Goal: Task Accomplishment & Management: Complete application form

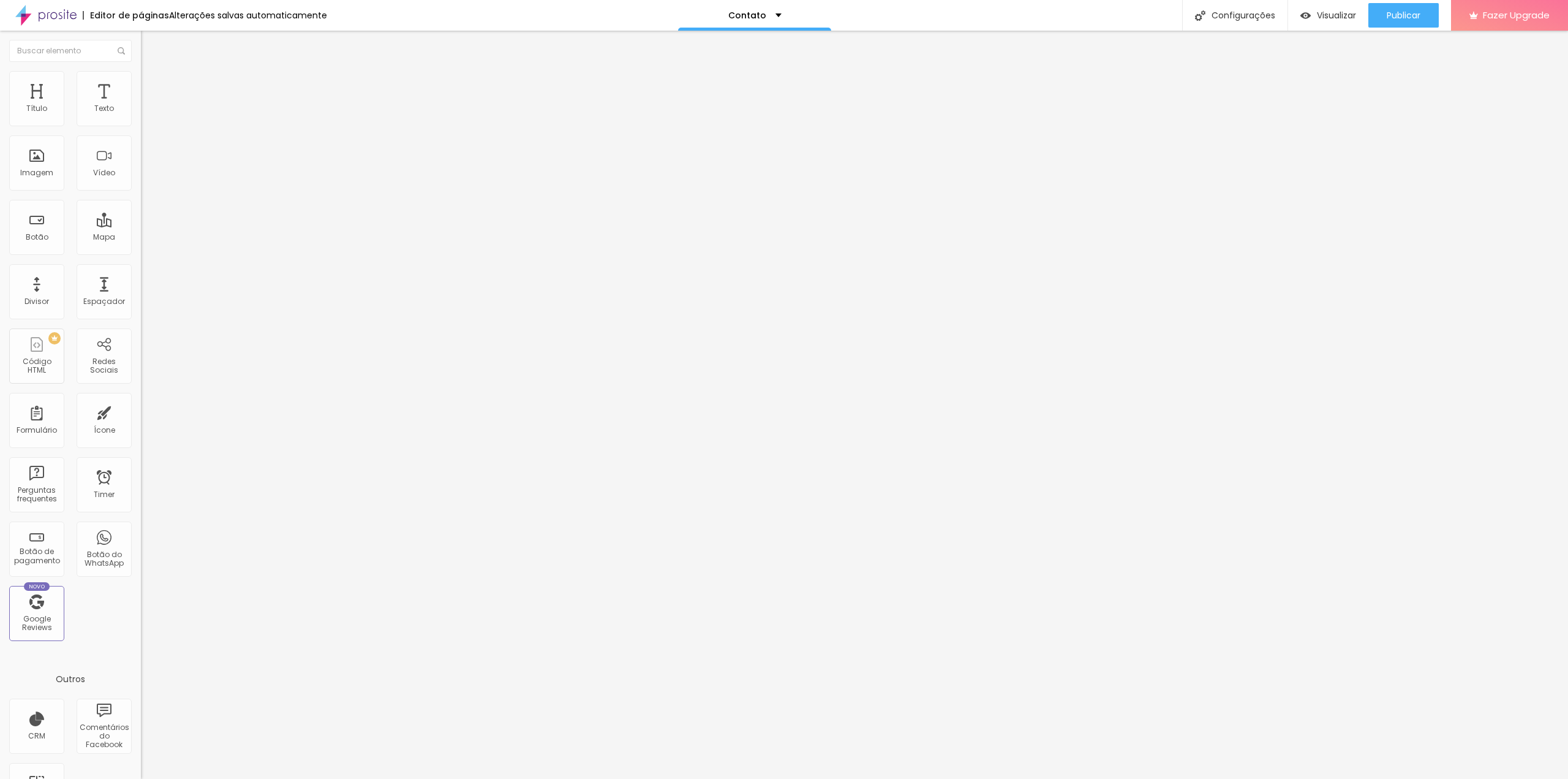
click at [54, 21] on img at bounding box center [46, 15] width 61 height 31
click at [1237, 18] on div "Configurações" at bounding box center [1234, 15] width 105 height 31
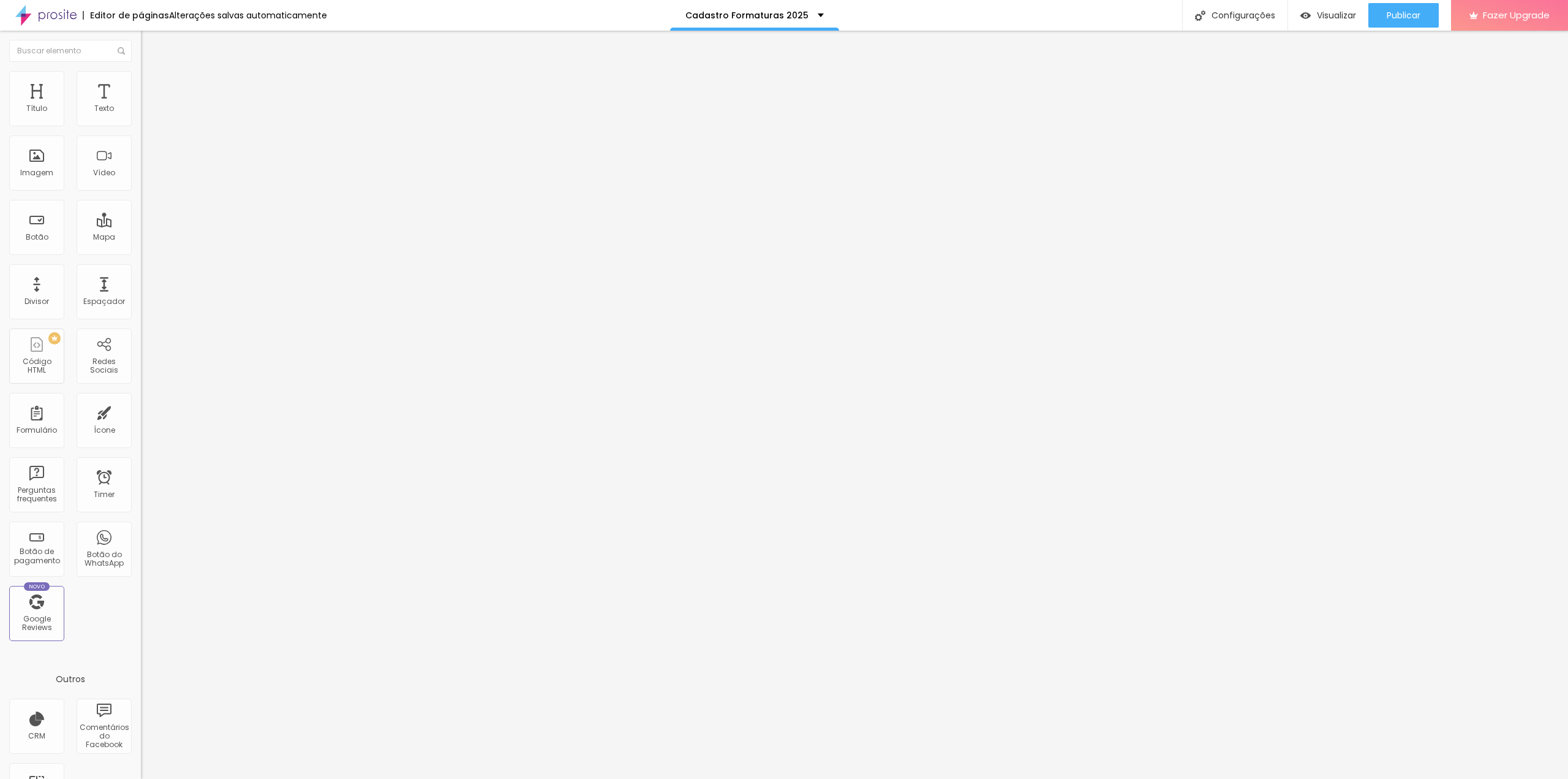
click at [1234, 16] on div "Configurações" at bounding box center [1234, 15] width 105 height 31
click at [1268, 10] on div "Configurações" at bounding box center [1234, 15] width 105 height 31
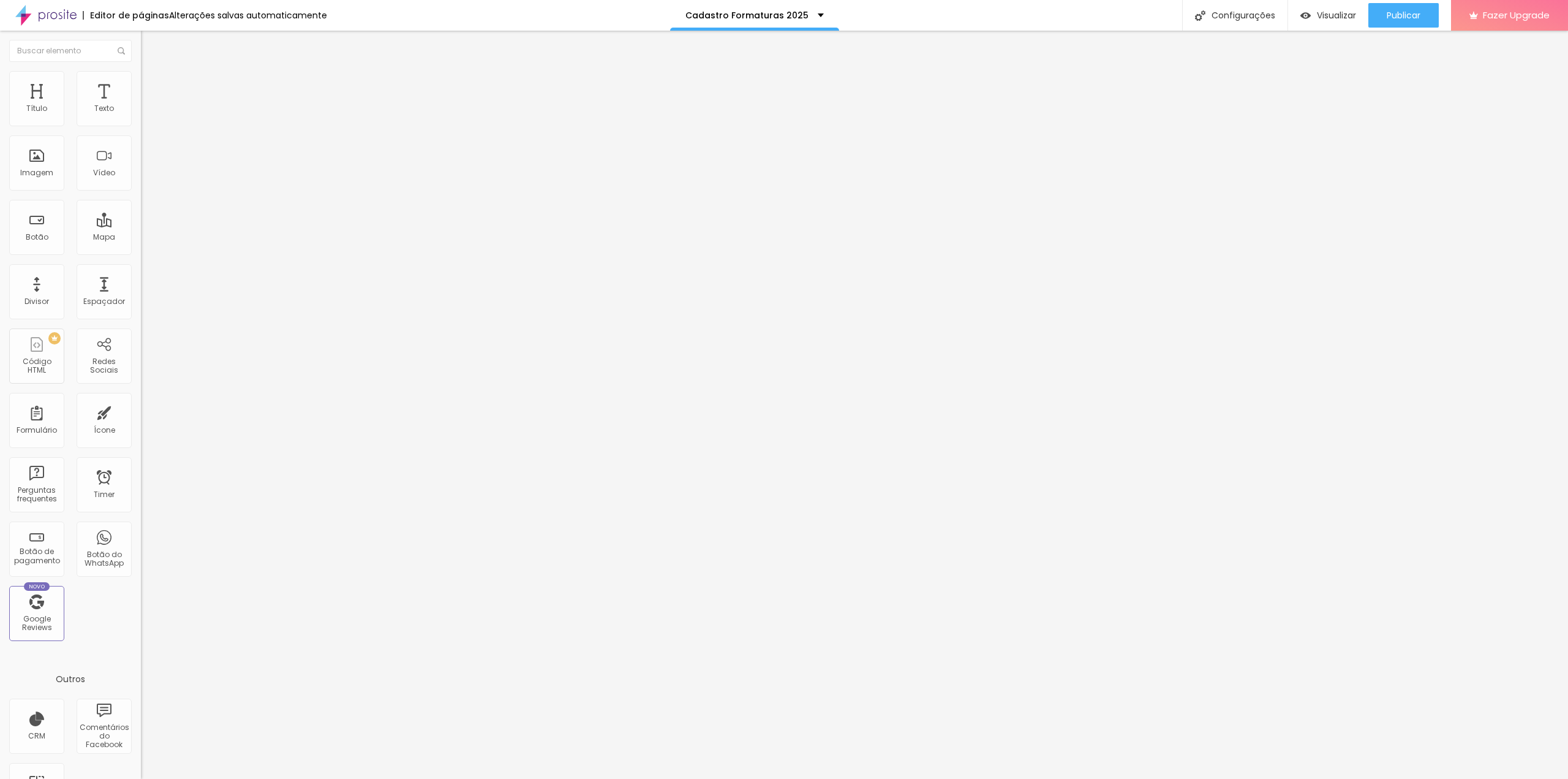
click at [987, 778] on div "Configurações da página" at bounding box center [784, 782] width 1568 height 7
click at [998, 778] on div at bounding box center [784, 792] width 1568 height 11
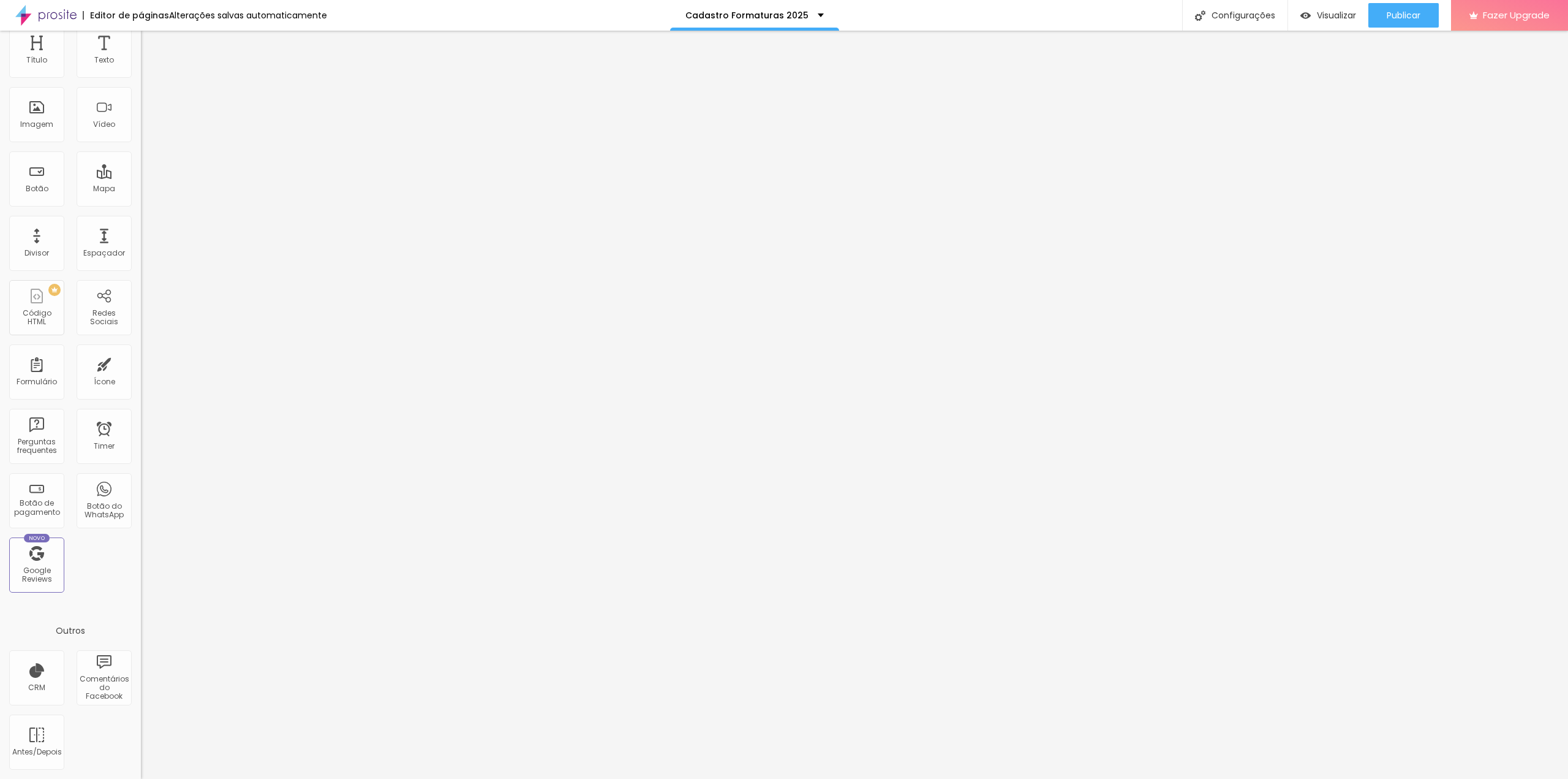
click at [172, 18] on div "Alterações salvas automaticamente" at bounding box center [248, 15] width 158 height 9
click at [144, 18] on div "Editor de páginas" at bounding box center [125, 15] width 86 height 9
click at [35, 23] on img at bounding box center [46, 15] width 61 height 31
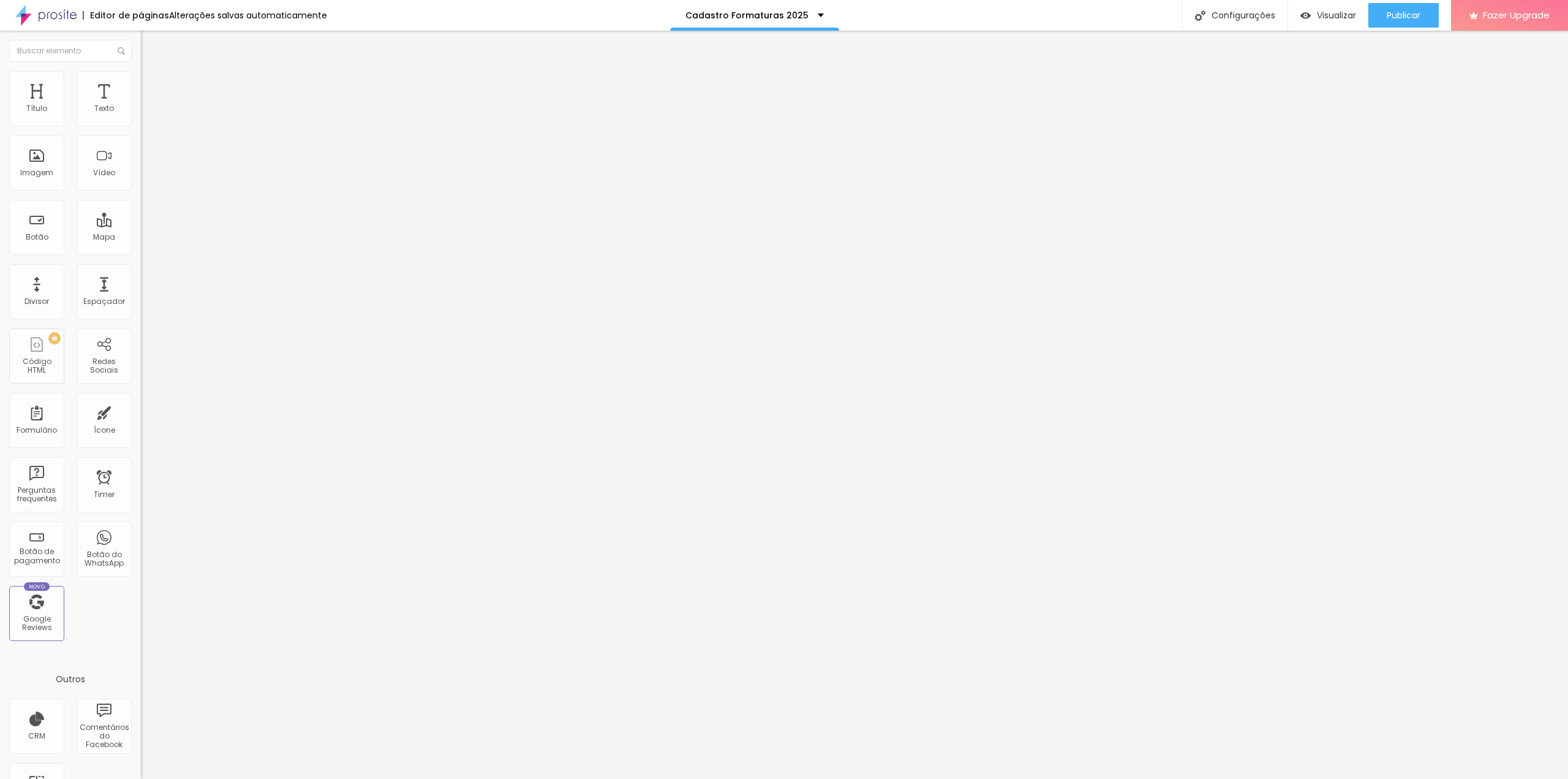
click at [141, 83] on li "Avançado" at bounding box center [212, 90] width 141 height 12
click at [141, 77] on li "Estilo" at bounding box center [212, 77] width 141 height 12
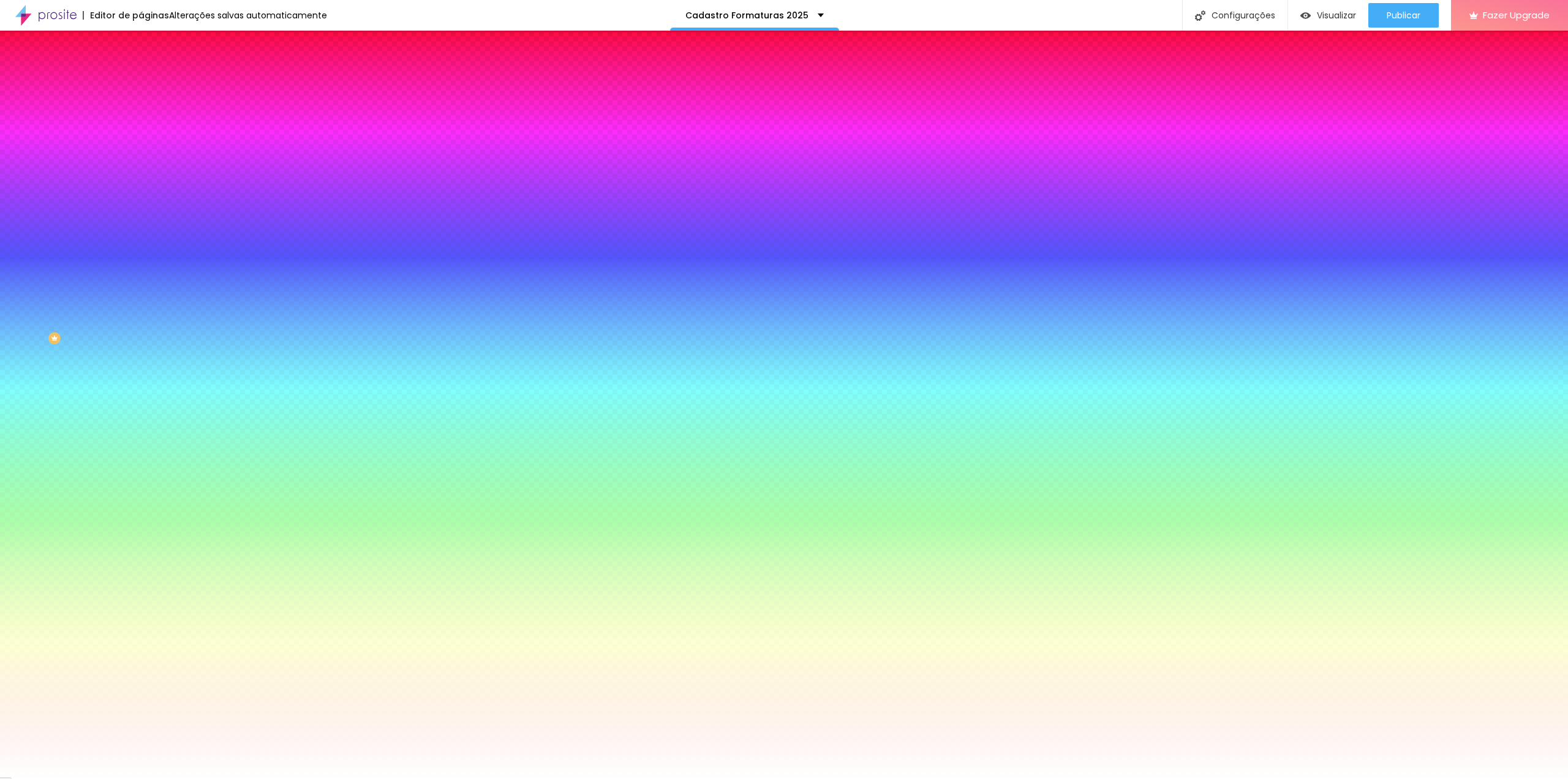
click at [141, 71] on li "Conteúdo" at bounding box center [212, 65] width 141 height 12
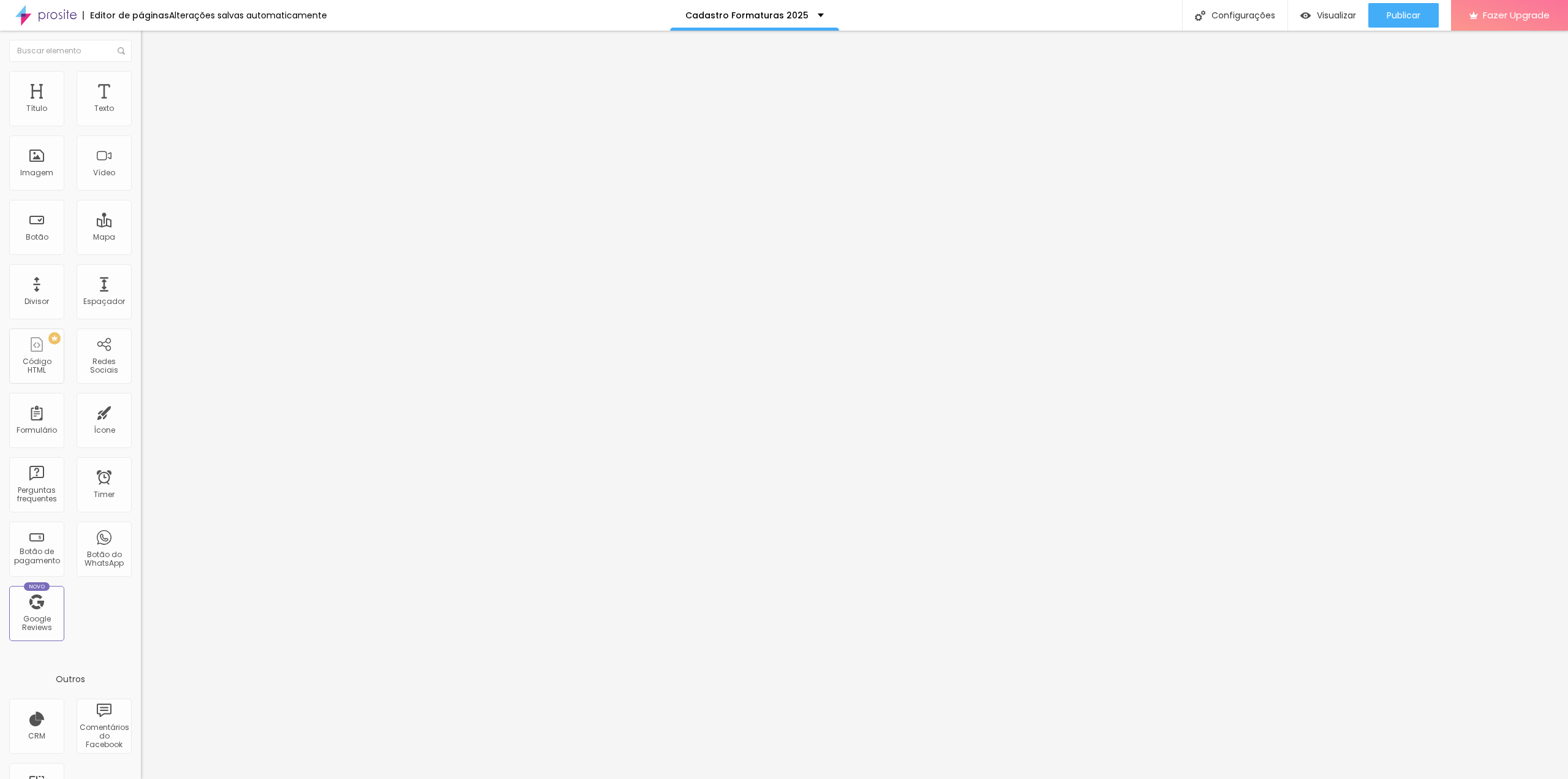
click at [141, 121] on div at bounding box center [212, 117] width 141 height 10
click at [141, 79] on ul "Conteúdo Estilo Avançado" at bounding box center [212, 77] width 141 height 37
click at [141, 43] on button "Editar Coluna" at bounding box center [212, 45] width 141 height 28
drag, startPoint x: 54, startPoint y: 165, endPoint x: 61, endPoint y: 164, distance: 7.1
click at [54, 166] on div "Imagem" at bounding box center [37, 163] width 55 height 55
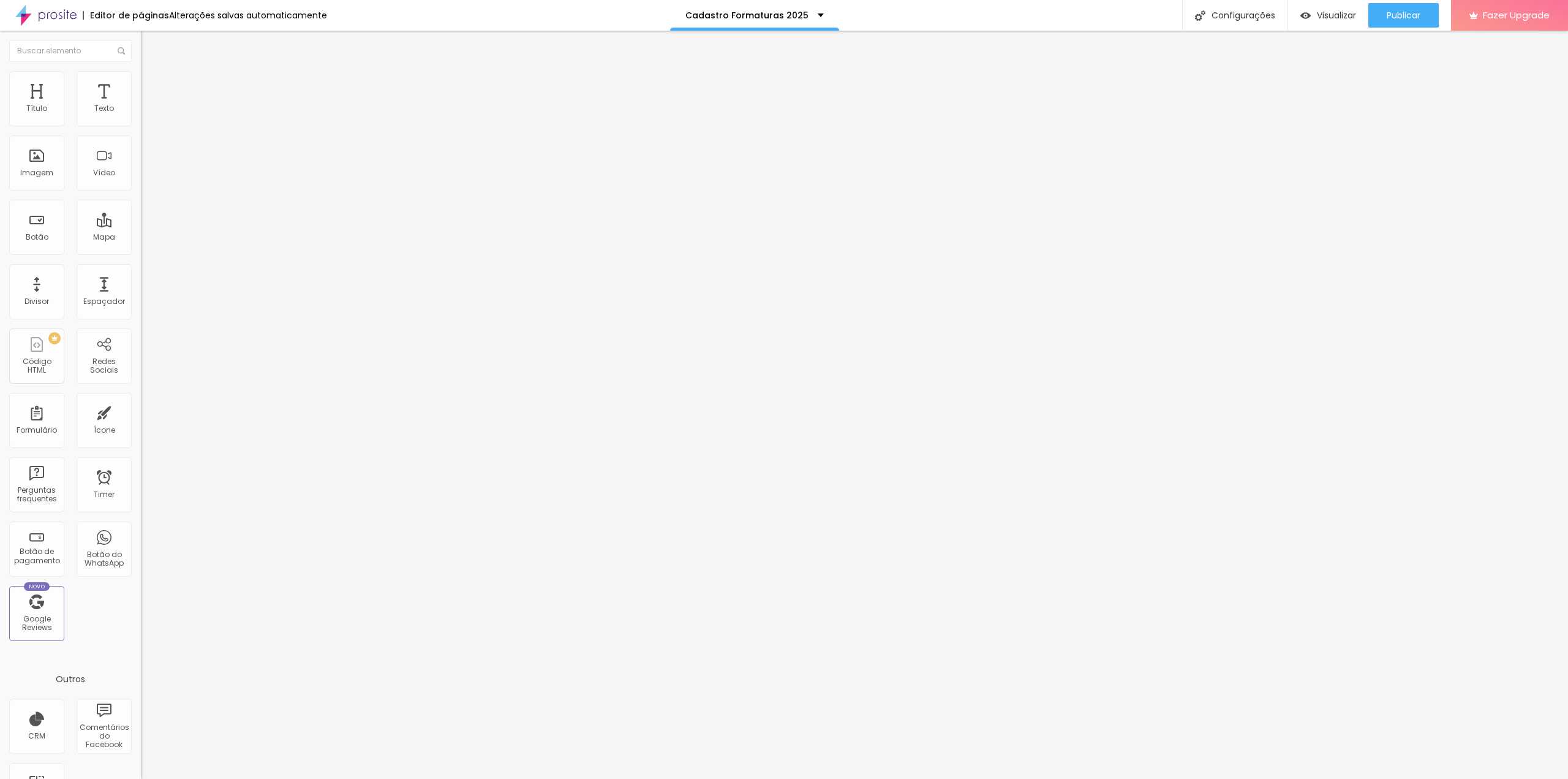
click at [141, 71] on li "Conteúdo" at bounding box center [212, 65] width 141 height 12
click at [141, 32] on button "Editar Coluna" at bounding box center [212, 45] width 141 height 28
click at [141, 105] on span "Adicionar imagem" at bounding box center [180, 100] width 79 height 10
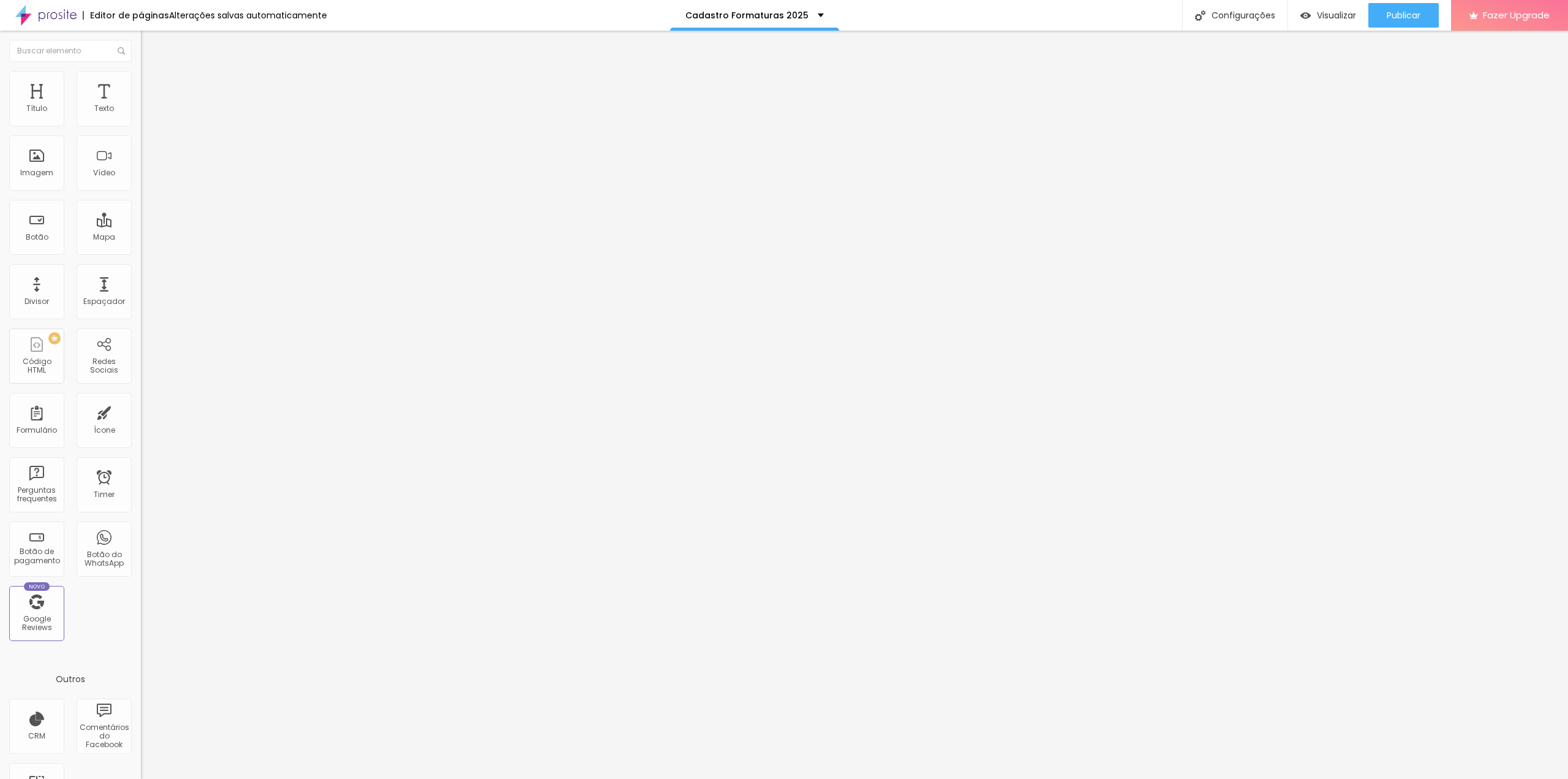
drag, startPoint x: 180, startPoint y: 212, endPoint x: 187, endPoint y: 185, distance: 27.9
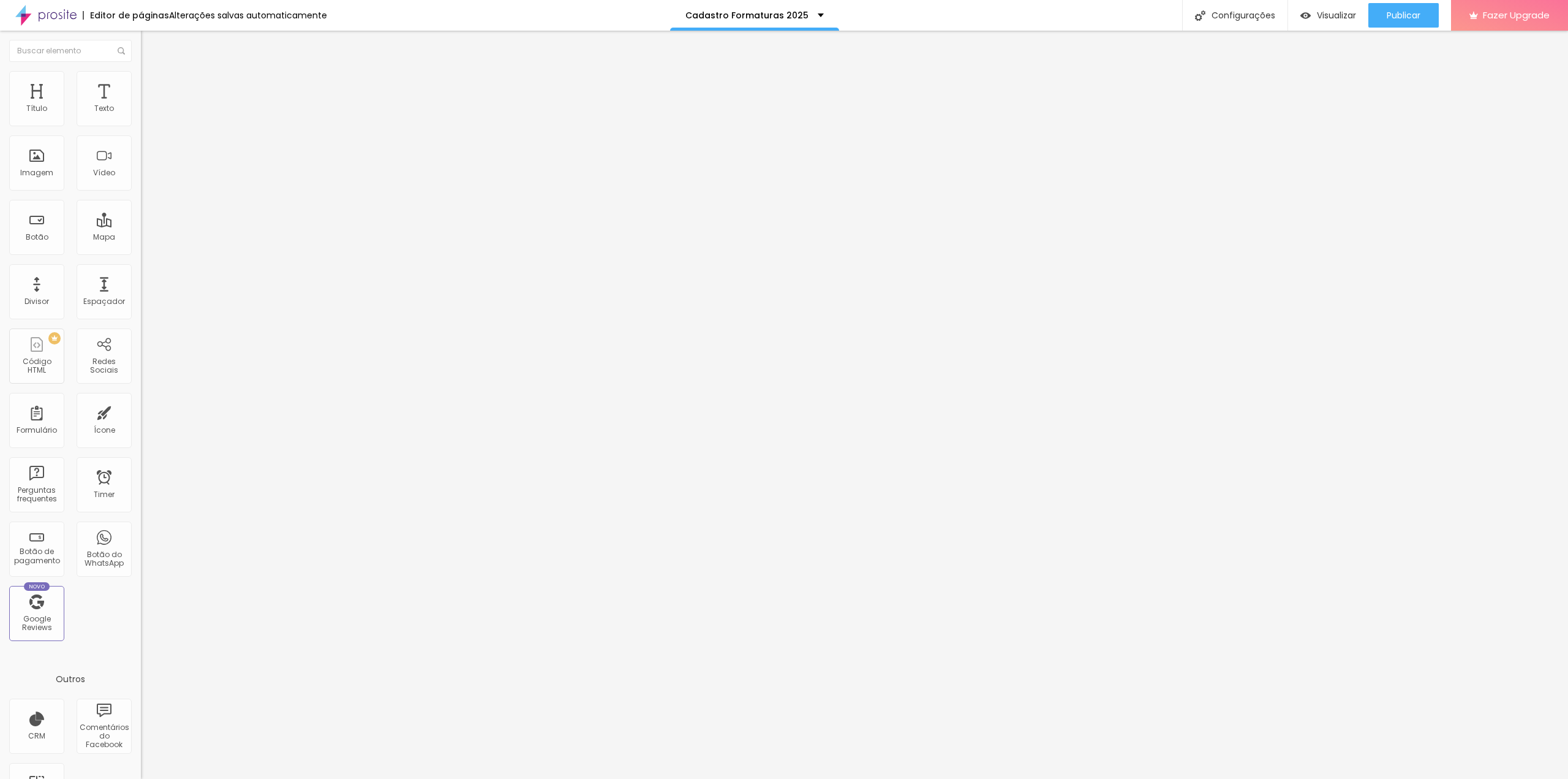
click at [141, 115] on input "text" at bounding box center [214, 109] width 147 height 12
paste input "https://dai.ly/x9os3ek"
type input "https://dai.ly/x9os3ek"
click at [141, 183] on span "4:3 Standard" at bounding box center [165, 178] width 50 height 10
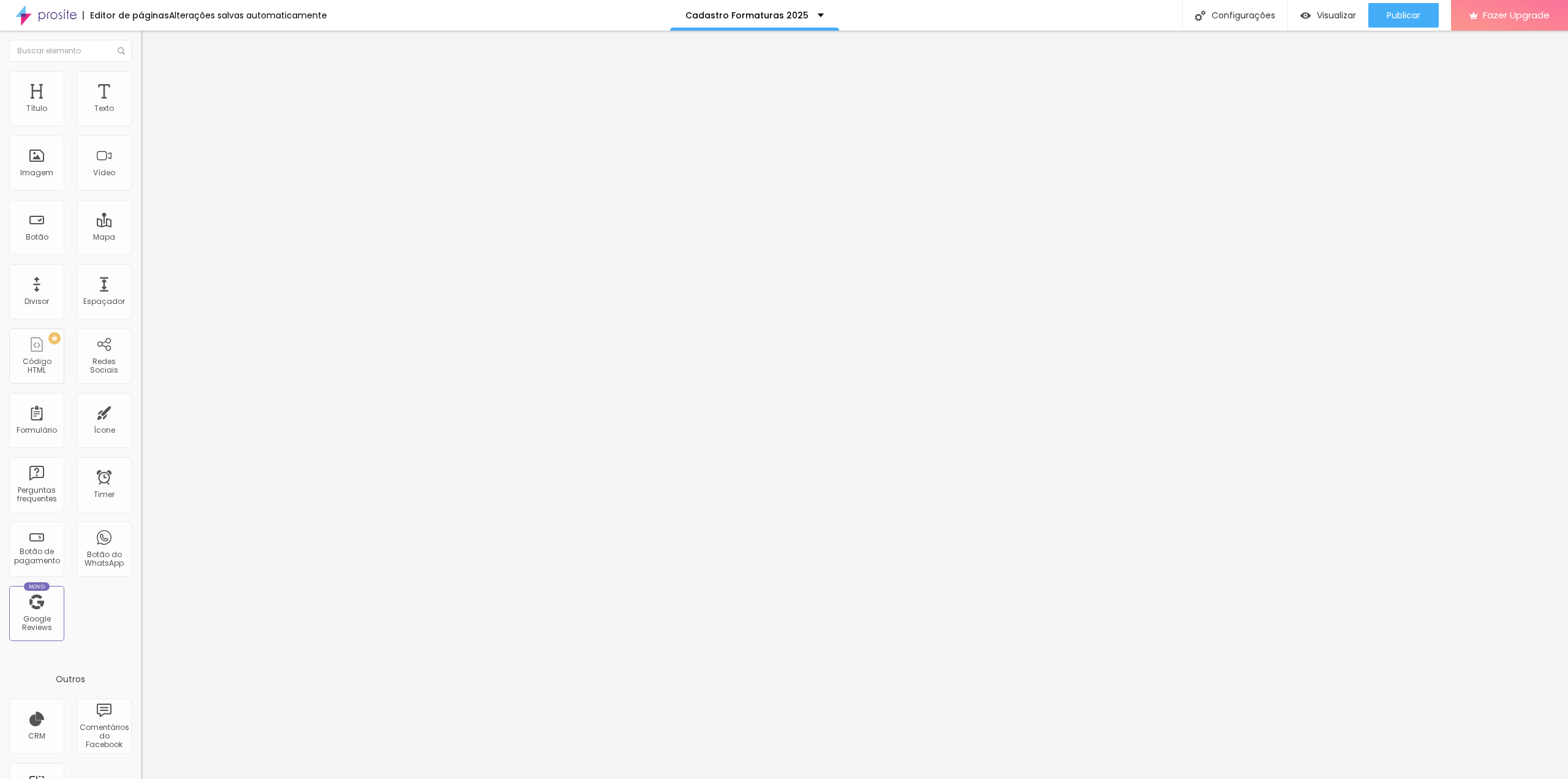
click at [141, 223] on div "Vertical 2 9:16" at bounding box center [212, 219] width 141 height 7
click at [141, 212] on span "Vertical 1" at bounding box center [157, 207] width 33 height 10
click at [141, 79] on li "Estilo" at bounding box center [212, 77] width 141 height 12
type input "97"
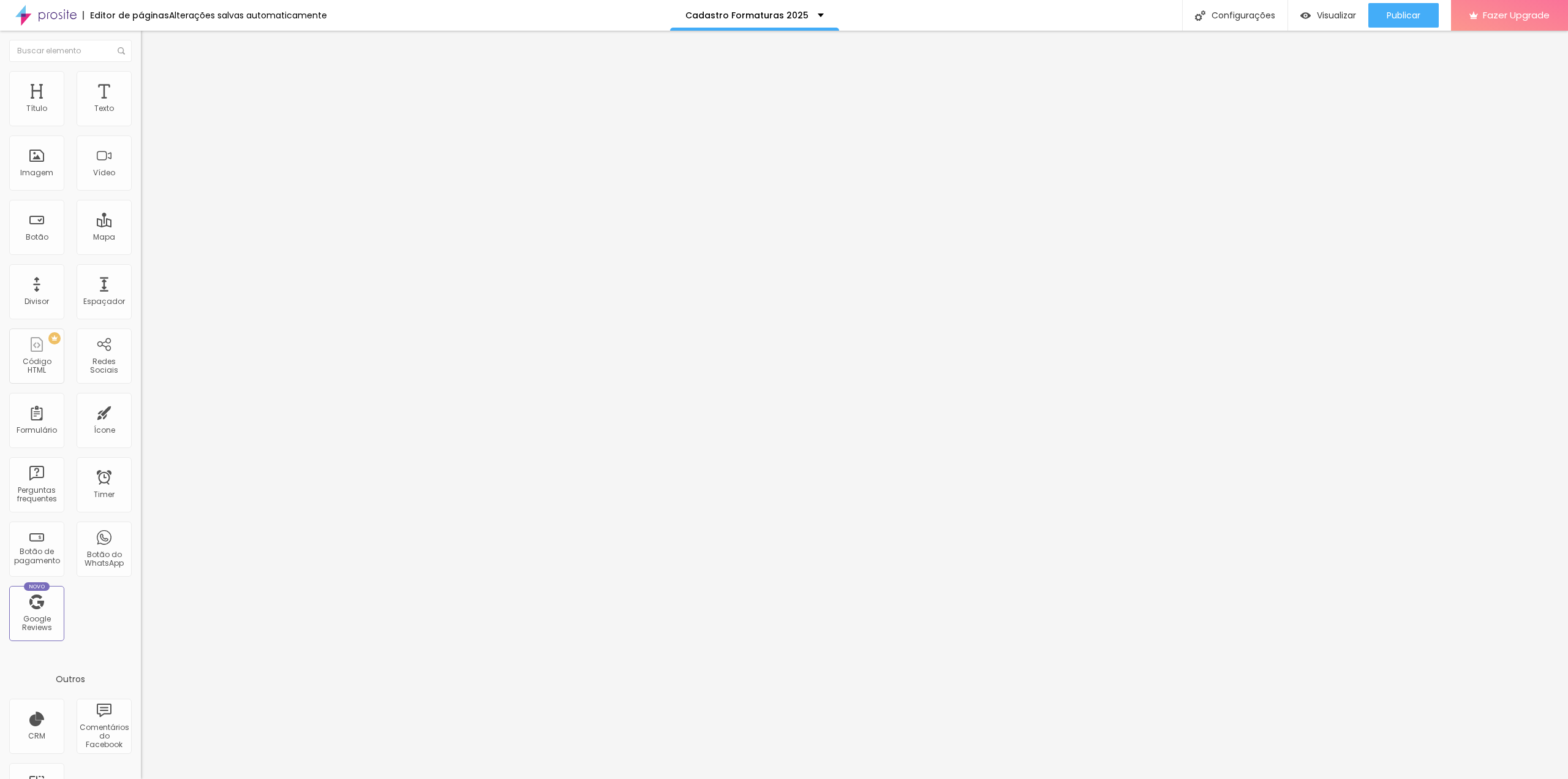
type input "98"
type input "96"
type input "94"
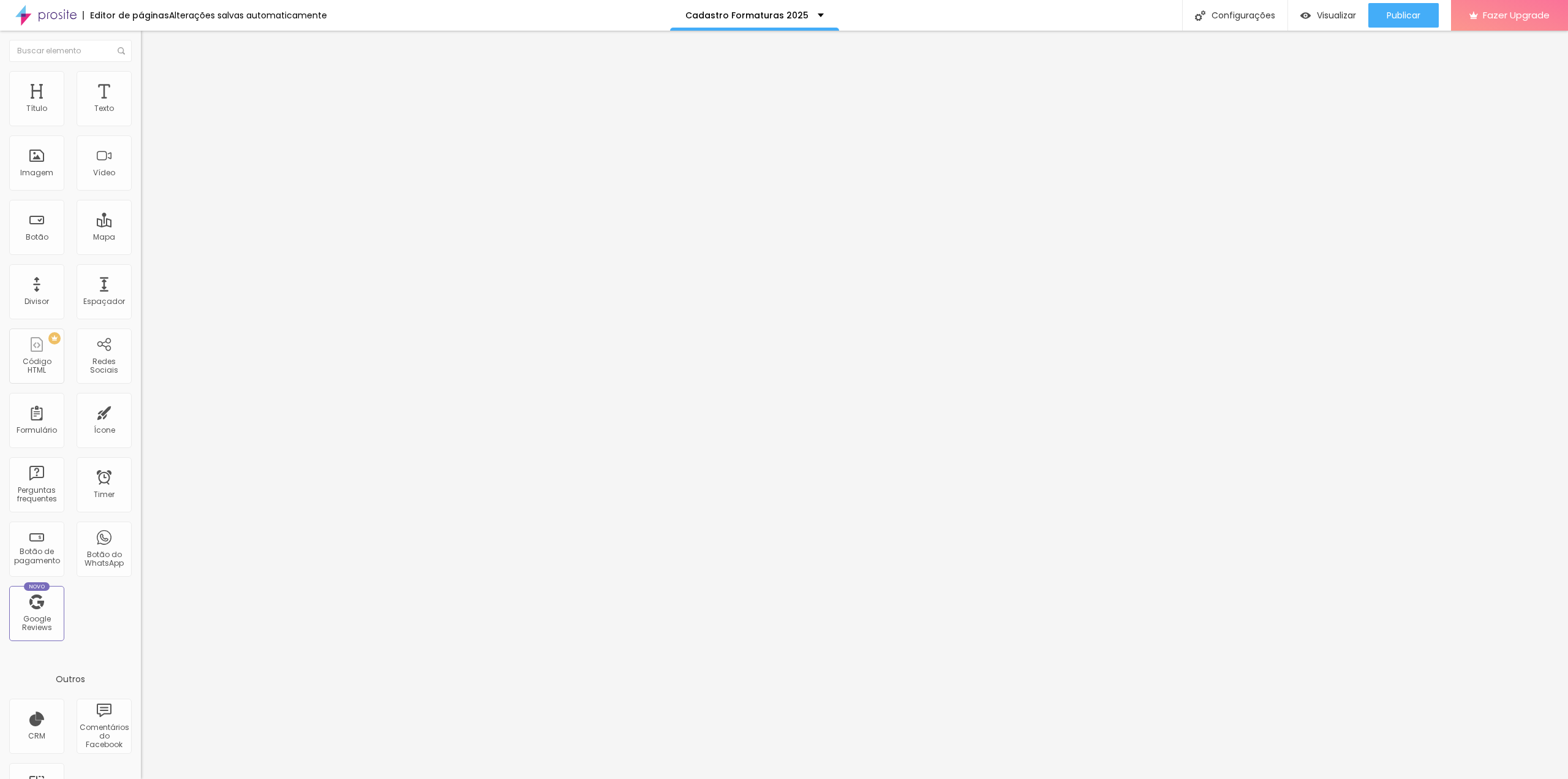
type input "94"
type input "93"
type input "92"
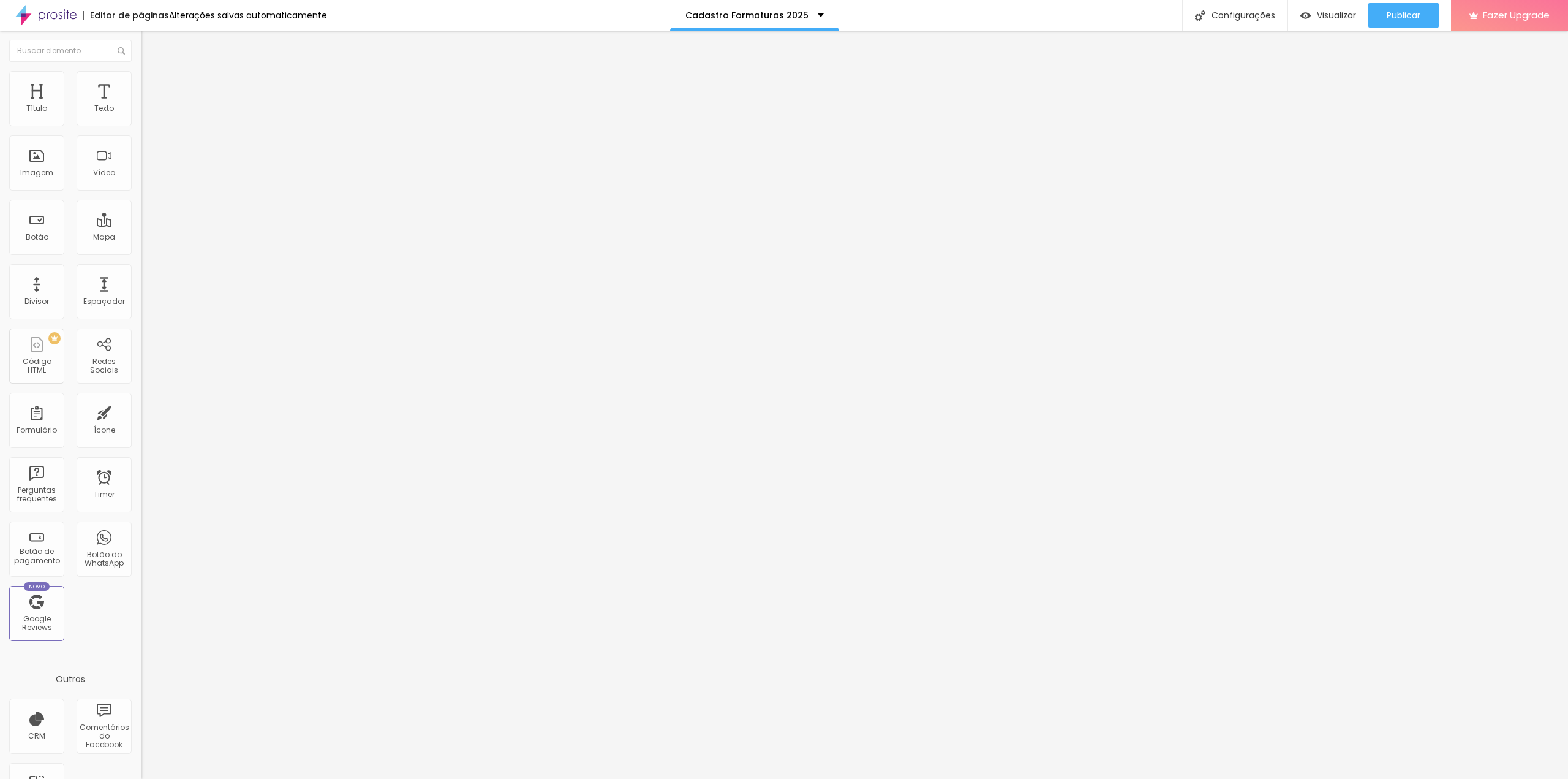
type input "88"
type input "87"
type input "86"
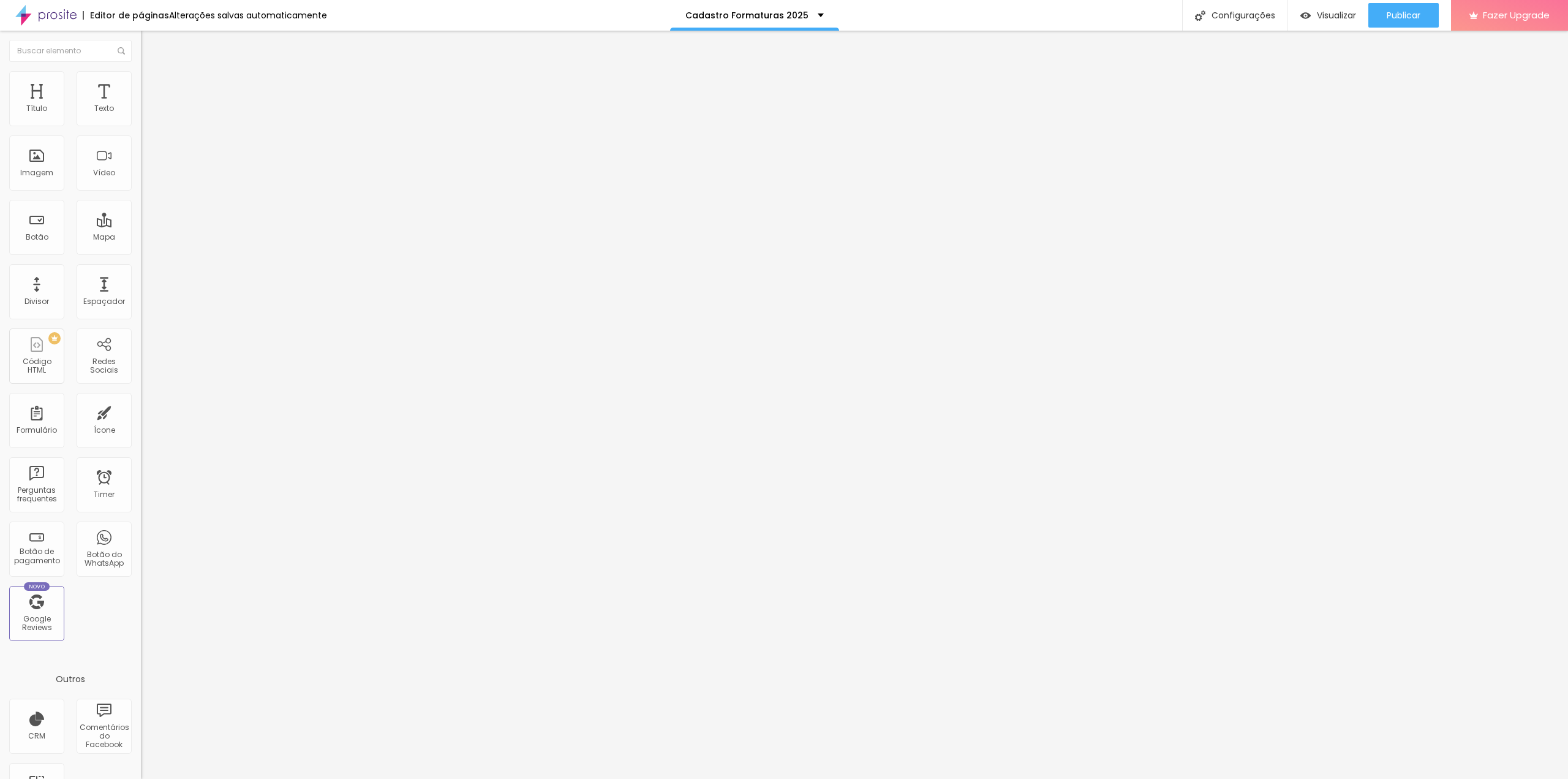
type input "86"
type input "85"
type input "84"
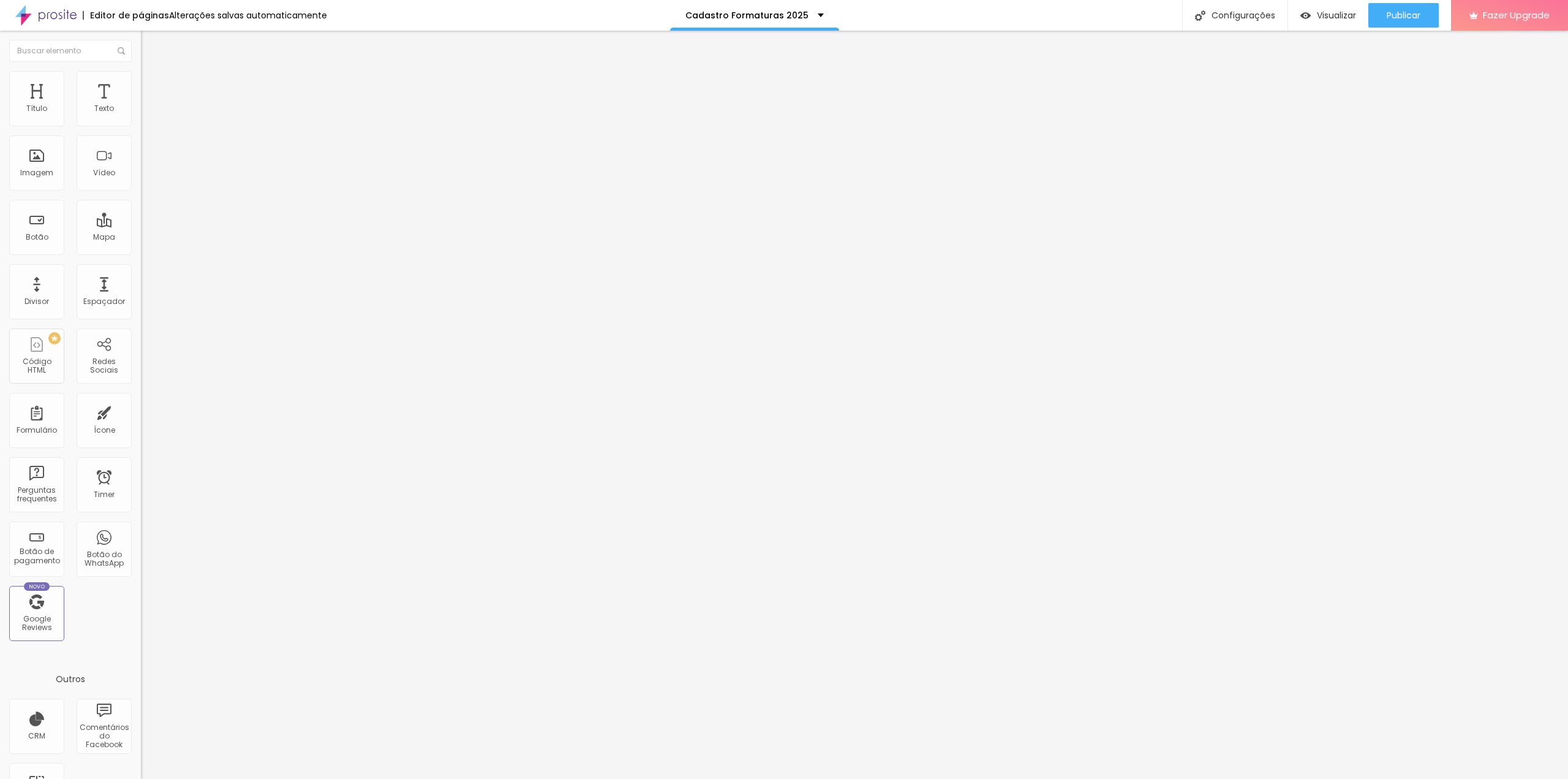
type input "83"
type input "82"
type input "81"
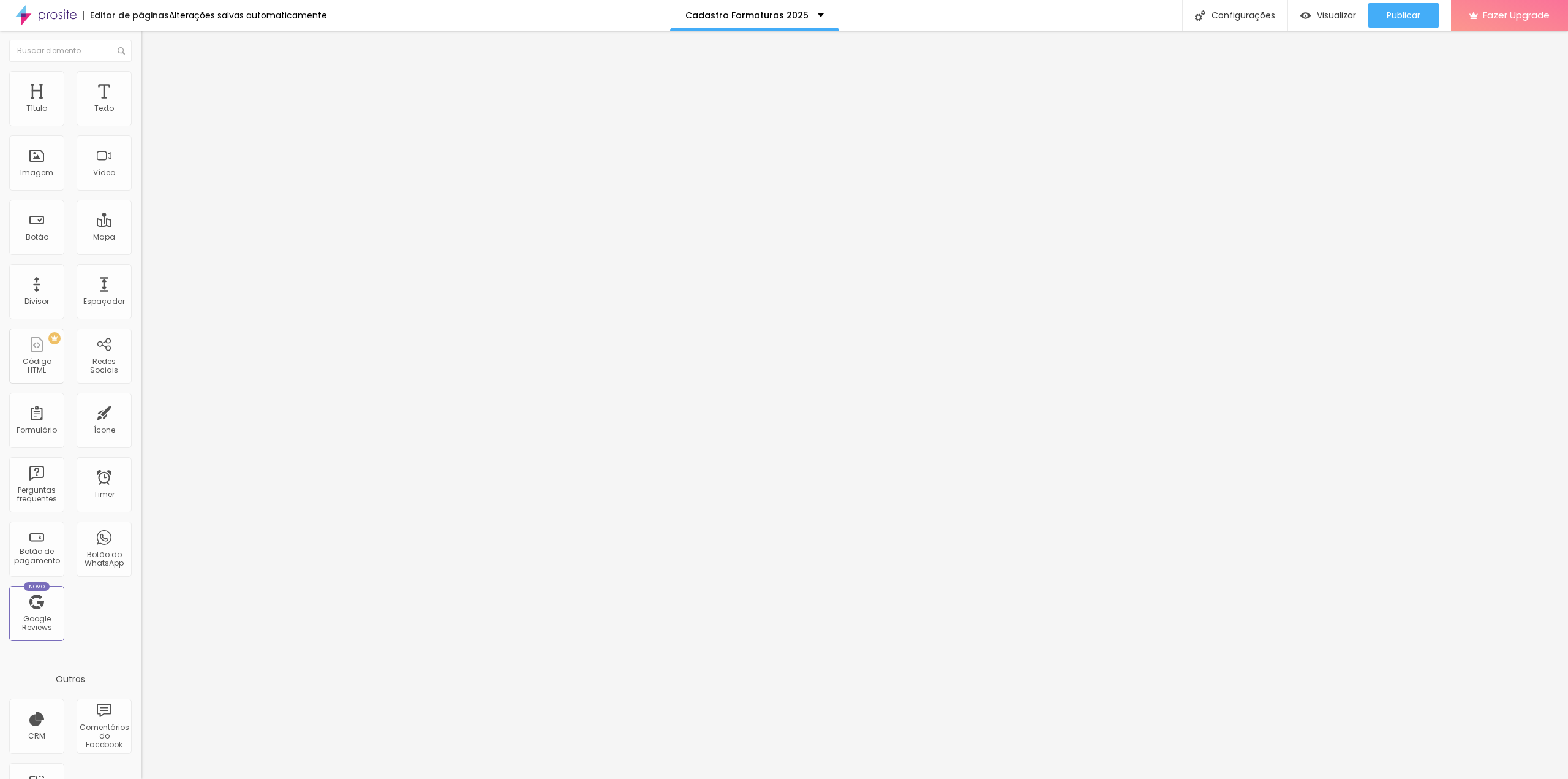
type input "81"
type input "79"
type input "77"
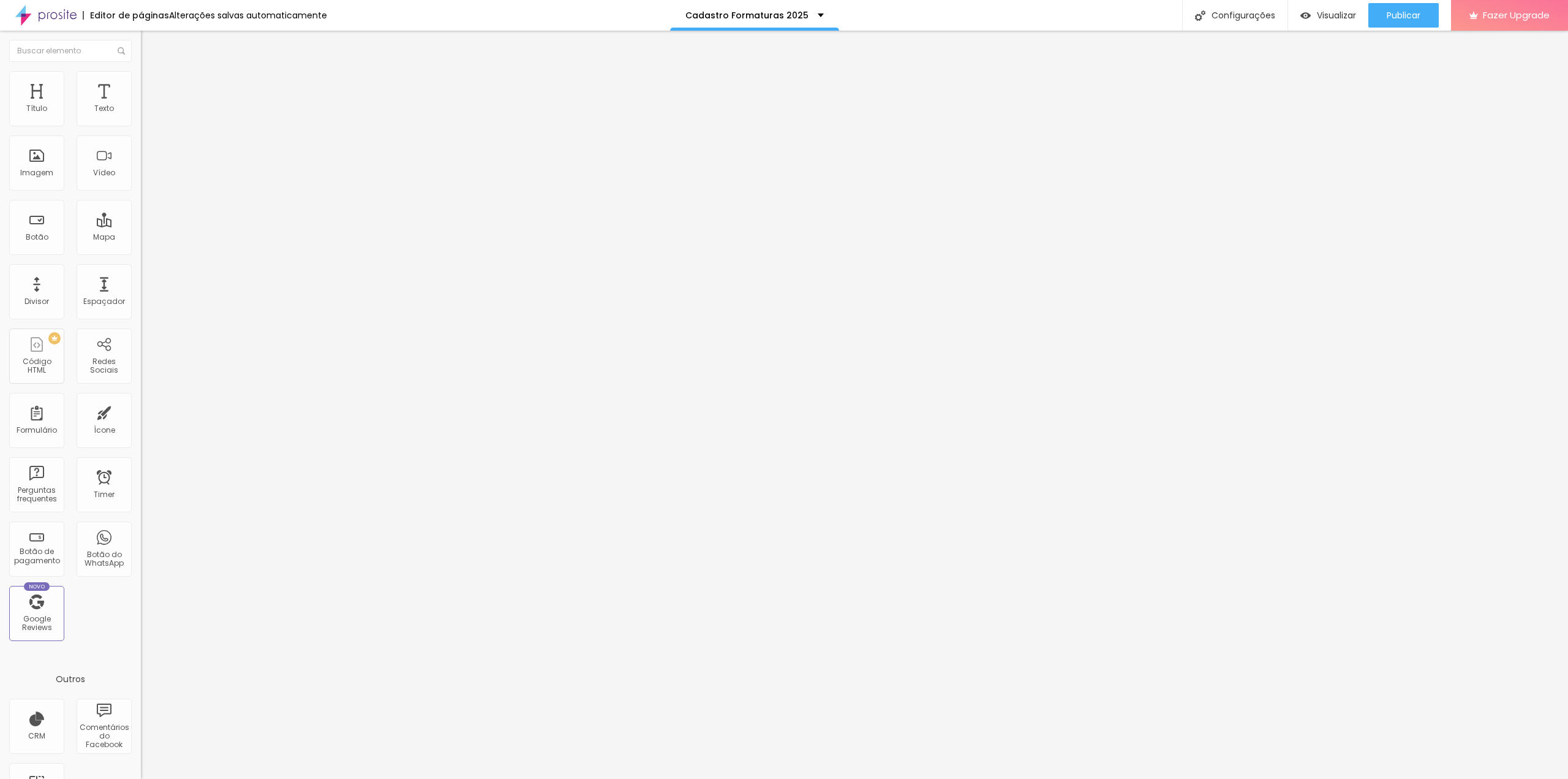
type input "75"
type input "73"
type input "71"
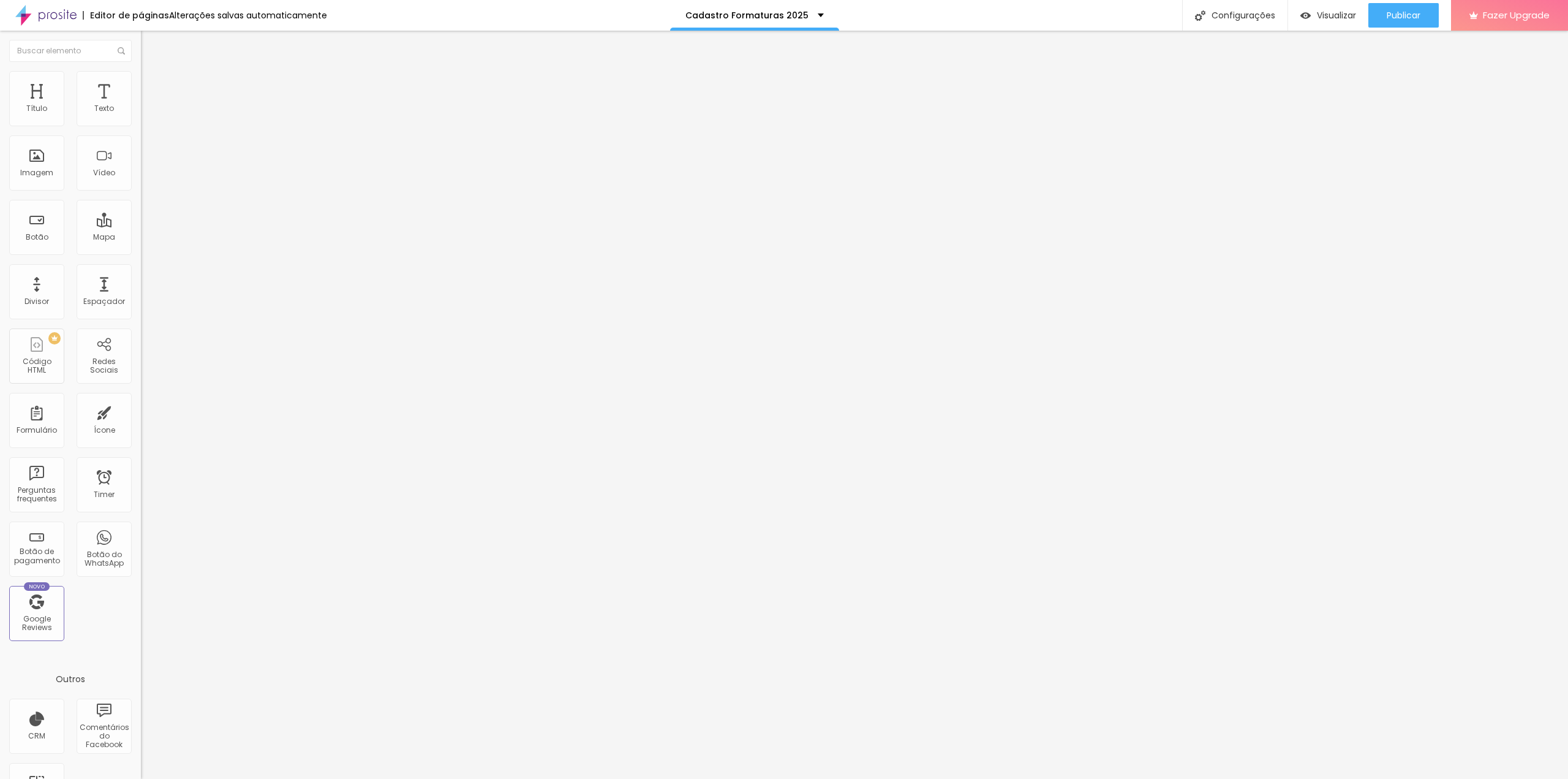
type input "71"
type input "70"
type input "68"
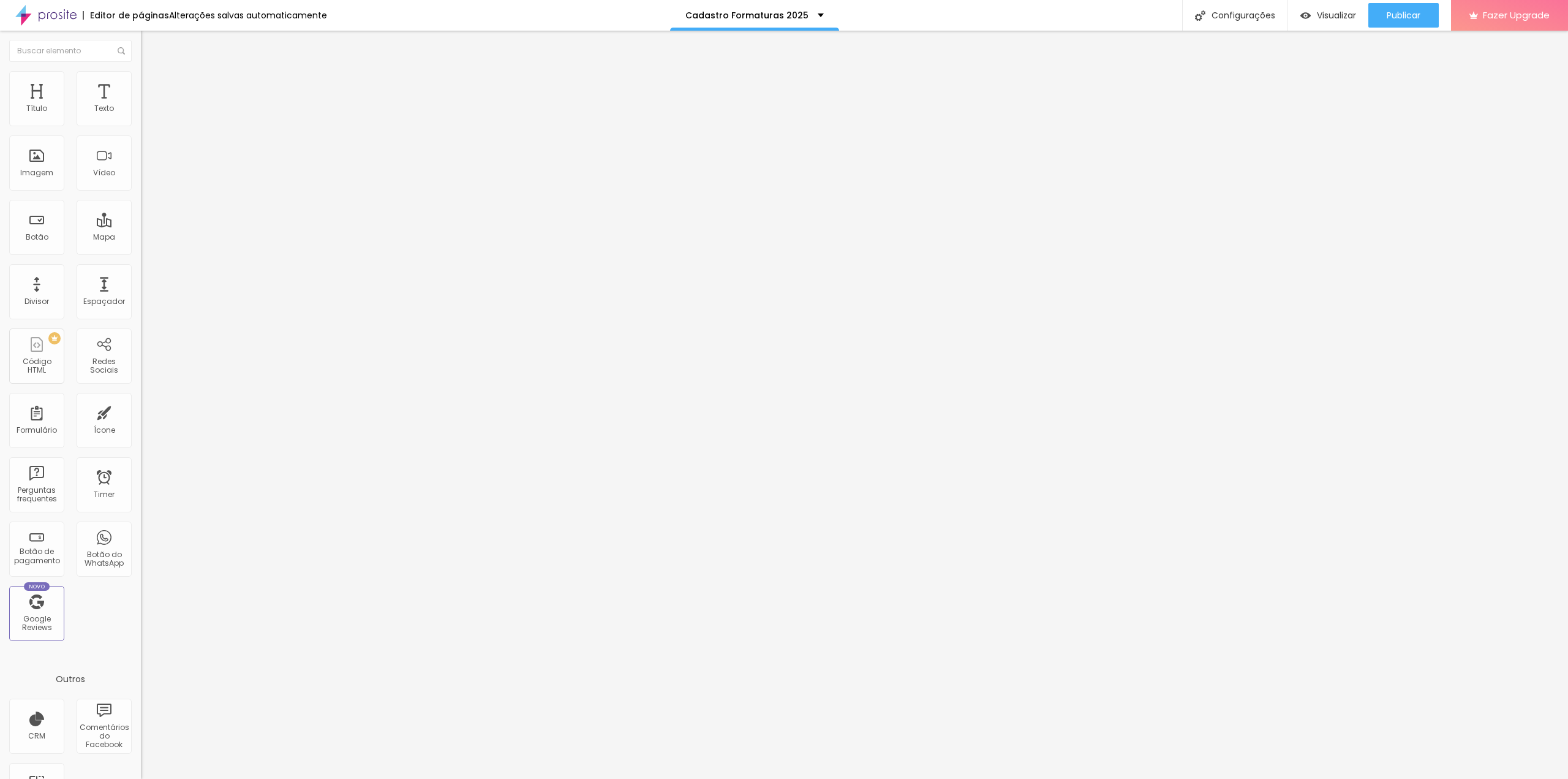
type input "67"
type input "65"
type input "63"
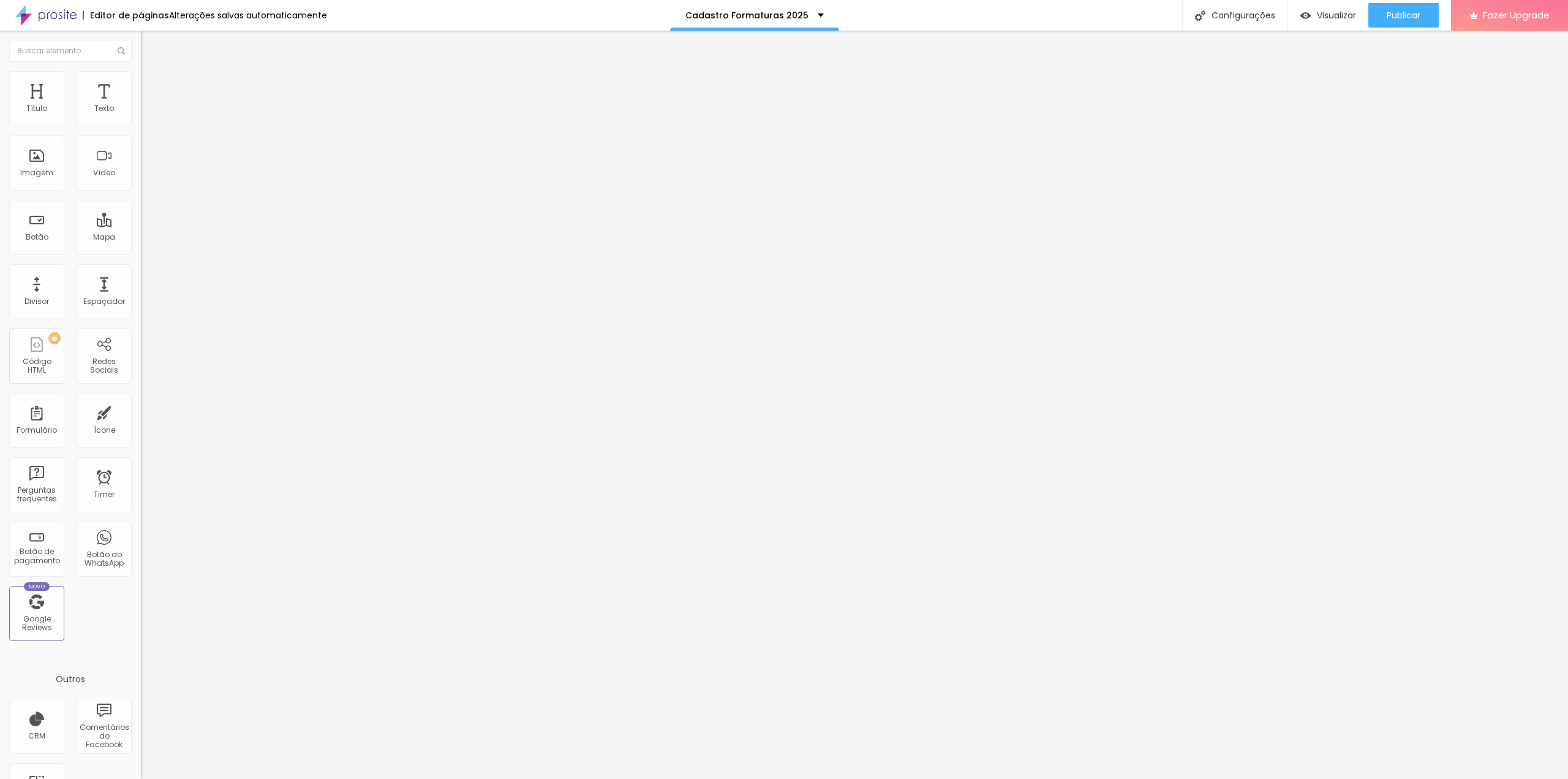
type input "63"
type input "61"
type input "59"
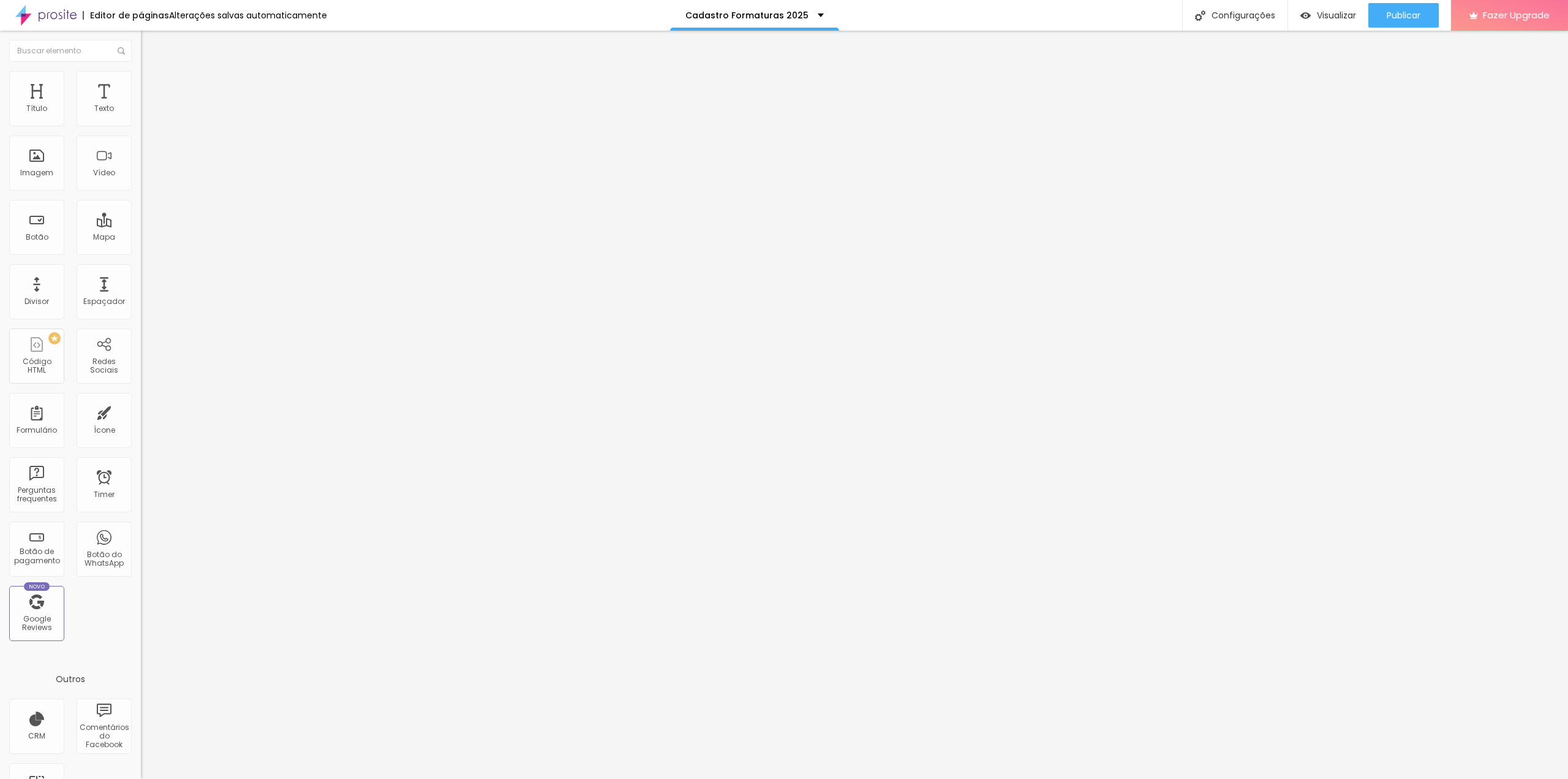
type input "57"
type input "55"
type input "54"
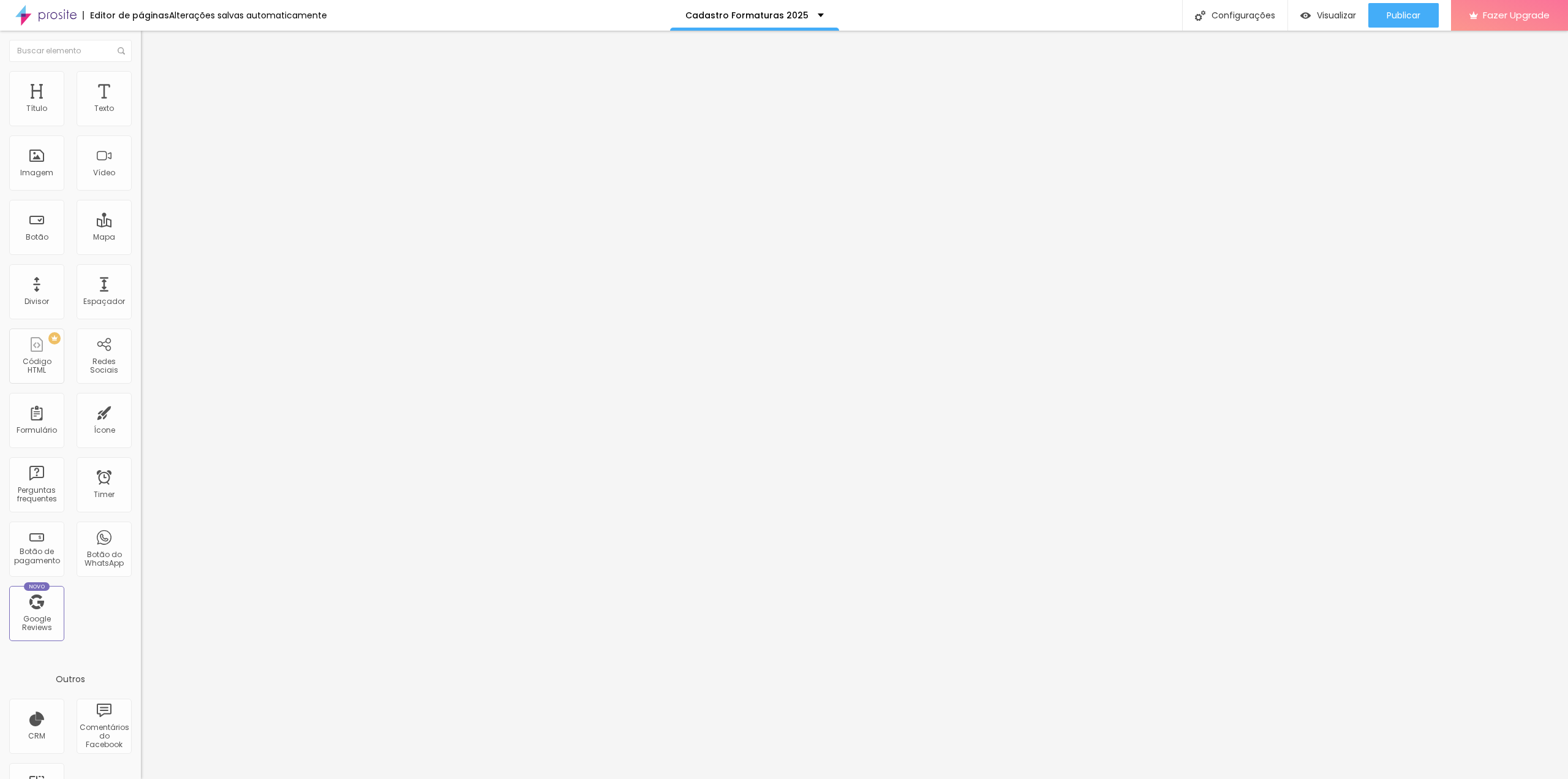
type input "54"
type input "53"
type input "48"
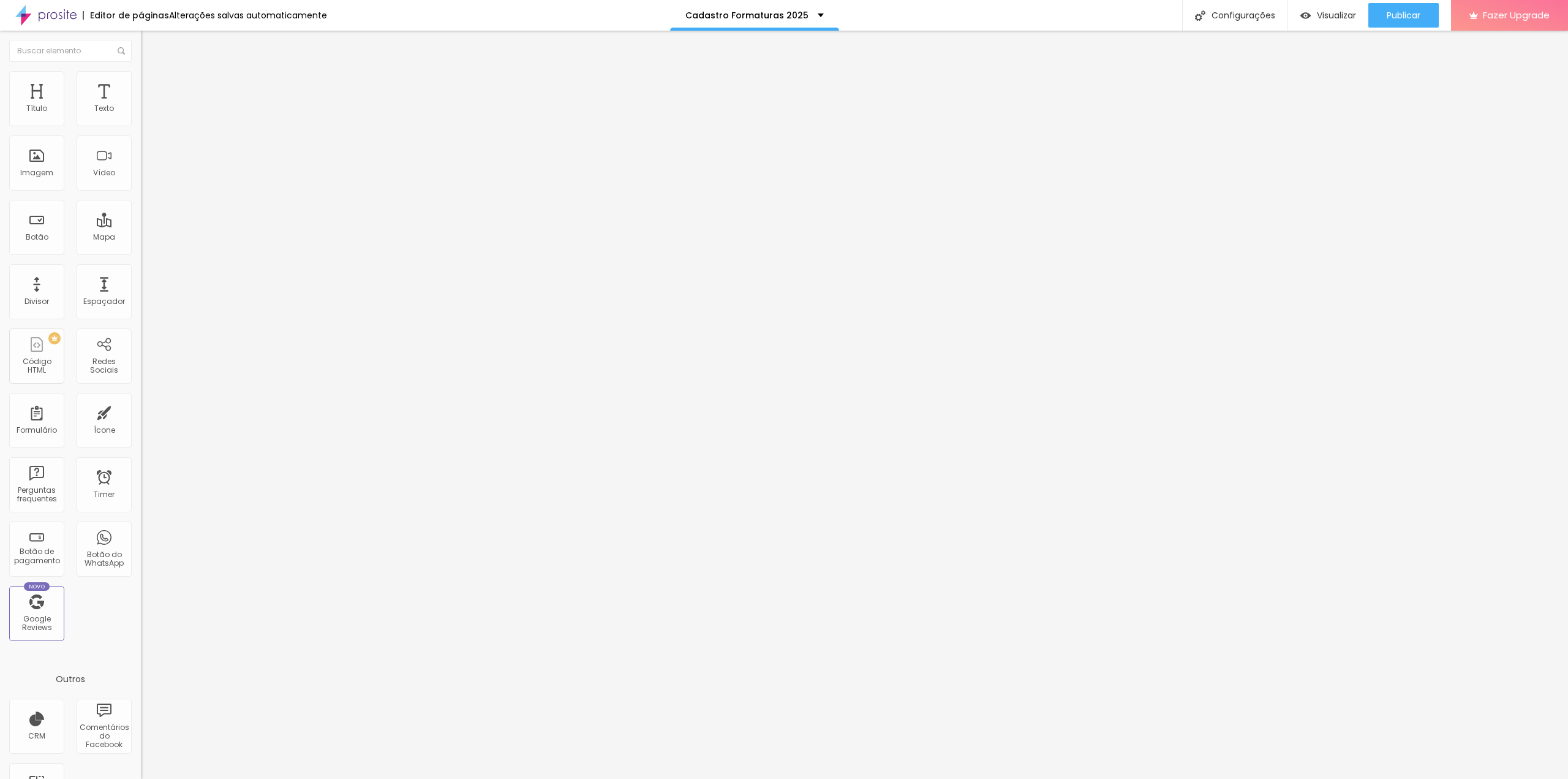
type input "43"
type input "40"
type input "39"
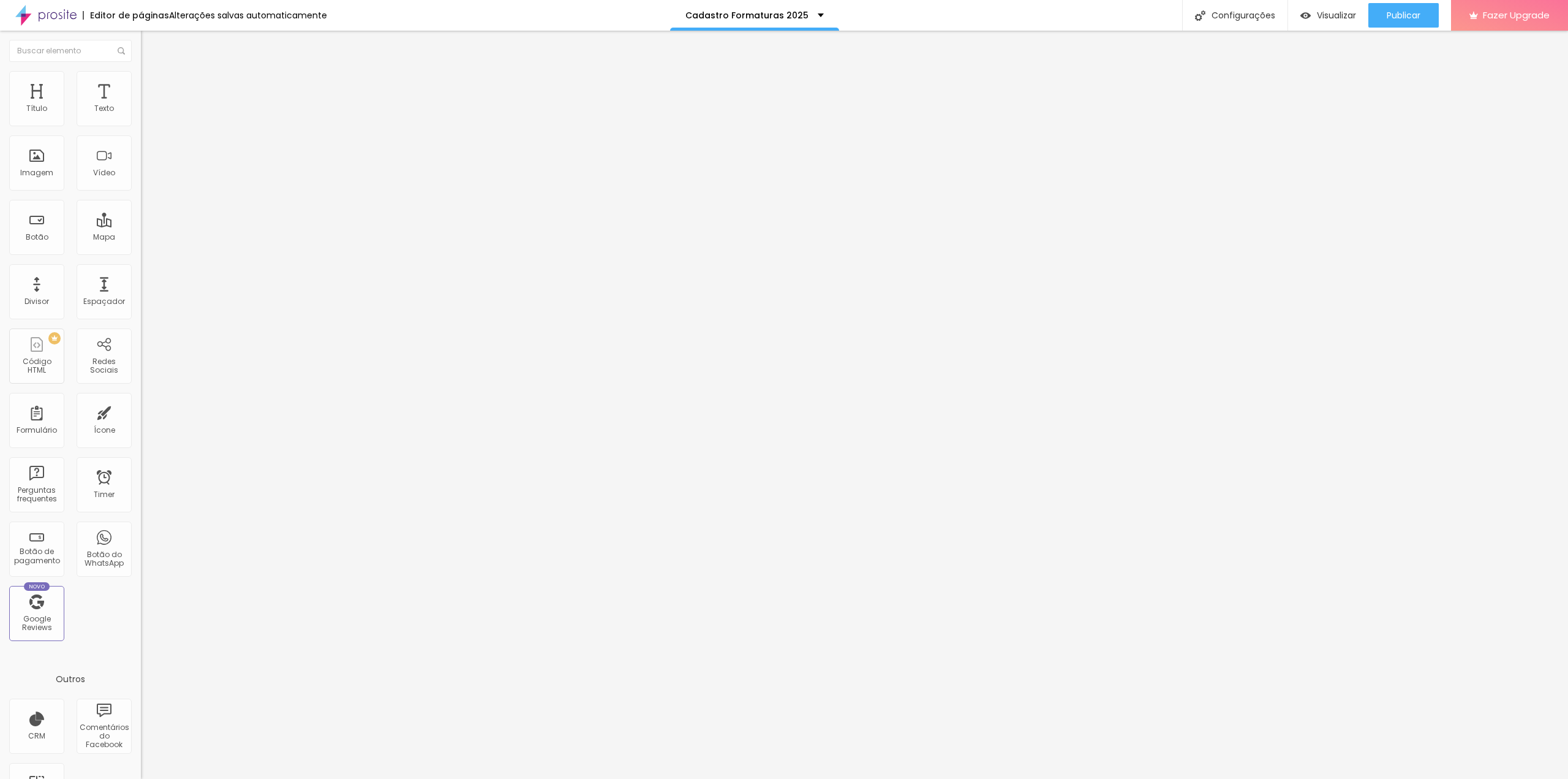
type input "39"
type input "40"
type input "42"
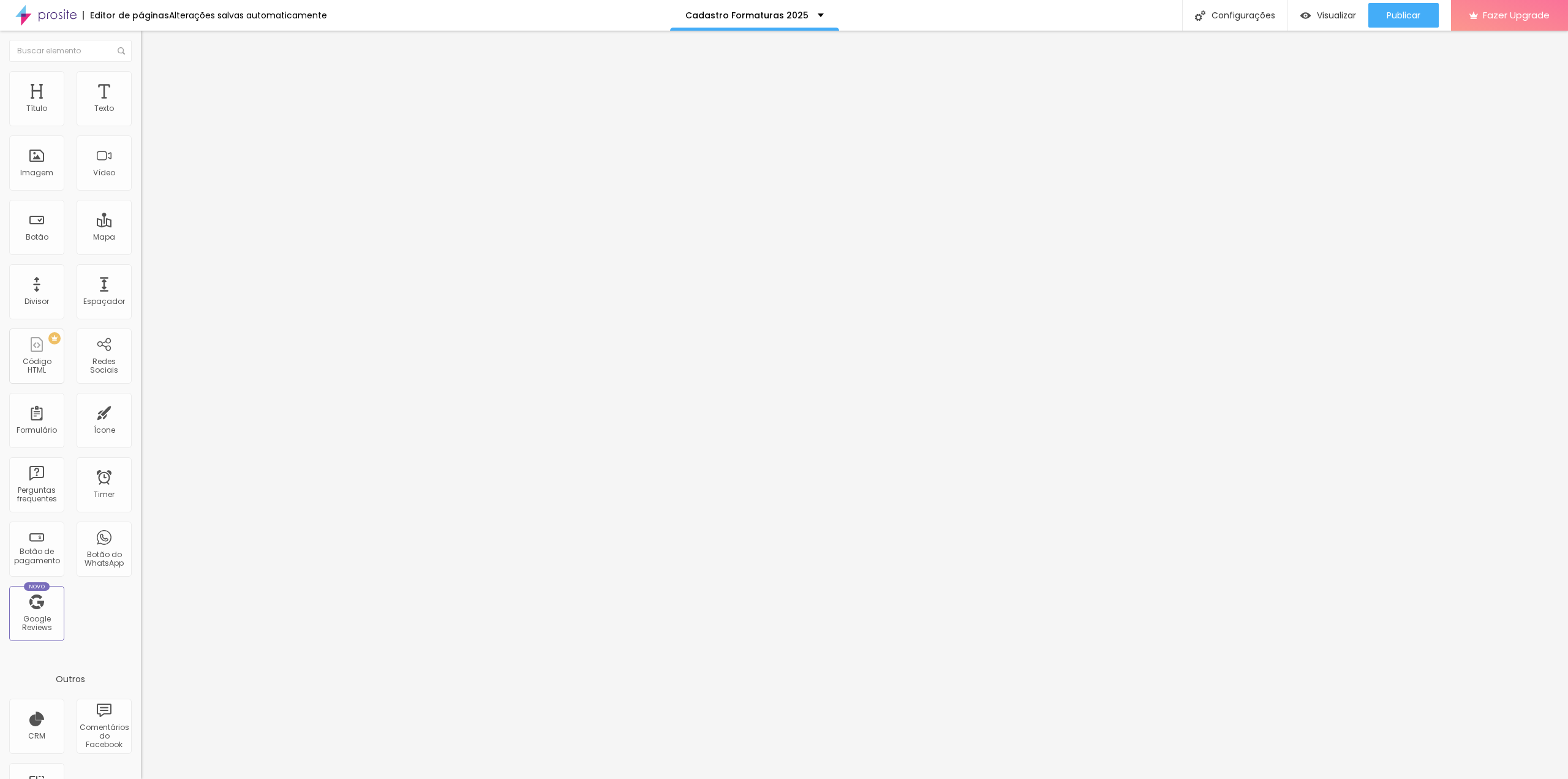
type input "45"
type input "46"
type input "47"
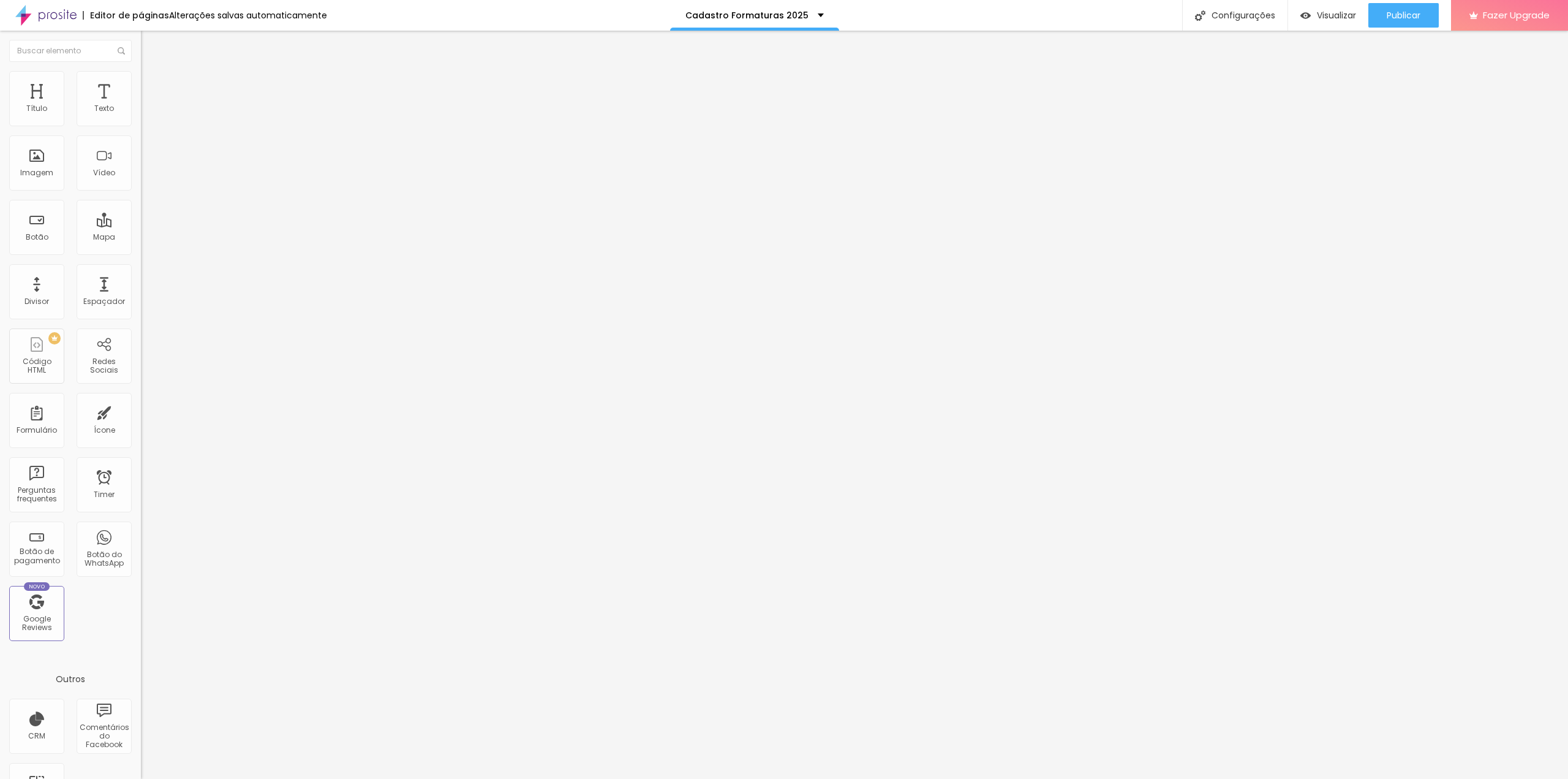
type input "47"
type input "48"
type input "49"
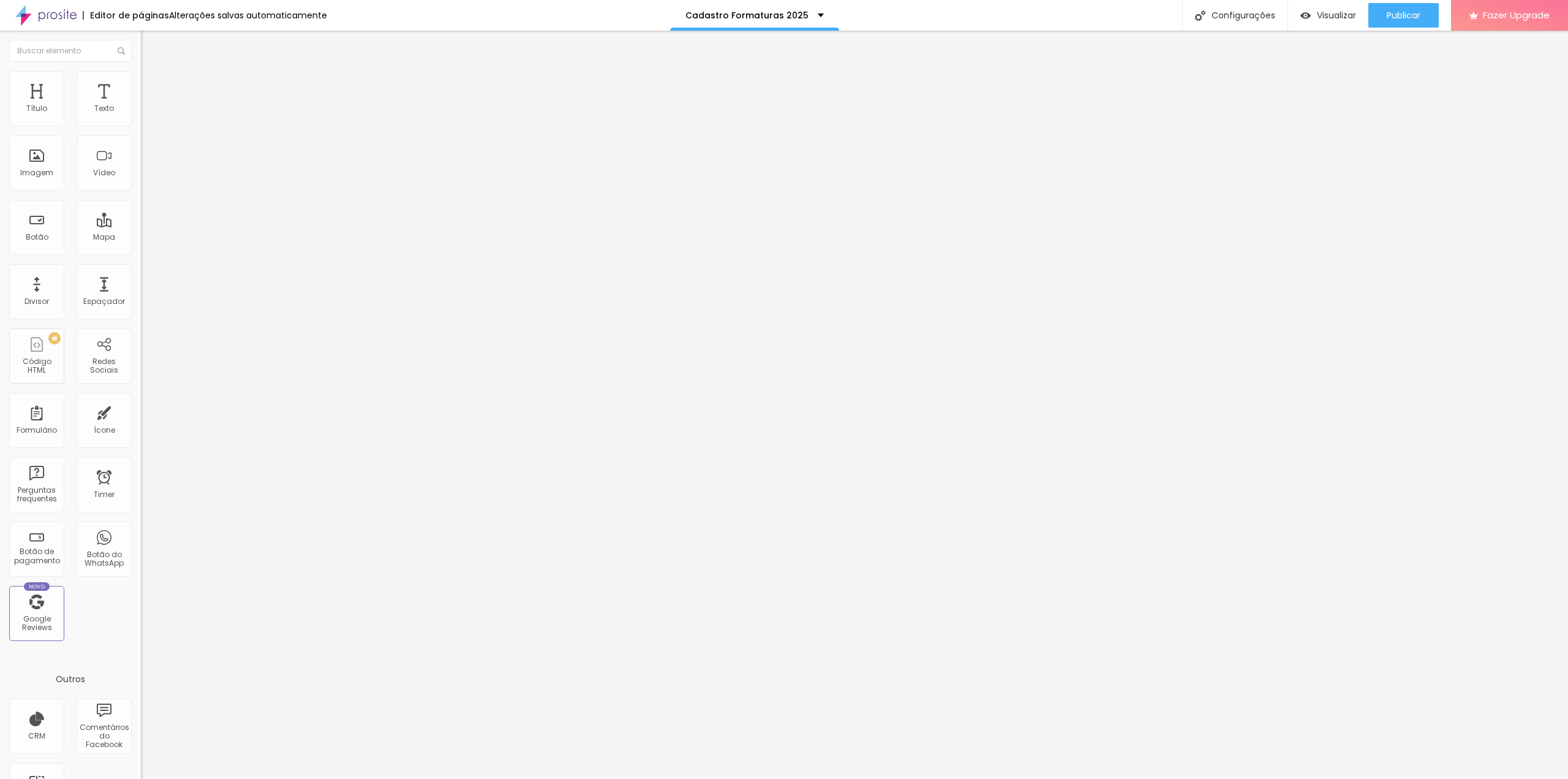
type input "50"
type input "51"
type input "53"
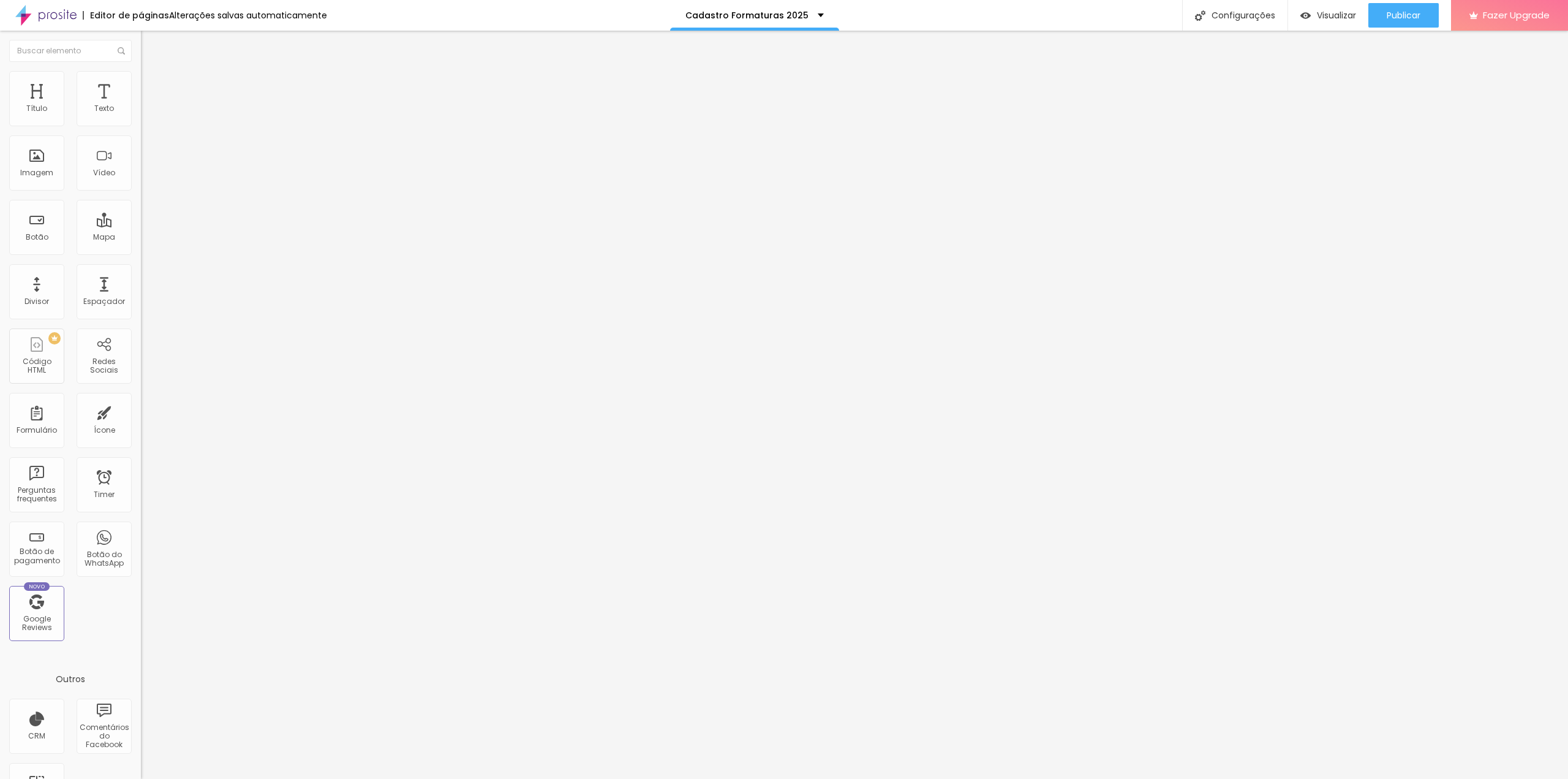
drag, startPoint x: 123, startPoint y: 130, endPoint x: 51, endPoint y: 140, distance: 72.7
type input "53"
click at [141, 126] on input "range" at bounding box center [180, 121] width 79 height 10
click at [141, 83] on li "Avançado" at bounding box center [212, 90] width 141 height 12
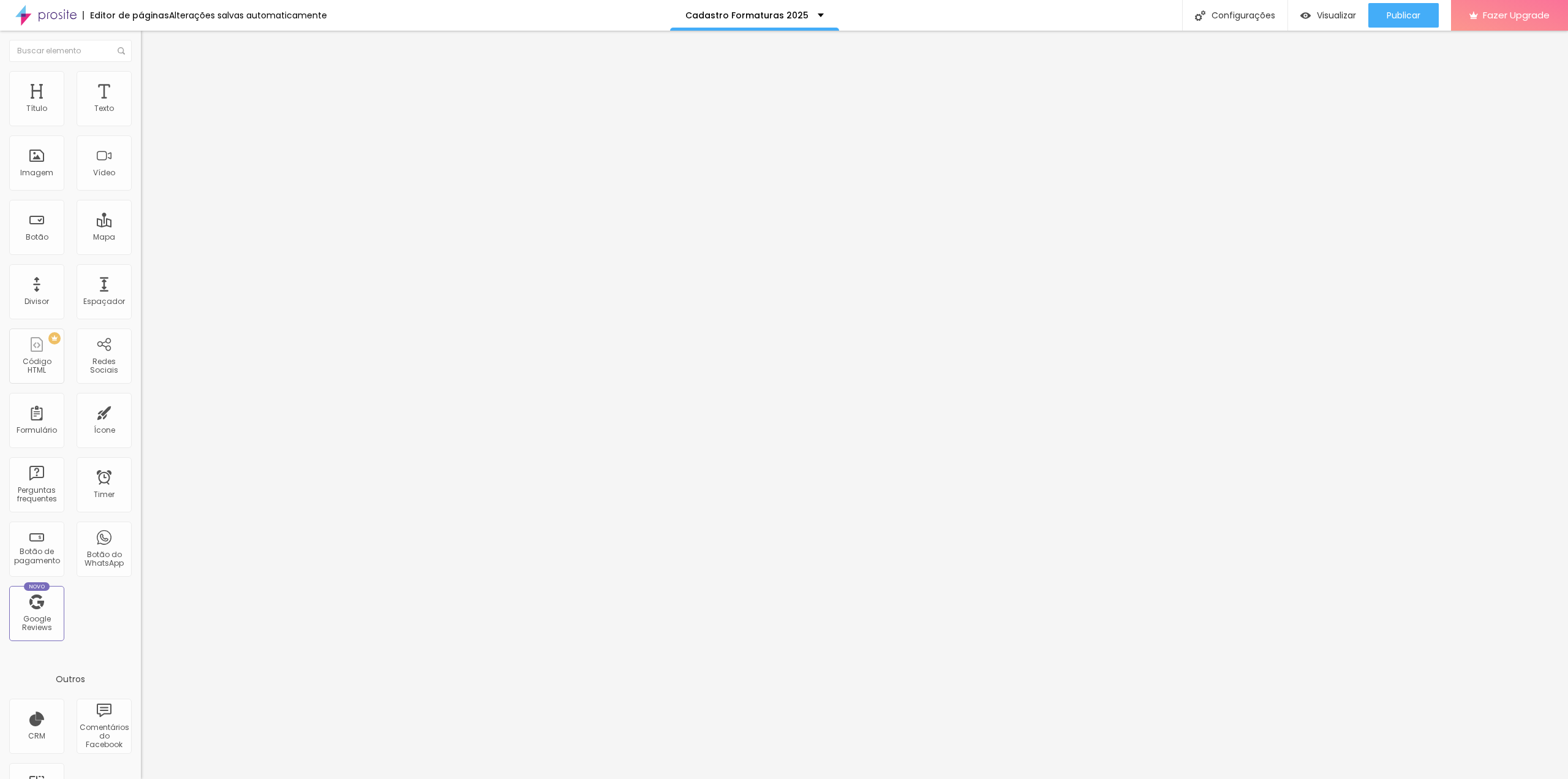
click at [141, 117] on button "button" at bounding box center [149, 111] width 17 height 13
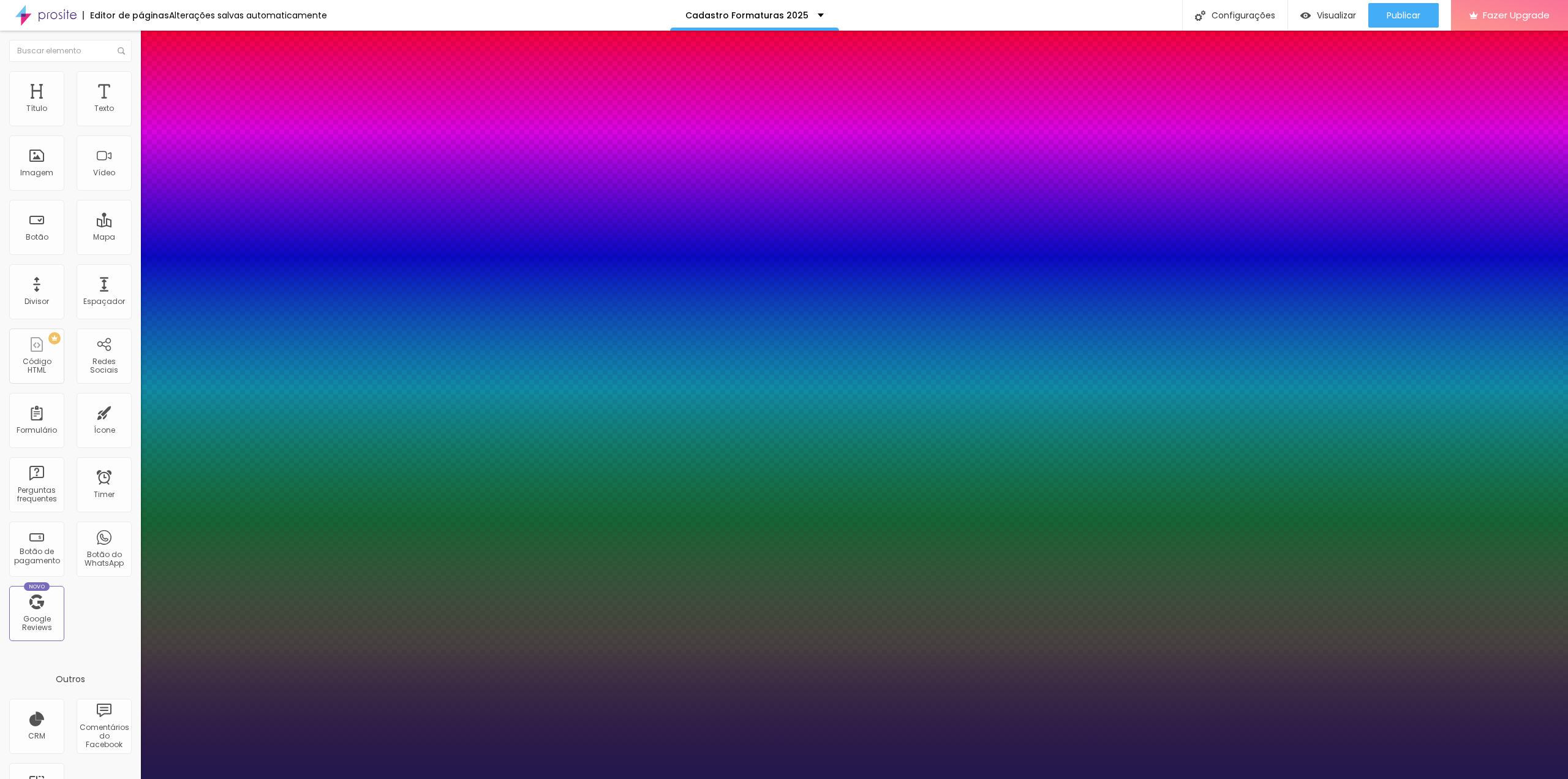
type input "1"
type input "17"
type input "1"
type input "20"
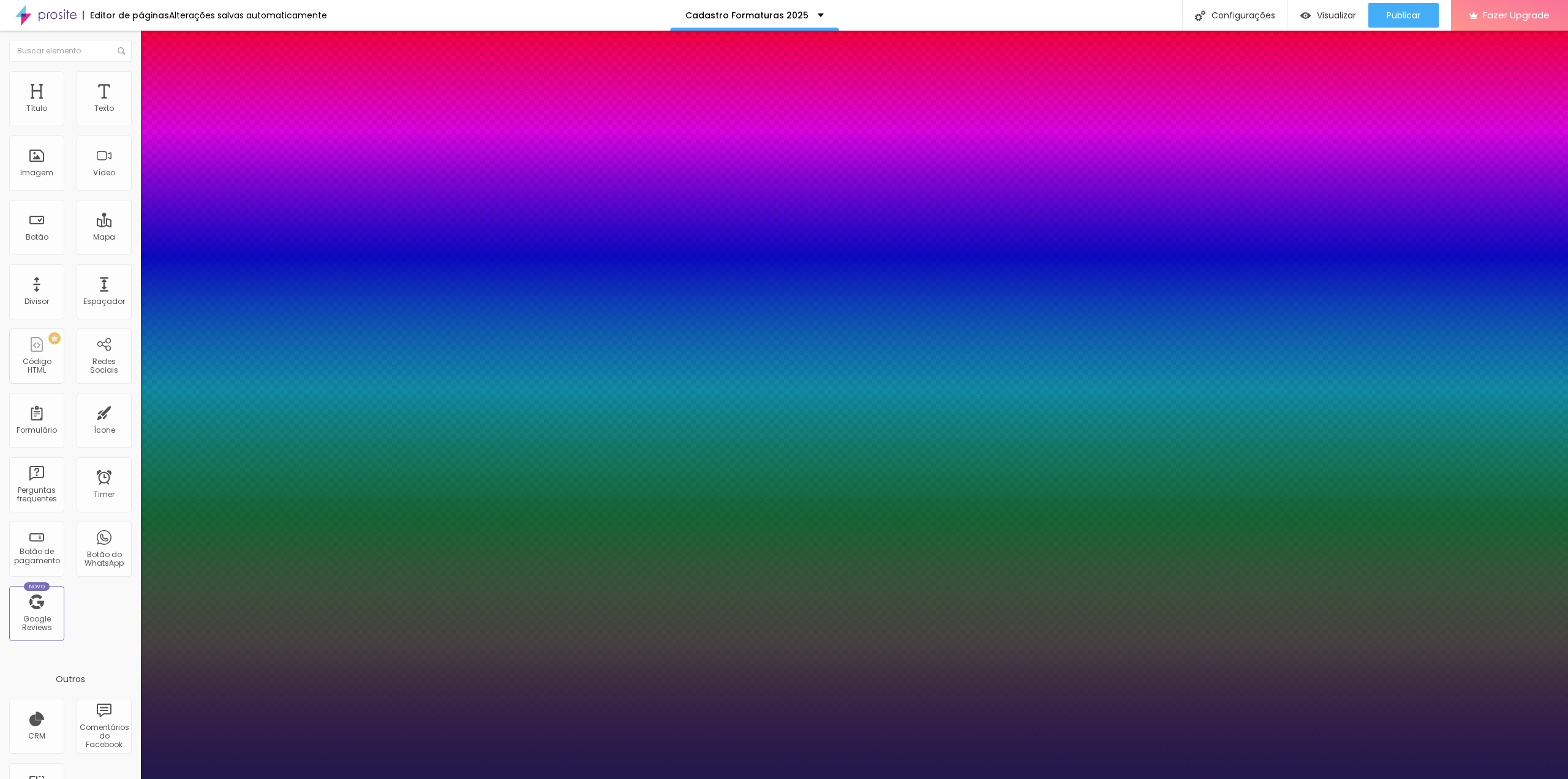
type input "20"
type input "1"
type input "21"
type input "1"
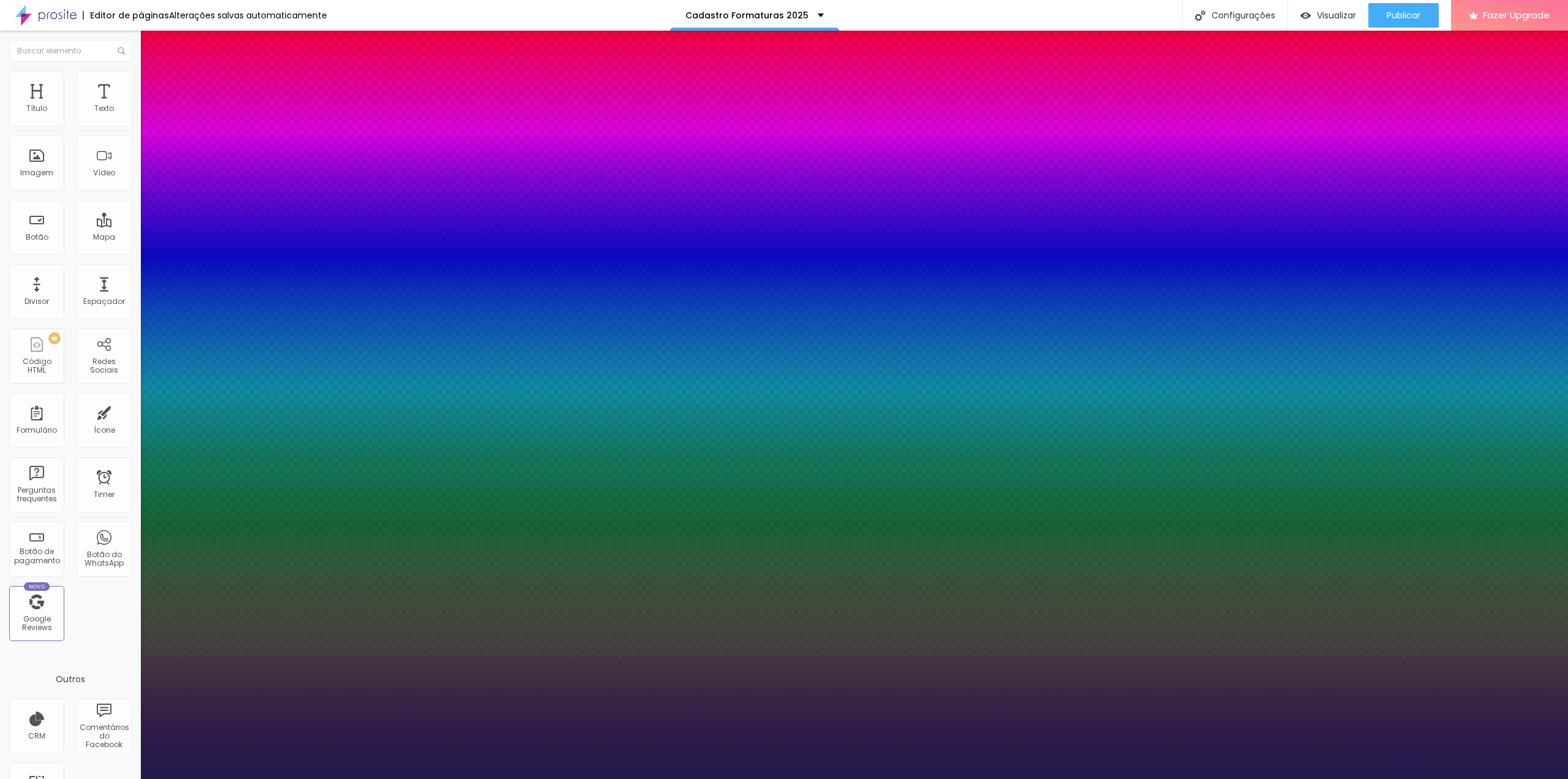
type input "22"
type input "1"
type input "23"
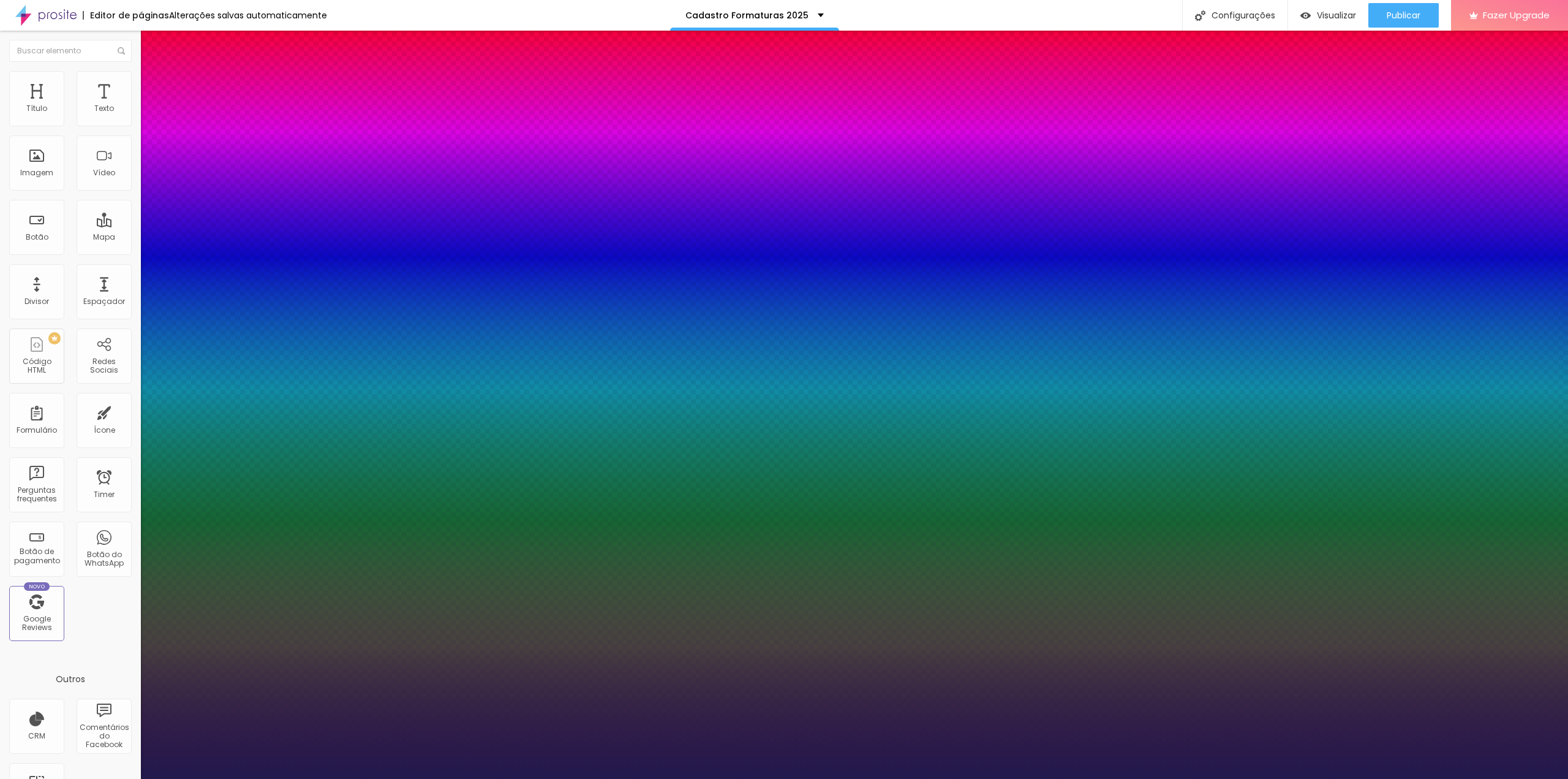
type input "1"
type input "24"
type input "1"
type input "25"
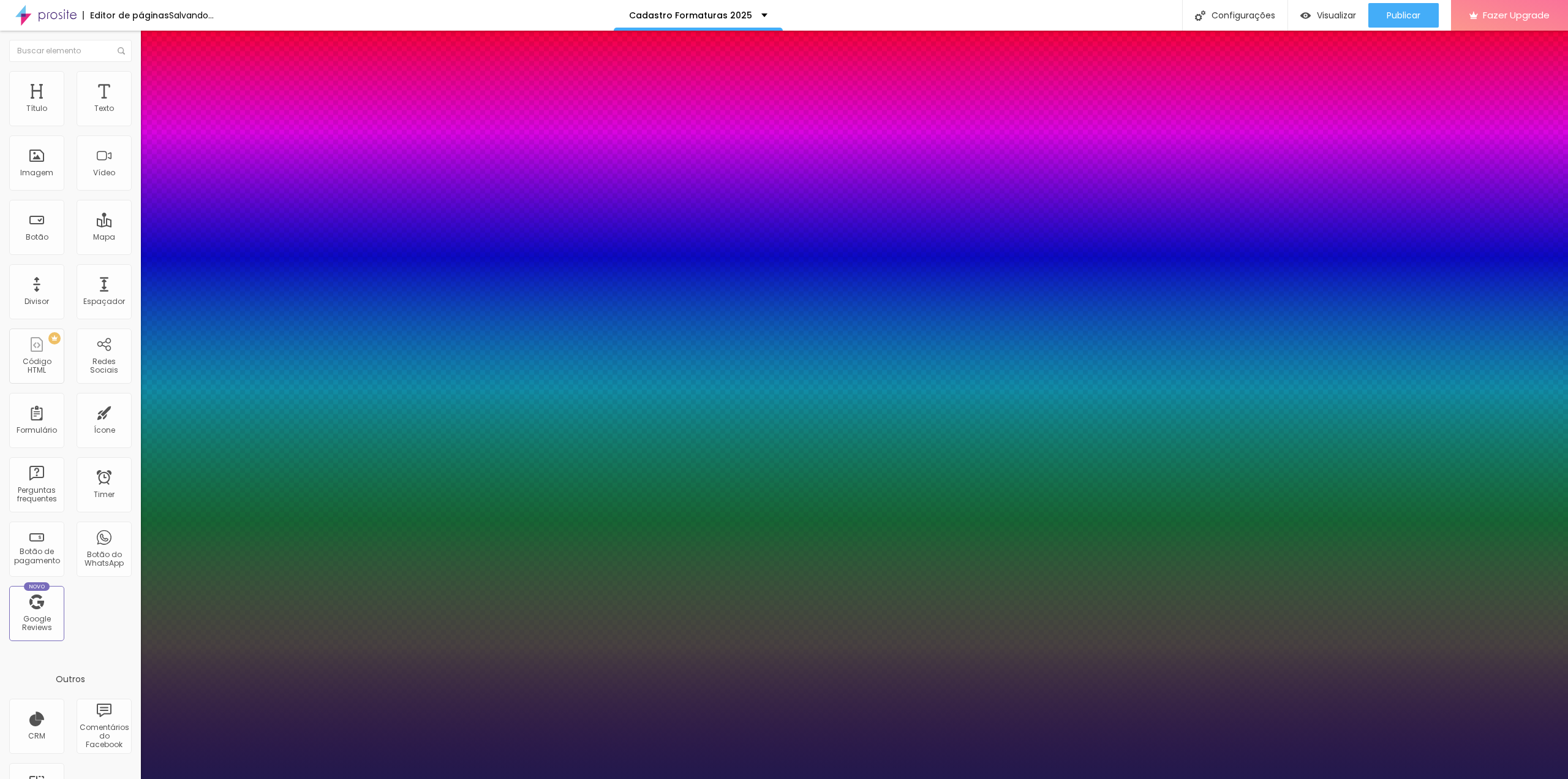
type input "25"
type input "1"
type input "26"
type input "1"
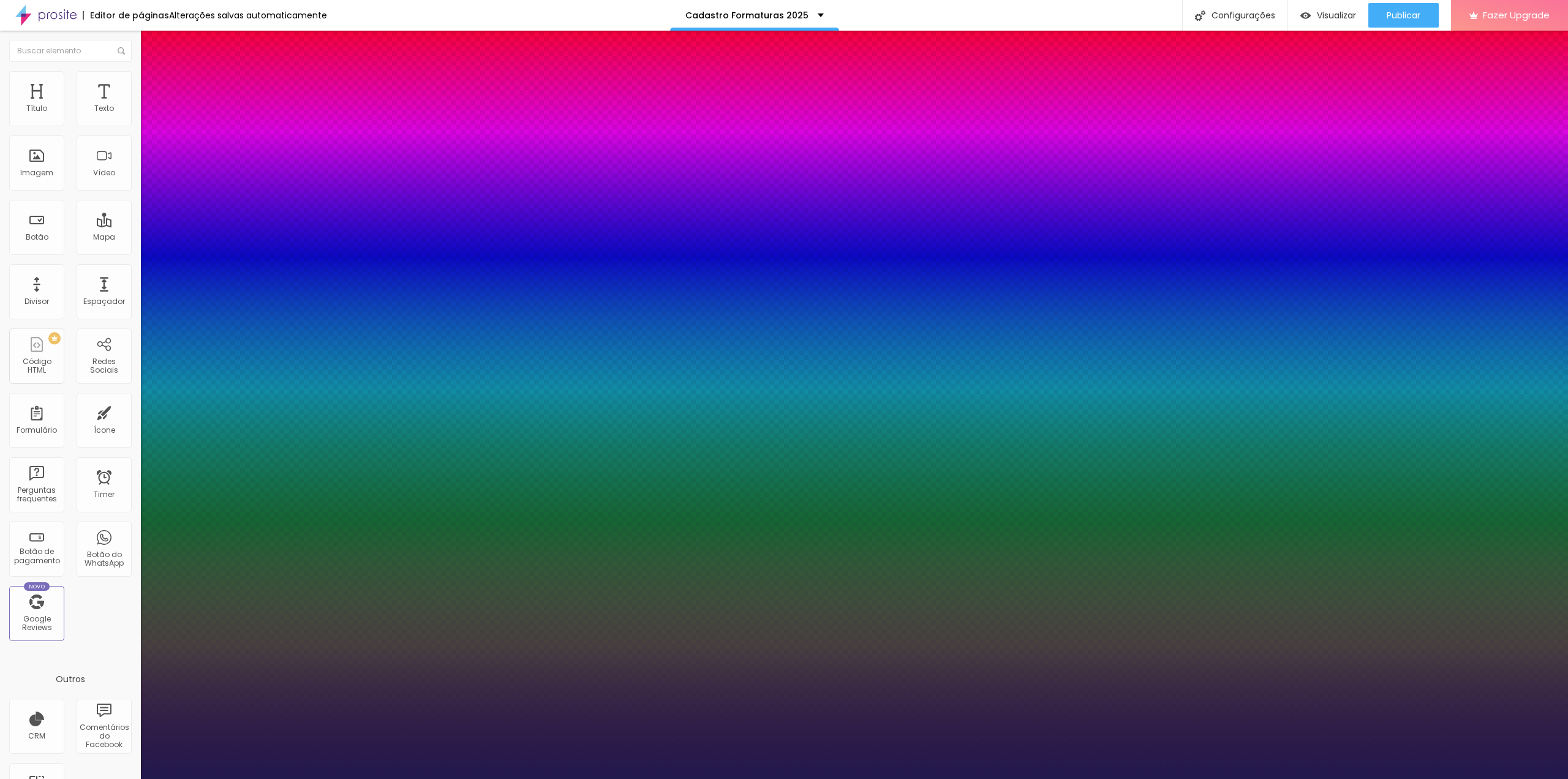
drag, startPoint x: 165, startPoint y: 211, endPoint x: 174, endPoint y: 211, distance: 9.0
type input "26"
click at [132, 778] on select "AbrilFatface-Regular Actor-Regular Alegreya AlegreyaBlack Alice Allan-Bold Alla…" at bounding box center [66, 793] width 132 height 13
select select "Alegreya"
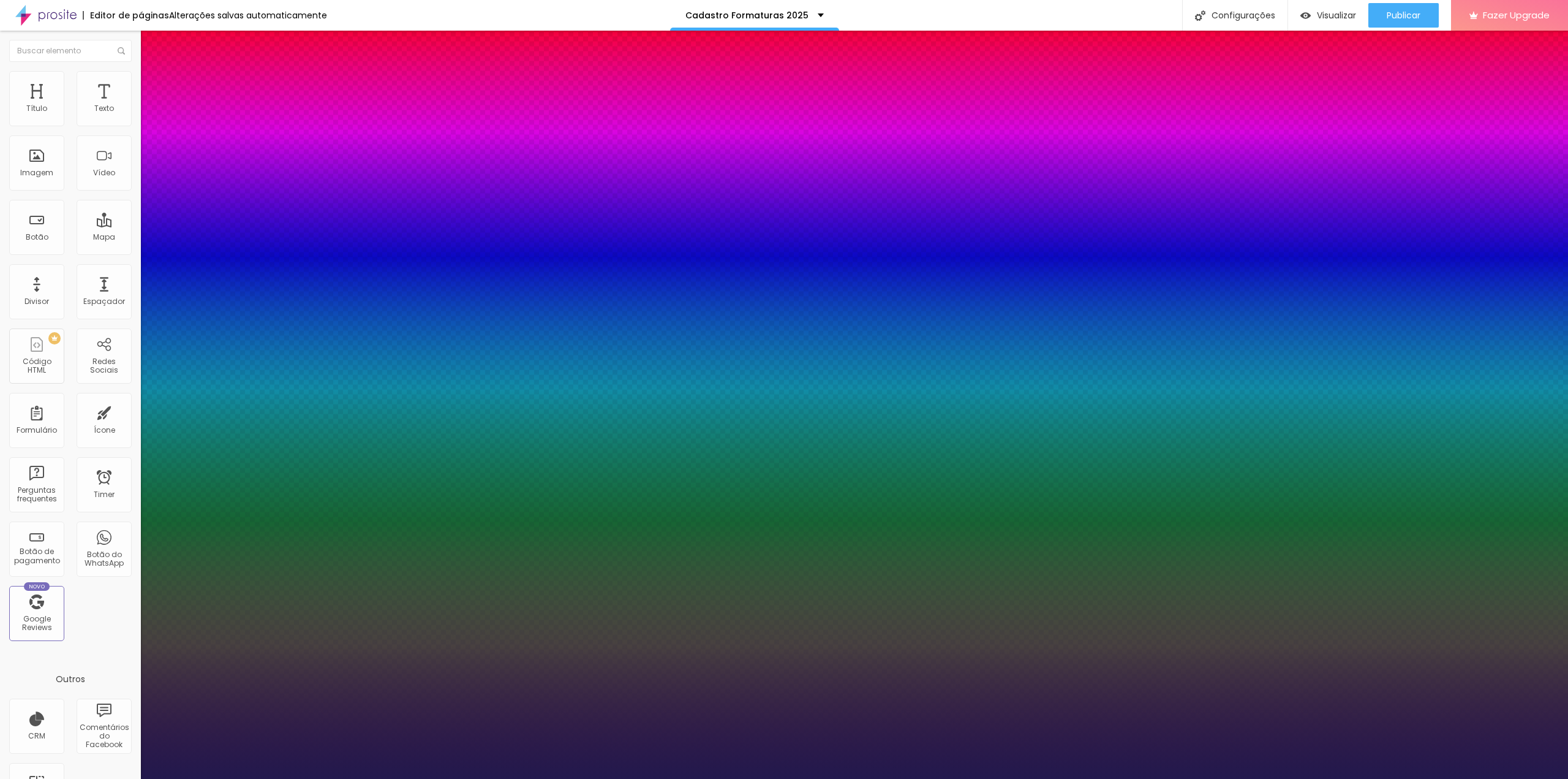
click at [130, 778] on select "AbrilFatface-Regular Actor-Regular Alegreya AlegreyaBlack Alice Allan-Bold Alla…" at bounding box center [66, 793] width 132 height 13
type input "1"
select select "AlegreyaBlack"
type input "1"
select select "Alice"
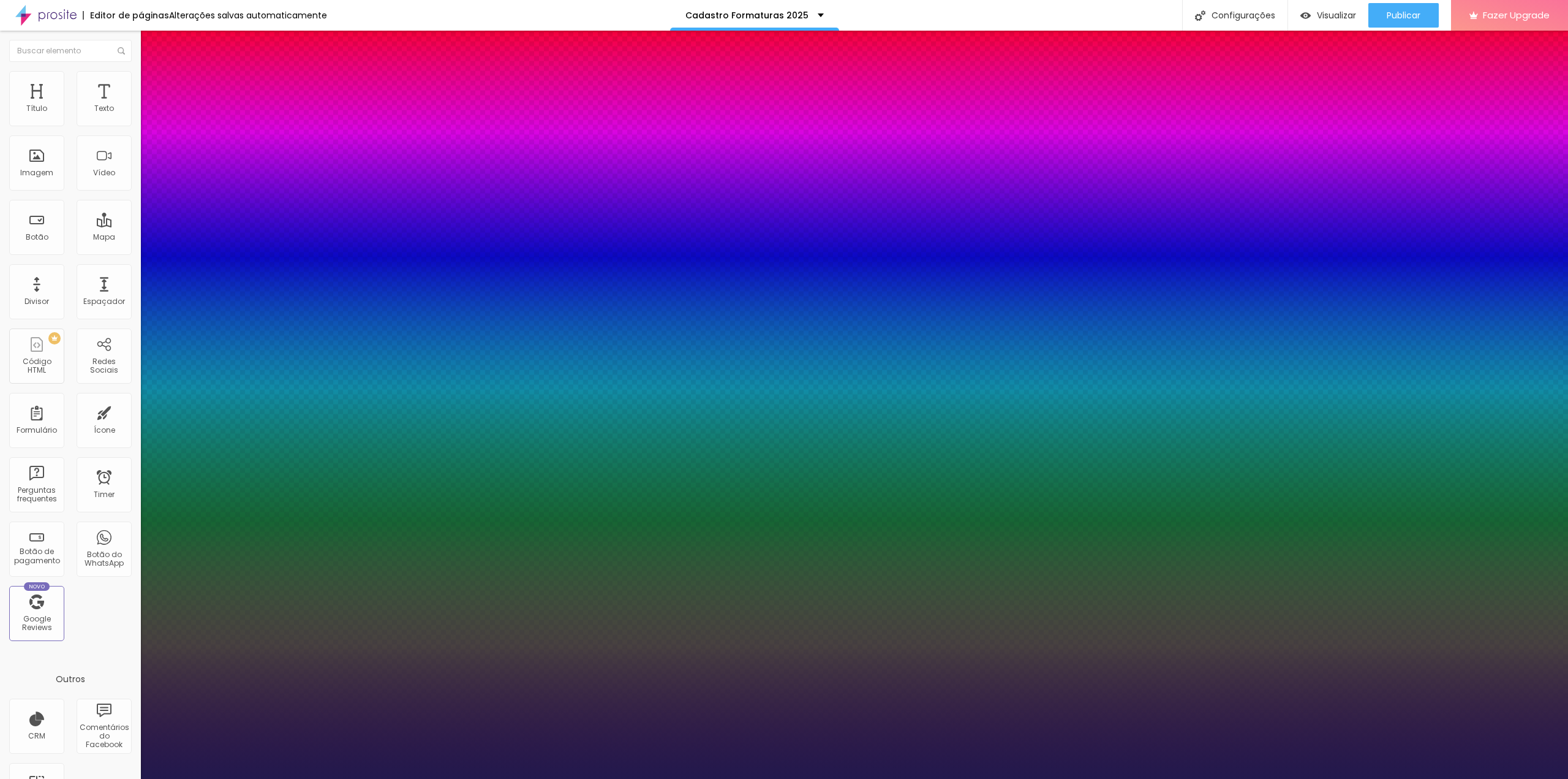
type input "1"
select select "Allan-Bold"
type input "1"
select select "Allan-Regular"
type input "1"
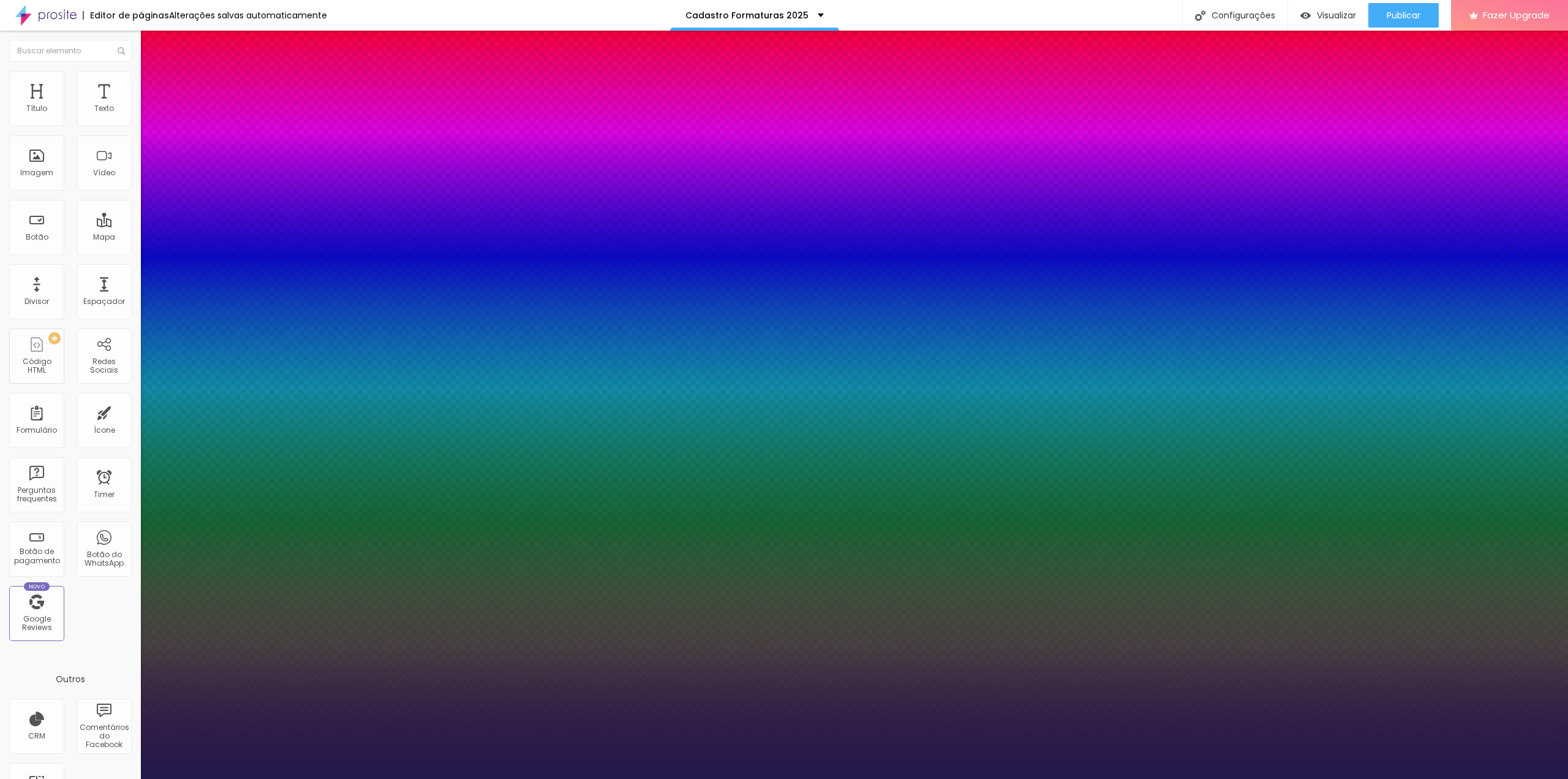
select select "Amaranth"
type input "1"
select select "AmaticaSC"
type input "1"
select select "AmaticSC"
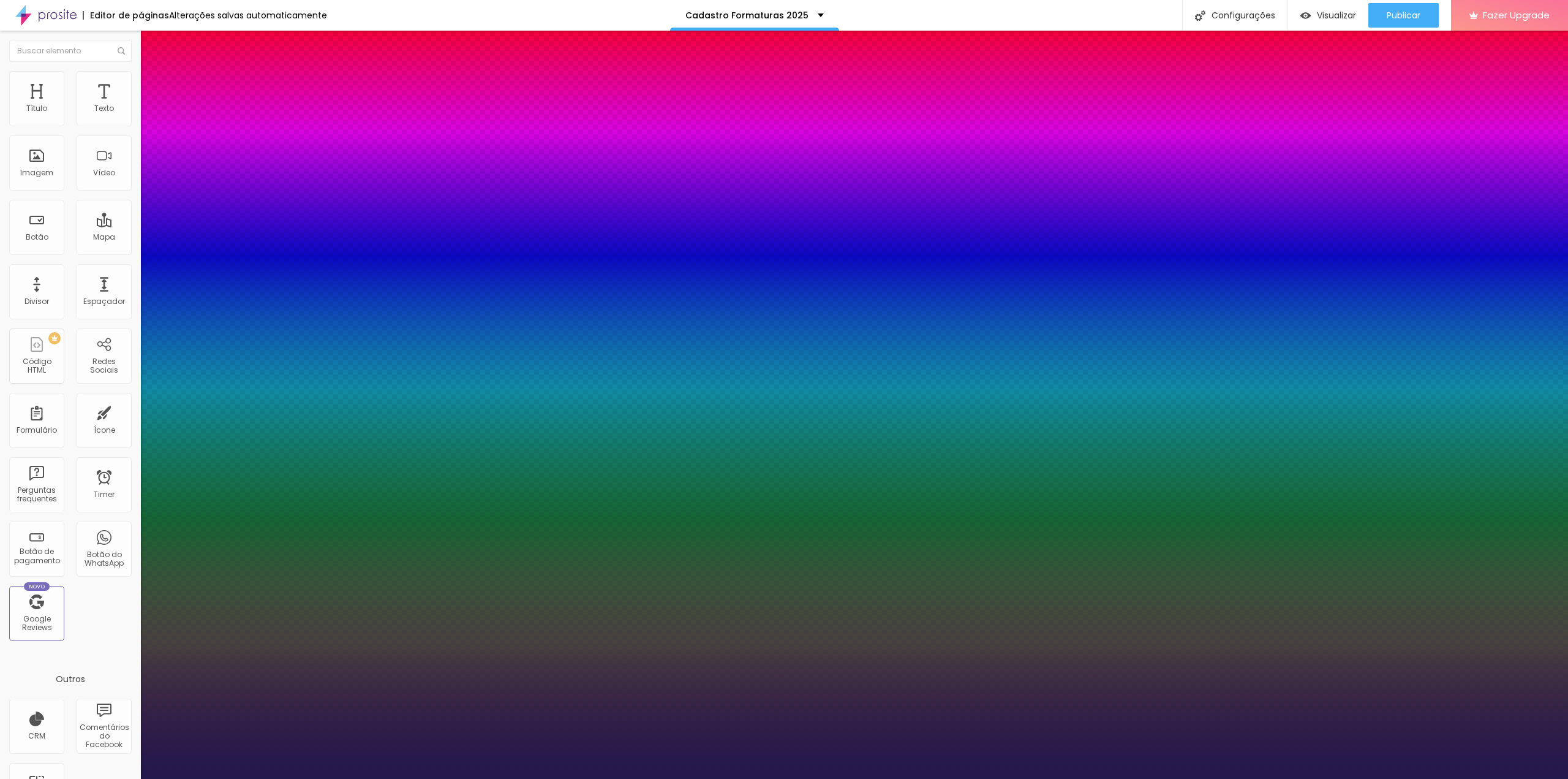
type input "1"
select select "Amita-Bold"
type input "1"
select select "Amita-Regular"
type input "1"
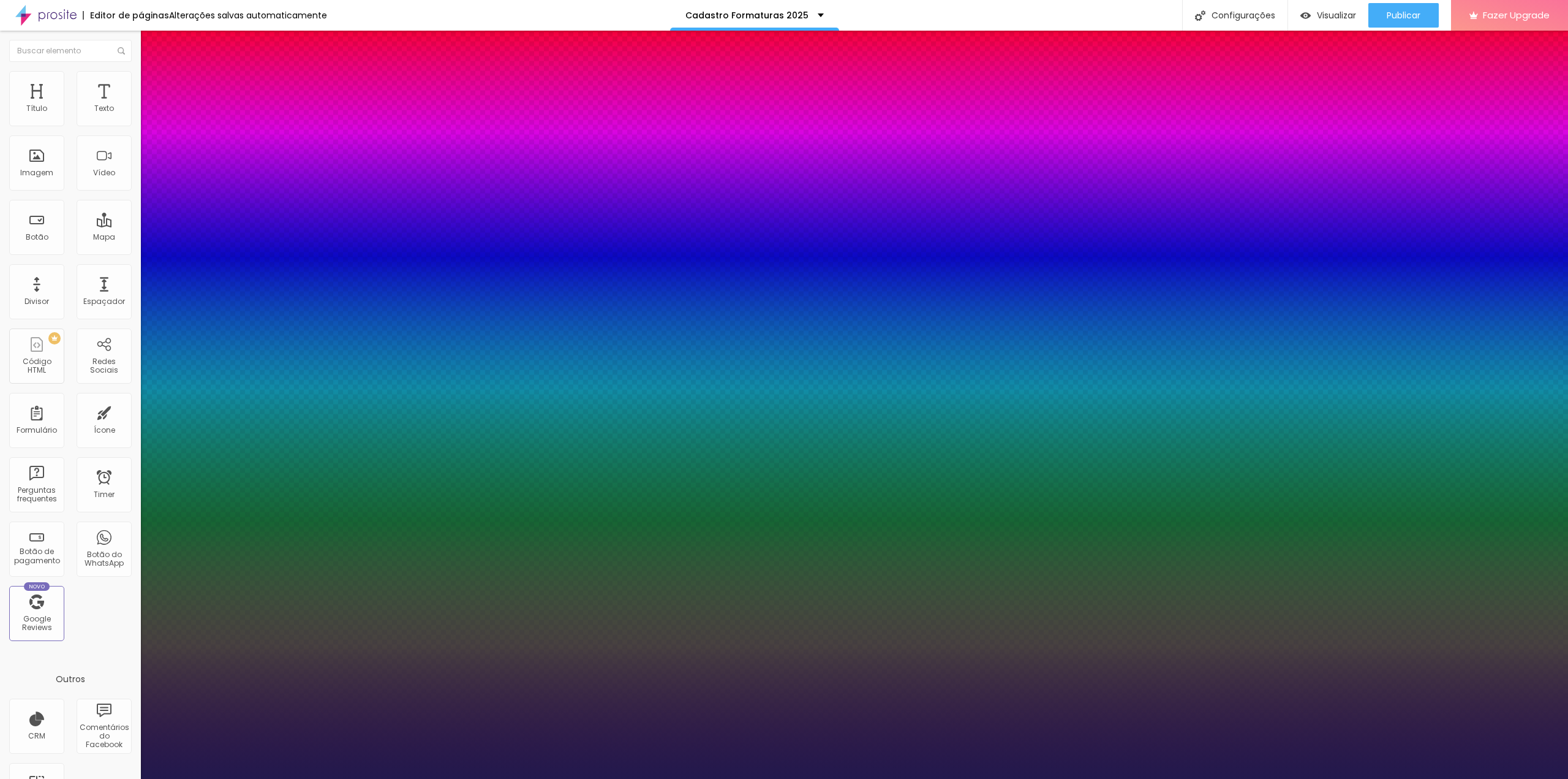
select select "Anaheim"
type input "1"
select select "AnonymousPro-Bold"
type input "1"
select select "AnonymousPro-Italic"
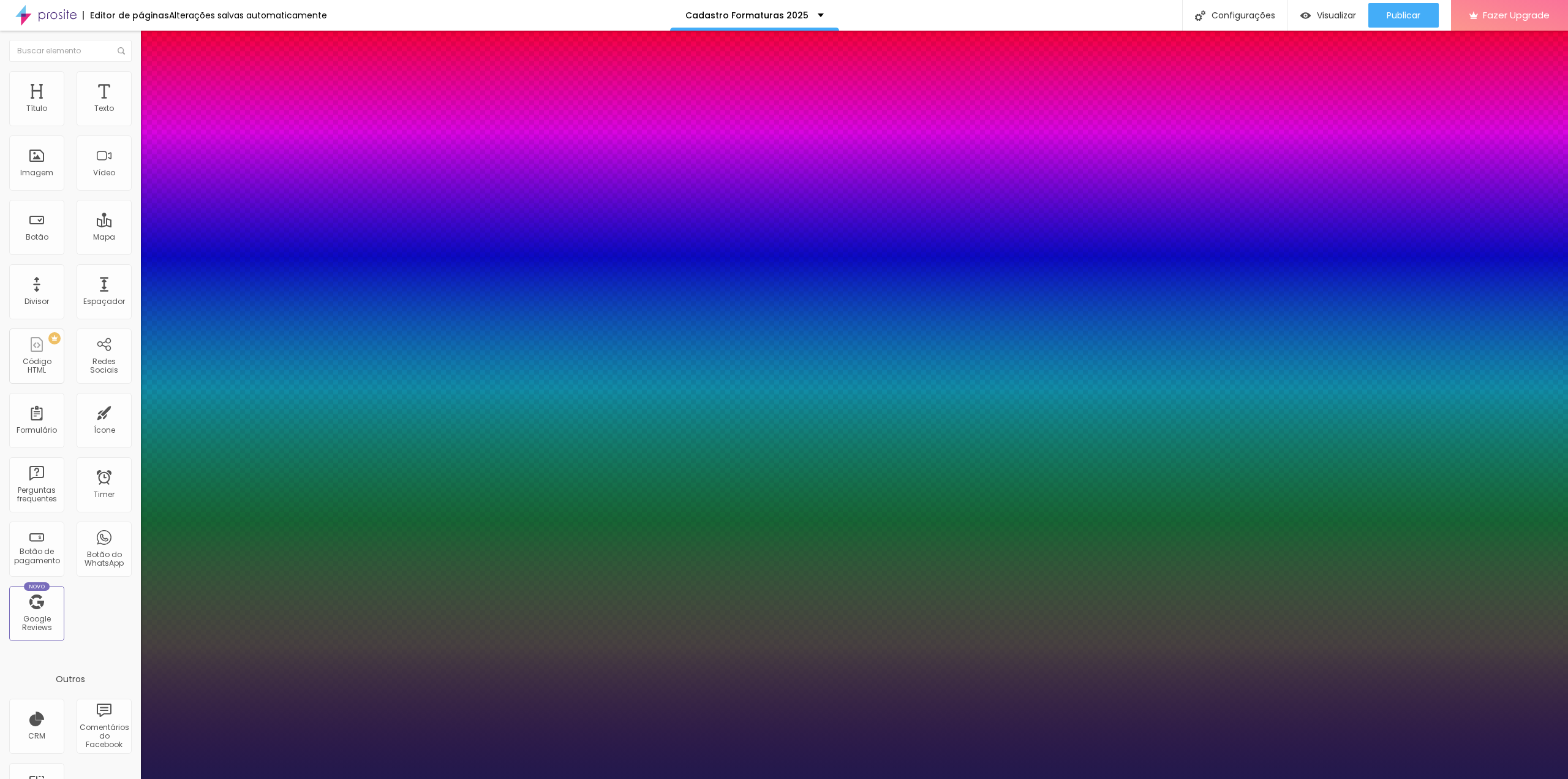
type input "1"
select select "AnonymousPro-Regular"
type input "1"
select select "Arapey"
type input "1"
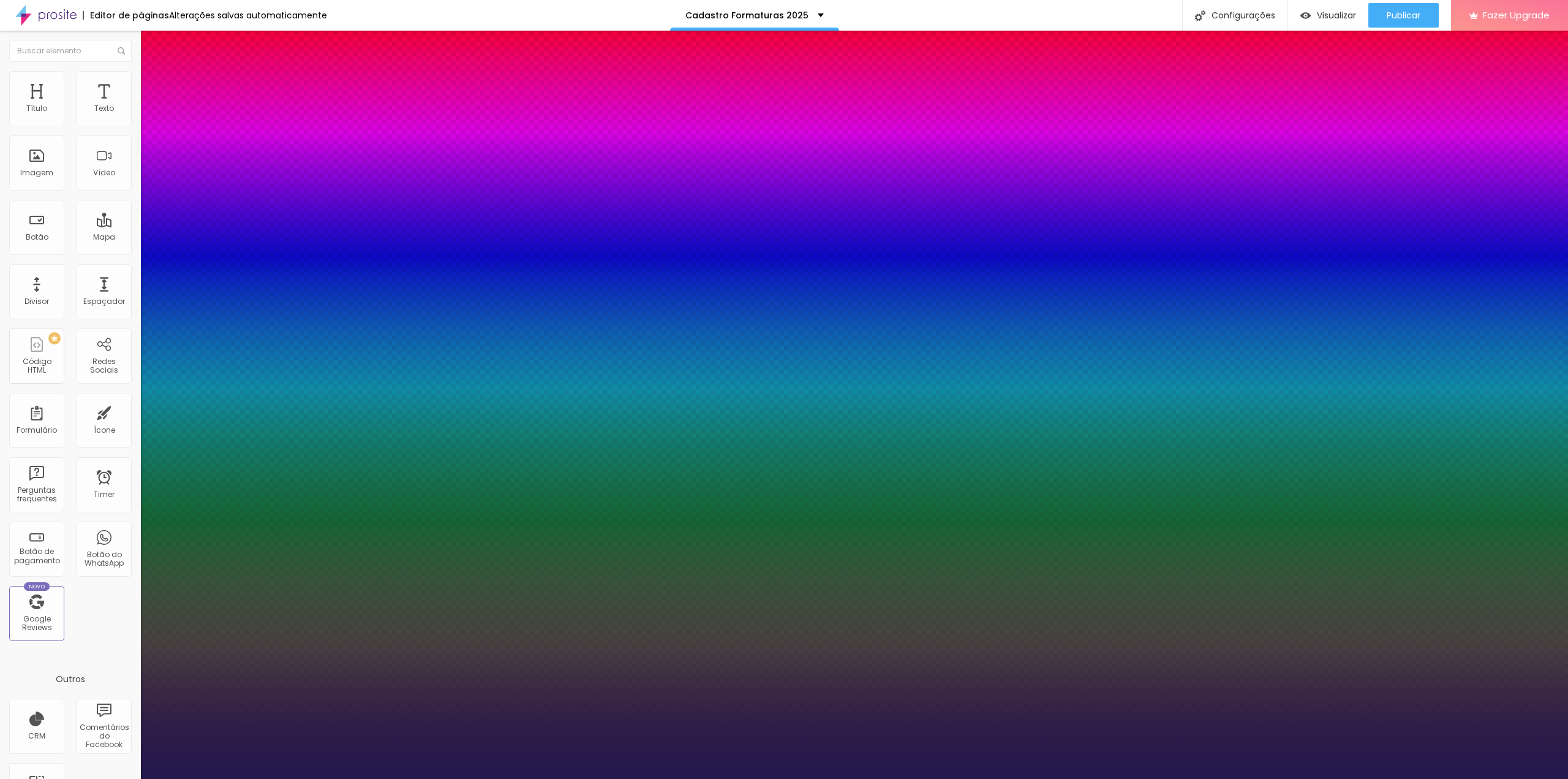
click at [132, 778] on select "AbrilFatface-Regular Actor-Regular Alegreya AlegreyaBlack Alice Allan-Bold Alla…" at bounding box center [66, 793] width 132 height 13
select select "Halant-Bold"
click at [130, 778] on select "AbrilFatface-Regular Actor-Regular Alegreya AlegreyaBlack Alice Allan-Bold Alla…" at bounding box center [66, 793] width 132 height 13
type input "1"
click at [1162, 778] on div at bounding box center [784, 779] width 1568 height 0
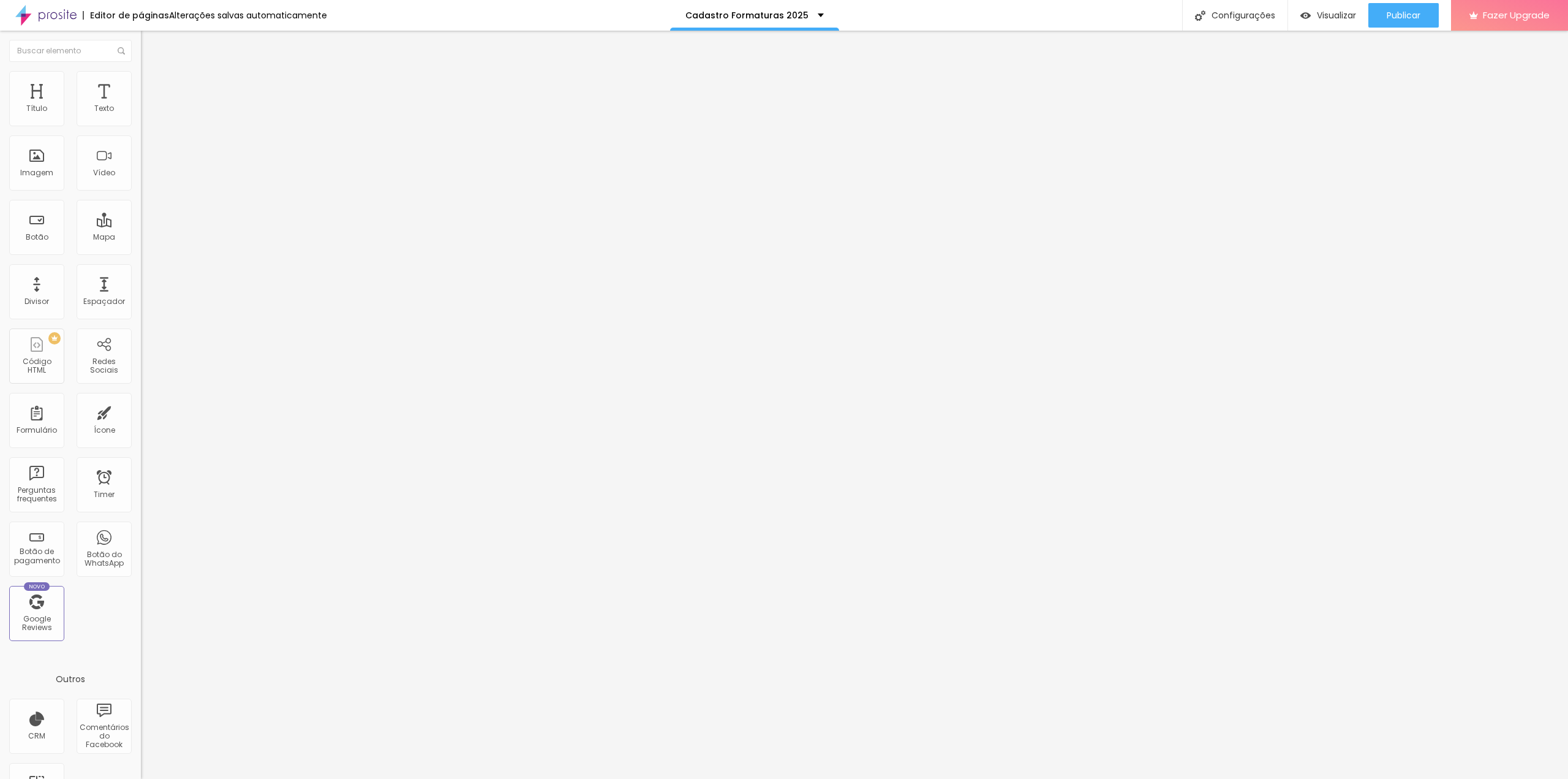
click at [141, 71] on li "Avançado" at bounding box center [212, 77] width 141 height 12
click at [141, 83] on ul "Estilo Avançado" at bounding box center [212, 71] width 141 height 24
click at [141, 79] on ul "Estilo Avançado" at bounding box center [212, 71] width 141 height 24
click at [141, 79] on ul "Estilo Avançado" at bounding box center [212, 71] width 141 height 24
click at [141, 71] on li "Estilo" at bounding box center [212, 65] width 141 height 12
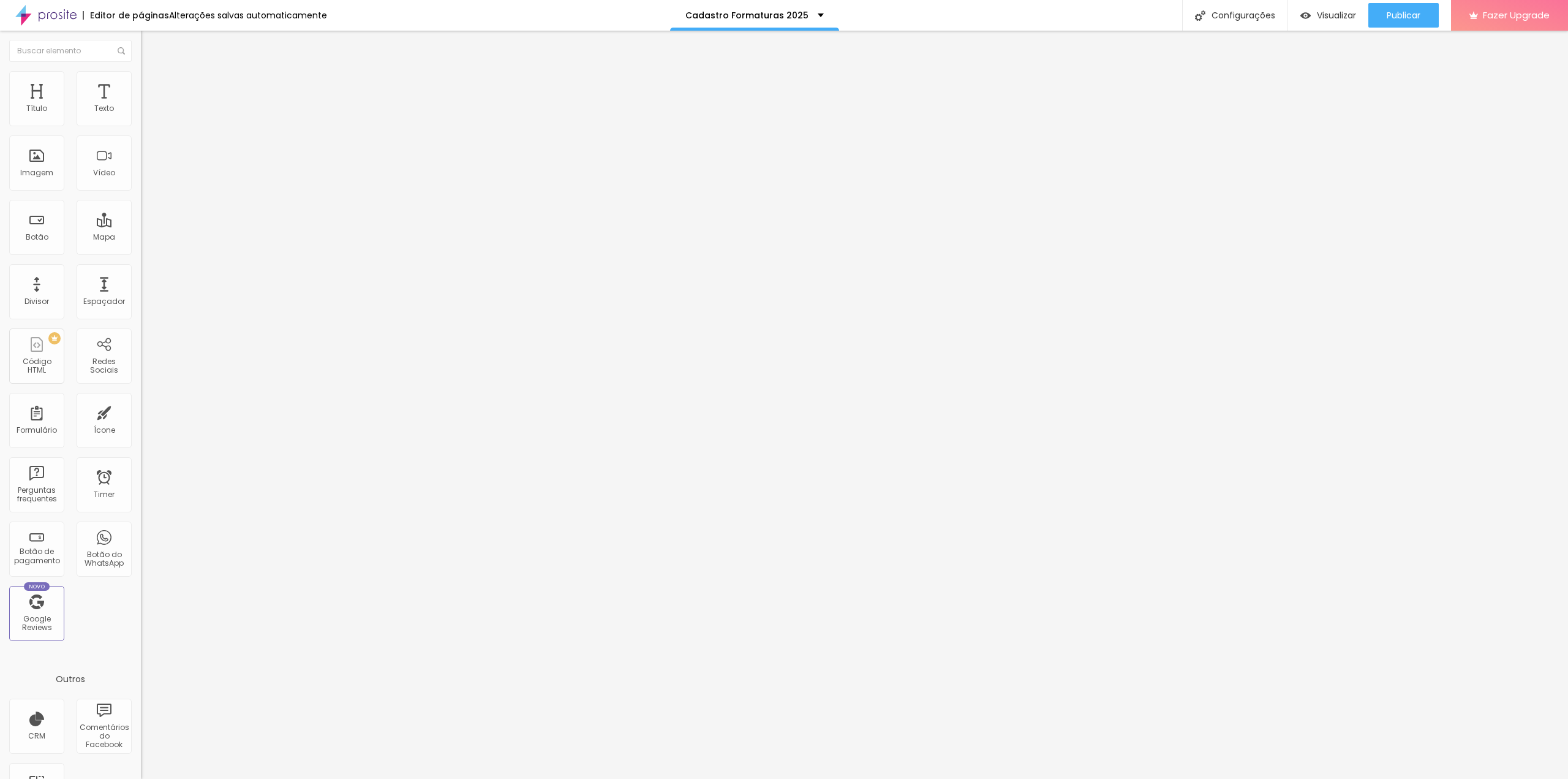
click at [141, 117] on button "button" at bounding box center [149, 111] width 17 height 13
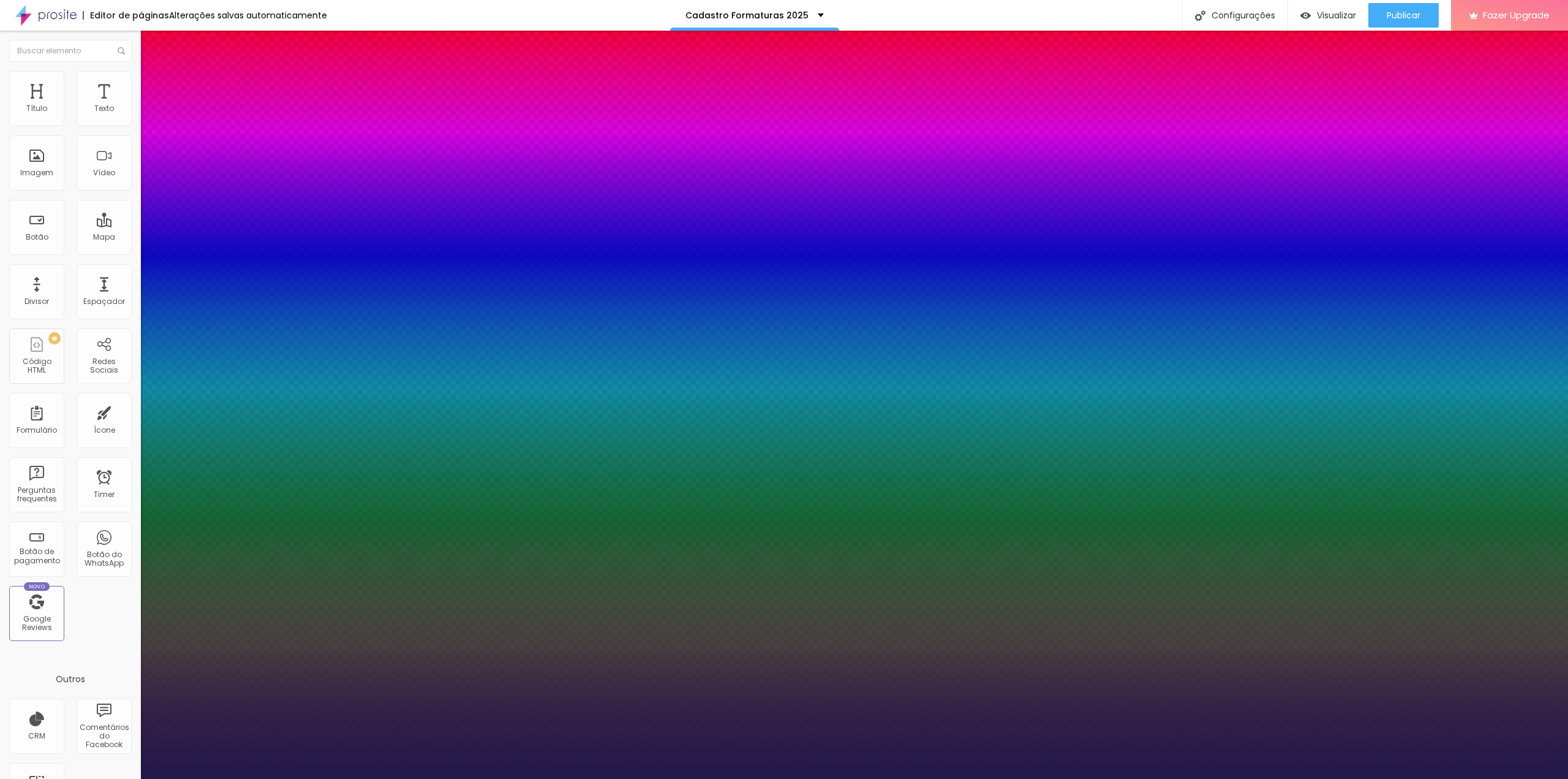
type input "1"
type input "22"
type input "1"
type input "20"
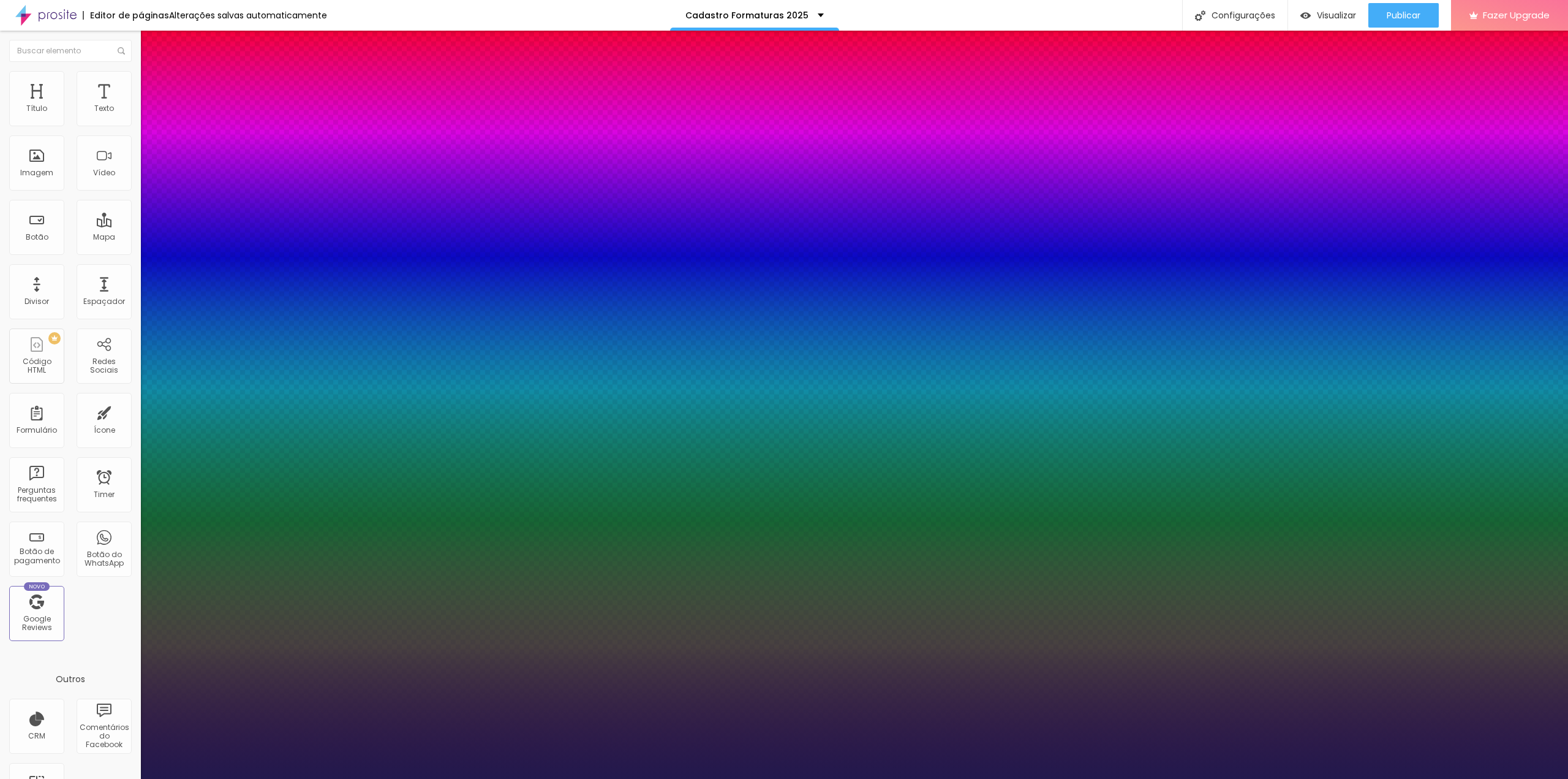
type input "20"
type input "1"
type input "19"
type input "1"
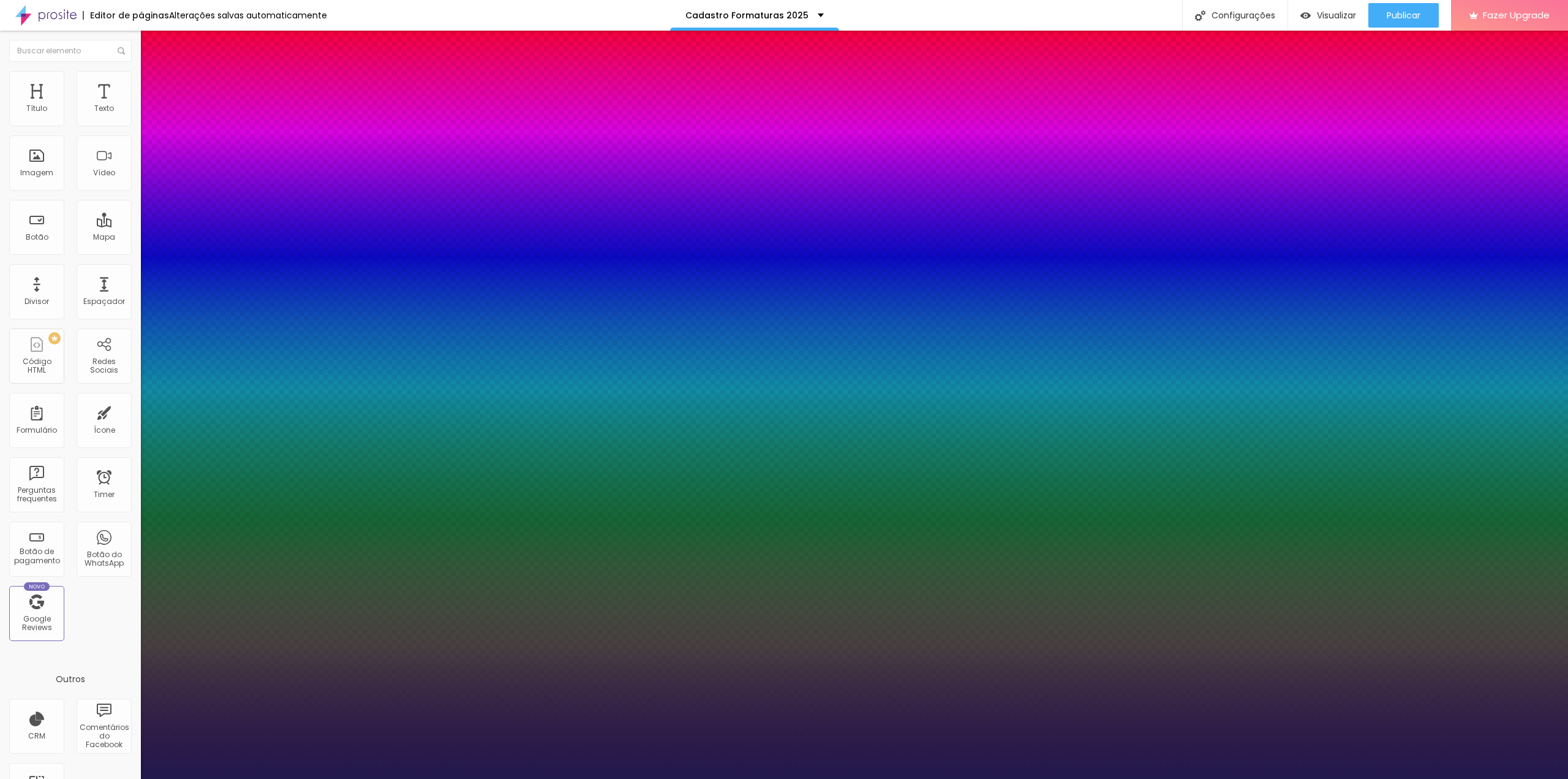
type input "18"
type input "1"
type input "17"
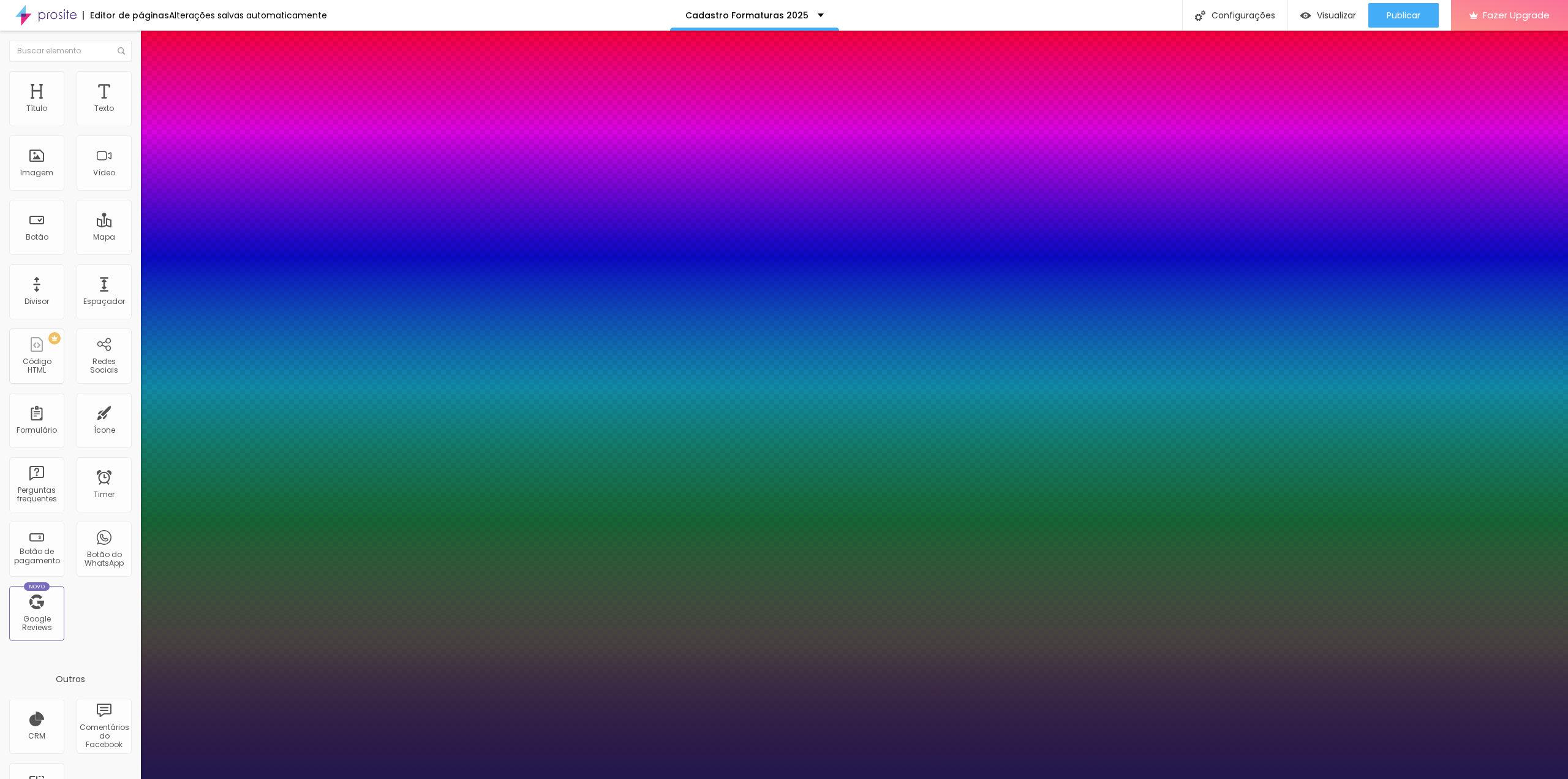
type input "1"
type input "18"
type input "1"
type input "20"
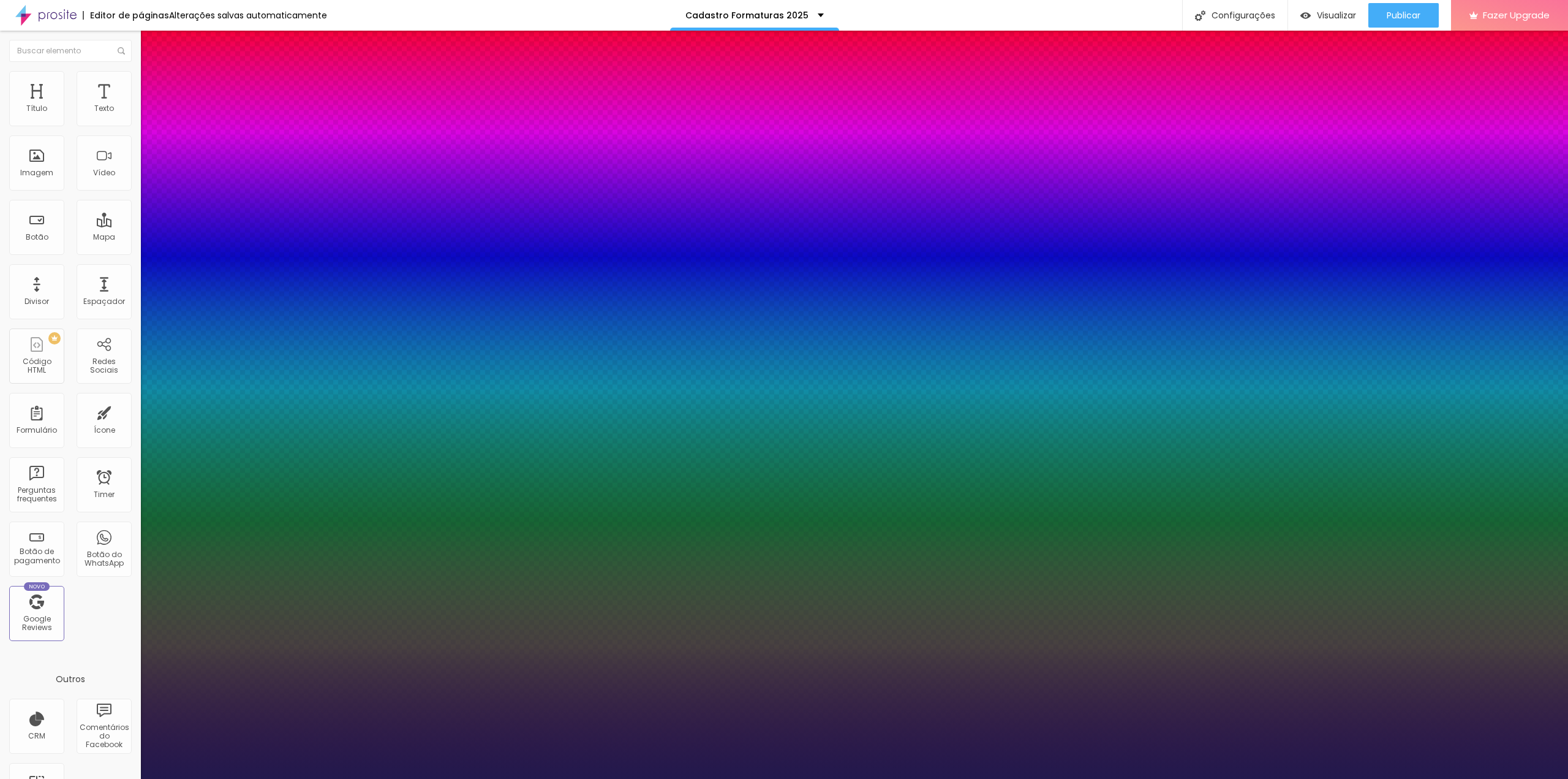
type input "20"
type input "1"
type input "22"
type input "1"
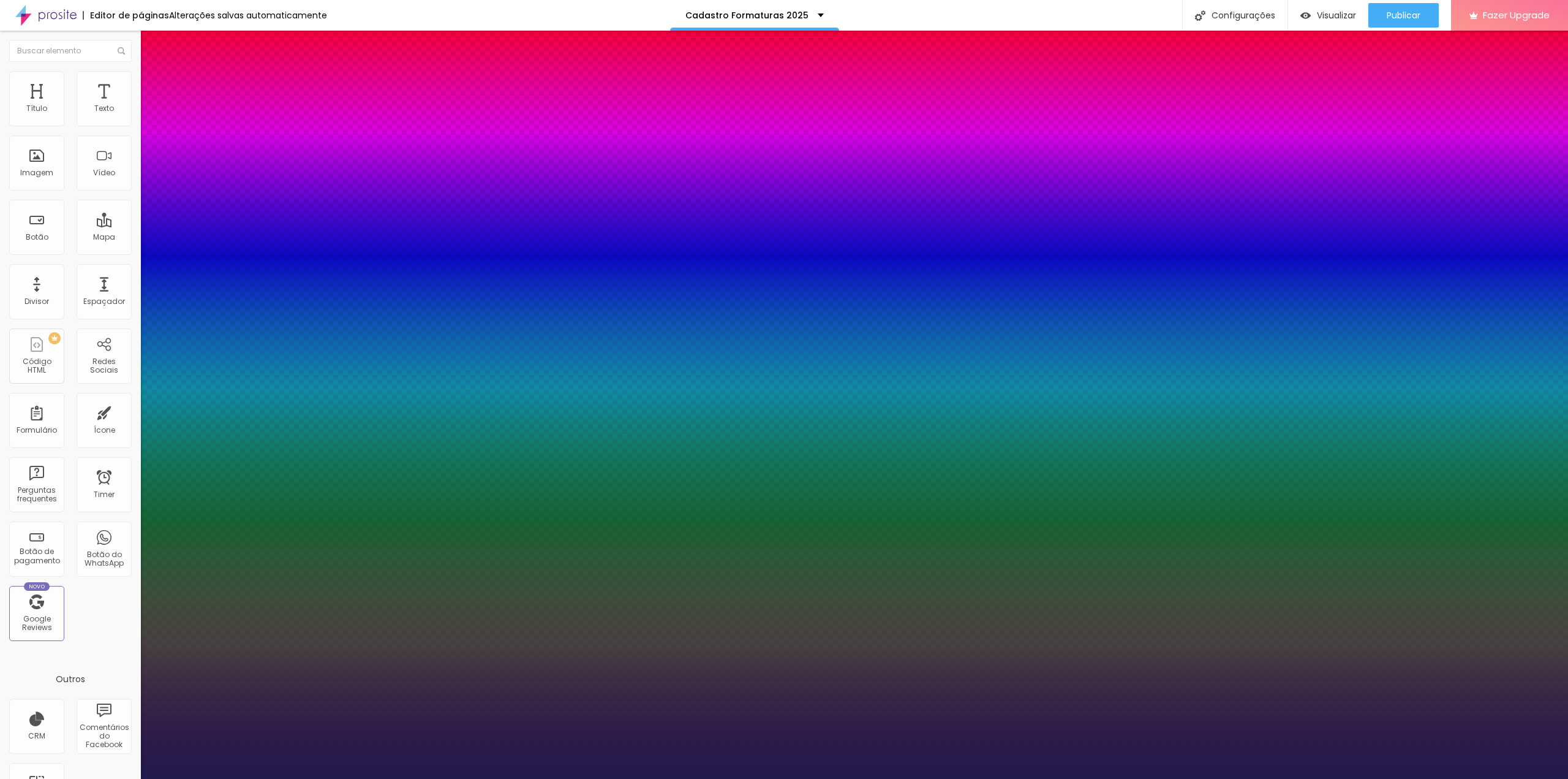
type input "23"
type input "1"
type input "23"
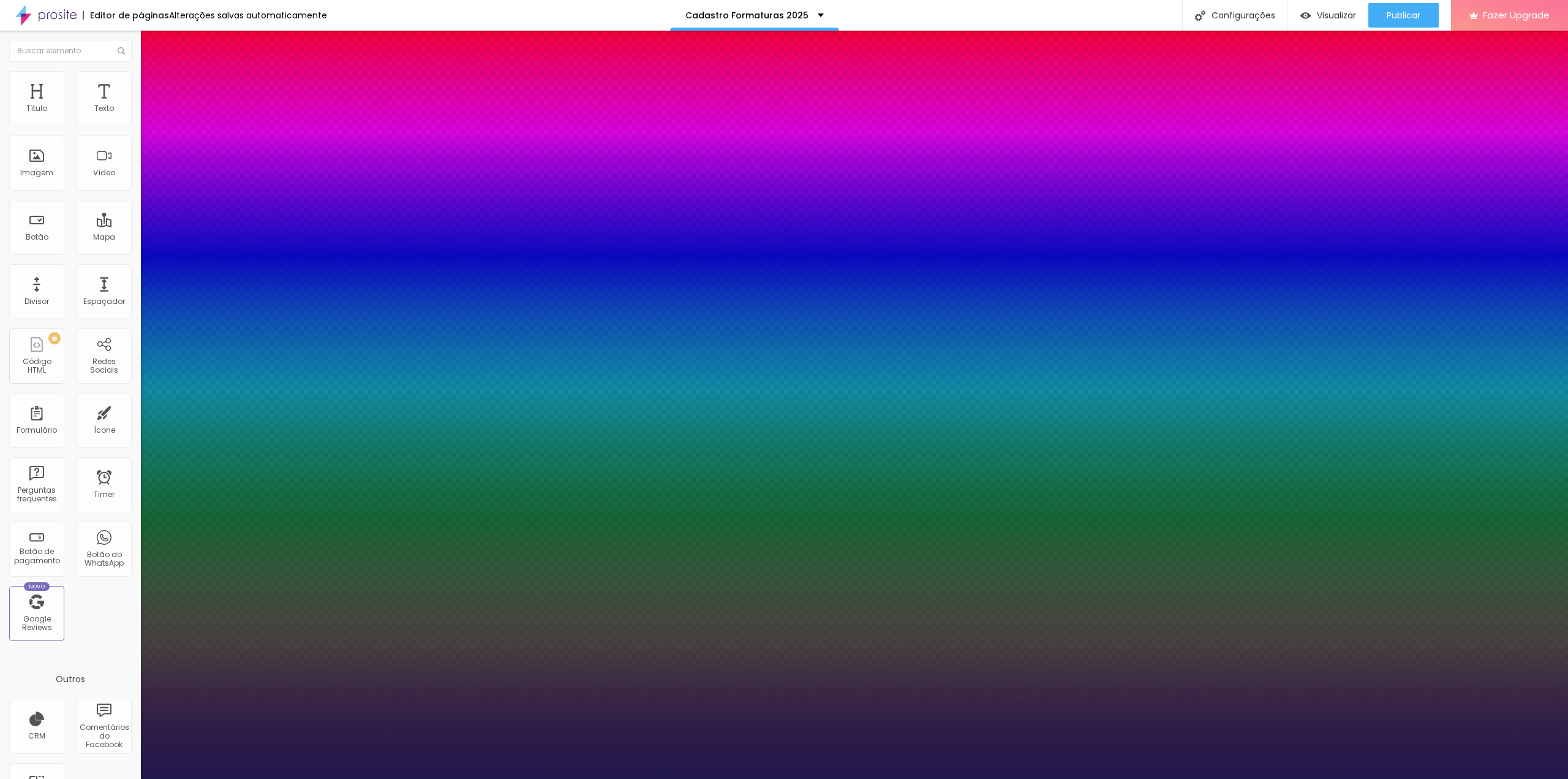
click at [409, 778] on div at bounding box center [784, 779] width 1568 height 0
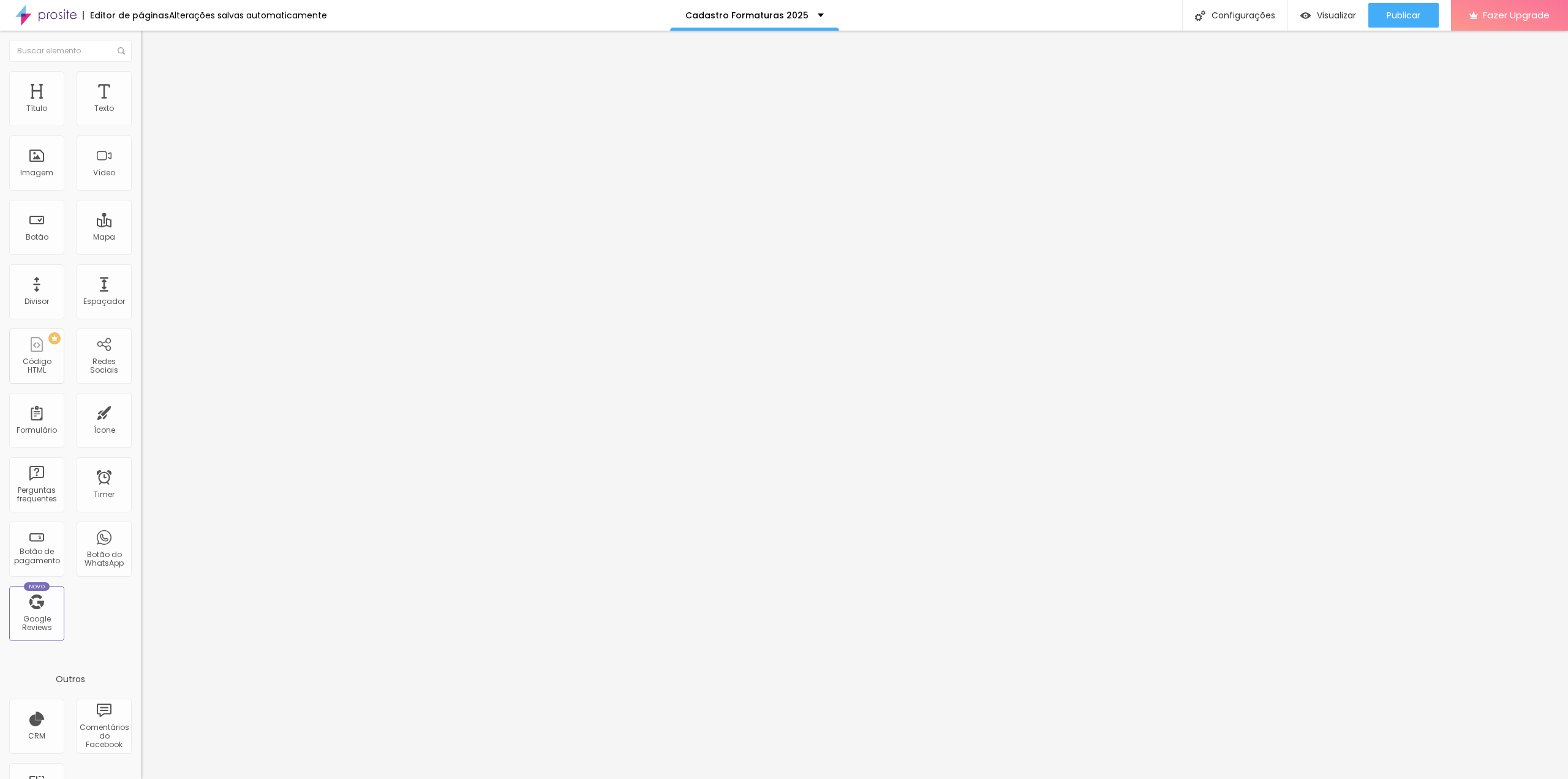
click at [141, 117] on button "button" at bounding box center [149, 111] width 17 height 13
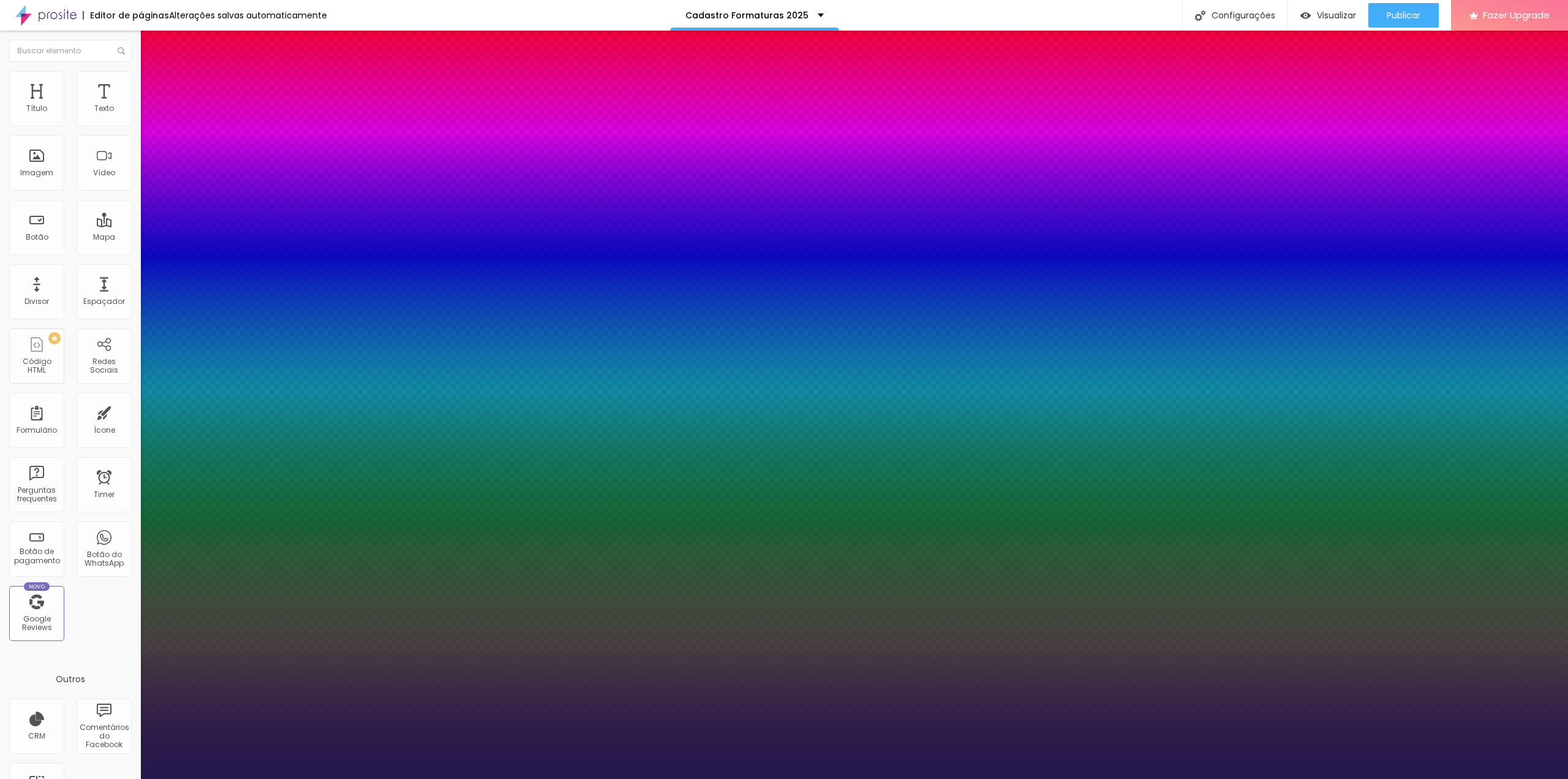
type input "1"
type input "20"
type input "1"
type input "21"
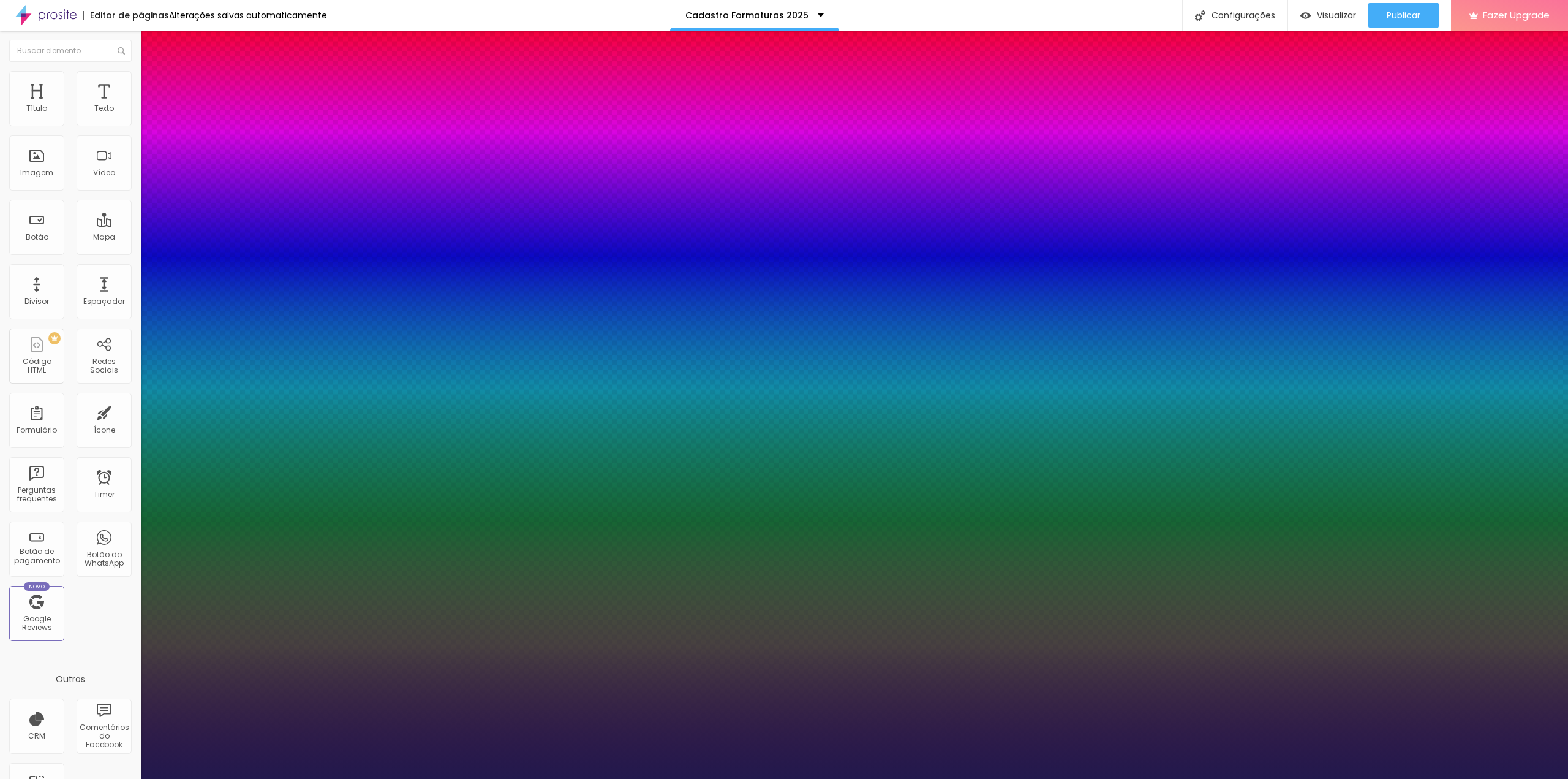
type input "21"
type input "1"
type input "22"
type input "1"
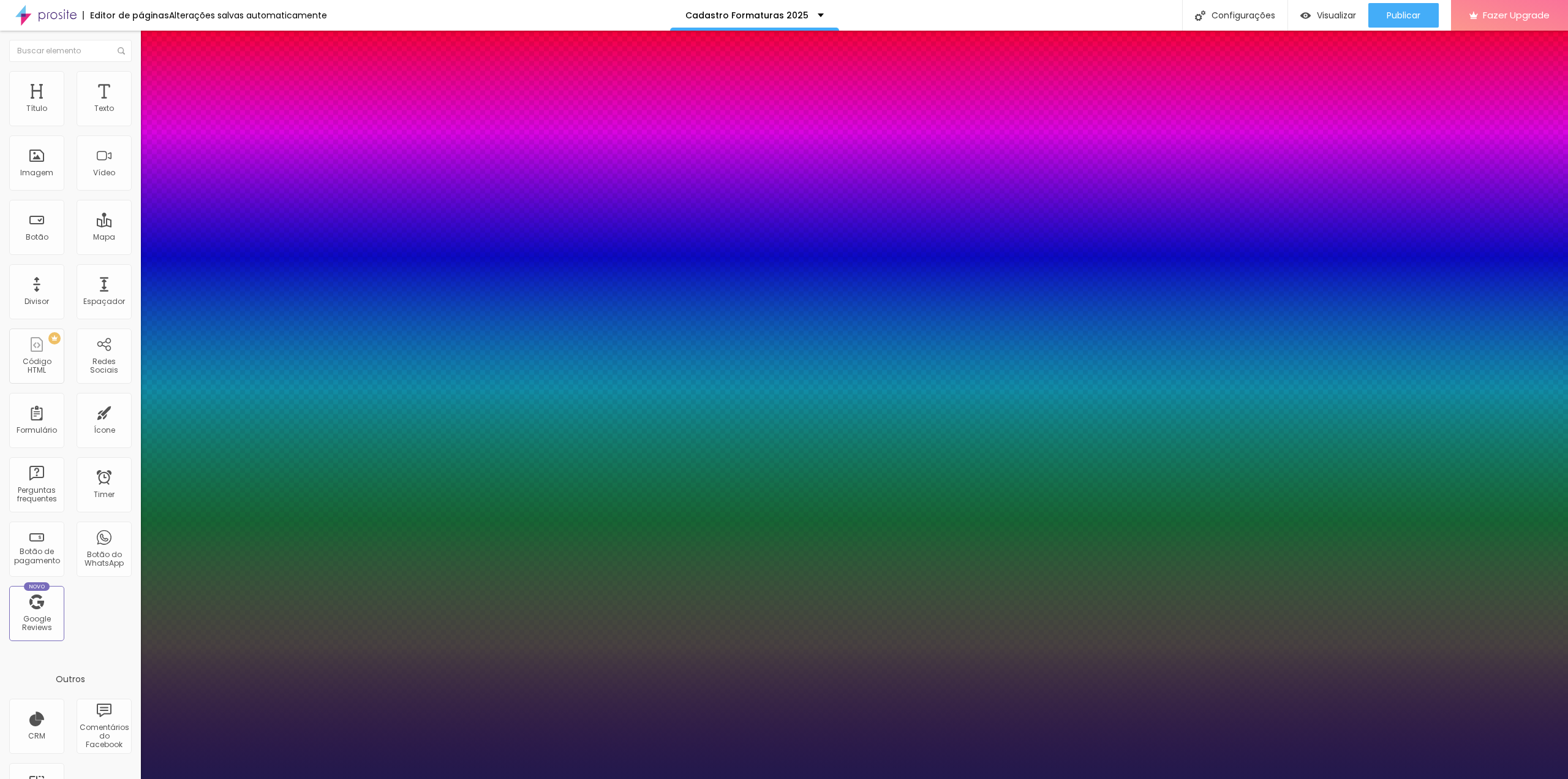
type input "24"
type input "1"
type input "25"
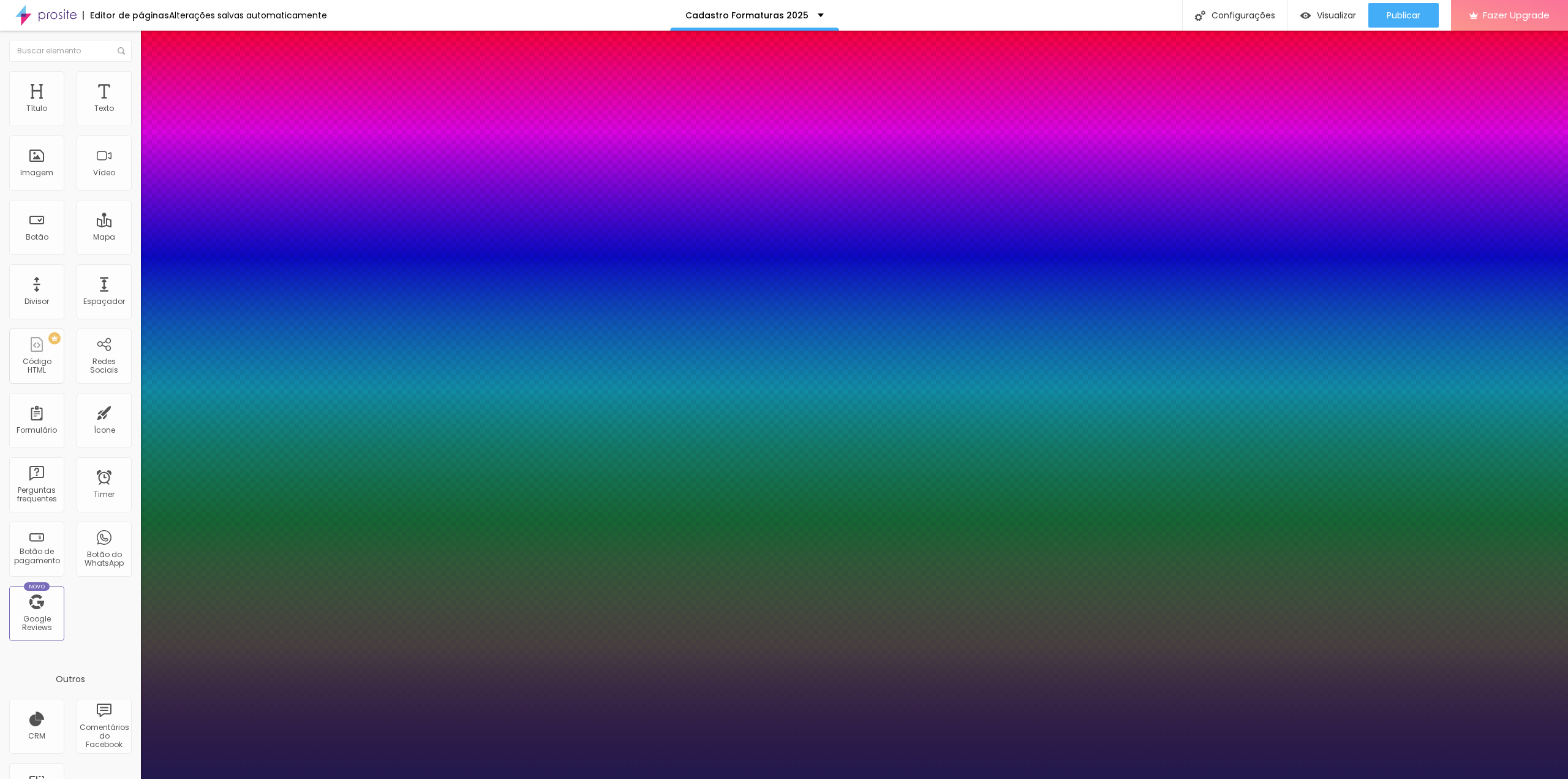
type input "1"
type input "26"
type input "1"
drag, startPoint x: 168, startPoint y: 208, endPoint x: 175, endPoint y: 207, distance: 7.1
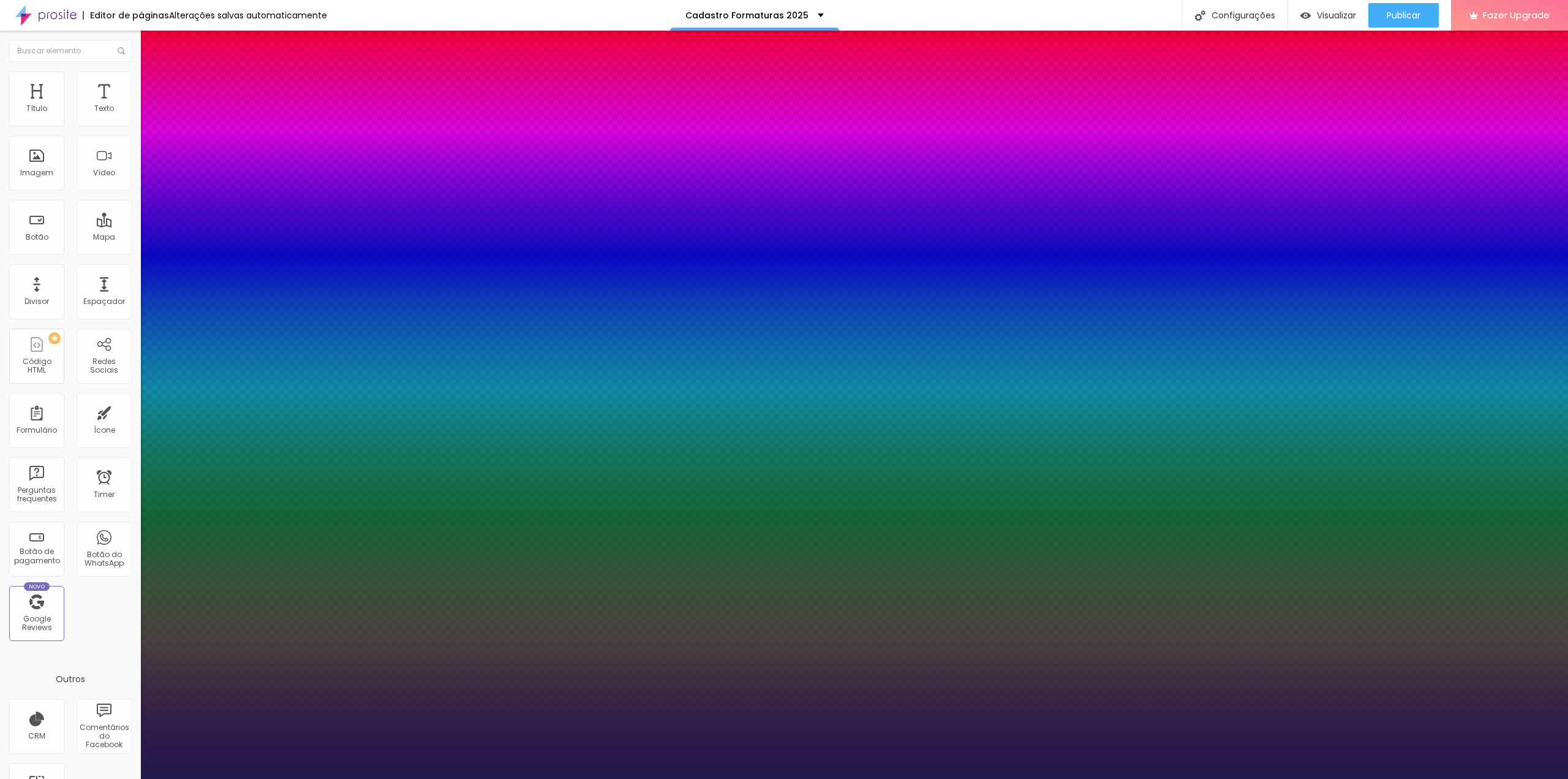
type input "26"
click at [70, 778] on div at bounding box center [784, 779] width 1568 height 0
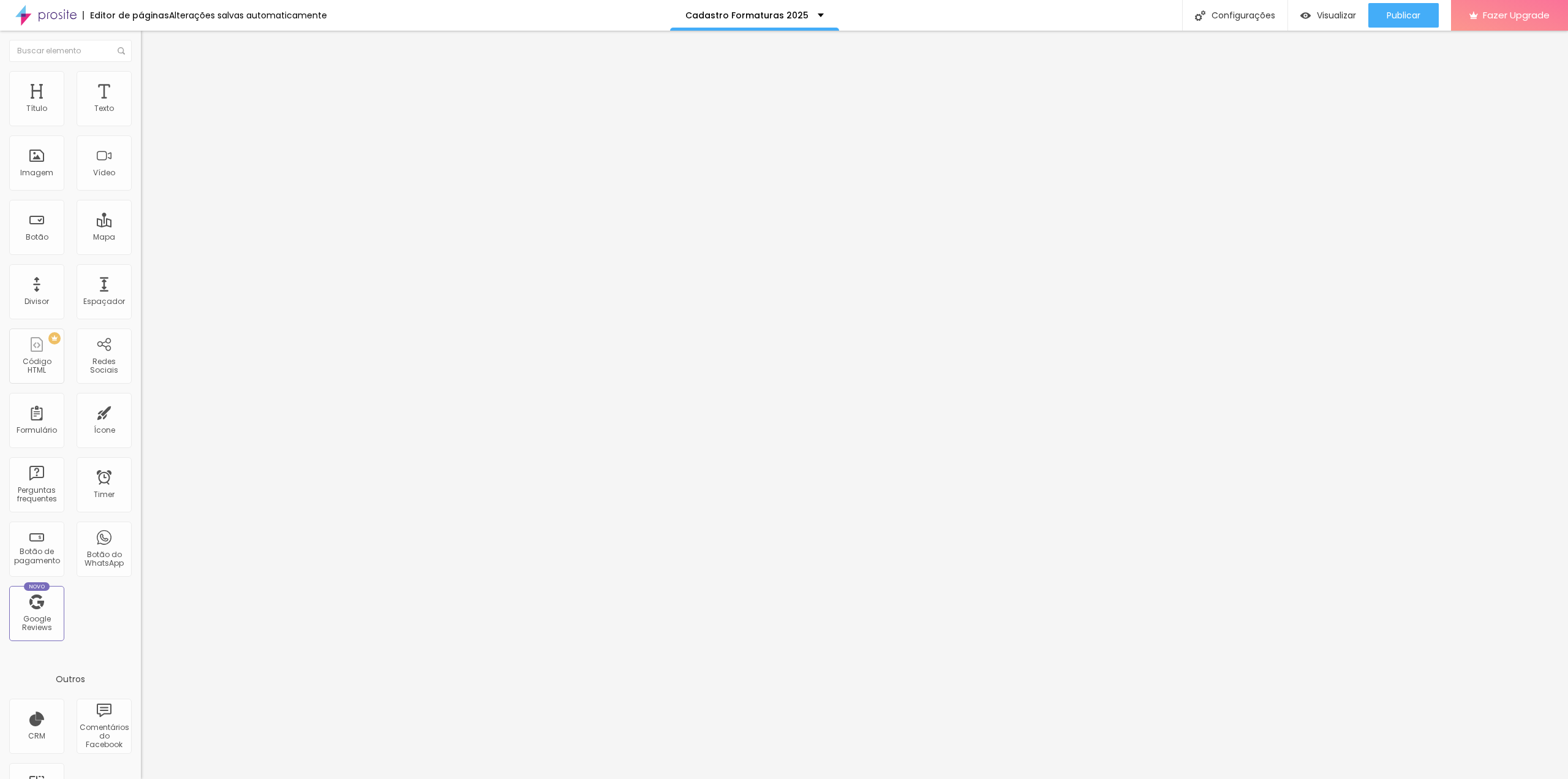
click at [152, 83] on span "Avançado" at bounding box center [172, 79] width 41 height 10
type input "11"
type input "14"
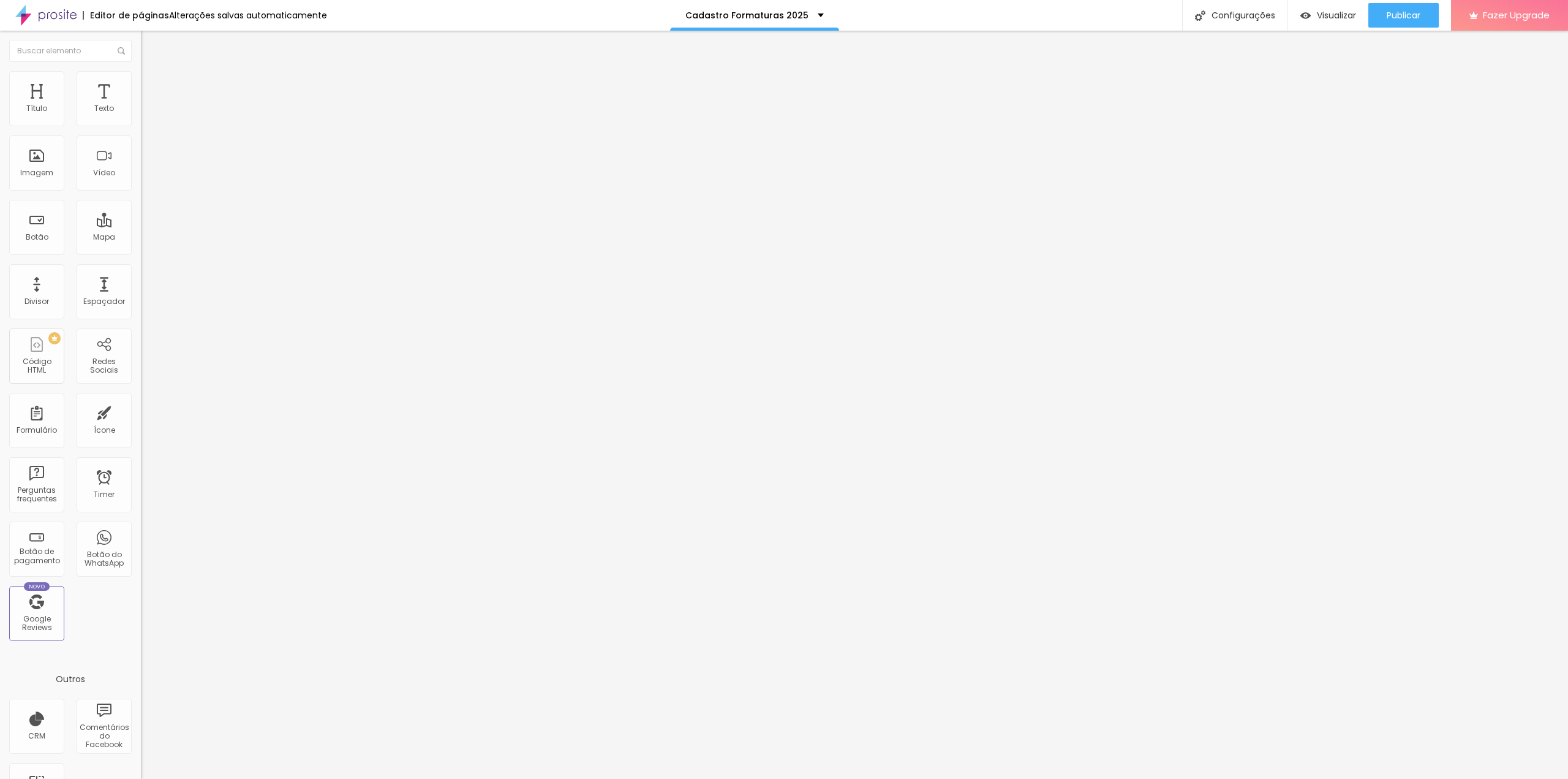
drag, startPoint x: 35, startPoint y: 118, endPoint x: 35, endPoint y: 130, distance: 12.0
click at [141, 225] on input "range" at bounding box center [180, 230] width 79 height 10
click at [141, 71] on li "Estilo" at bounding box center [212, 65] width 141 height 12
click at [141, 56] on button "Editar Texto" at bounding box center [212, 45] width 141 height 28
click at [141, 71] on li "Avançado" at bounding box center [212, 77] width 141 height 12
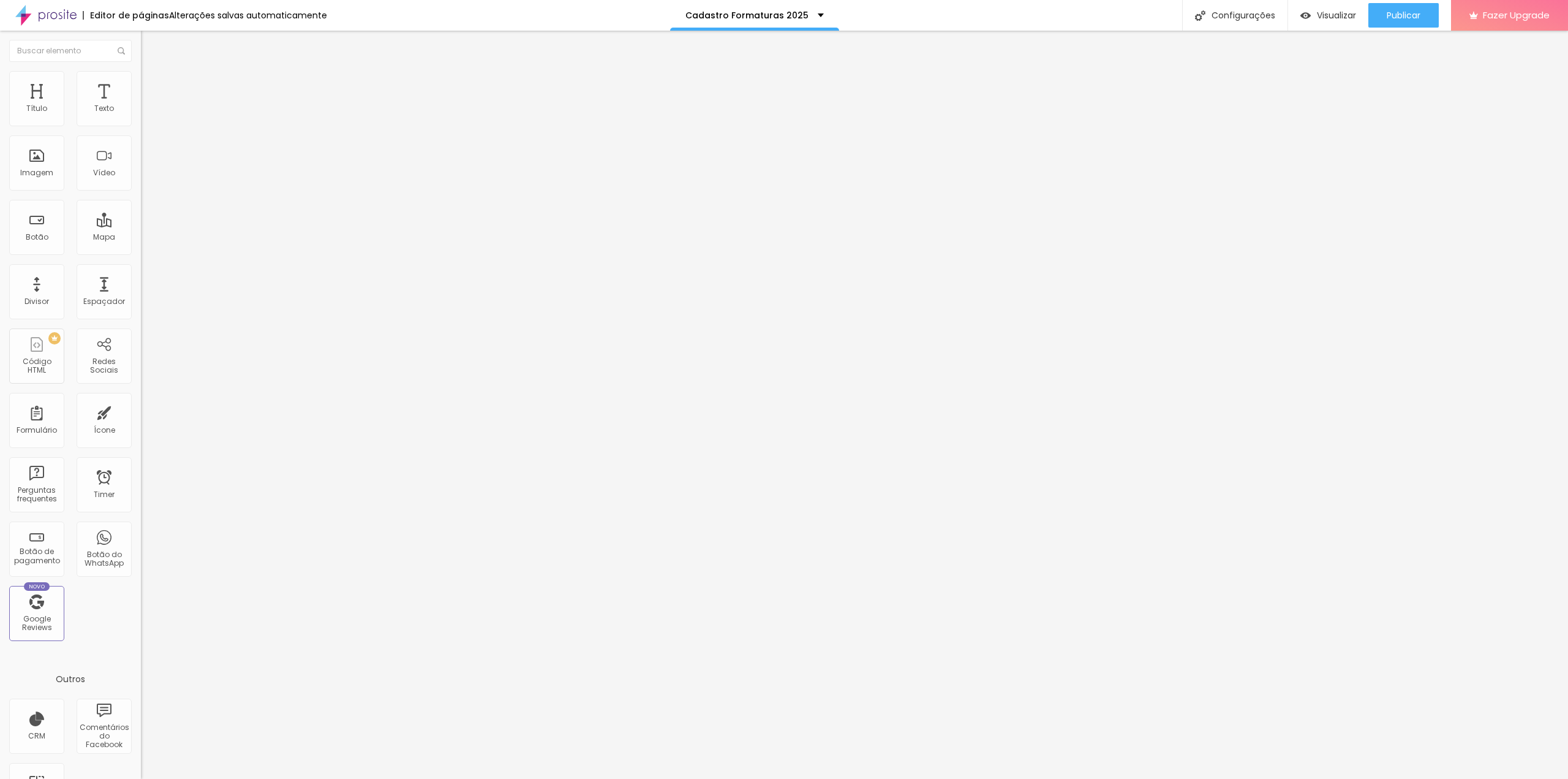
drag, startPoint x: 33, startPoint y: 122, endPoint x: 12, endPoint y: 126, distance: 21.4
click at [141, 225] on input "range" at bounding box center [180, 230] width 79 height 10
drag, startPoint x: 34, startPoint y: 149, endPoint x: 12, endPoint y: 151, distance: 22.1
click at [141, 256] on div "10 Espaço de baixo" at bounding box center [212, 343] width 141 height 174
click at [141, 399] on input "range" at bounding box center [180, 404] width 79 height 10
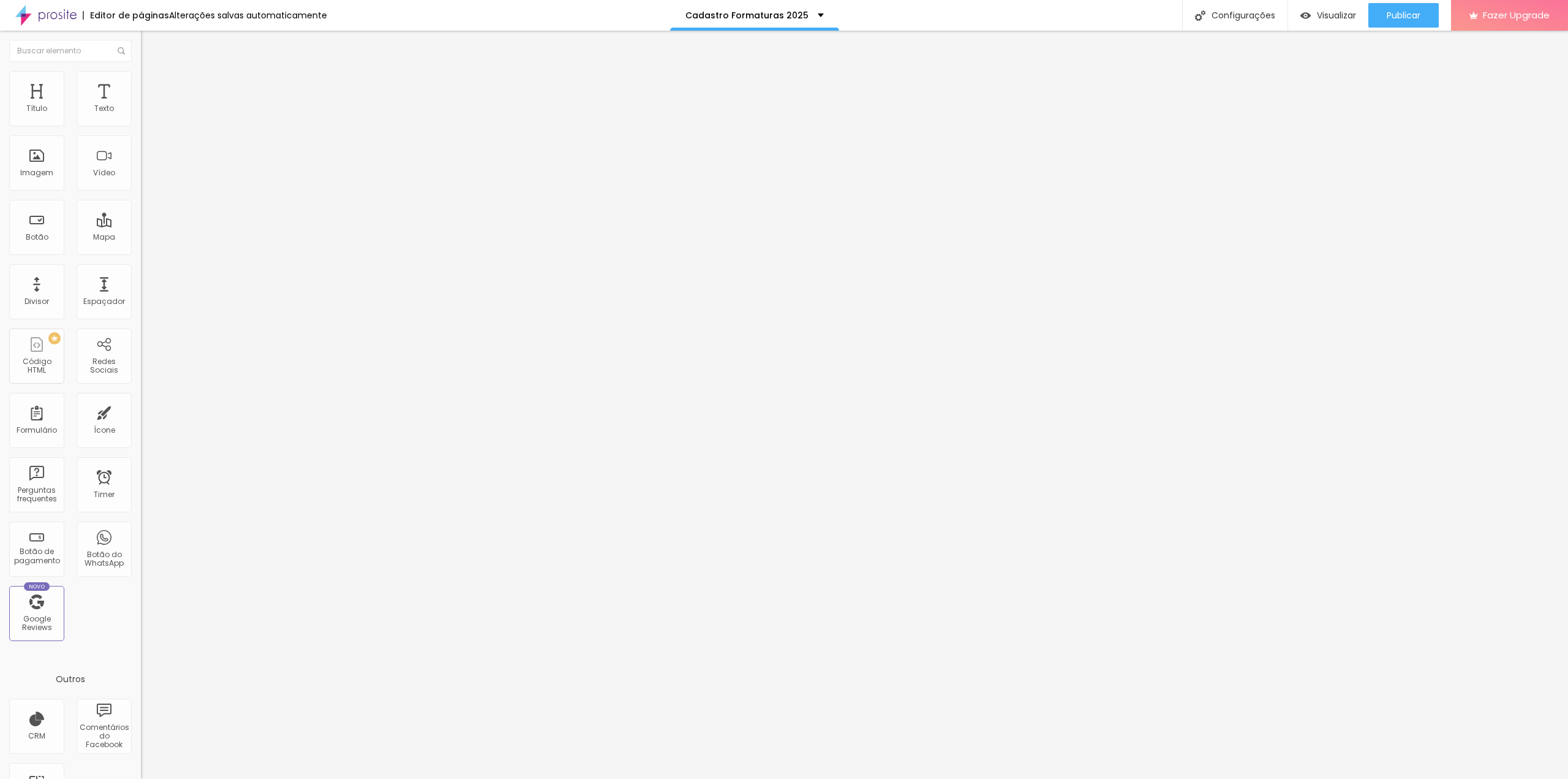
click at [152, 84] on span "Avançado" at bounding box center [172, 79] width 41 height 10
drag, startPoint x: 34, startPoint y: 145, endPoint x: 12, endPoint y: 148, distance: 22.2
click at [141, 399] on input "range" at bounding box center [180, 404] width 79 height 10
click at [146, 101] on icon "button" at bounding box center [150, 96] width 9 height 9
click at [146, 114] on icon "button" at bounding box center [149, 110] width 7 height 7
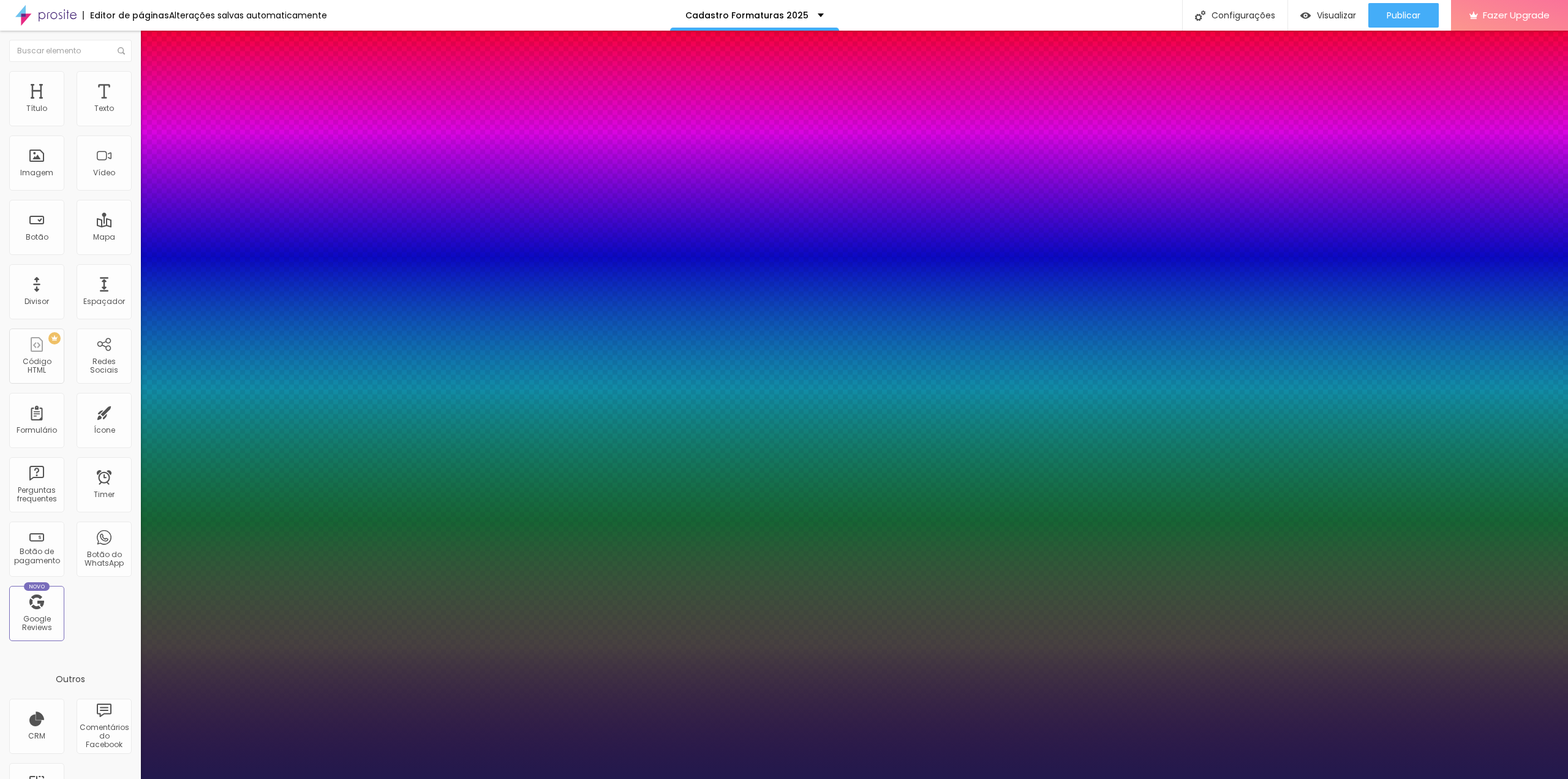
drag, startPoint x: 207, startPoint y: 298, endPoint x: 243, endPoint y: 290, distance: 36.9
click at [106, 778] on div at bounding box center [784, 779] width 1568 height 0
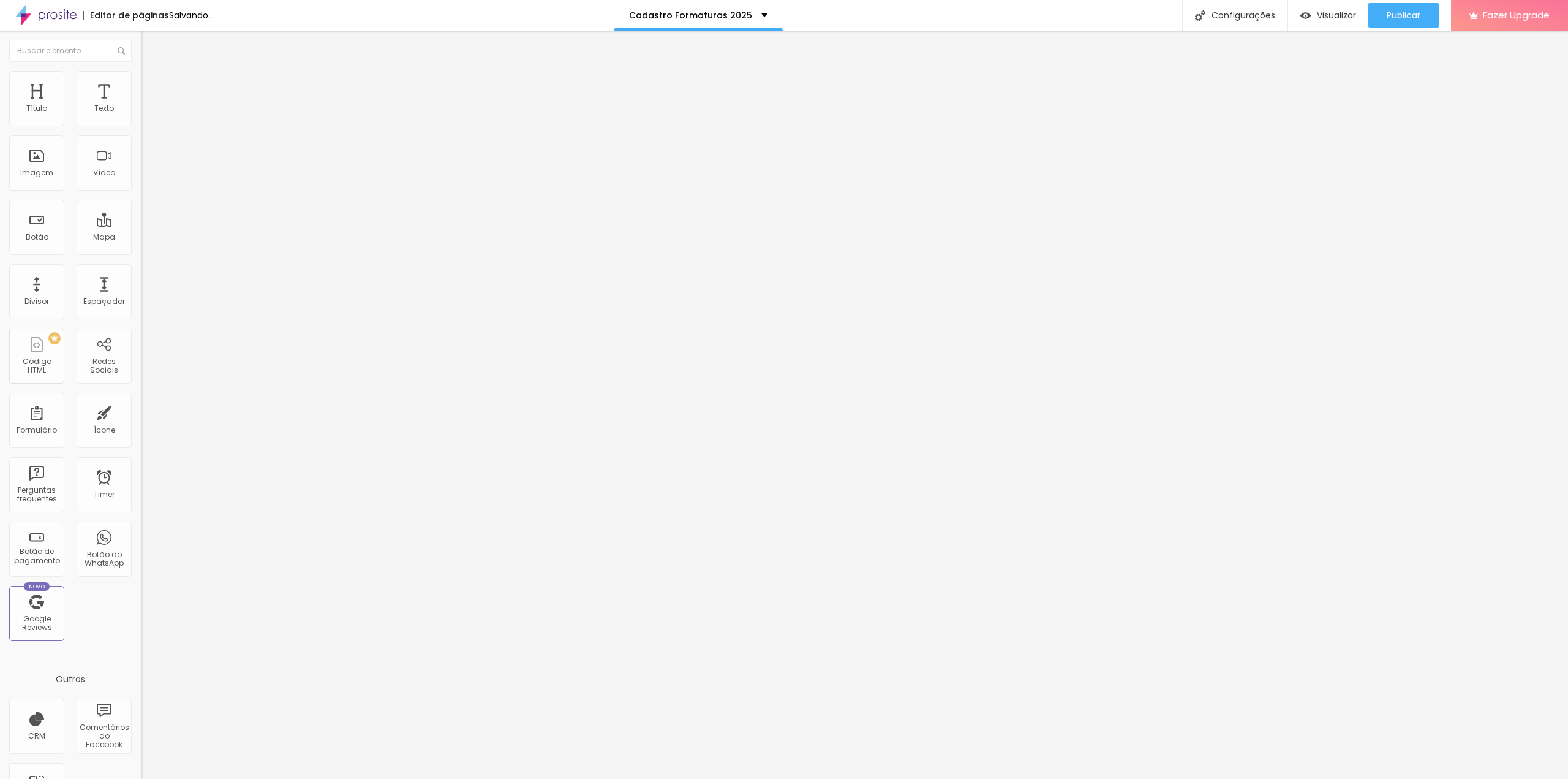
click at [141, 71] on li "Avançado" at bounding box center [212, 77] width 141 height 12
drag, startPoint x: 29, startPoint y: 121, endPoint x: 16, endPoint y: 123, distance: 13.2
click at [141, 225] on input "range" at bounding box center [180, 230] width 79 height 10
drag, startPoint x: 23, startPoint y: 145, endPoint x: 35, endPoint y: 146, distance: 12.0
click at [141, 399] on input "range" at bounding box center [180, 404] width 79 height 10
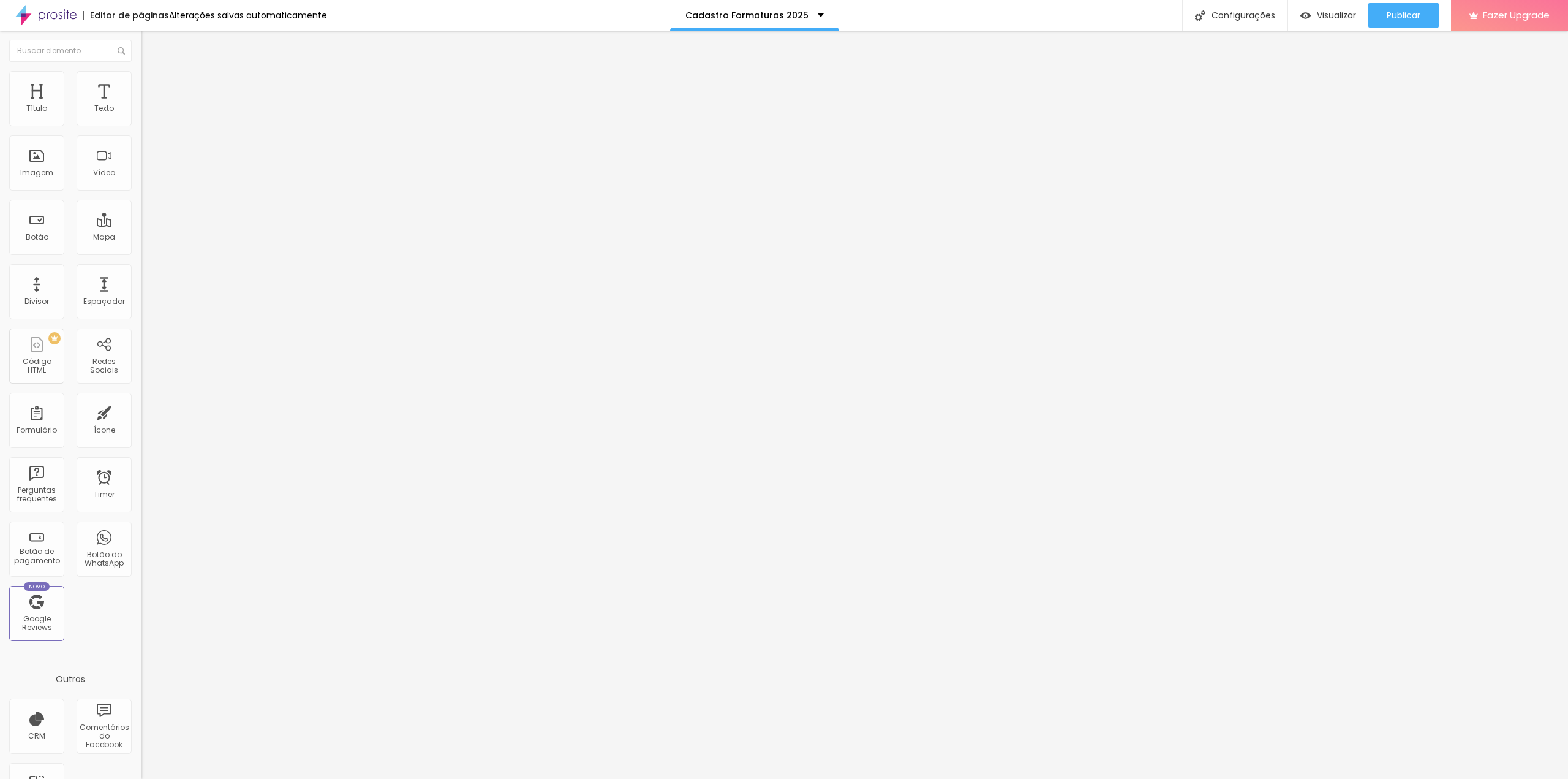
click at [150, 41] on img "button" at bounding box center [155, 45] width 9 height 10
click at [150, 47] on img "button" at bounding box center [155, 45] width 9 height 10
click at [150, 47] on div "Editar Texto" at bounding box center [184, 45] width 70 height 10
click at [141, 117] on button "button" at bounding box center [149, 111] width 17 height 13
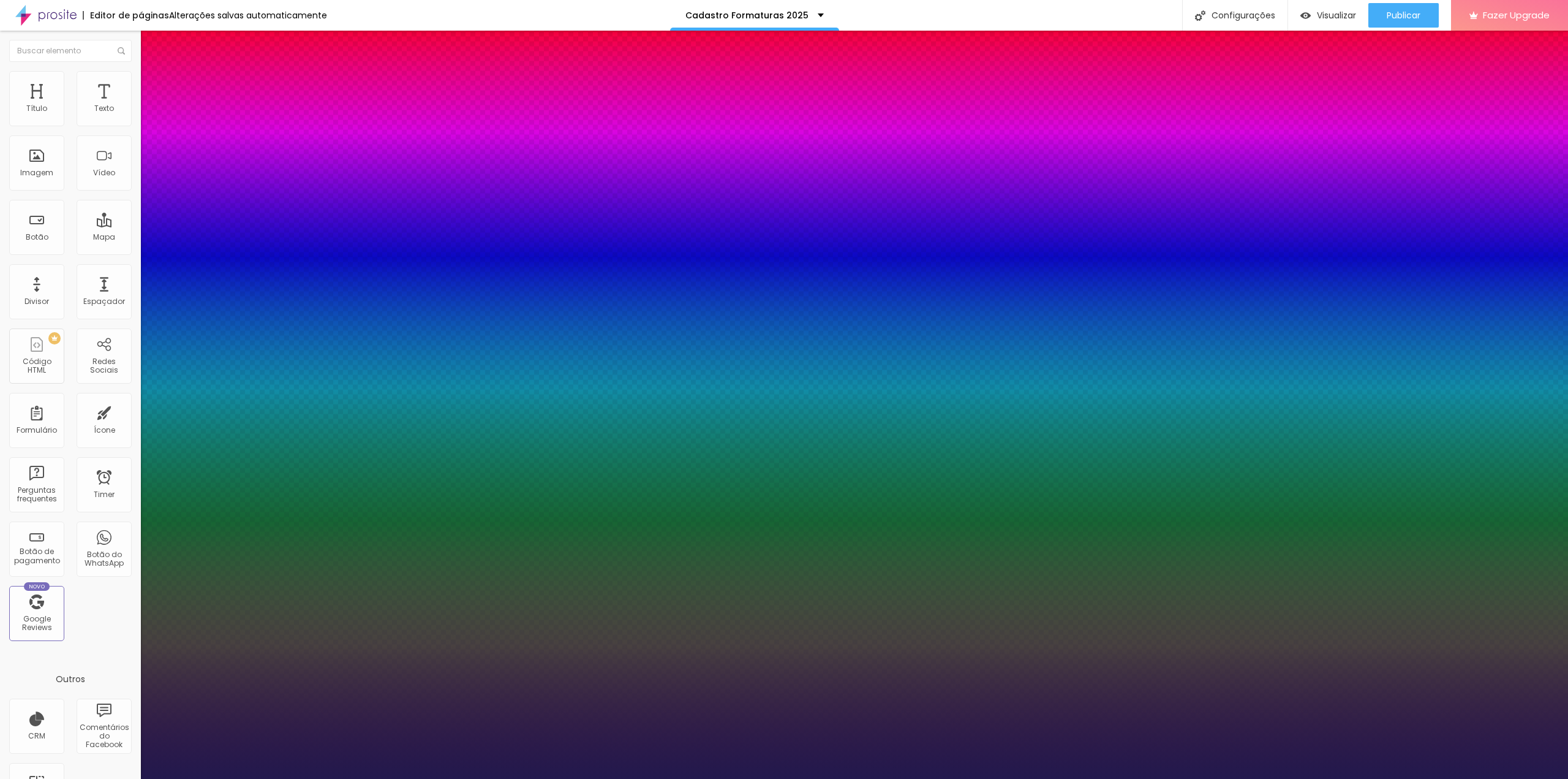
drag, startPoint x: 221, startPoint y: 297, endPoint x: 275, endPoint y: 299, distance: 54.0
click at [821, 778] on div at bounding box center [784, 779] width 1568 height 0
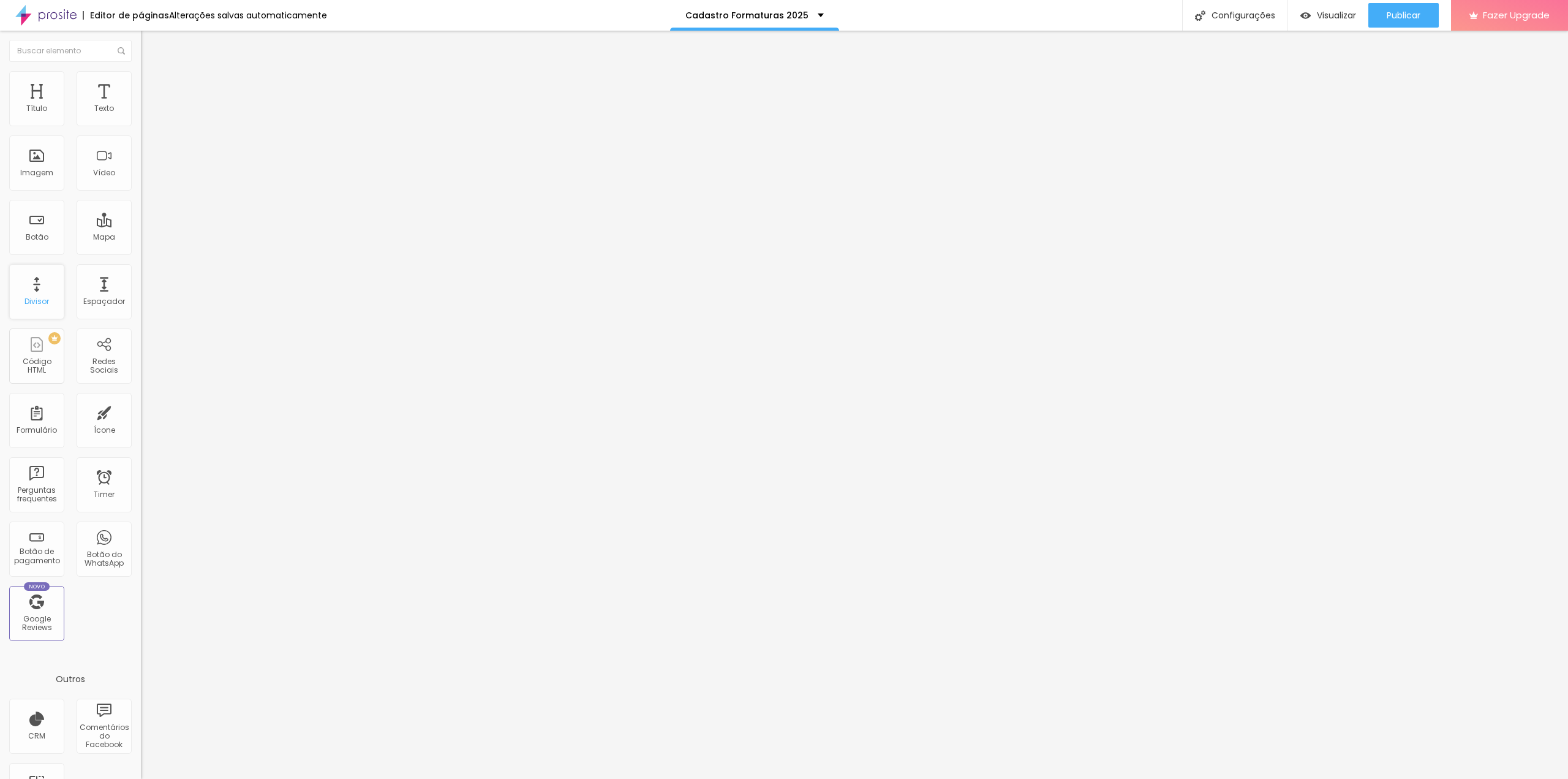
click at [54, 301] on div "Divisor" at bounding box center [37, 291] width 55 height 55
click at [141, 117] on button "button" at bounding box center [149, 111] width 17 height 13
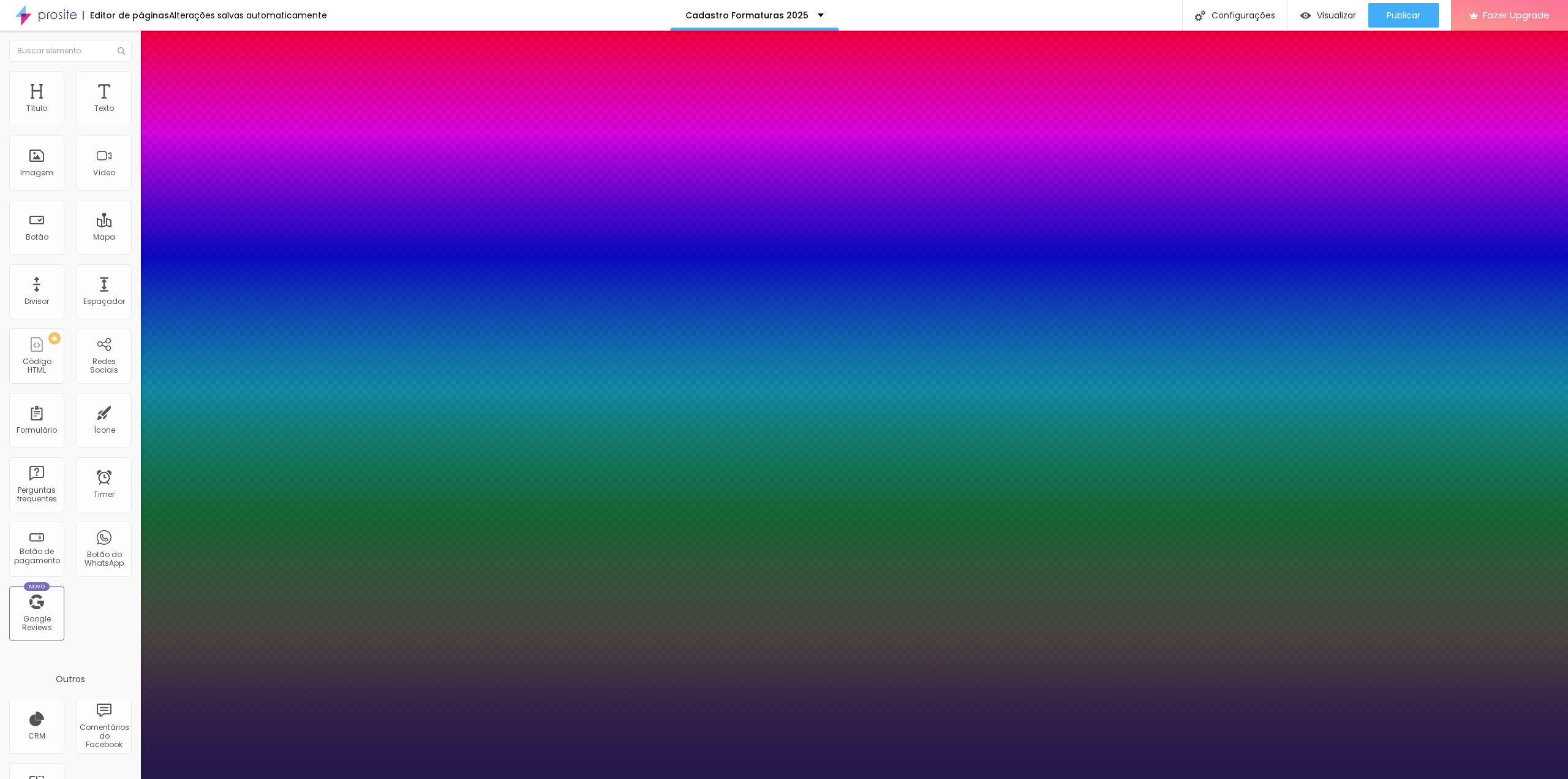
click at [79, 778] on div at bounding box center [784, 779] width 1568 height 0
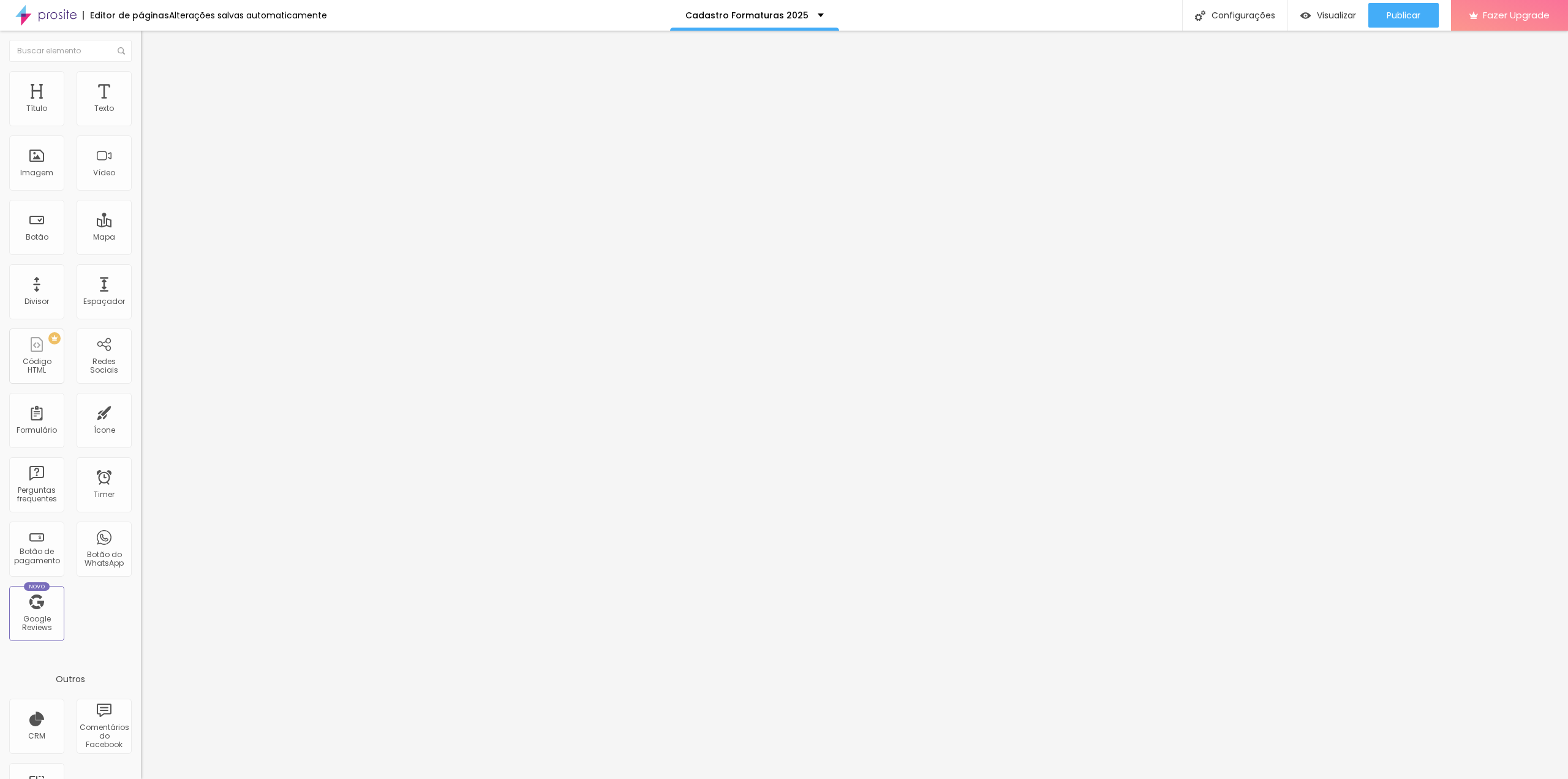
click at [152, 85] on span "Avançado" at bounding box center [172, 79] width 41 height 10
click at [152, 73] on span "Estilo" at bounding box center [161, 66] width 19 height 10
click at [141, 117] on button "button" at bounding box center [149, 111] width 17 height 13
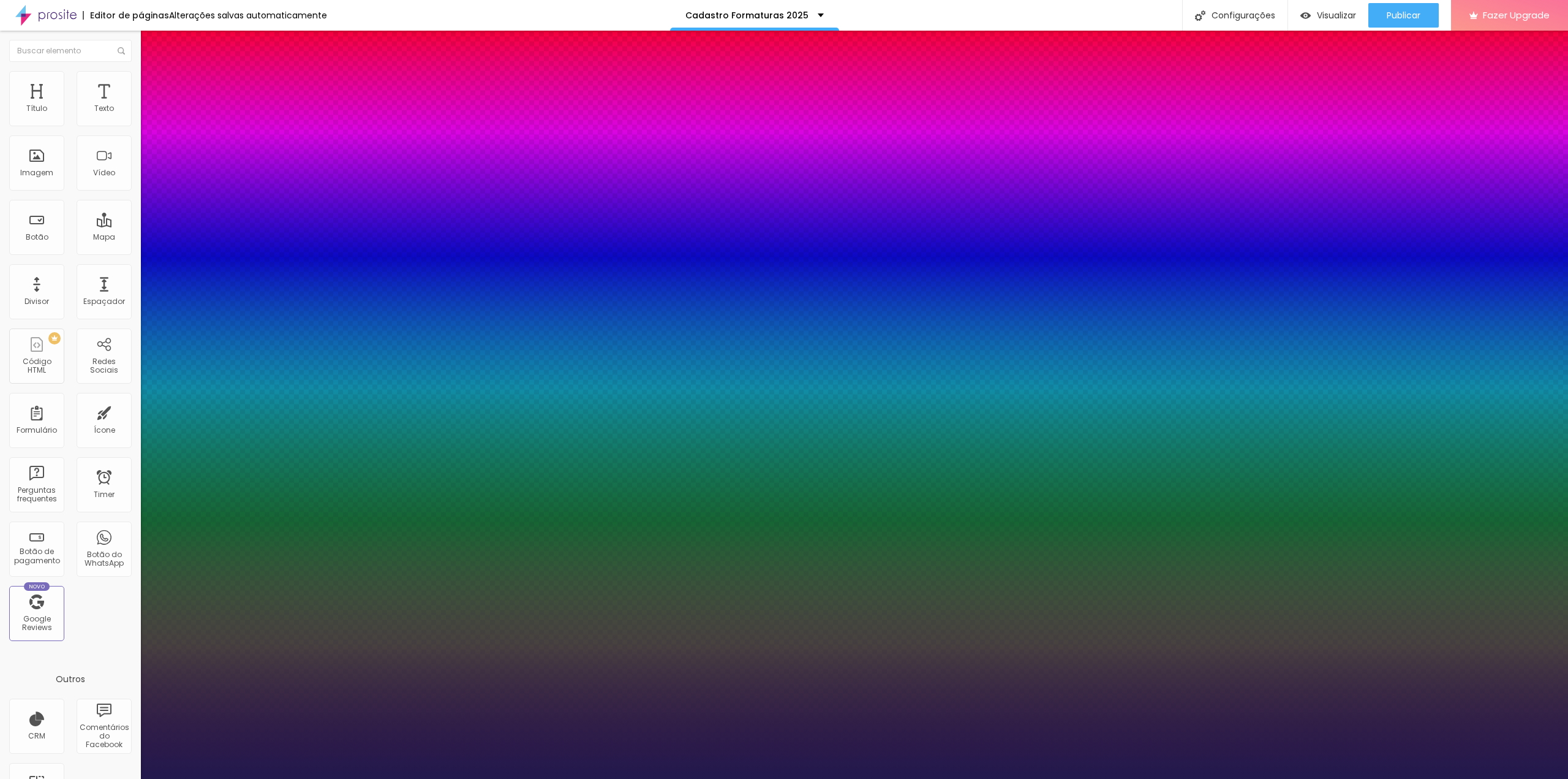
click at [620, 778] on div at bounding box center [784, 779] width 1568 height 0
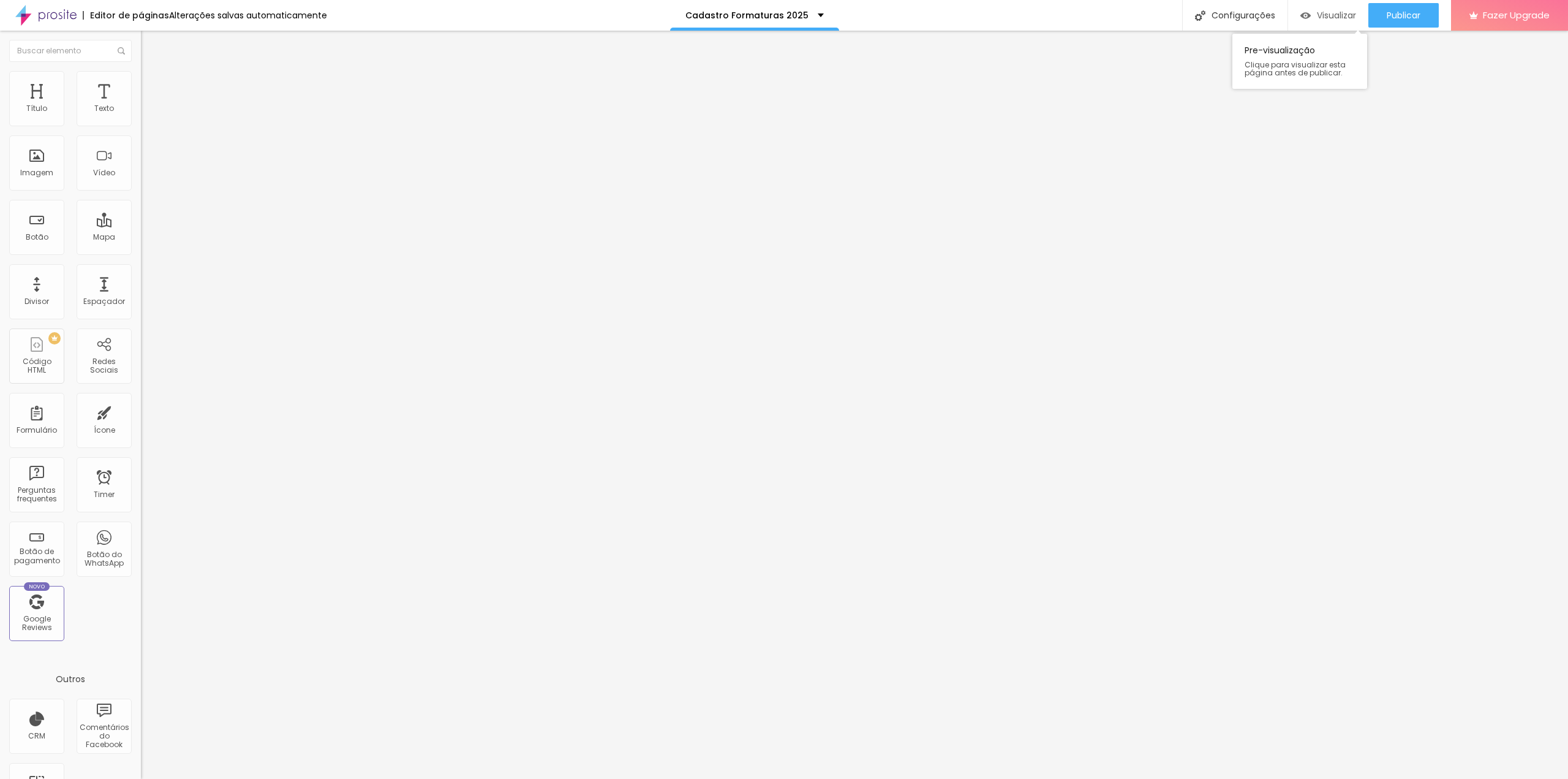
click at [1327, 6] on div "Visualizar" at bounding box center [1328, 16] width 56 height 24
click at [141, 115] on span "Titulo 2" at bounding box center [161, 109] width 40 height 10
click at [141, 126] on span "Titulo 3" at bounding box center [158, 120] width 35 height 10
click at [141, 116] on span "Titulo 2" at bounding box center [161, 108] width 40 height 16
click at [141, 105] on span "Titulo 1" at bounding box center [161, 96] width 40 height 17
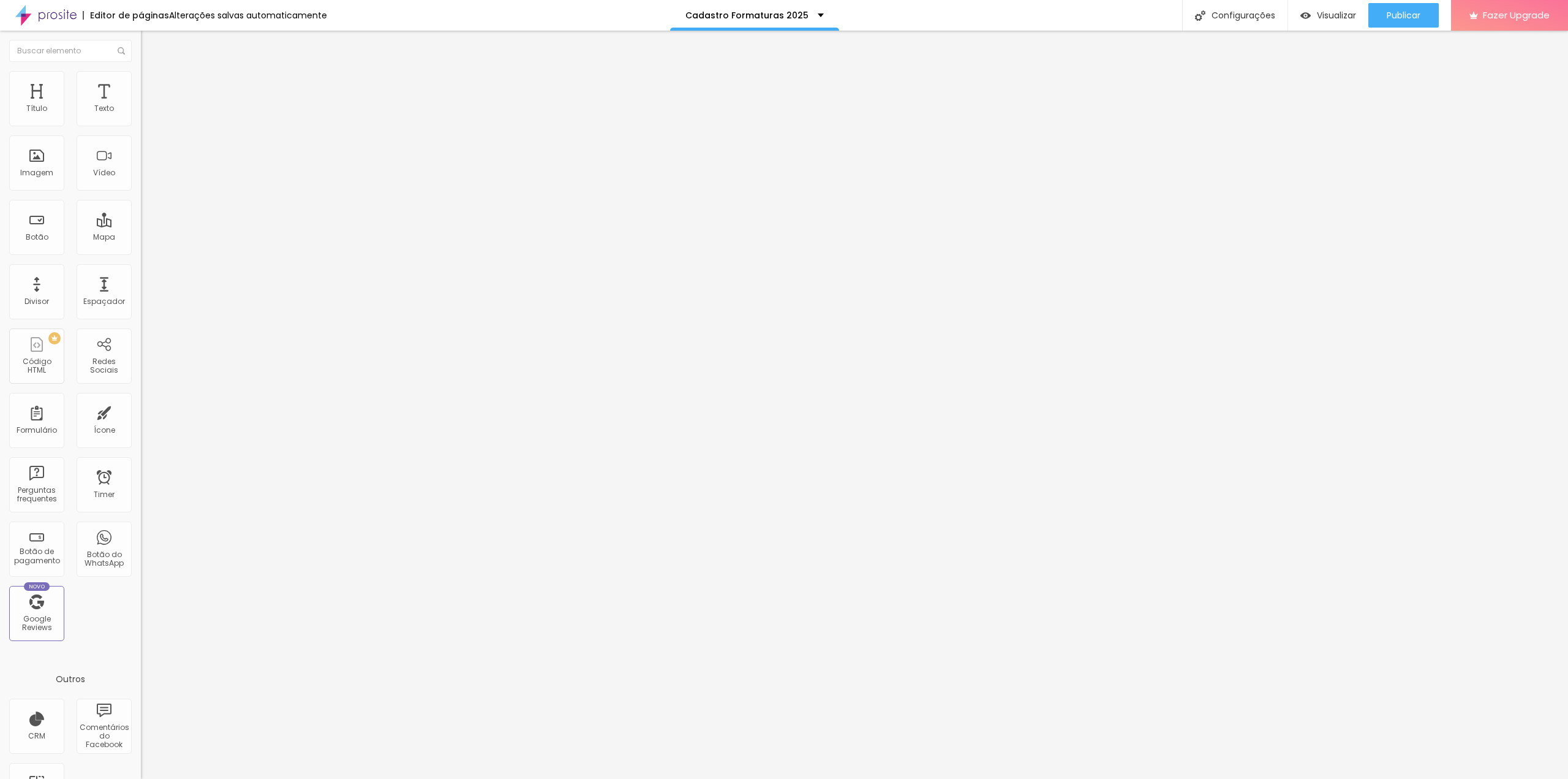
click at [141, 78] on li "Avançado" at bounding box center [212, 77] width 141 height 12
click at [141, 71] on li "Estilo" at bounding box center [212, 65] width 141 height 12
click at [141, 116] on span "Titulo 2" at bounding box center [161, 108] width 40 height 16
click at [141, 127] on span "Titulo 3" at bounding box center [158, 119] width 35 height 14
click at [141, 105] on span "Titulo 1" at bounding box center [161, 96] width 40 height 17
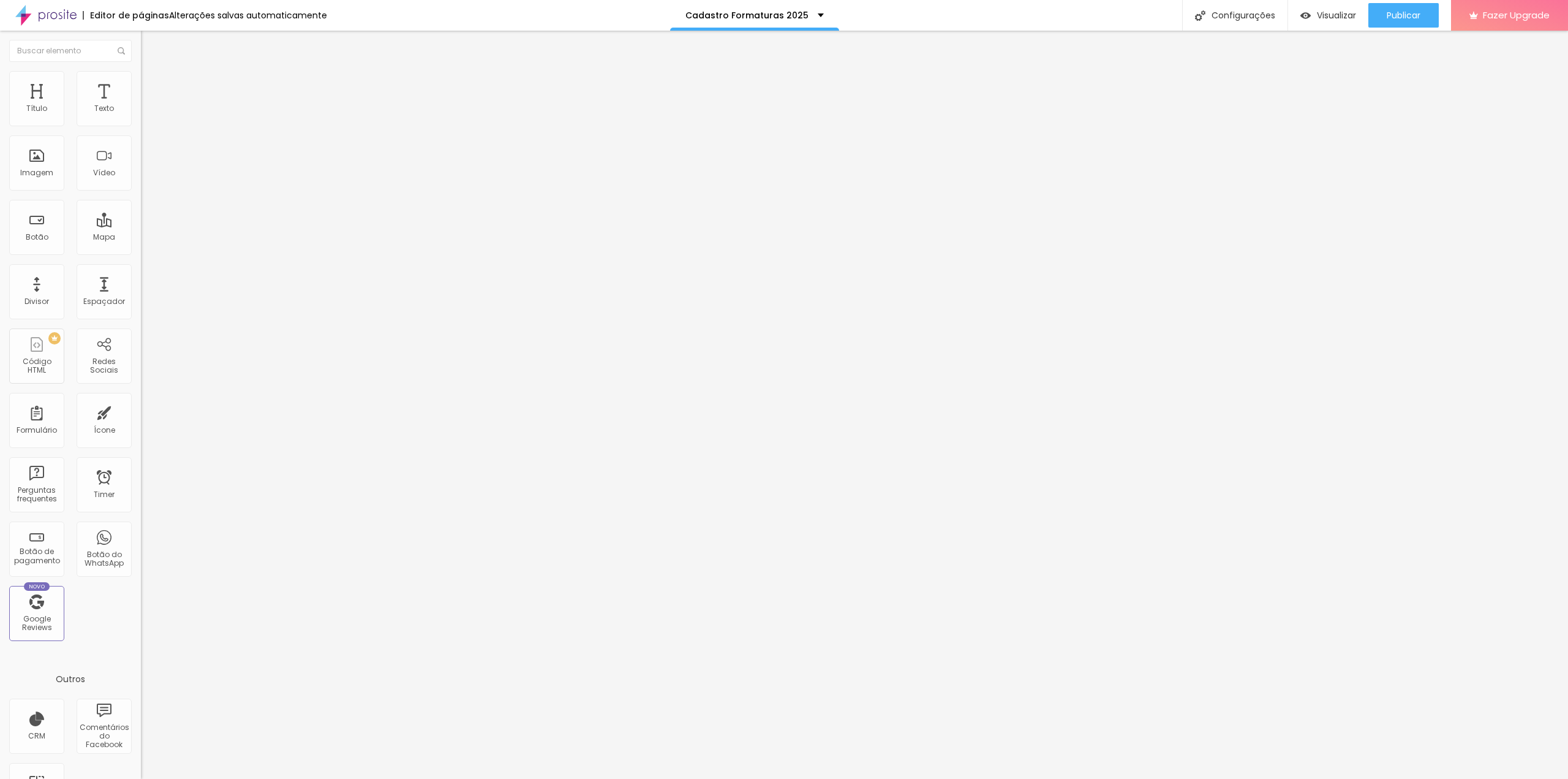
click at [151, 105] on span "Titulo 1" at bounding box center [171, 96] width 40 height 17
click at [1305, 16] on img "button" at bounding box center [1305, 15] width 10 height 10
click at [141, 77] on li "Avançado" at bounding box center [212, 77] width 141 height 12
click at [141, 438] on input "text" at bounding box center [214, 444] width 147 height 12
click at [141, 70] on li "Estilo" at bounding box center [212, 65] width 141 height 12
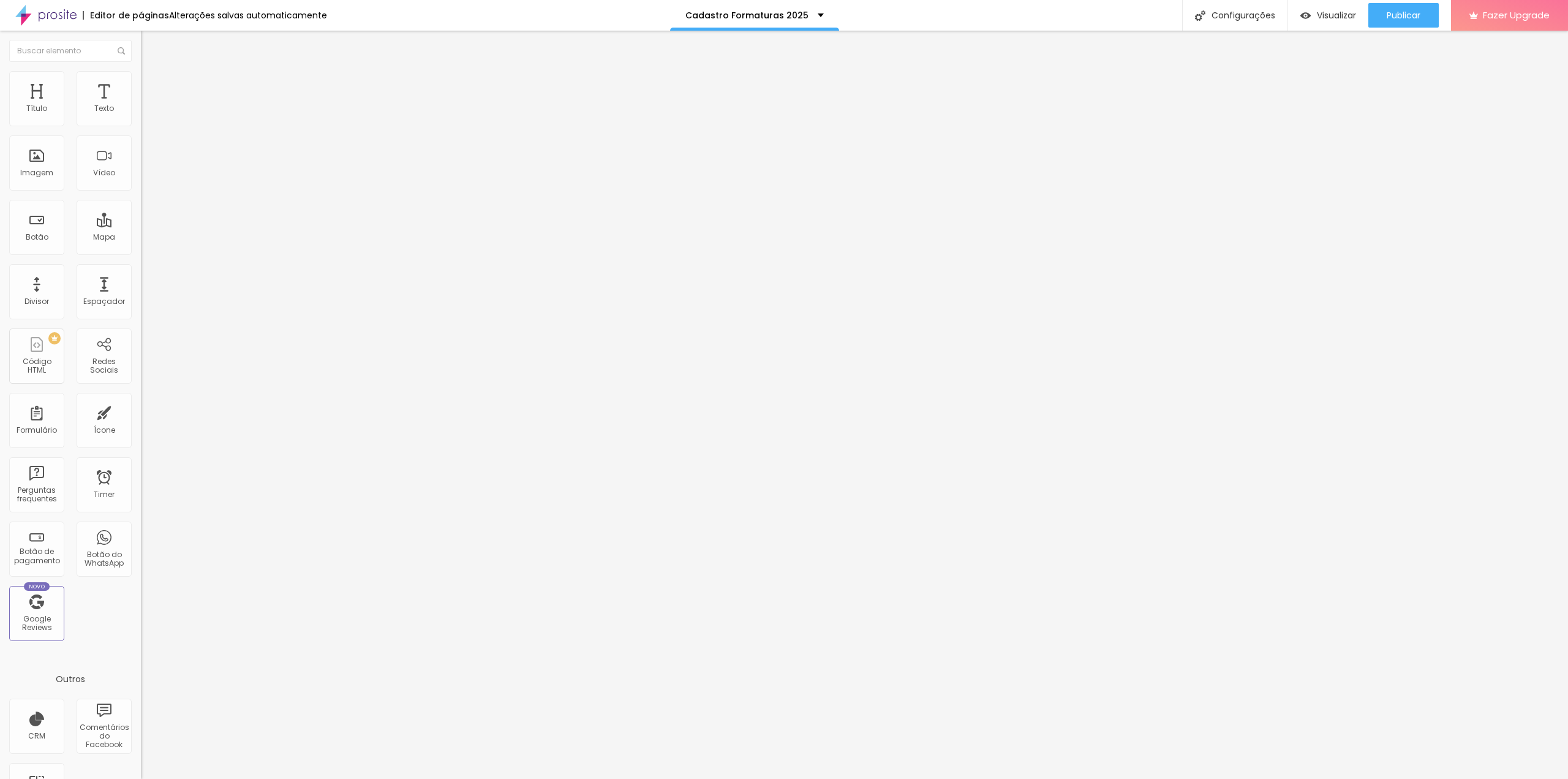
click at [141, 103] on li "Titulo 1 H1" at bounding box center [212, 97] width 141 height 12
click at [141, 147] on div "Titulo 1 H1 Titulo 2 H2 Titulo 3 H3 Titulo 4 H4 Titulo 5 H5 Titulo 6 H6" at bounding box center [212, 119] width 141 height 56
click at [141, 147] on div "Titulo 6 H6" at bounding box center [212, 143] width 141 height 7
click at [174, 153] on span "H6" at bounding box center [179, 147] width 9 height 10
click at [168, 141] on span "H5" at bounding box center [172, 135] width 9 height 10
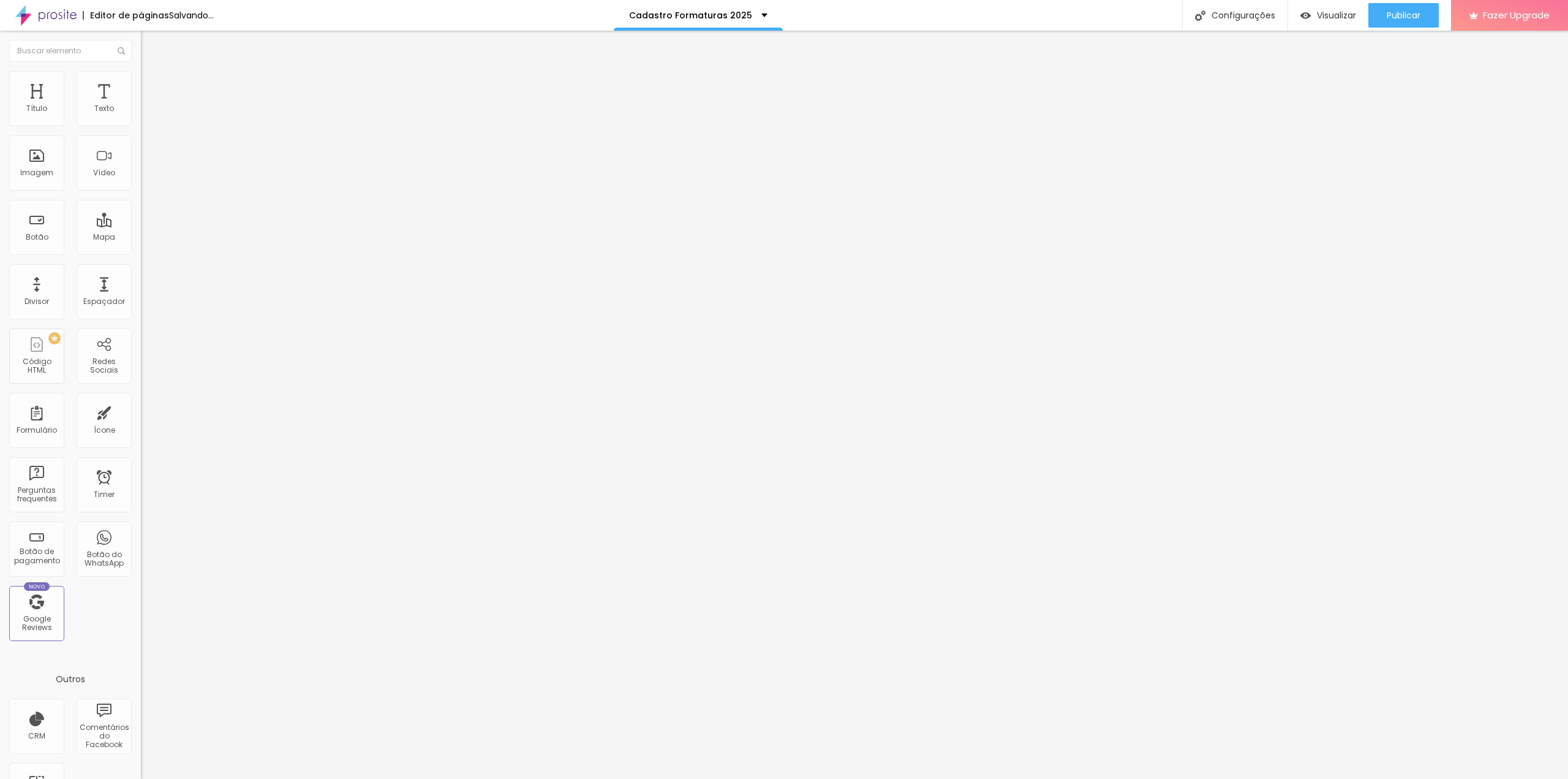
click at [174, 134] on span "H4" at bounding box center [178, 128] width 9 height 10
click at [175, 124] on span "H3" at bounding box center [180, 119] width 9 height 10
click at [141, 160] on div "Tamanho Titulo 1 H1 Titulo 2 H2 Titulo 3 H3 Titulo 4 H4 Titulo 5 H5 Titulo 6 H6…" at bounding box center [212, 154] width 141 height 142
click at [152, 85] on span "Avançado" at bounding box center [172, 79] width 41 height 10
click at [141, 70] on img at bounding box center [146, 64] width 11 height 11
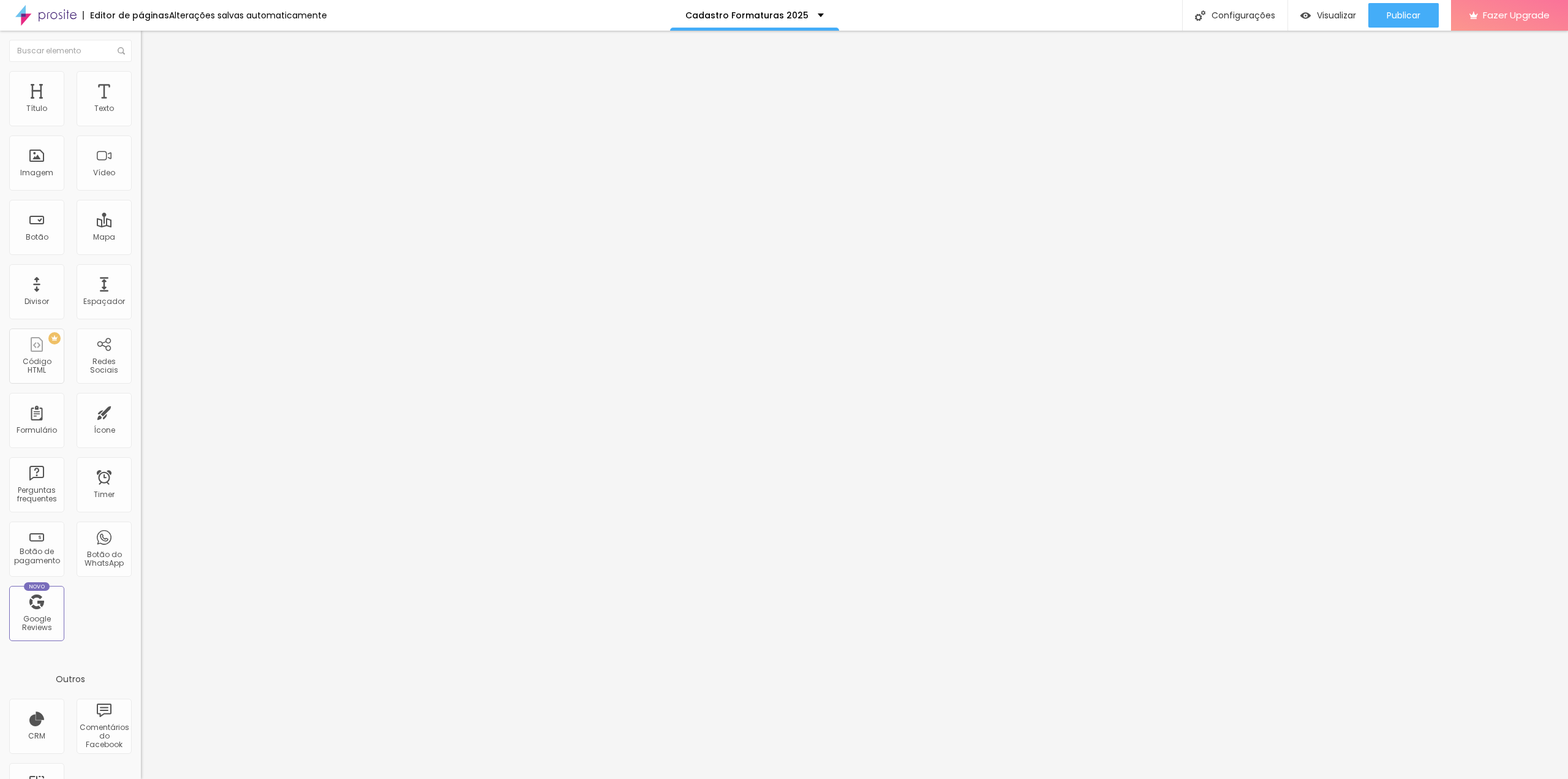
click at [147, 113] on icon "button" at bounding box center [149, 110] width 5 height 5
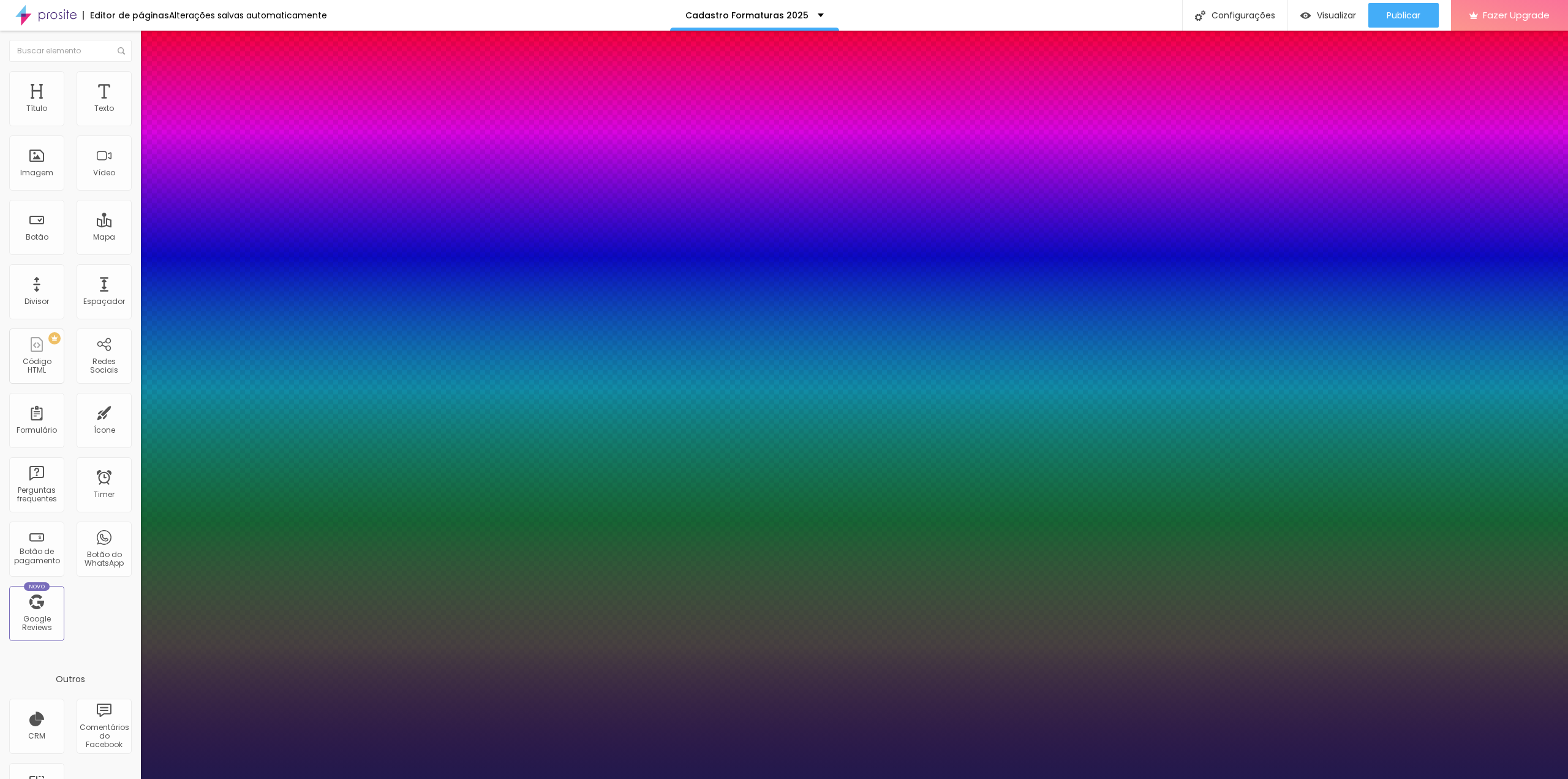
drag, startPoint x: 165, startPoint y: 212, endPoint x: 172, endPoint y: 212, distance: 7.0
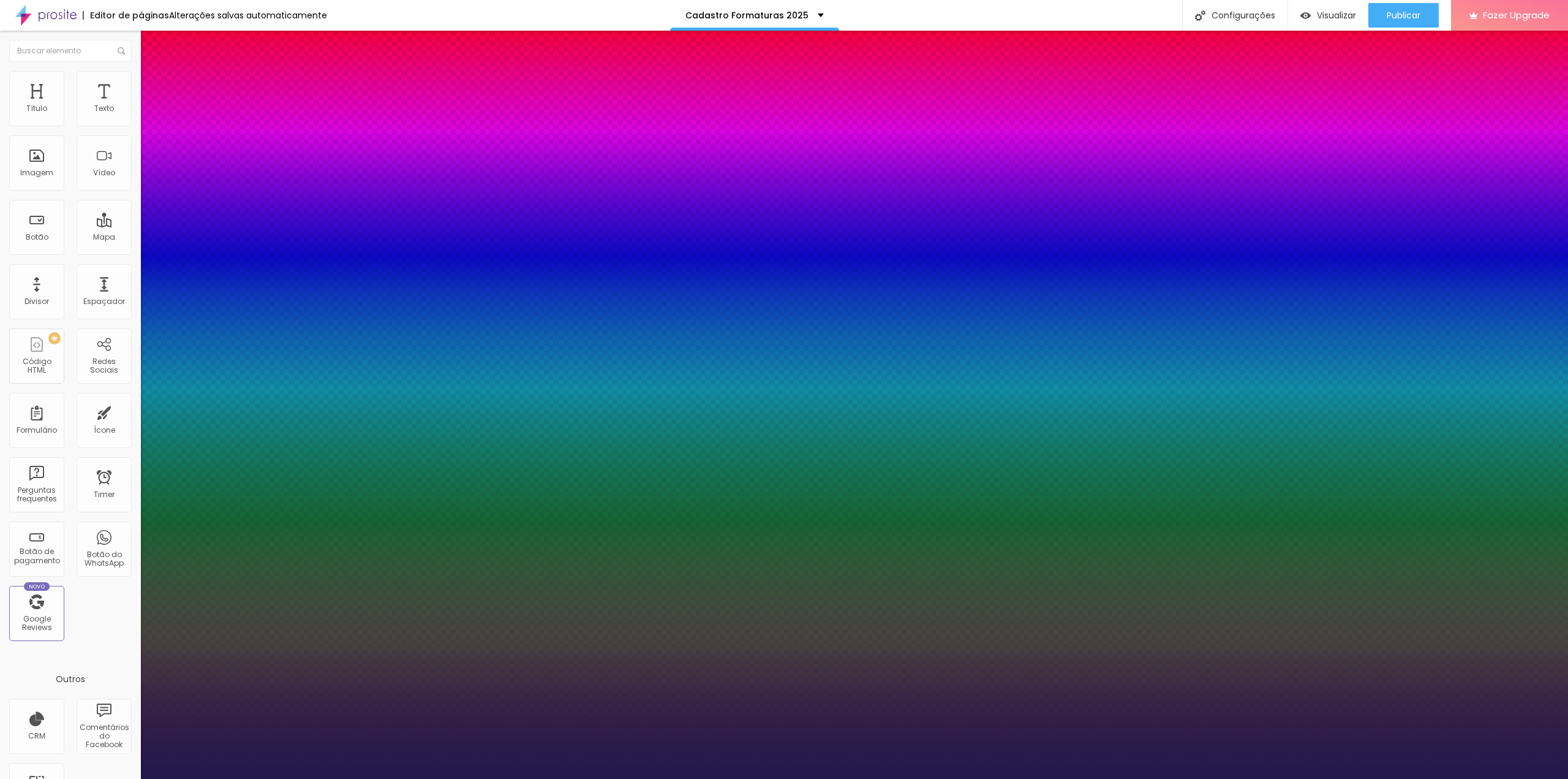
click at [537, 778] on div at bounding box center [784, 779] width 1568 height 0
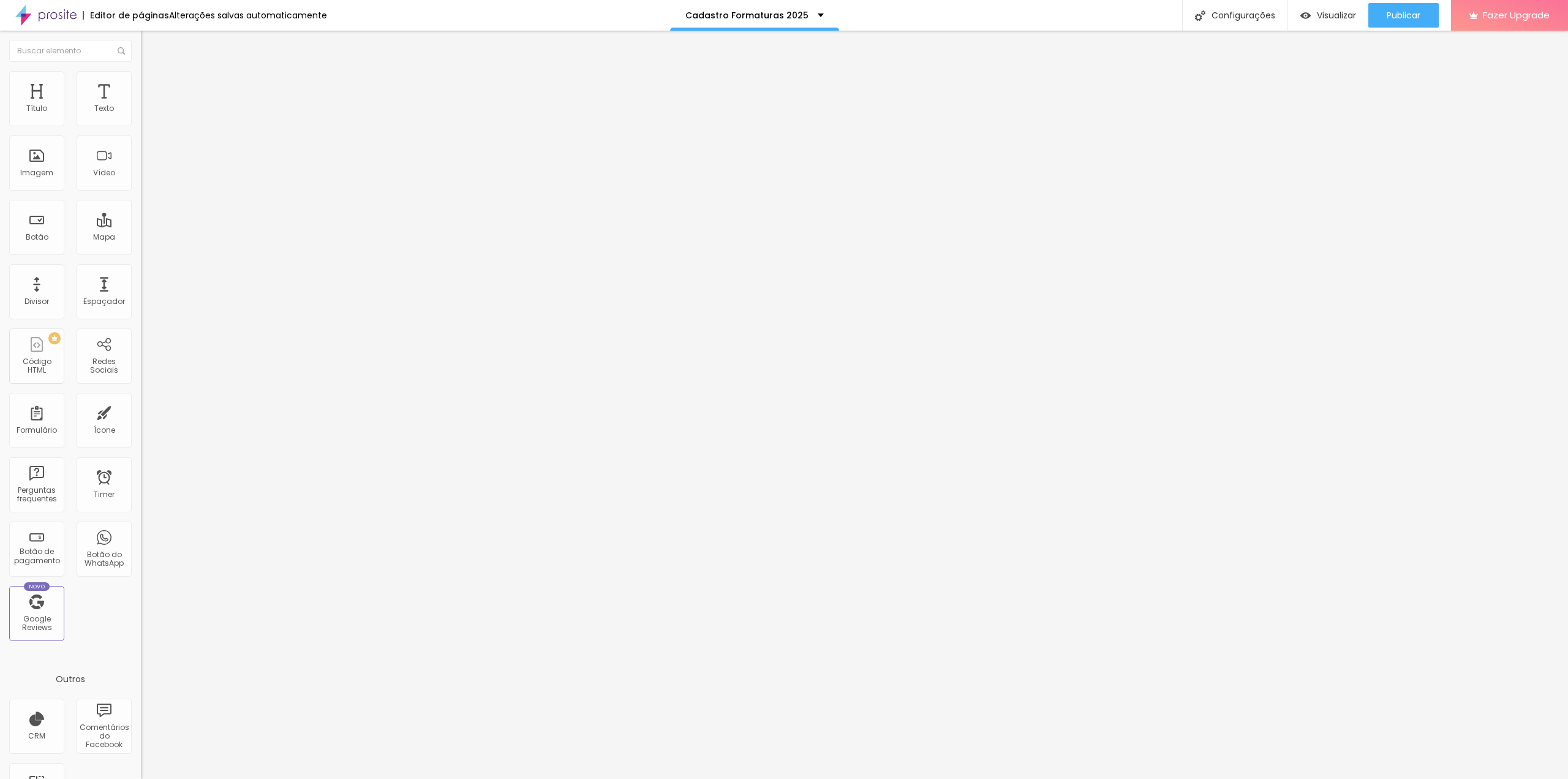
click at [146, 114] on icon "button" at bounding box center [149, 110] width 7 height 7
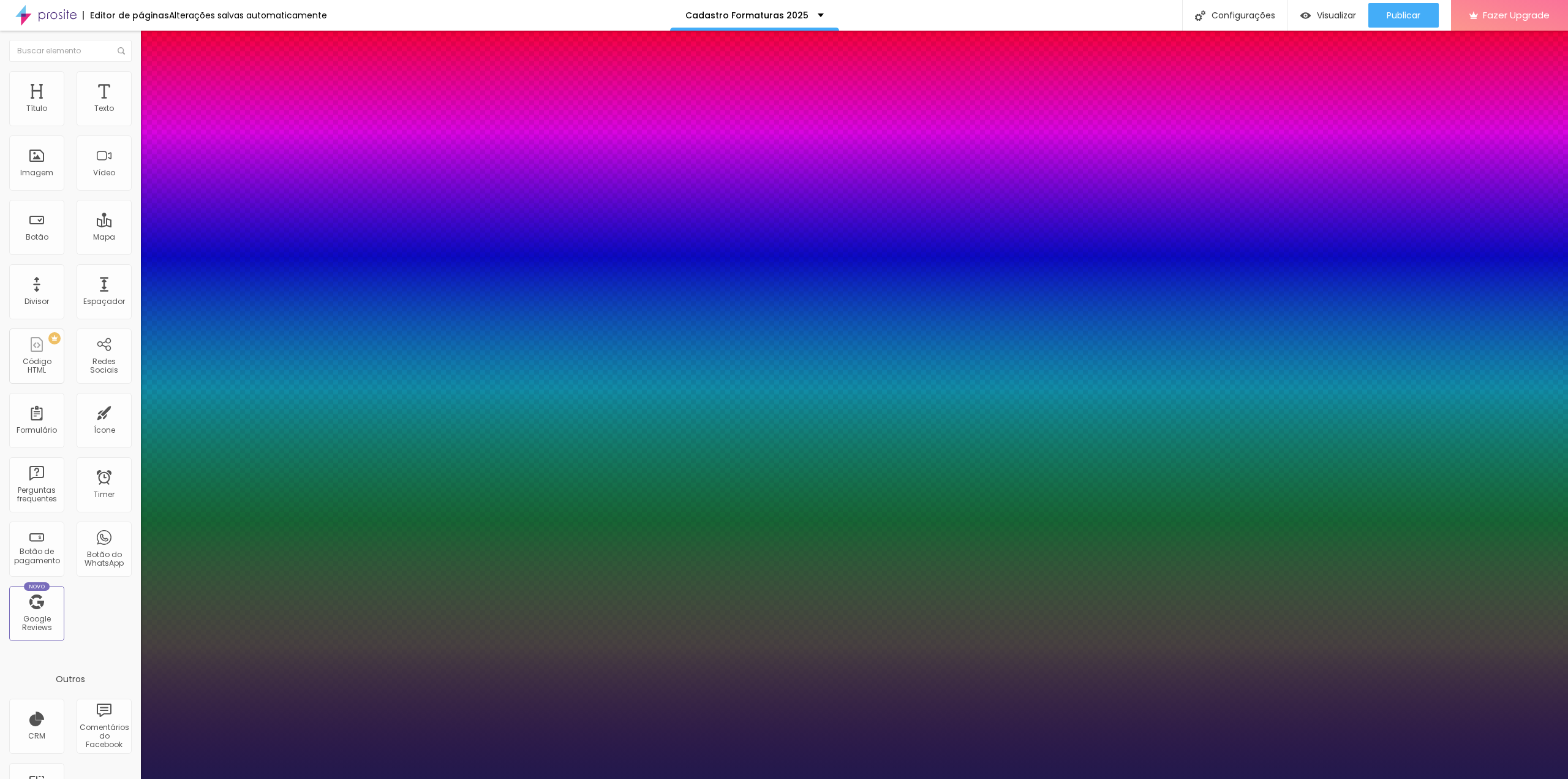
click at [652, 778] on div at bounding box center [784, 779] width 1568 height 0
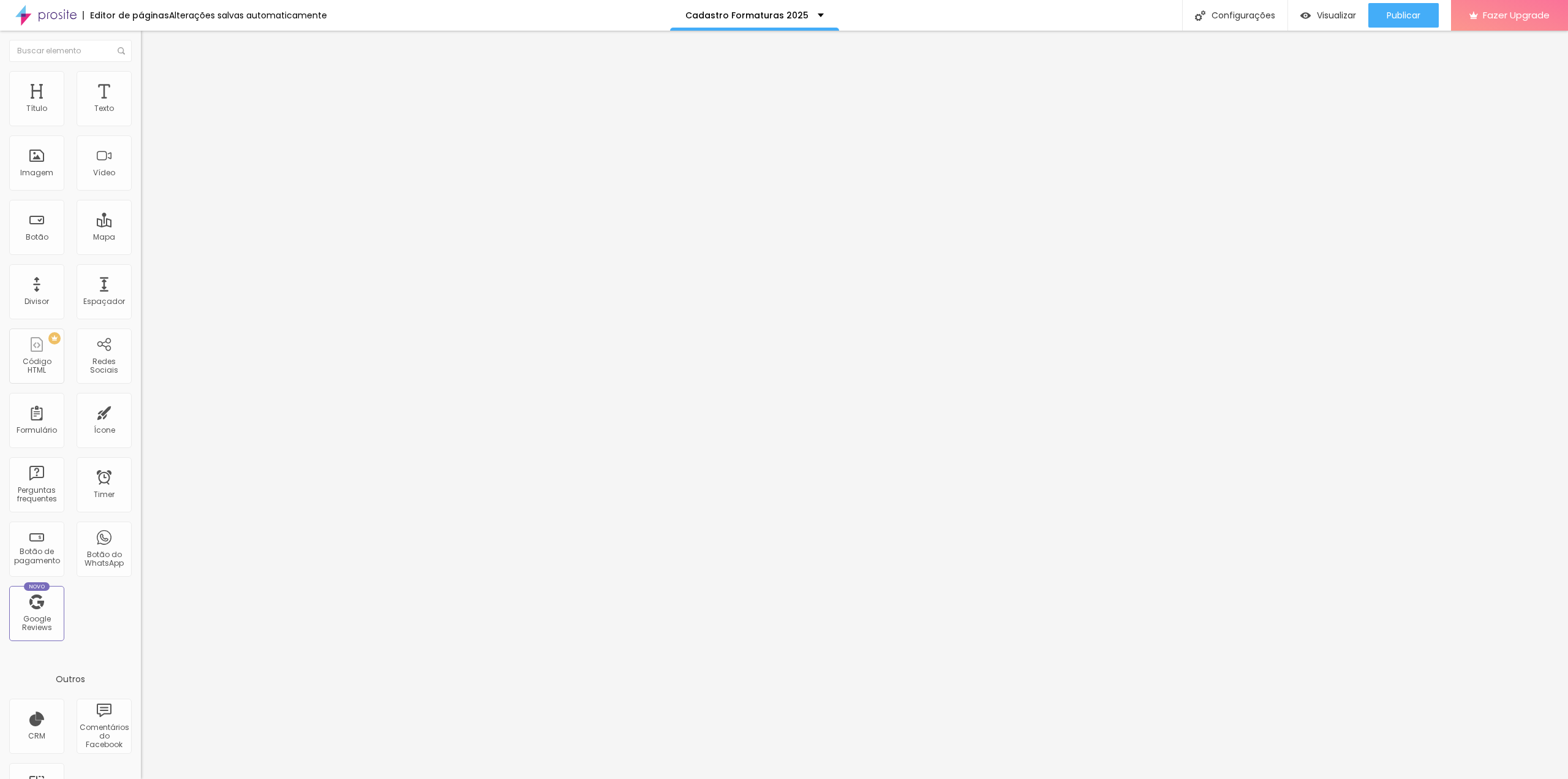
click at [141, 117] on button "button" at bounding box center [149, 111] width 17 height 13
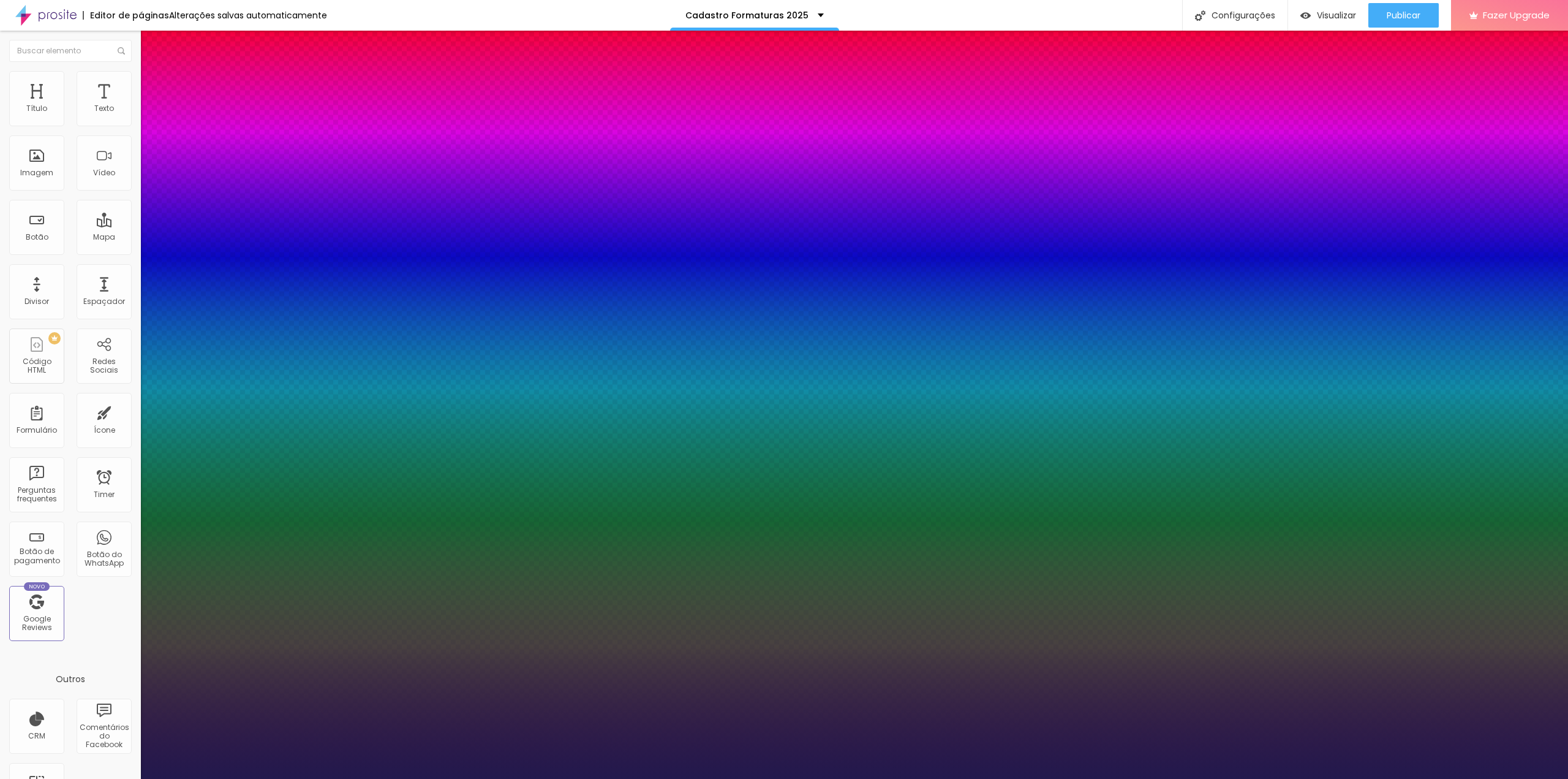
click at [132, 778] on select "AbrilFatface-Regular Actor-Regular Alegreya AlegreyaBlack Alice Allan-Bold Alla…" at bounding box center [66, 793] width 132 height 13
click at [130, 778] on select "AbrilFatface-Regular Actor-Regular Alegreya AlegreyaBlack Alice Allan-Bold Alla…" at bounding box center [66, 793] width 132 height 13
click at [825, 778] on div at bounding box center [784, 779] width 1568 height 0
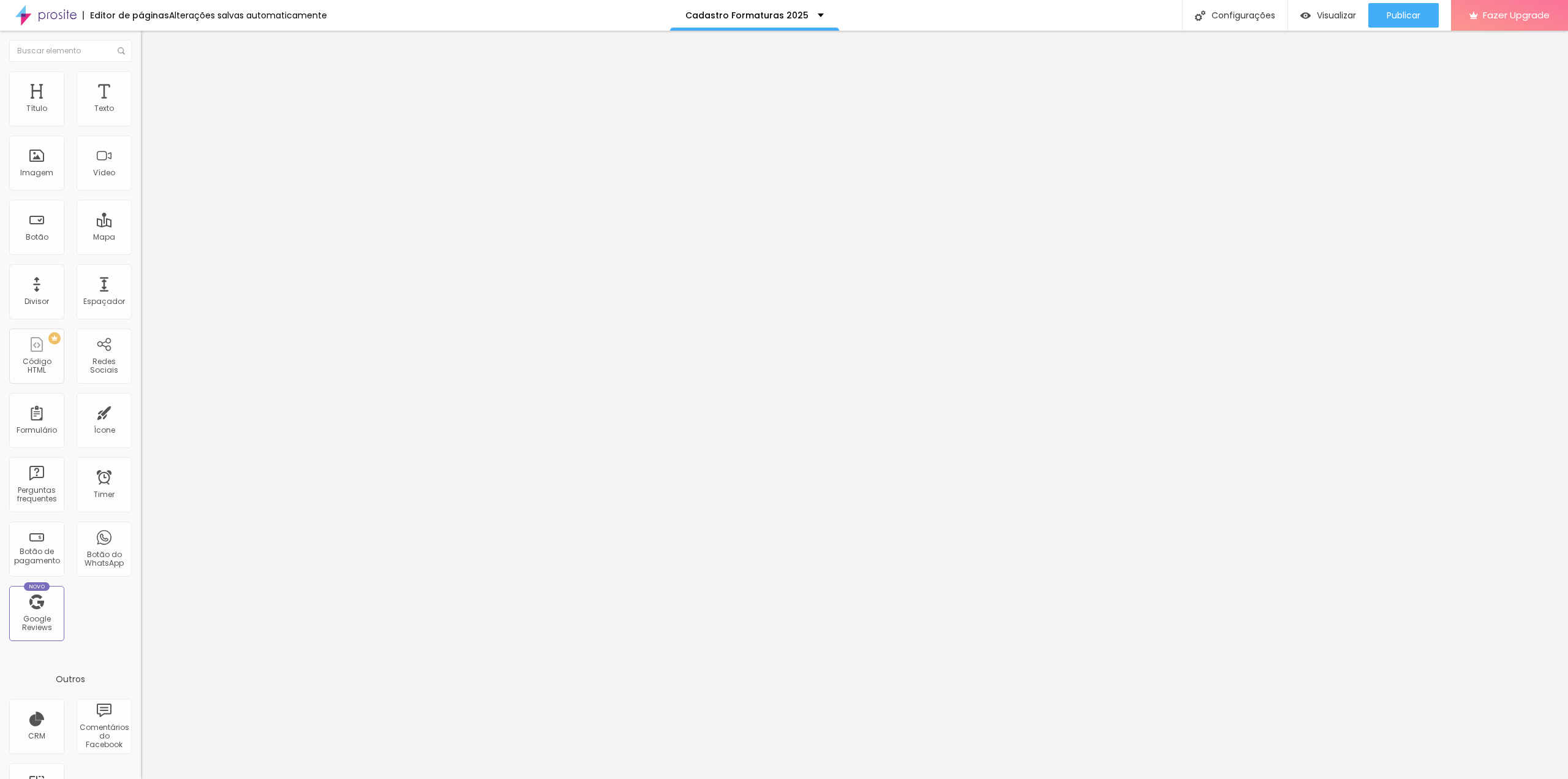
click at [150, 45] on div "Editar Texto" at bounding box center [184, 45] width 70 height 10
click at [141, 126] on div "Texto Click me" at bounding box center [212, 111] width 141 height 30
click at [141, 115] on input "Click me" at bounding box center [214, 109] width 147 height 12
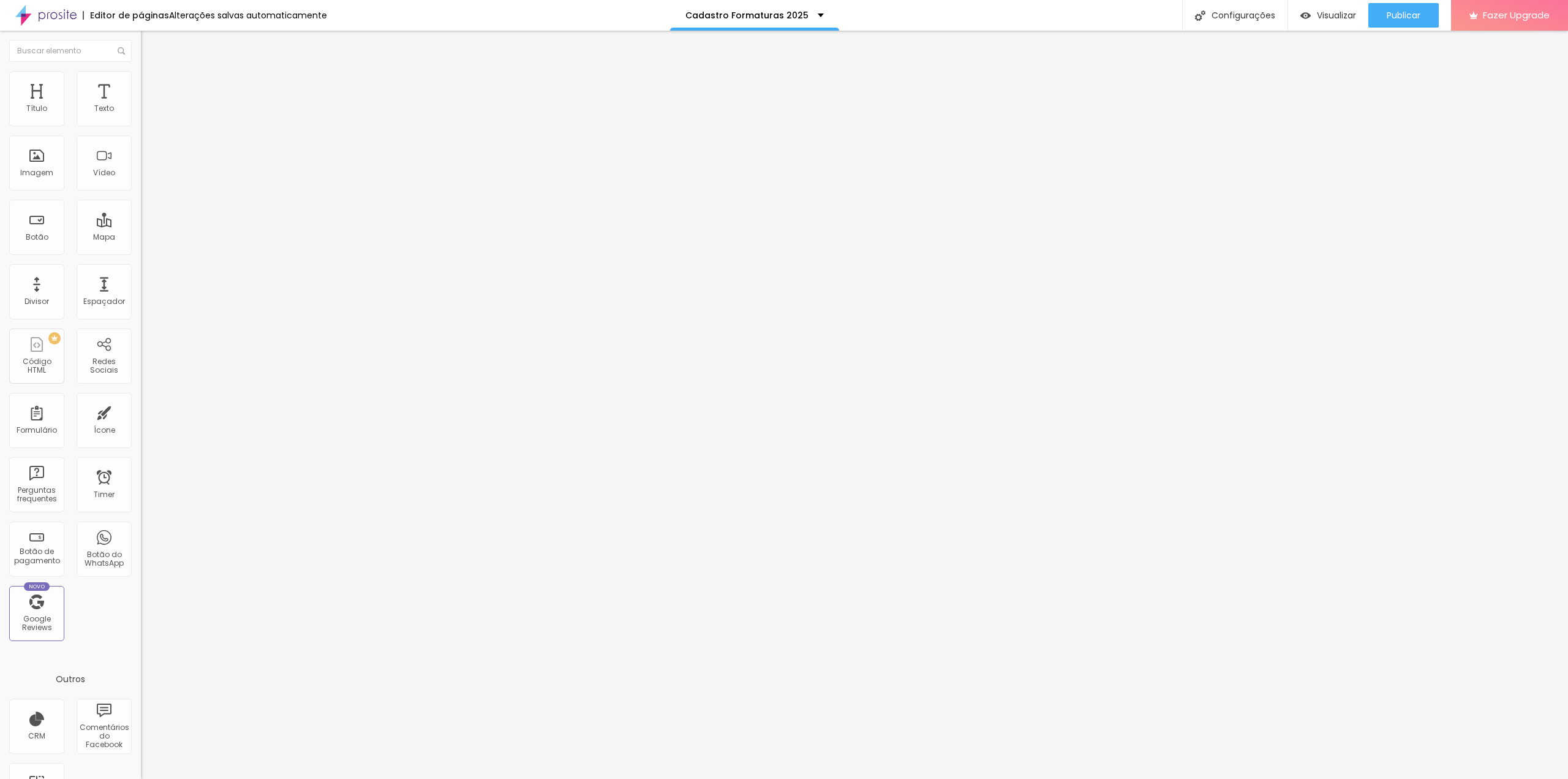
click at [141, 192] on span "Normal" at bounding box center [155, 187] width 28 height 10
click at [141, 219] on span "Grande" at bounding box center [155, 214] width 28 height 10
click at [141, 233] on div "Link" at bounding box center [212, 225] width 141 height 15
click at [141, 83] on li "Estilo" at bounding box center [212, 77] width 141 height 12
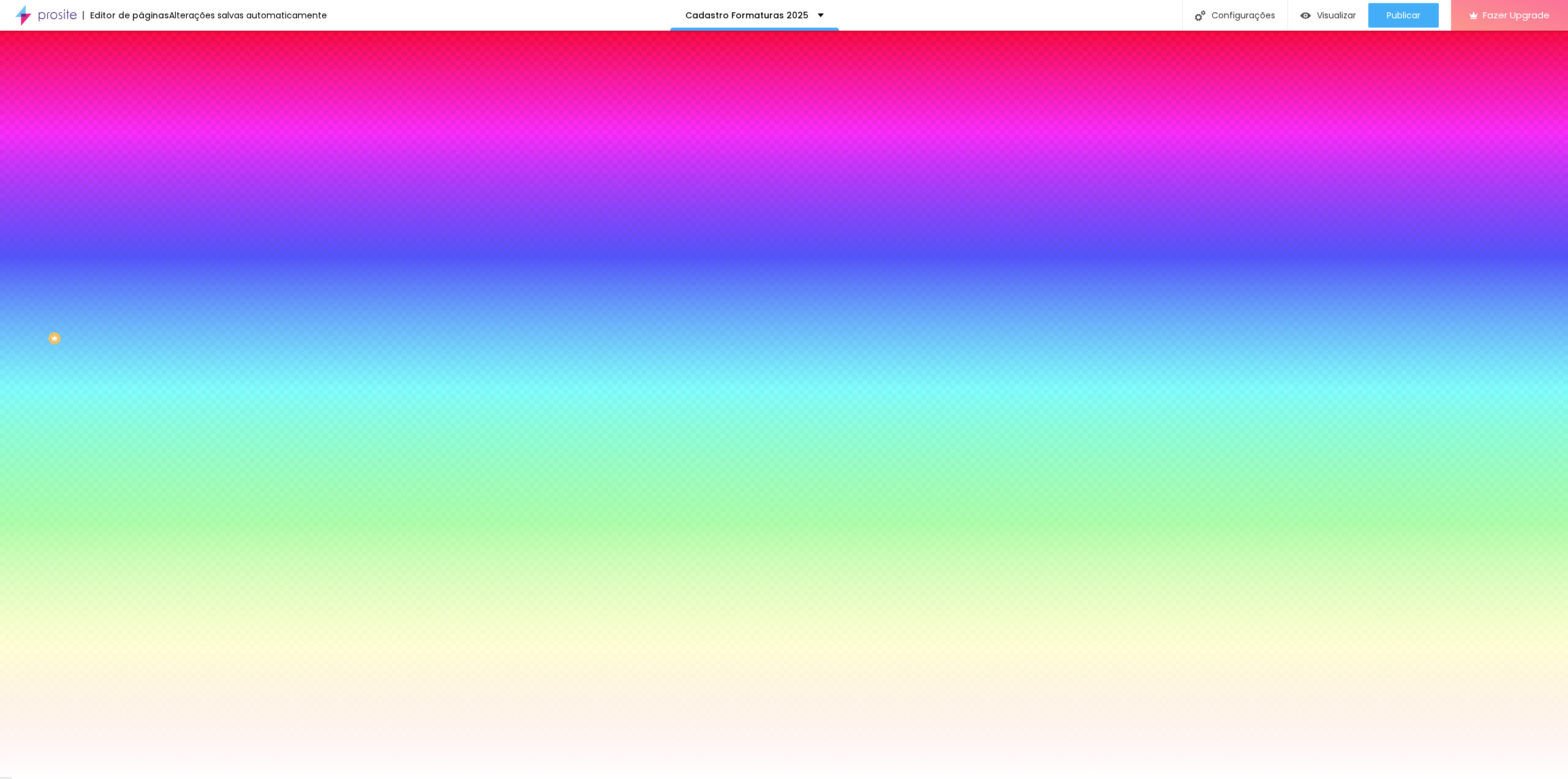
click at [141, 117] on div at bounding box center [212, 117] width 141 height 0
click at [146, 187] on icon "button" at bounding box center [149, 190] width 7 height 7
click at [124, 778] on div at bounding box center [784, 779] width 1568 height 0
click at [141, 417] on input "#FFFFFF" at bounding box center [214, 423] width 147 height 12
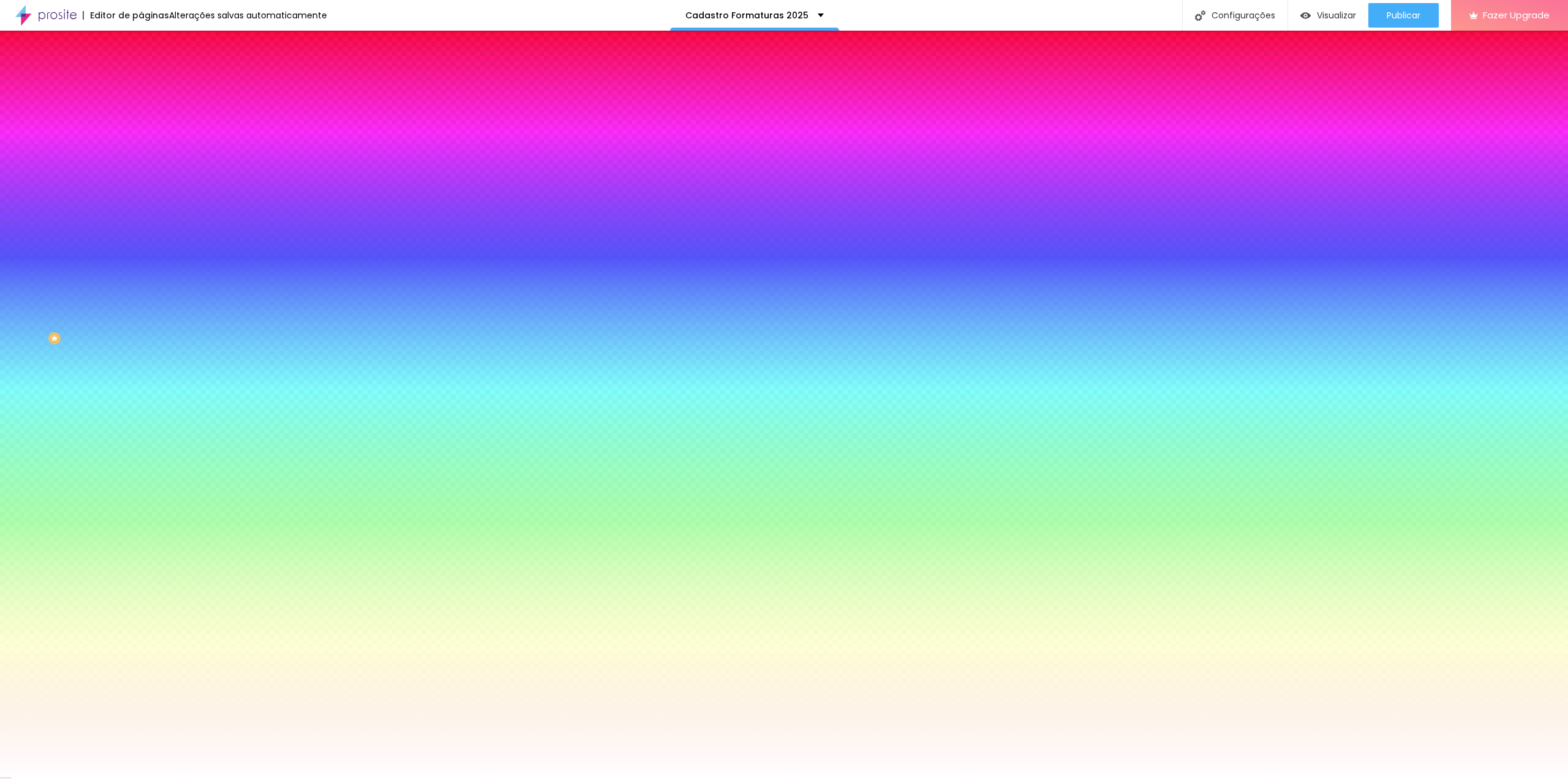
click at [152, 86] on span "Avançado" at bounding box center [172, 91] width 41 height 10
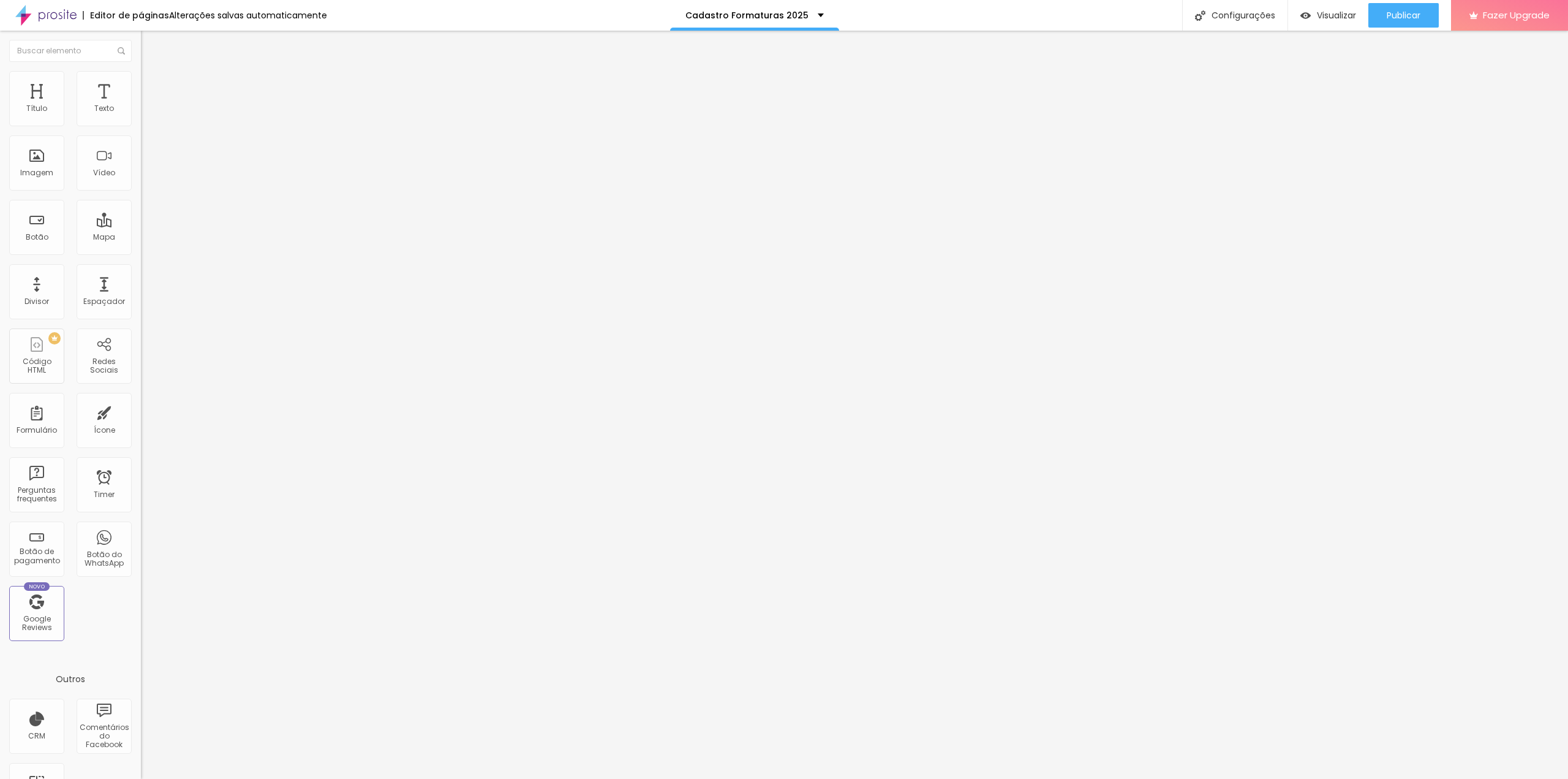
click at [152, 84] on span "Estilo" at bounding box center [161, 79] width 19 height 10
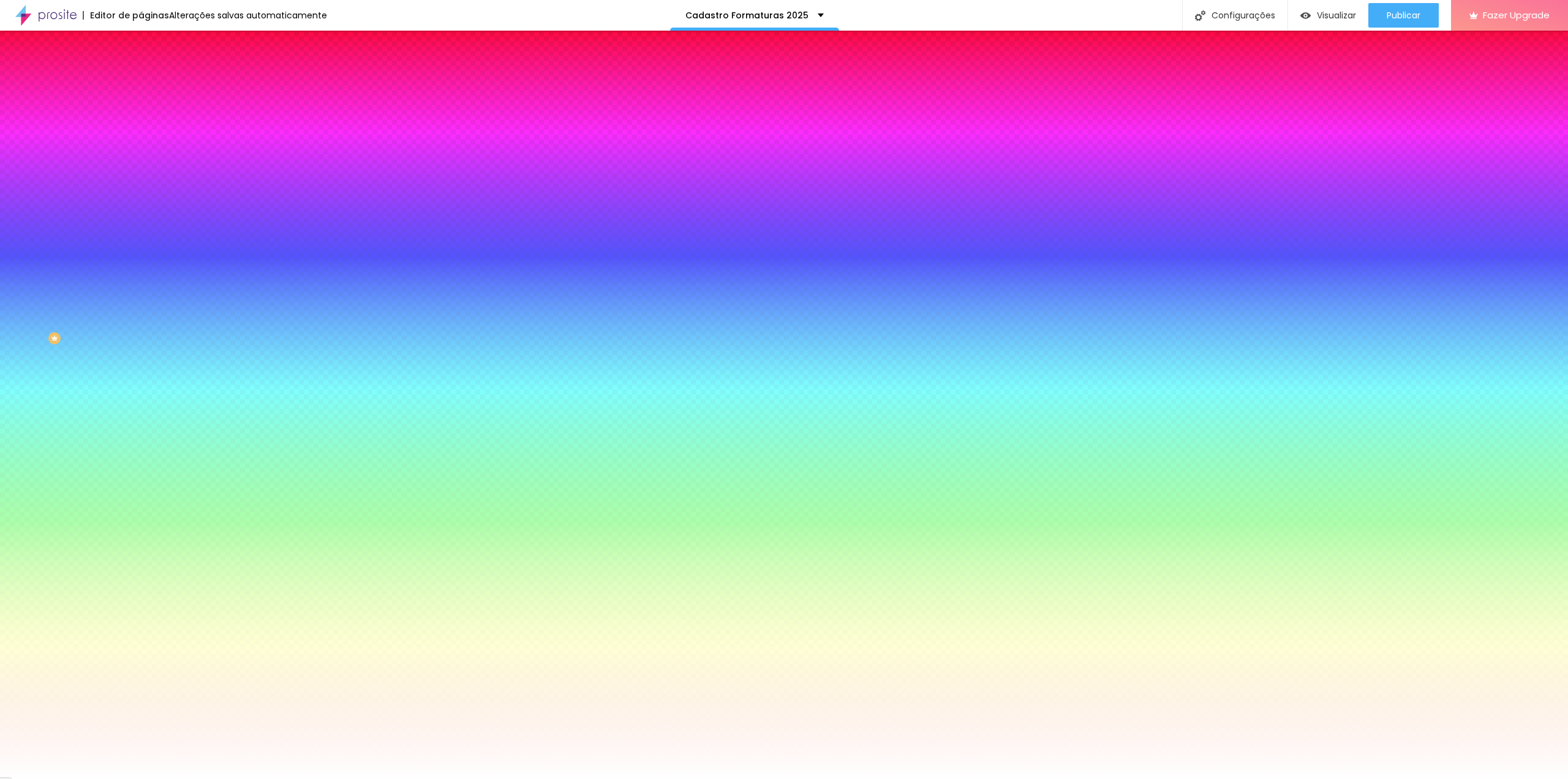
click at [141, 151] on button "button" at bounding box center [149, 156] width 17 height 13
drag, startPoint x: 185, startPoint y: 237, endPoint x: 199, endPoint y: 238, distance: 14.0
drag, startPoint x: 231, startPoint y: 313, endPoint x: 241, endPoint y: 310, distance: 10.4
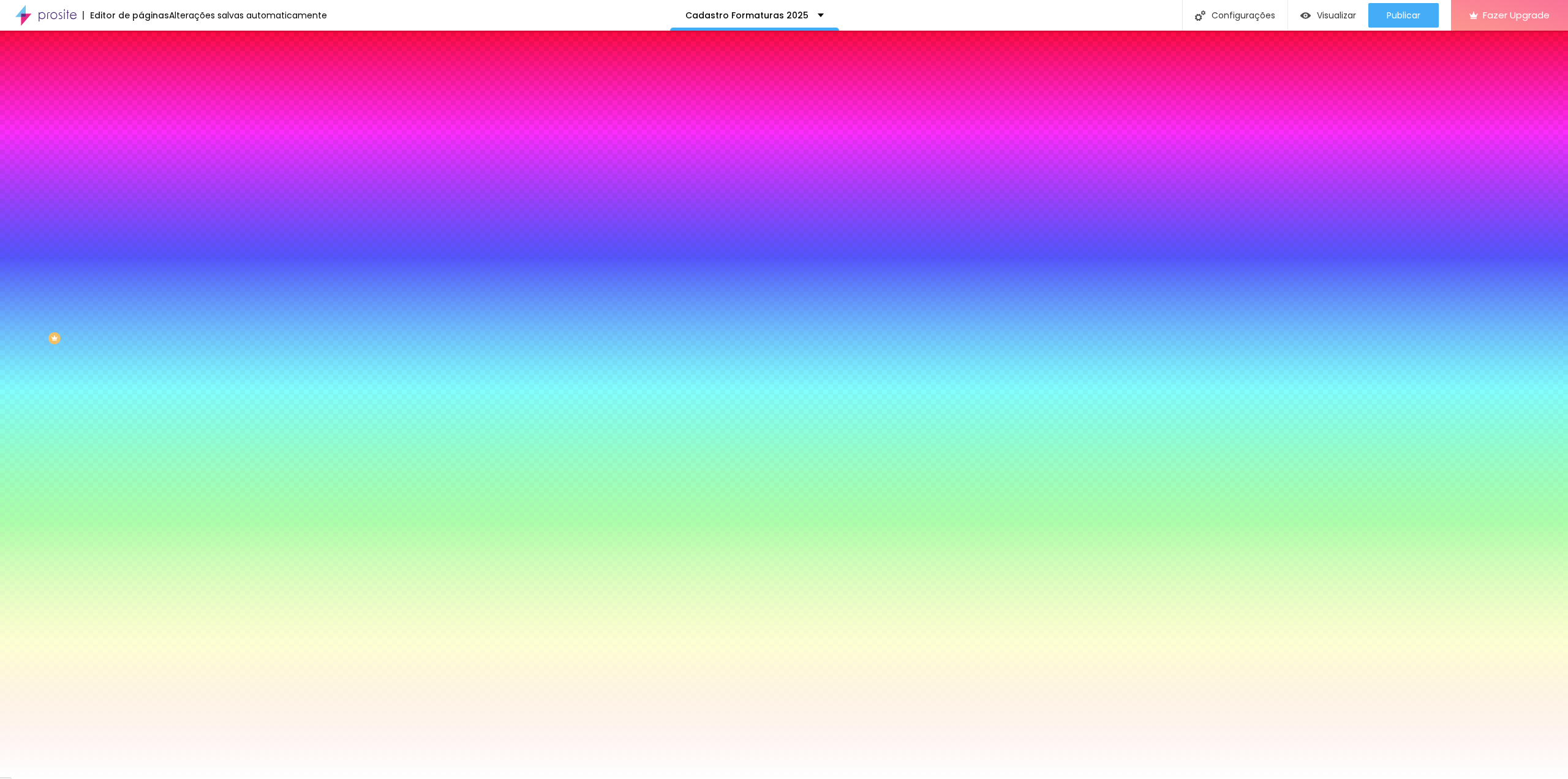
click at [241, 310] on div at bounding box center [784, 390] width 1568 height 779
drag, startPoint x: 234, startPoint y: 325, endPoint x: 250, endPoint y: 323, distance: 16.1
click at [250, 324] on div at bounding box center [784, 390] width 1568 height 779
click at [262, 365] on div at bounding box center [784, 390] width 1568 height 779
drag, startPoint x: 234, startPoint y: 332, endPoint x: 256, endPoint y: 301, distance: 38.0
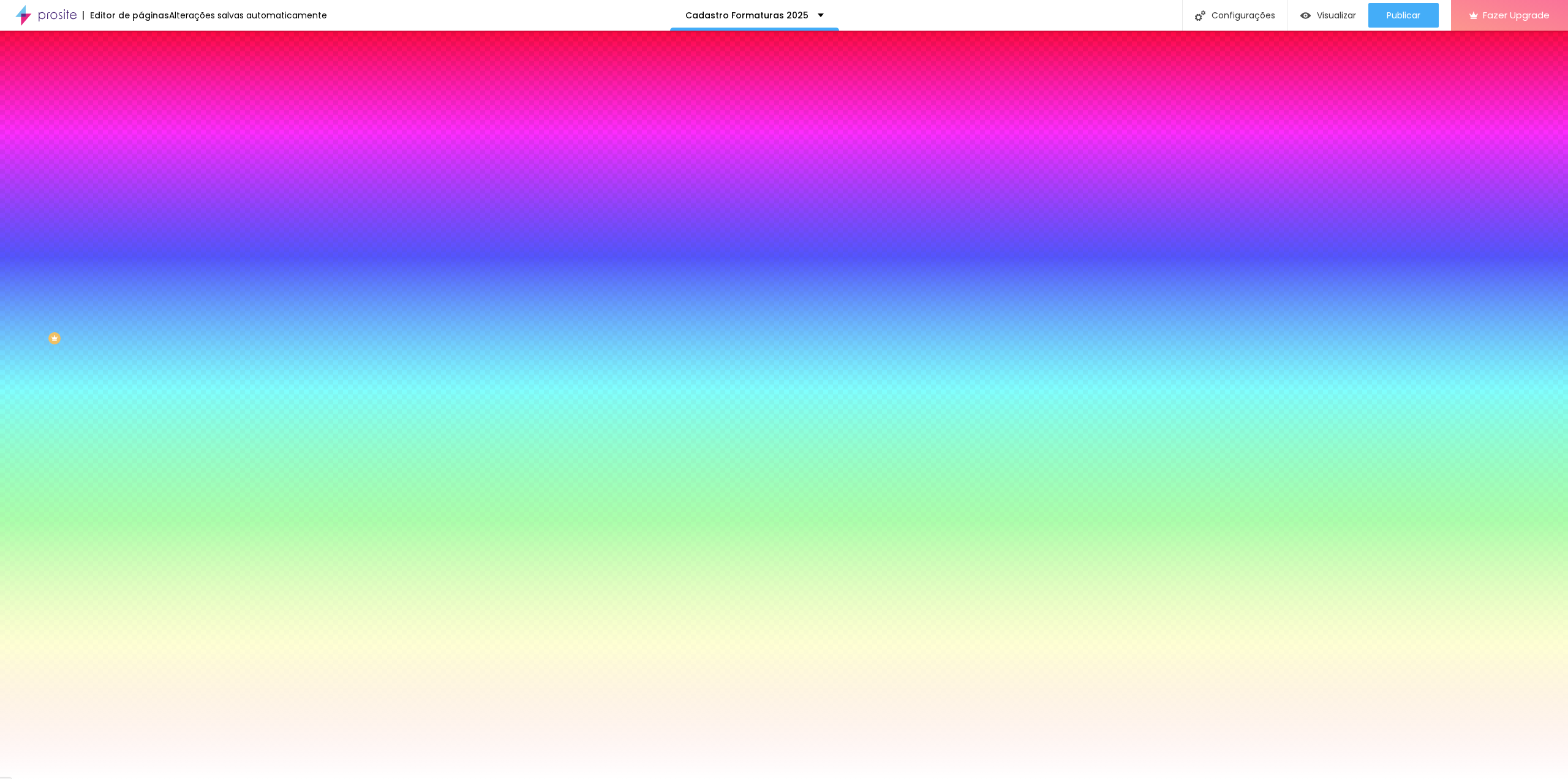
click at [78, 778] on div at bounding box center [784, 779] width 1568 height 0
click at [141, 71] on li "Conteúdo" at bounding box center [212, 65] width 141 height 12
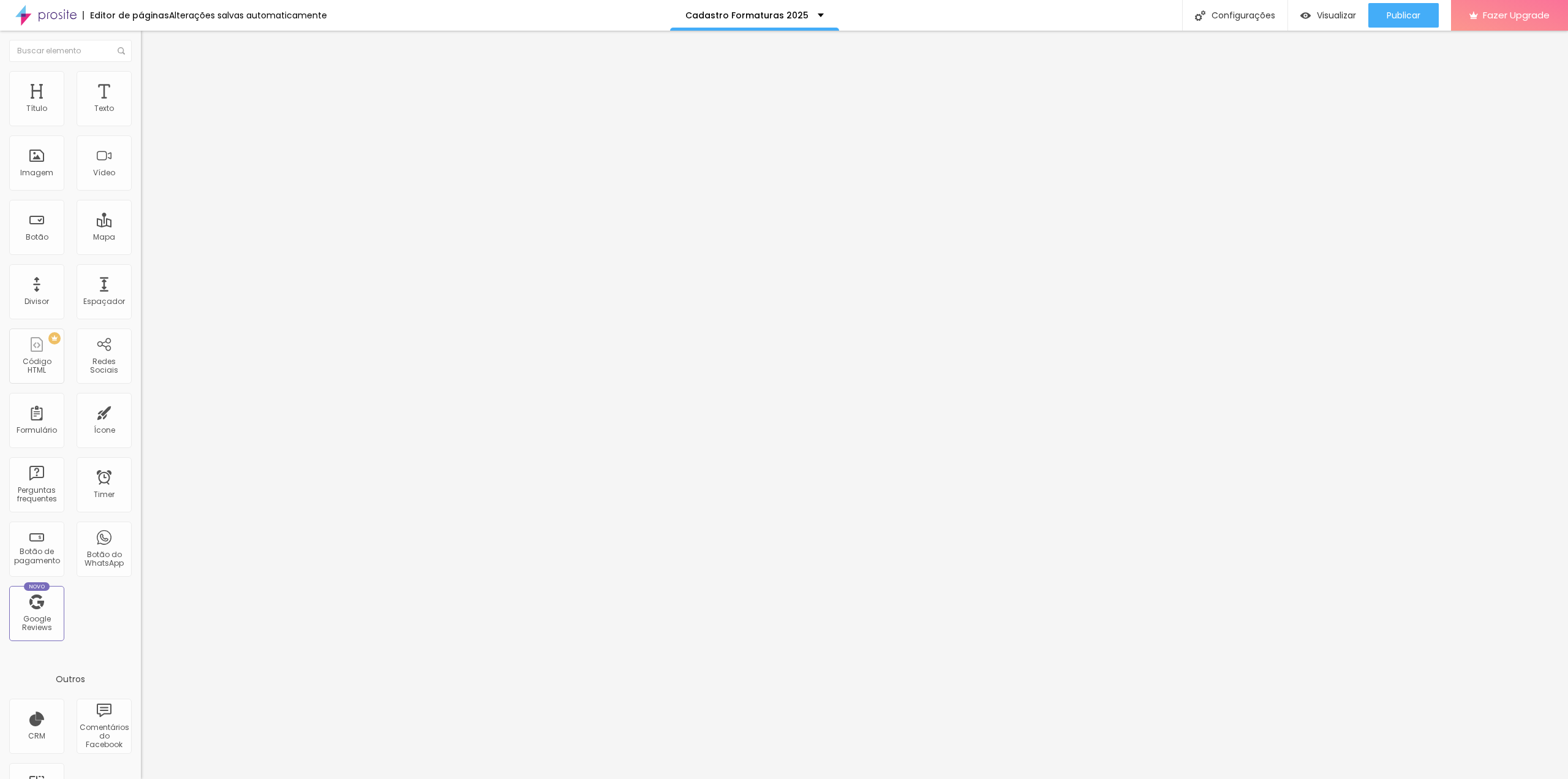
click at [141, 80] on li "Estilo" at bounding box center [212, 77] width 141 height 12
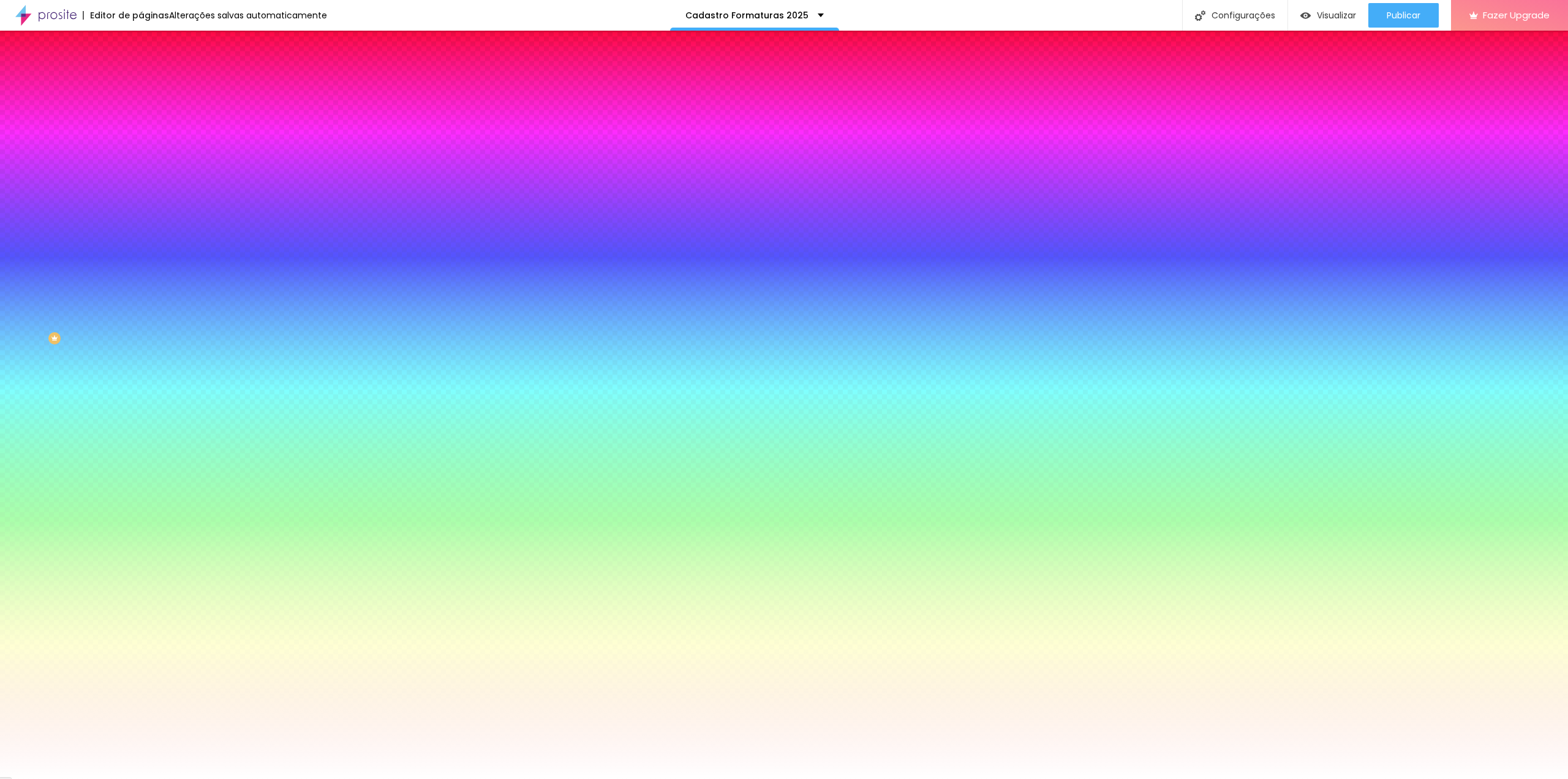
click at [141, 417] on div at bounding box center [212, 417] width 141 height 0
drag, startPoint x: 84, startPoint y: 305, endPoint x: 100, endPoint y: 287, distance: 24.1
click at [141, 429] on div at bounding box center [212, 429] width 141 height 0
click at [141, 239] on div "Ao passar o mouse Editar estilo do campo" at bounding box center [212, 316] width 141 height 157
click at [141, 451] on div at bounding box center [212, 451] width 141 height 0
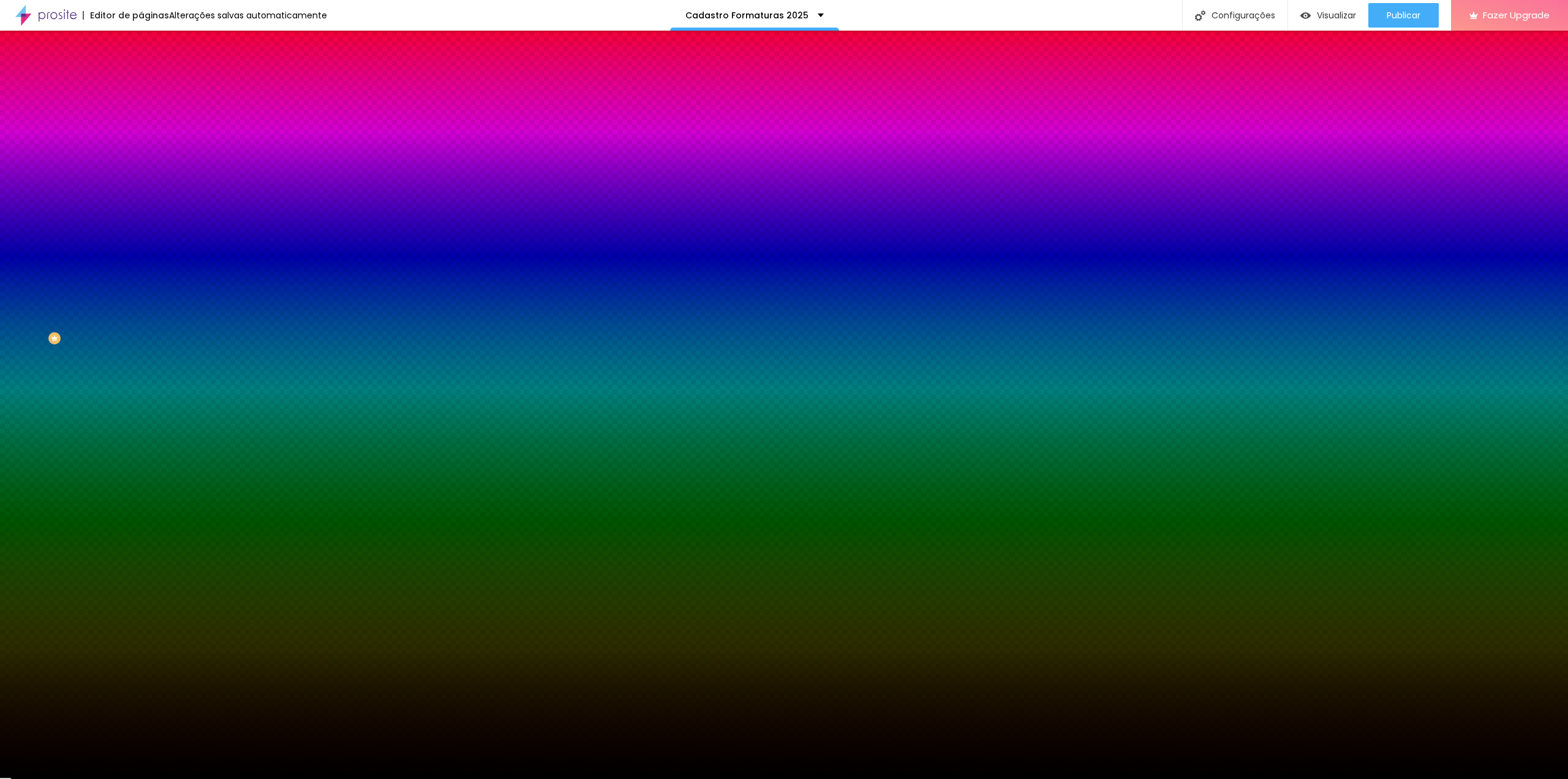
drag, startPoint x: 40, startPoint y: 373, endPoint x: 8, endPoint y: 421, distance: 57.7
click at [141, 421] on div "Editar Botão Conteúdo Estilo Avançado Cor de fundo Voltar ao padrão #FFFFFF Tip…" at bounding box center [212, 404] width 141 height 748
click at [151, 153] on icon "button" at bounding box center [152, 154] width 3 height 3
drag, startPoint x: 212, startPoint y: 325, endPoint x: 155, endPoint y: 294, distance: 64.9
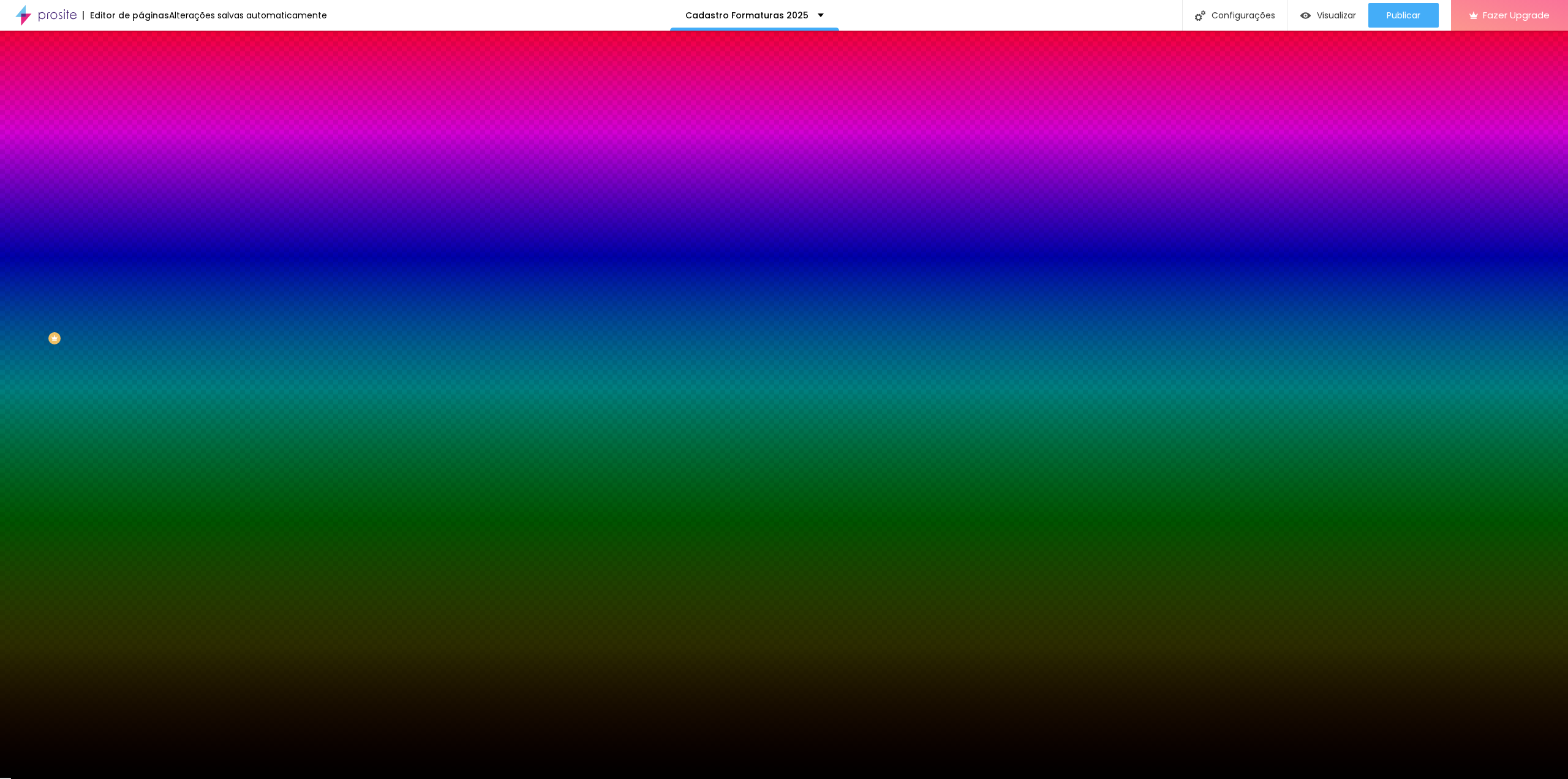
click at [90, 778] on div at bounding box center [784, 779] width 1568 height 0
click at [147, 187] on icon "button" at bounding box center [149, 189] width 5 height 5
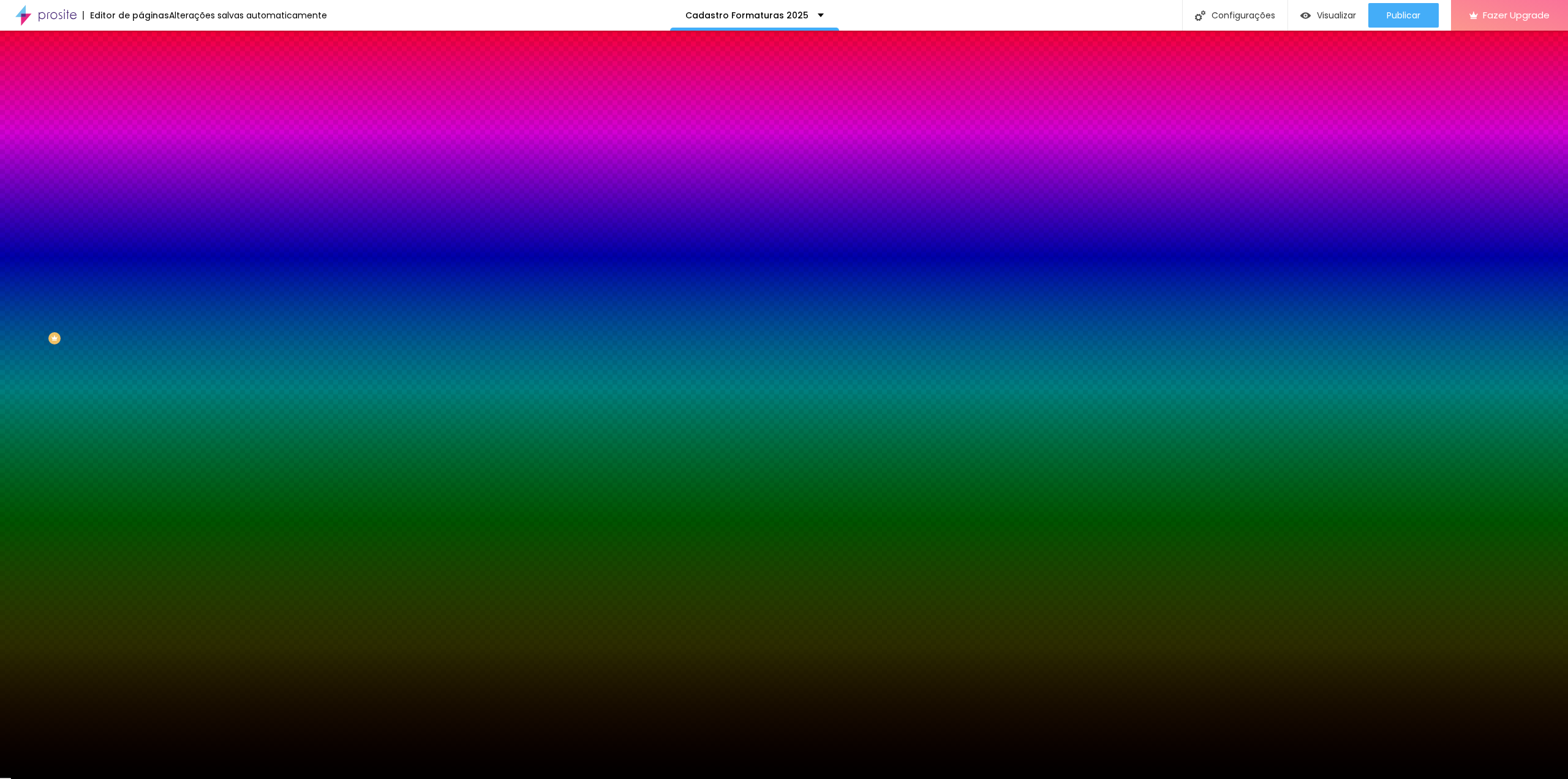
drag, startPoint x: 237, startPoint y: 311, endPoint x: 246, endPoint y: 300, distance: 14.2
click at [73, 778] on div at bounding box center [784, 779] width 1568 height 0
click at [141, 187] on button "button" at bounding box center [149, 191] width 17 height 13
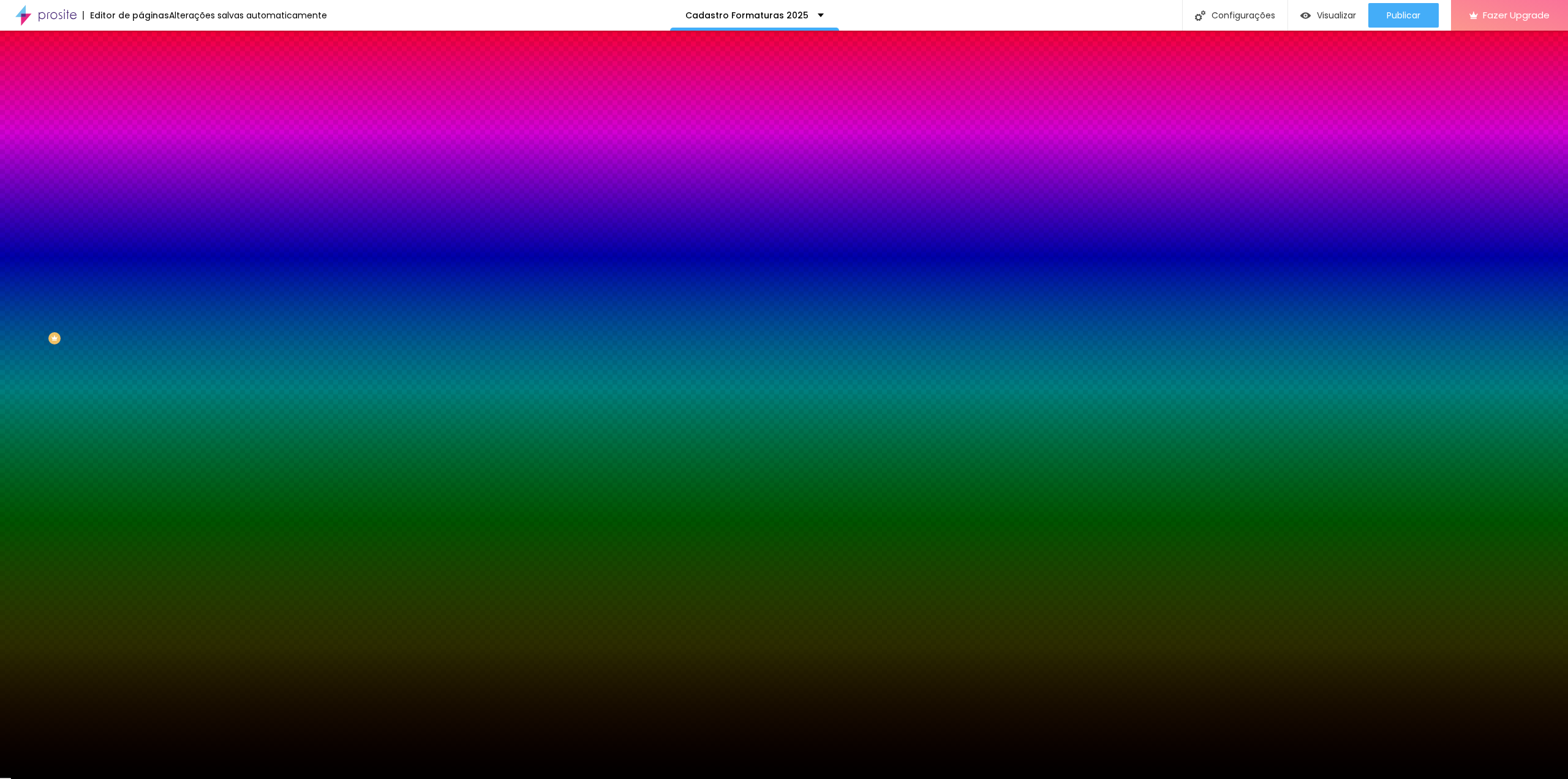
drag, startPoint x: 174, startPoint y: 311, endPoint x: 143, endPoint y: 285, distance: 40.5
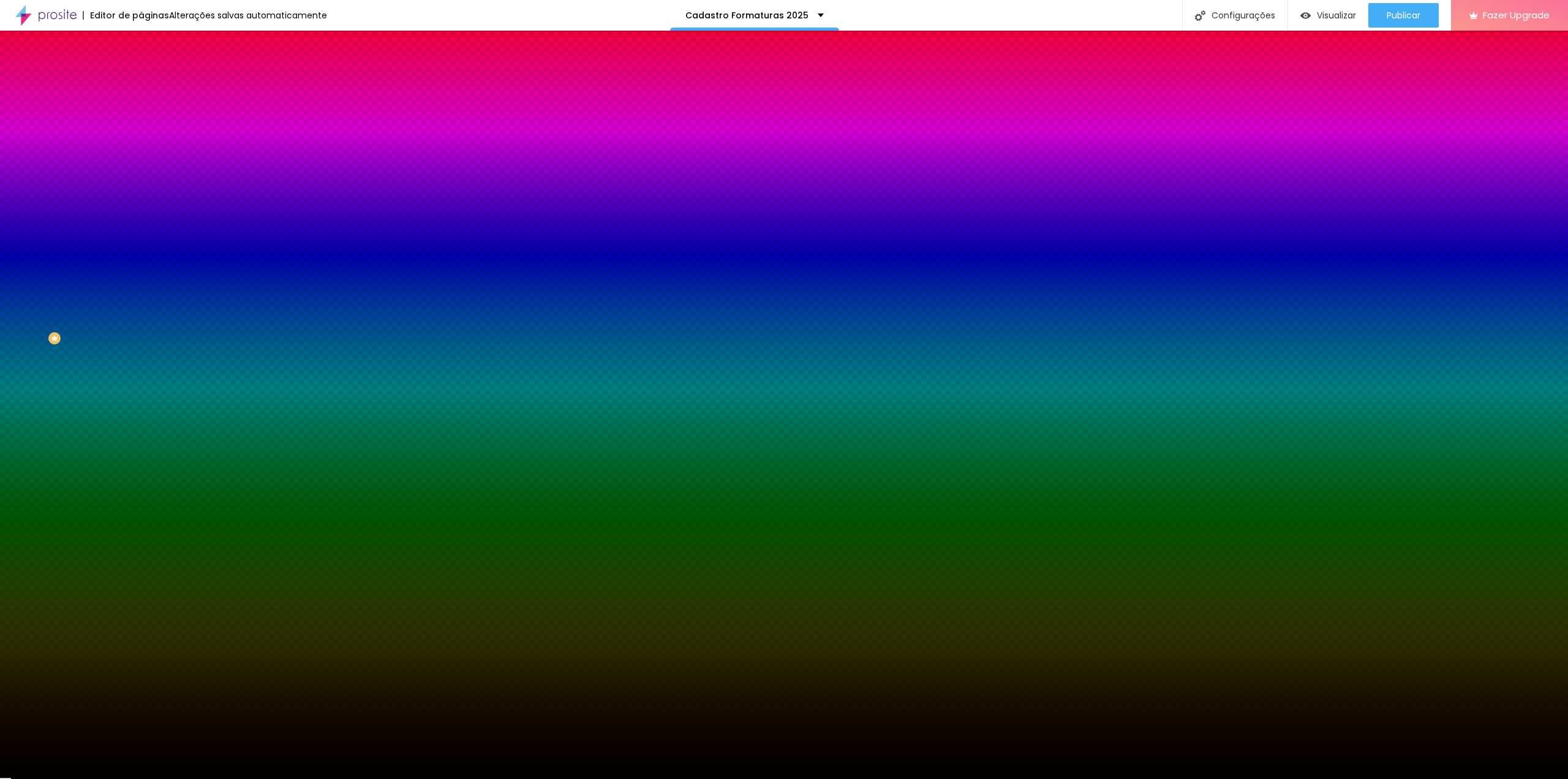
drag, startPoint x: 193, startPoint y: 350, endPoint x: 129, endPoint y: 421, distance: 95.6
click at [130, 421] on body "Editor de páginas Alterações salvas automaticamente Cadastro Formaturas 2025 Co…" at bounding box center [784, 390] width 1568 height 779
click at [115, 778] on div at bounding box center [784, 779] width 1568 height 0
click at [141, 129] on input "#FFFFFF" at bounding box center [214, 123] width 147 height 12
click at [141, 83] on li "Avançado" at bounding box center [212, 90] width 141 height 12
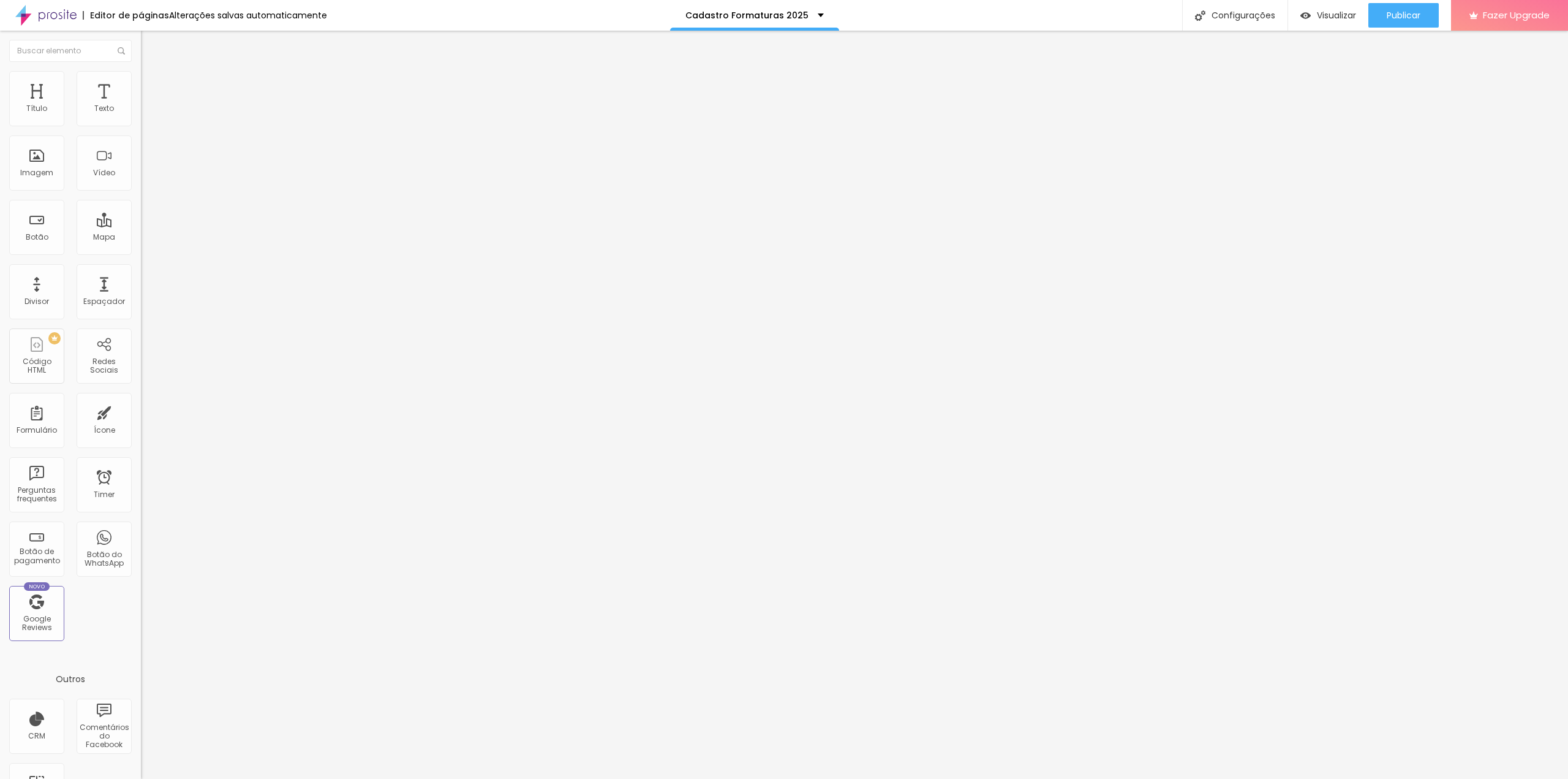
click at [141, 70] on li "Conteúdo" at bounding box center [212, 65] width 141 height 12
click at [152, 85] on span "Estilo" at bounding box center [161, 79] width 19 height 10
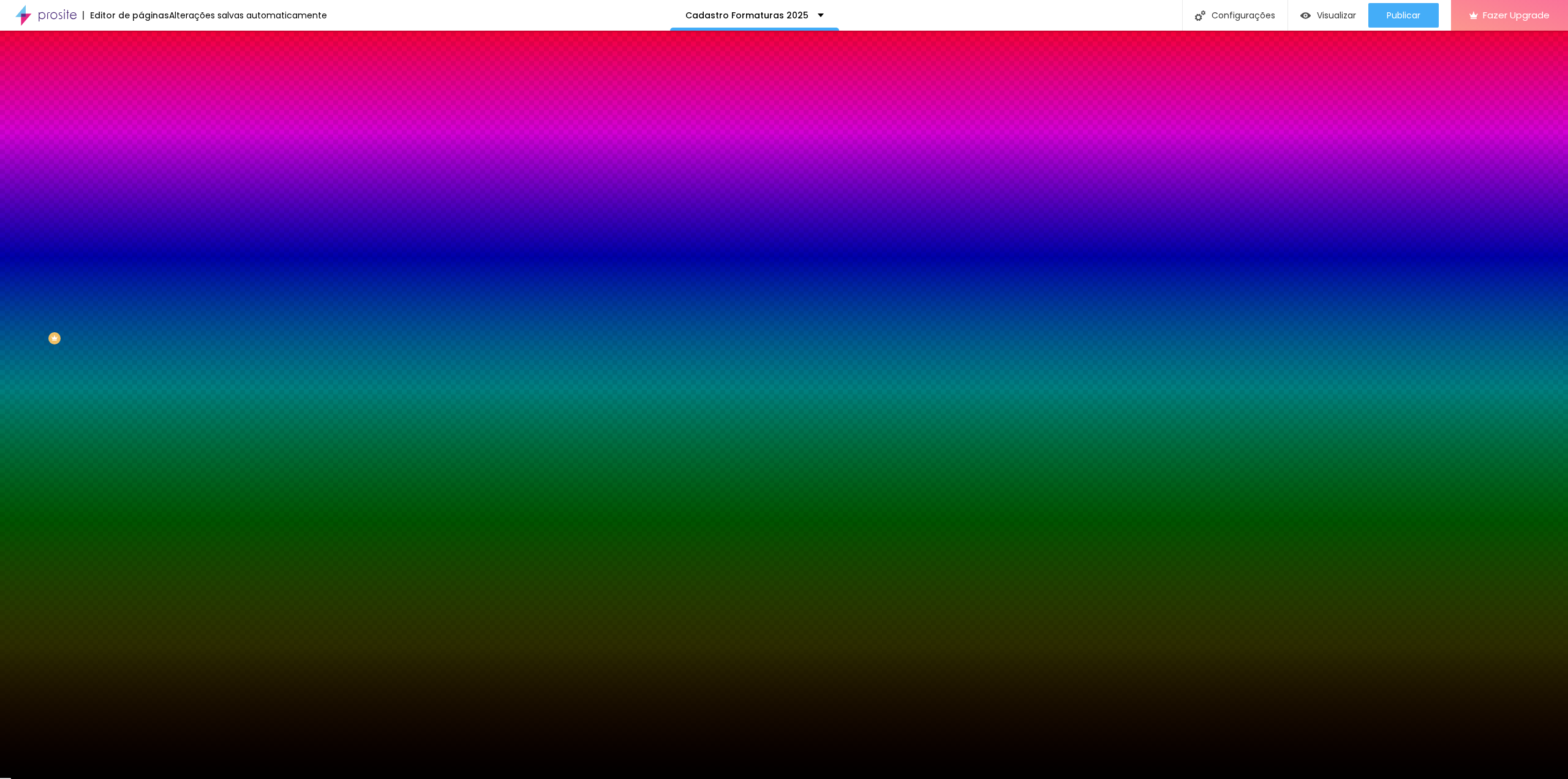
click at [141, 451] on div at bounding box center [212, 451] width 141 height 0
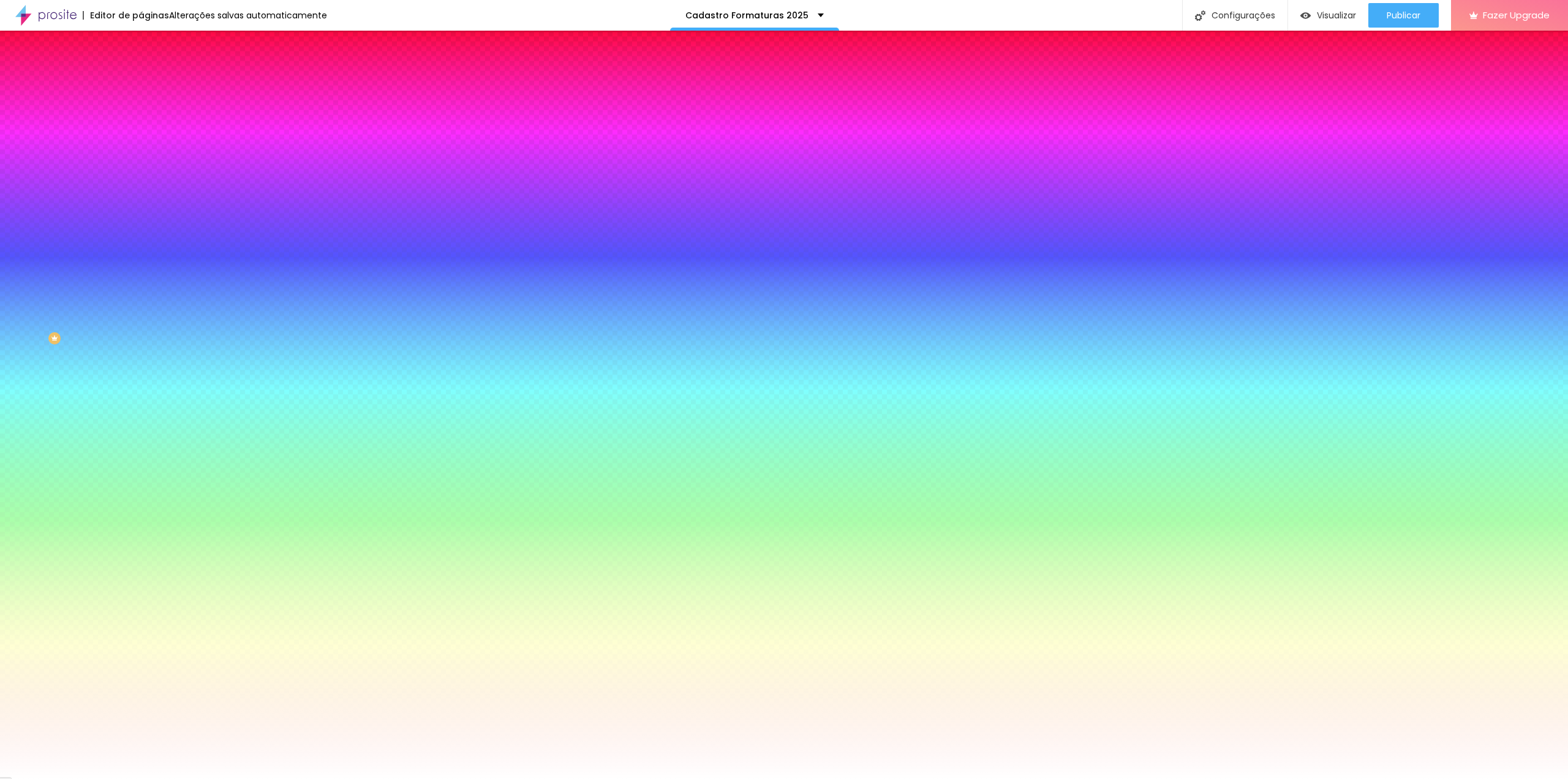
drag, startPoint x: 88, startPoint y: 320, endPoint x: 8, endPoint y: 292, distance: 84.8
click at [141, 292] on div "Cor de fundo Voltar ao padrão #FFFFFF Tipografia Voltar ao padrão Borda Voltar …" at bounding box center [212, 296] width 141 height 401
click at [141, 372] on div "Editar Botão Conteúdo Estilo Avançado Cor de fundo Voltar ao padrão #FFFFFF Tip…" at bounding box center [212, 404] width 141 height 748
click at [146, 485] on icon "button" at bounding box center [149, 489] width 7 height 7
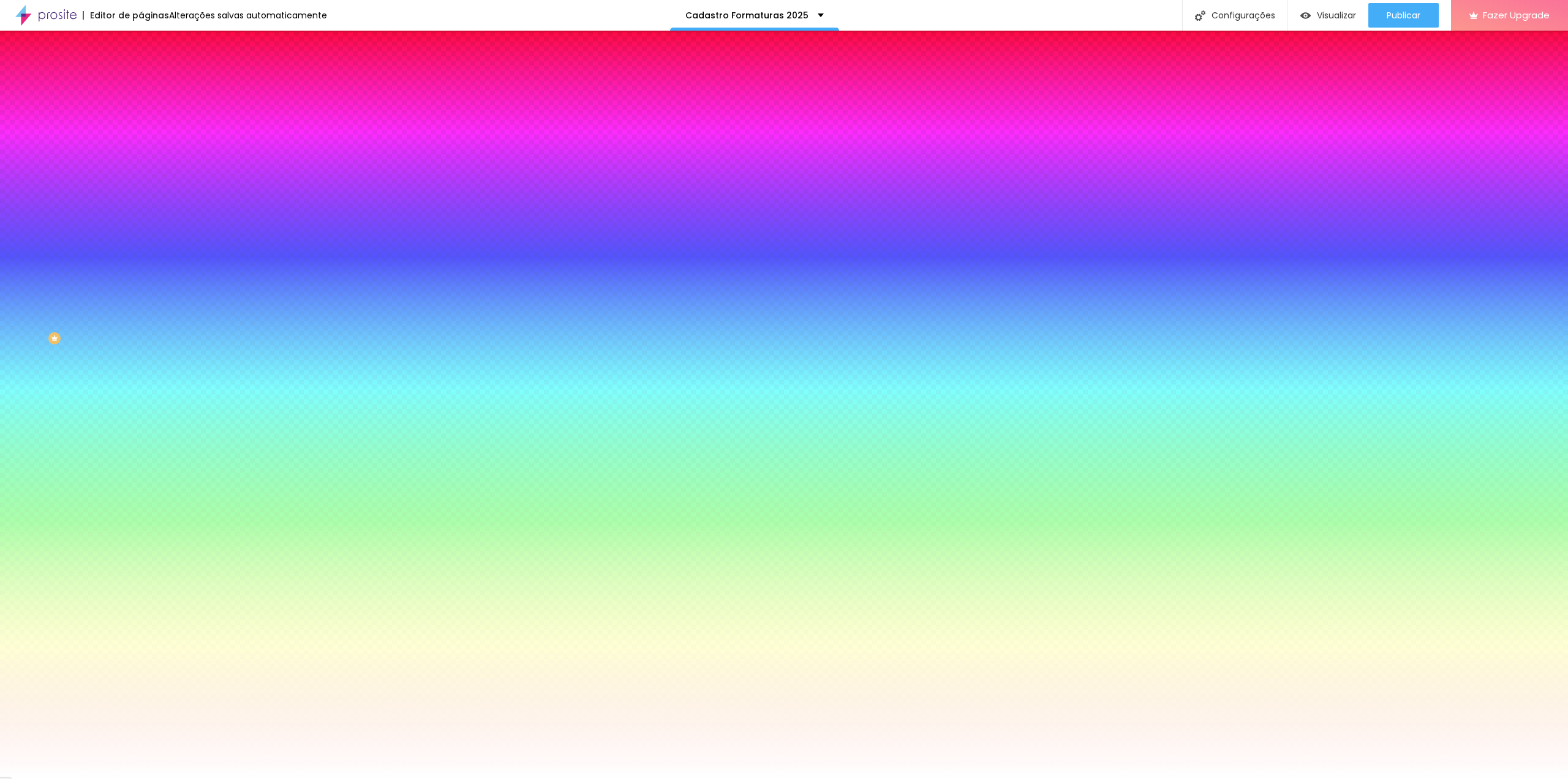
drag, startPoint x: 223, startPoint y: 425, endPoint x: 253, endPoint y: 443, distance: 35.0
drag, startPoint x: 134, startPoint y: 365, endPoint x: 193, endPoint y: 369, distance: 59.1
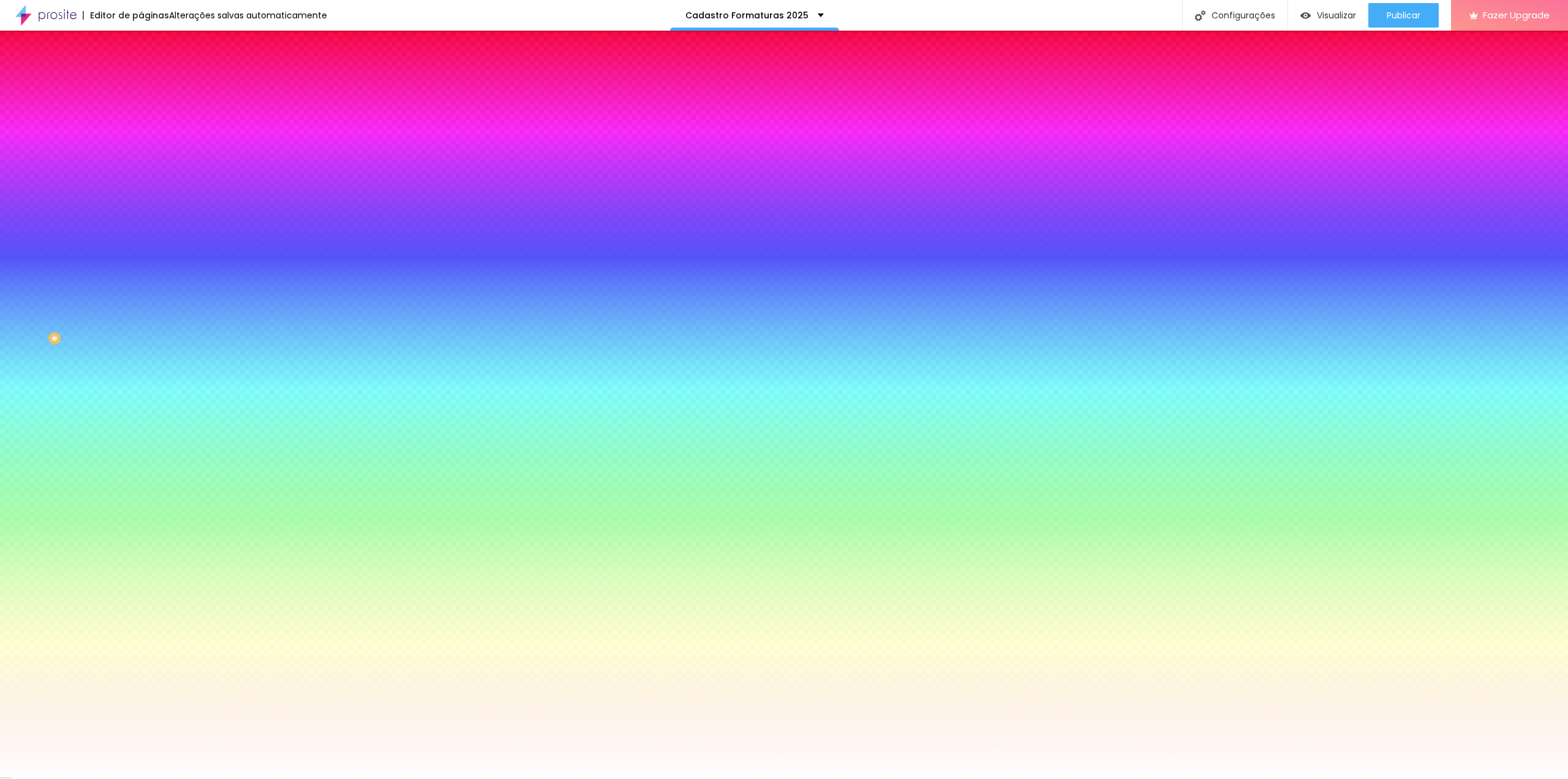
drag, startPoint x: 241, startPoint y: 442, endPoint x: 251, endPoint y: 430, distance: 15.6
click at [83, 778] on div at bounding box center [784, 779] width 1568 height 0
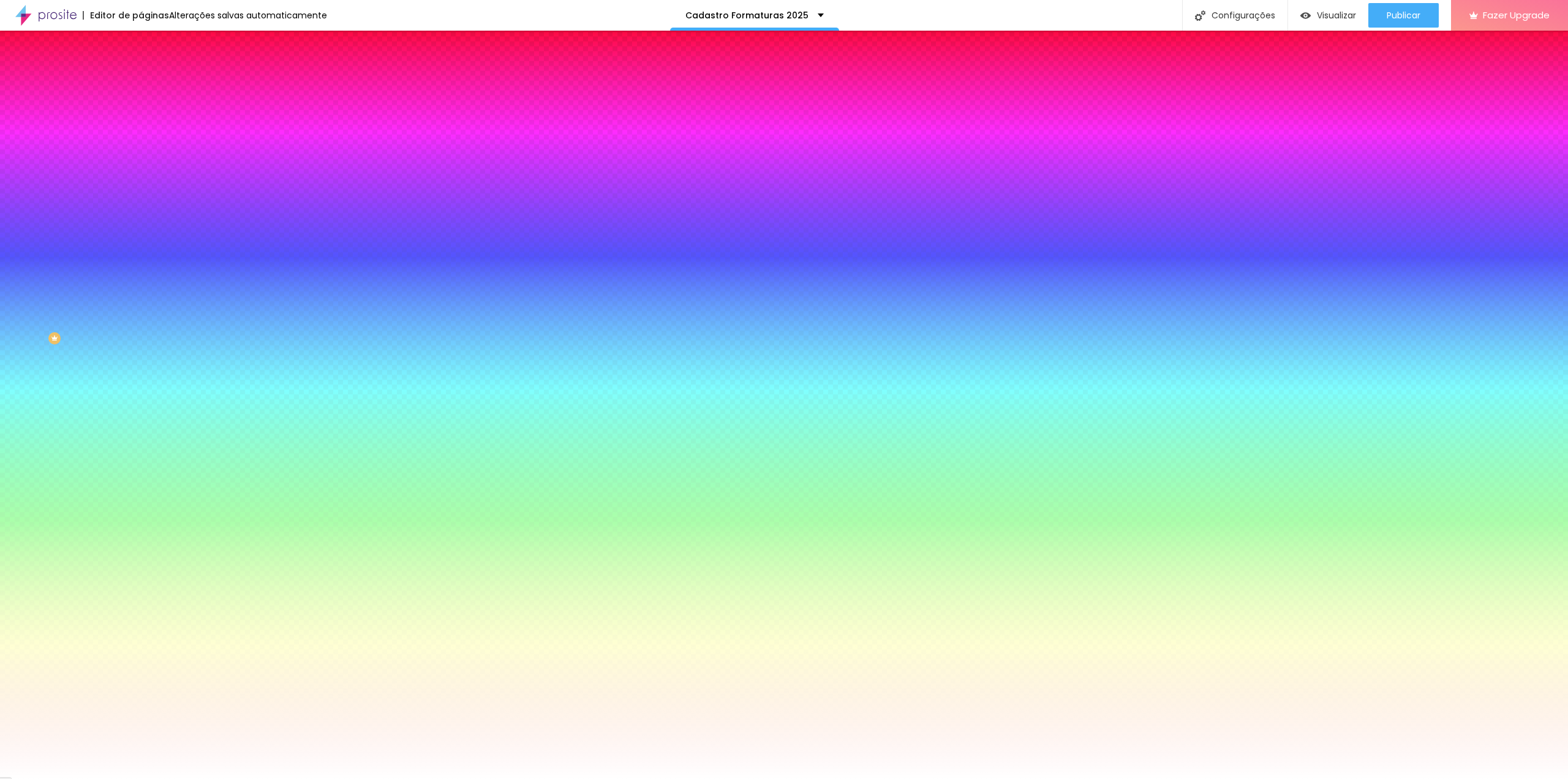
click at [147, 487] on icon "button" at bounding box center [149, 489] width 5 height 5
drag, startPoint x: 184, startPoint y: 364, endPoint x: 110, endPoint y: 364, distance: 74.0
click at [98, 778] on div at bounding box center [784, 779] width 1568 height 0
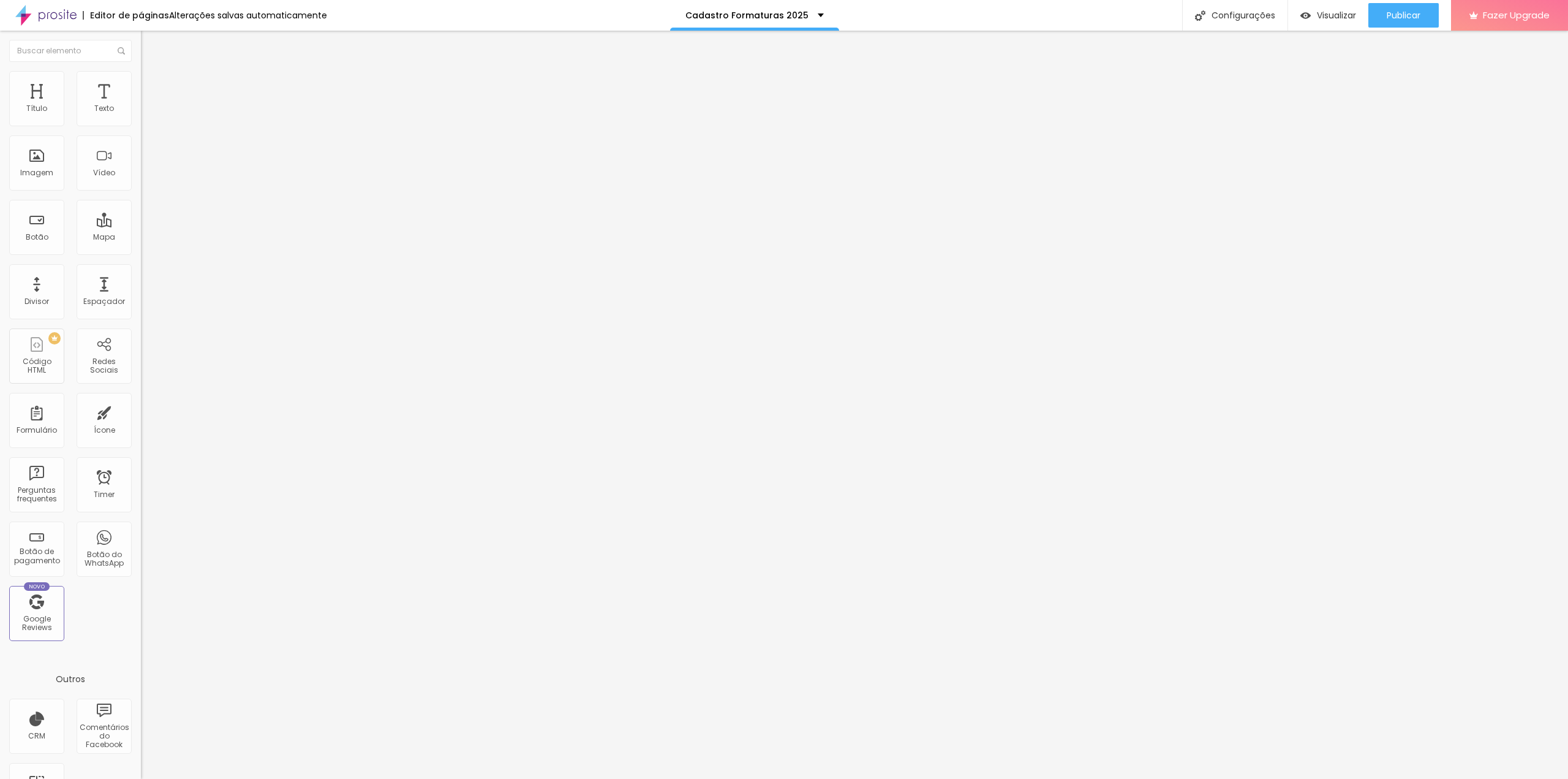
click at [141, 114] on div "Tipografia Voltar ao padrão" at bounding box center [212, 100] width 141 height 35
click at [141, 117] on button "button" at bounding box center [149, 111] width 17 height 13
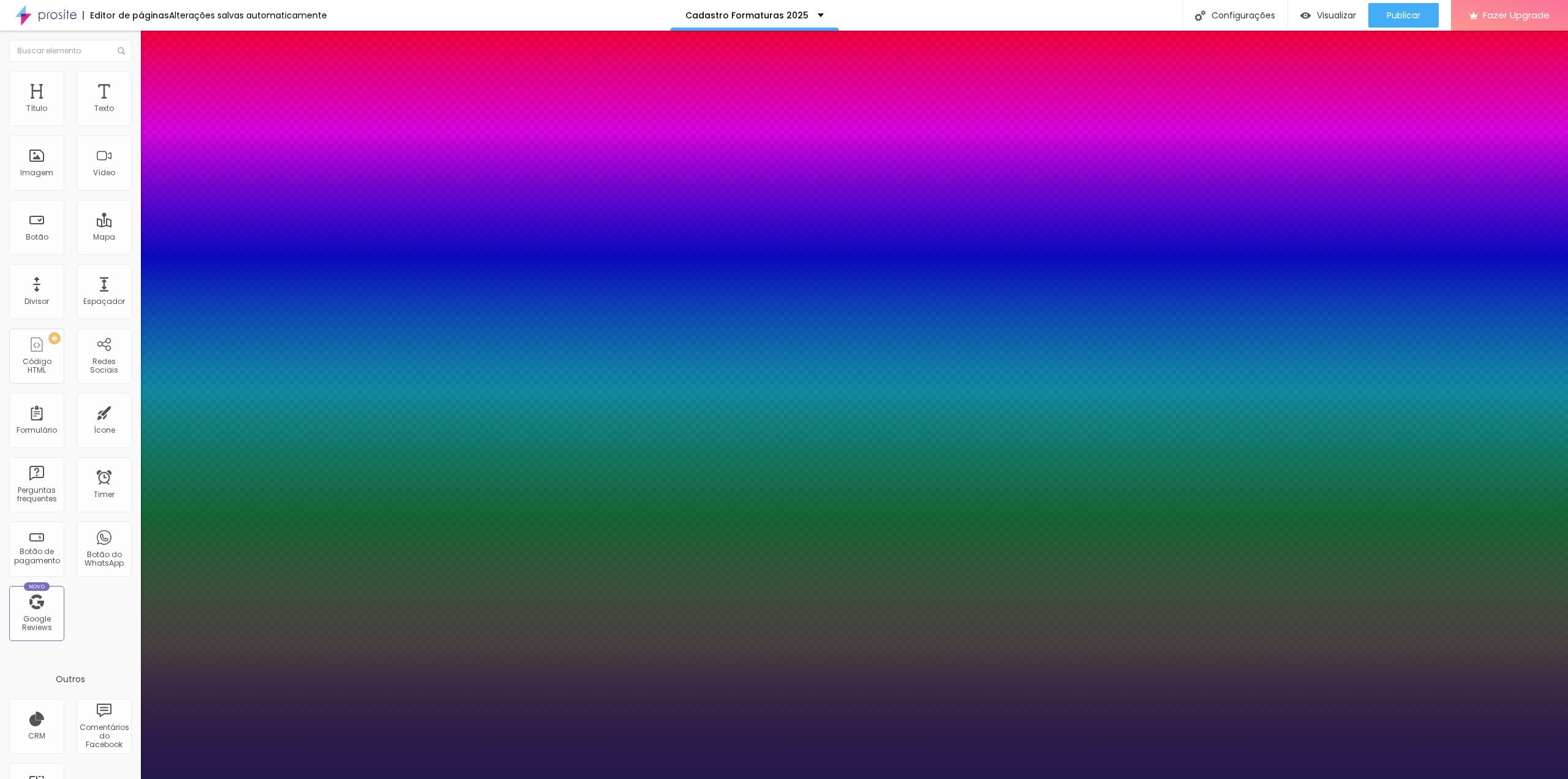
drag, startPoint x: 170, startPoint y: 209, endPoint x: 179, endPoint y: 210, distance: 9.1
click at [146, 778] on div at bounding box center [784, 779] width 1568 height 0
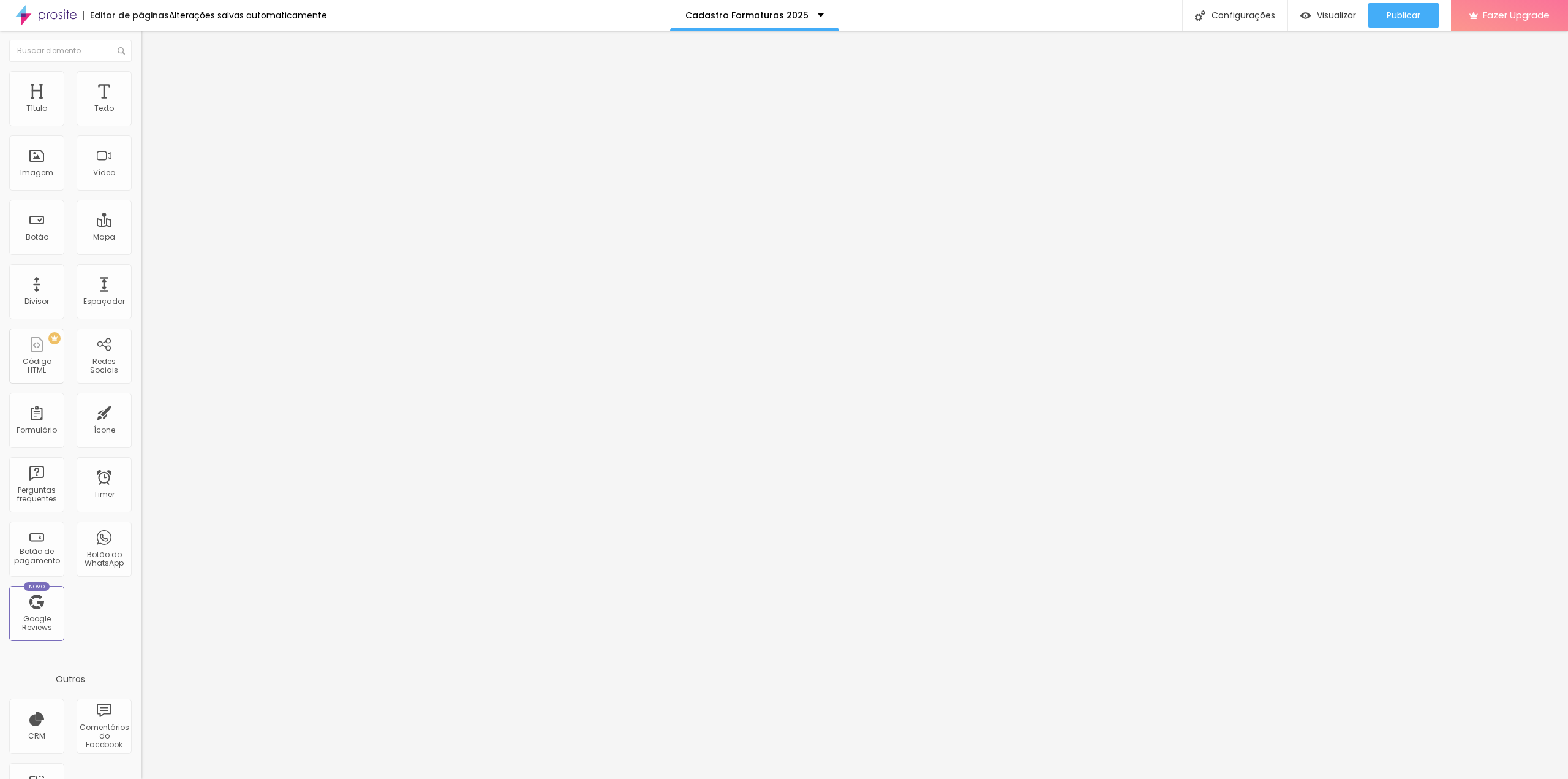
click at [150, 41] on img "button" at bounding box center [155, 45] width 9 height 10
click at [150, 47] on div "Editar Seção" at bounding box center [186, 45] width 73 height 10
click at [150, 41] on img "button" at bounding box center [155, 45] width 9 height 10
click at [146, 114] on icon "button" at bounding box center [149, 110] width 7 height 7
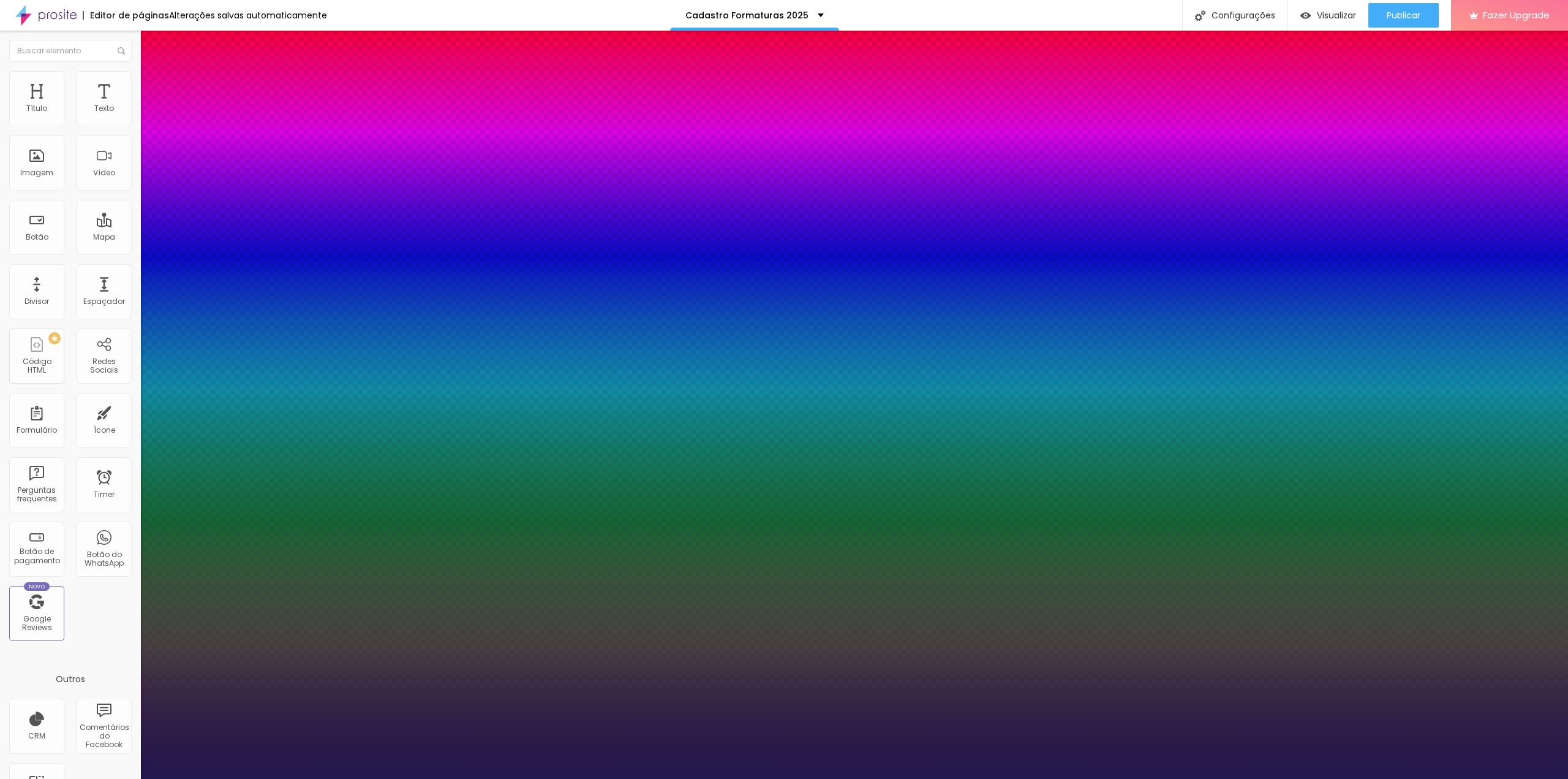
click at [132, 778] on select "AbrilFatface-Regular Actor-Regular Alegreya AlegreyaBlack Alice Allan-Bold Alla…" at bounding box center [66, 793] width 132 height 13
click at [130, 778] on select "AbrilFatface-Regular Actor-Regular Alegreya AlegreyaBlack Alice Allan-Bold Alla…" at bounding box center [66, 793] width 132 height 13
drag, startPoint x: 161, startPoint y: 210, endPoint x: 172, endPoint y: 210, distance: 11.0
click at [947, 778] on div at bounding box center [784, 779] width 1568 height 0
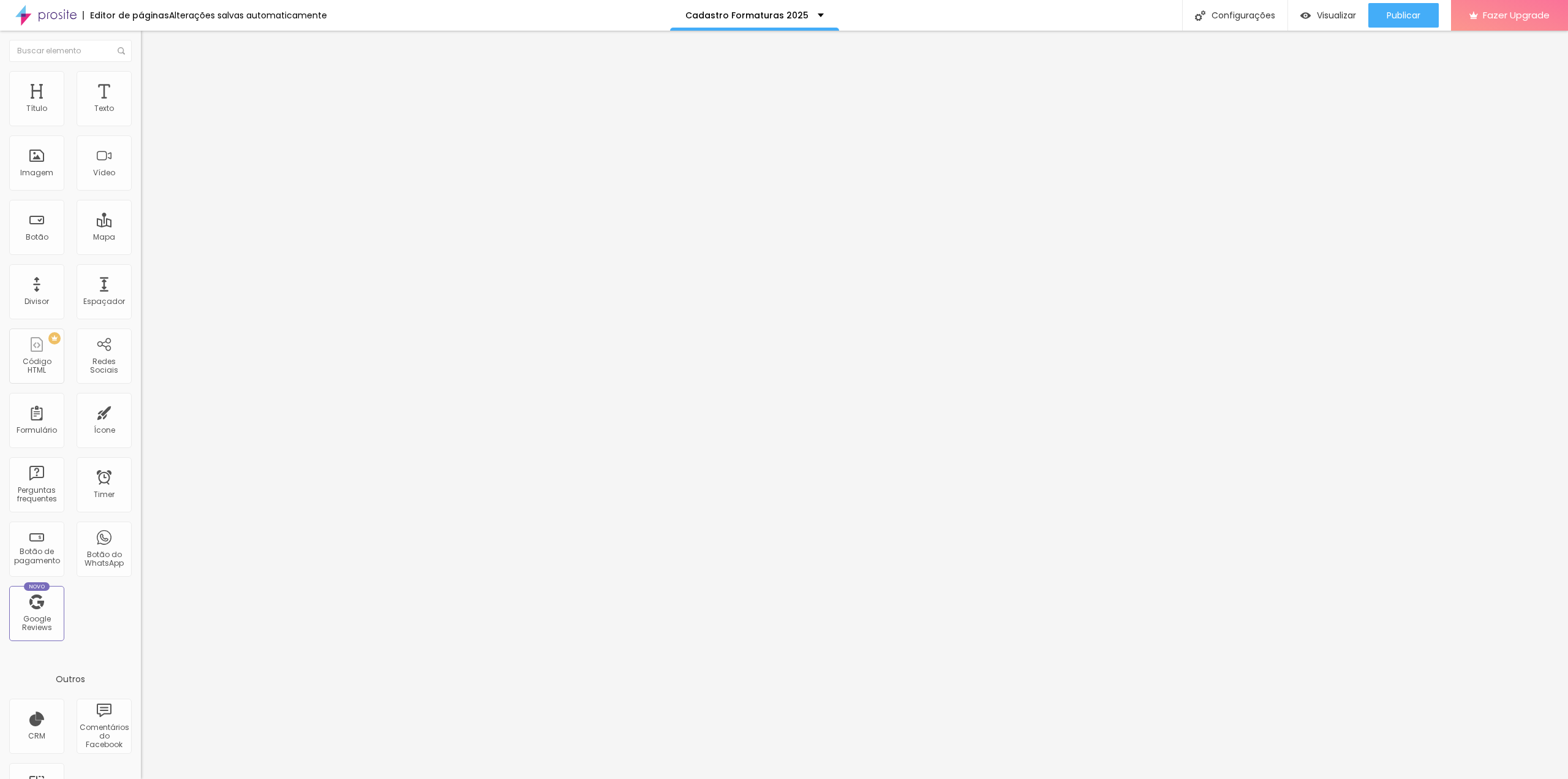
click at [146, 114] on icon "button" at bounding box center [149, 110] width 7 height 7
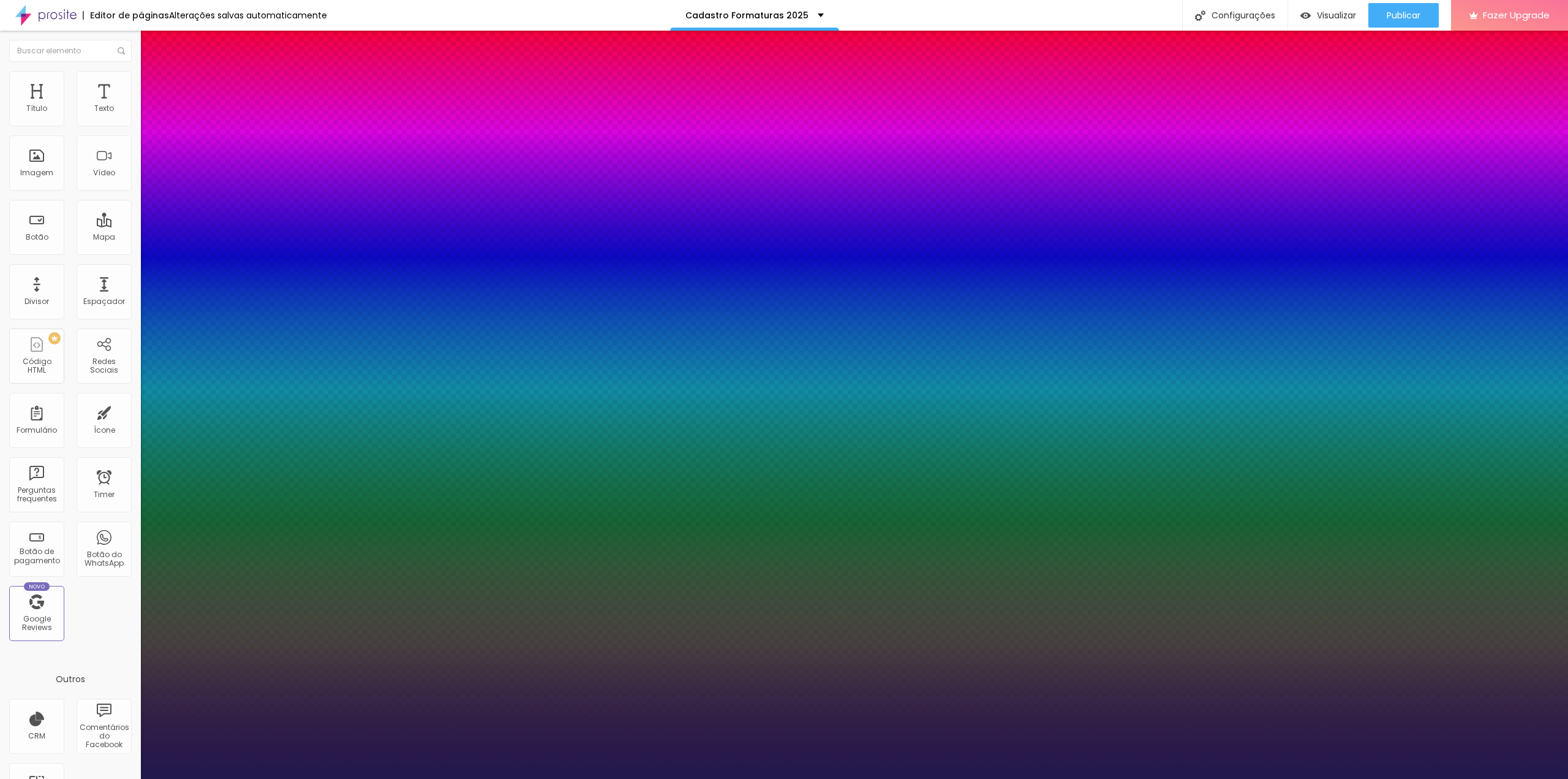
click at [680, 778] on div at bounding box center [784, 779] width 1568 height 0
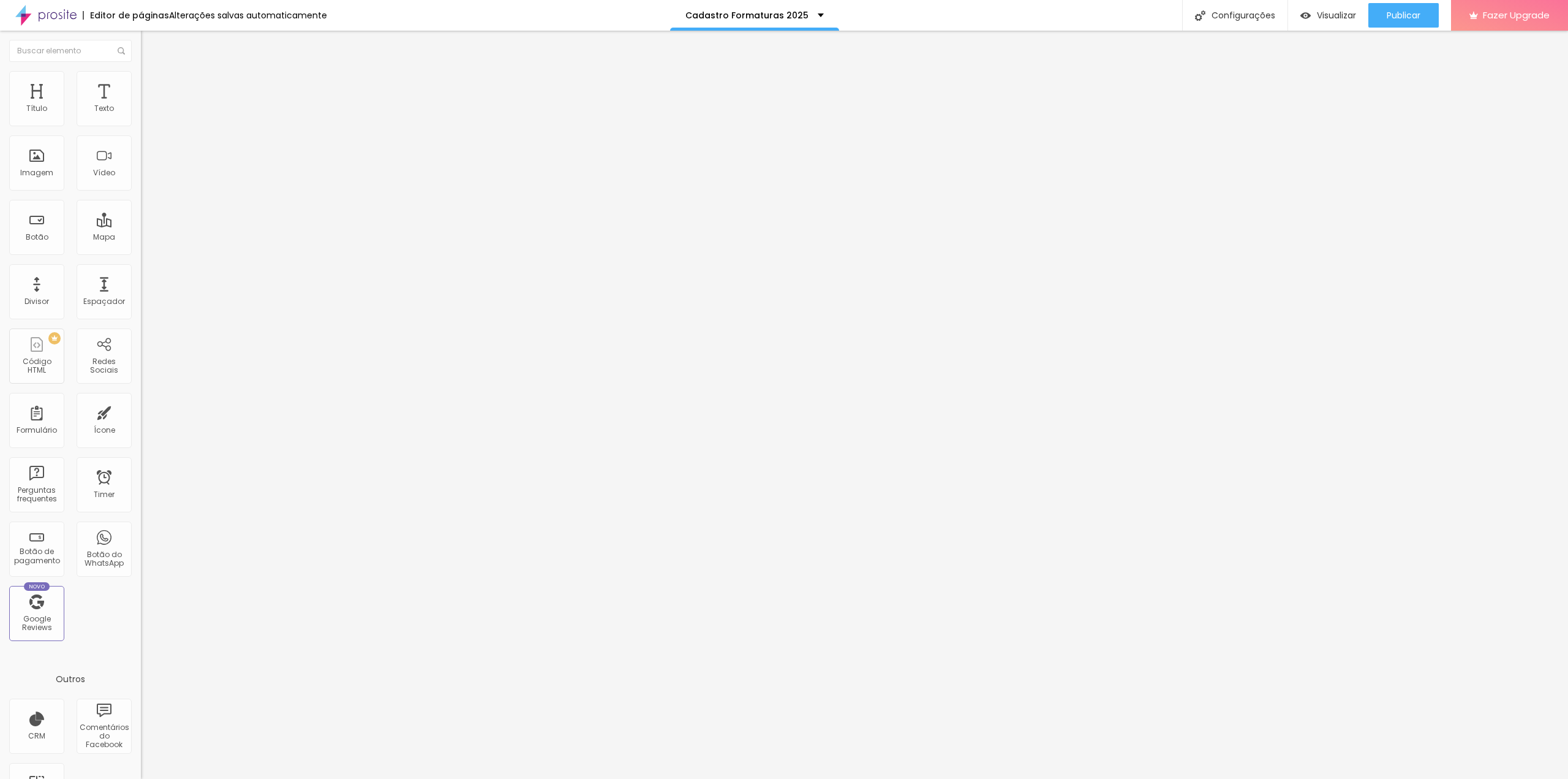
click at [141, 117] on div "Tipografia Voltar ao padrão" at bounding box center [212, 100] width 141 height 35
click at [141, 117] on button "button" at bounding box center [149, 111] width 17 height 13
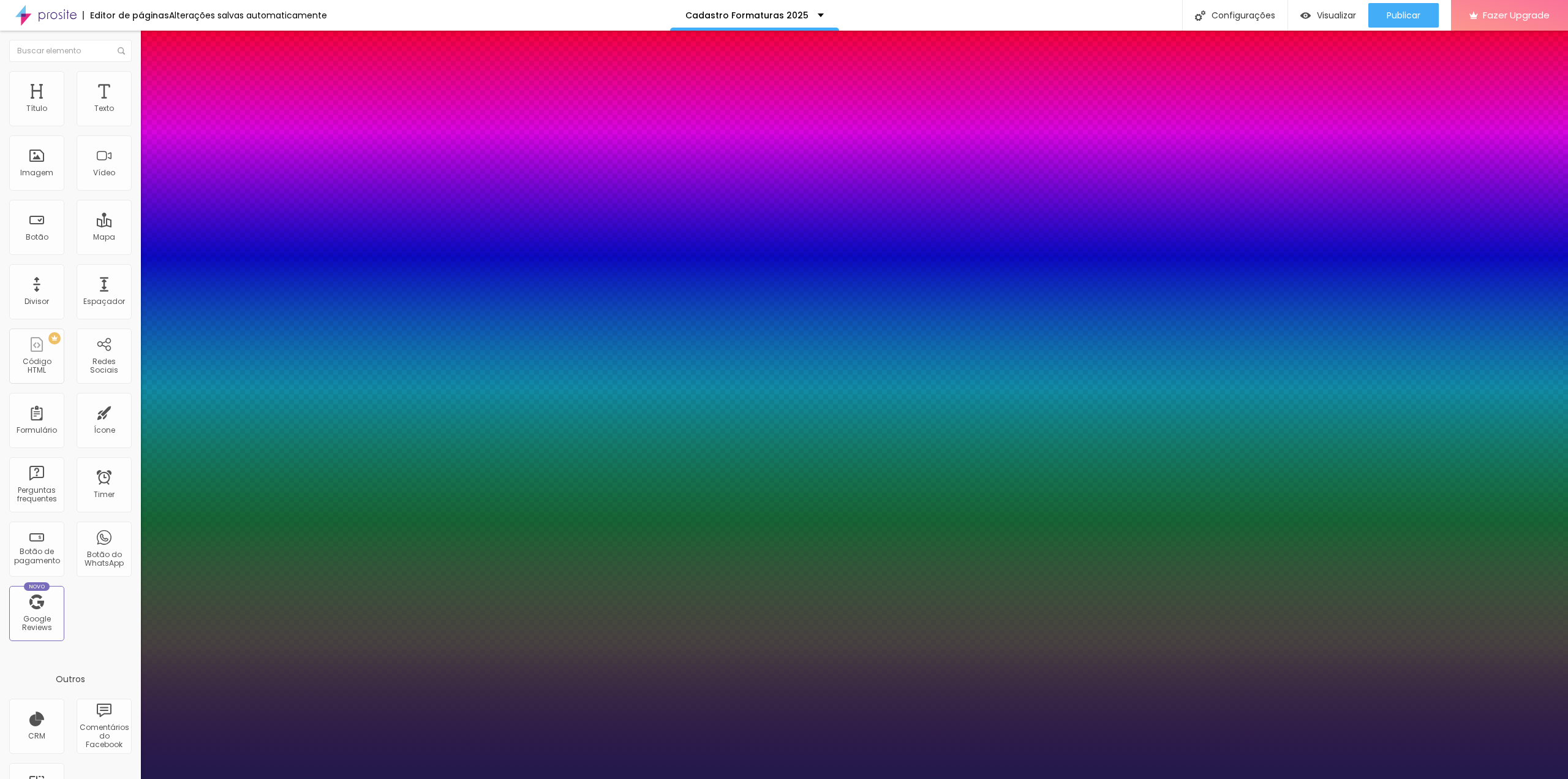
click at [610, 778] on div at bounding box center [784, 779] width 1568 height 0
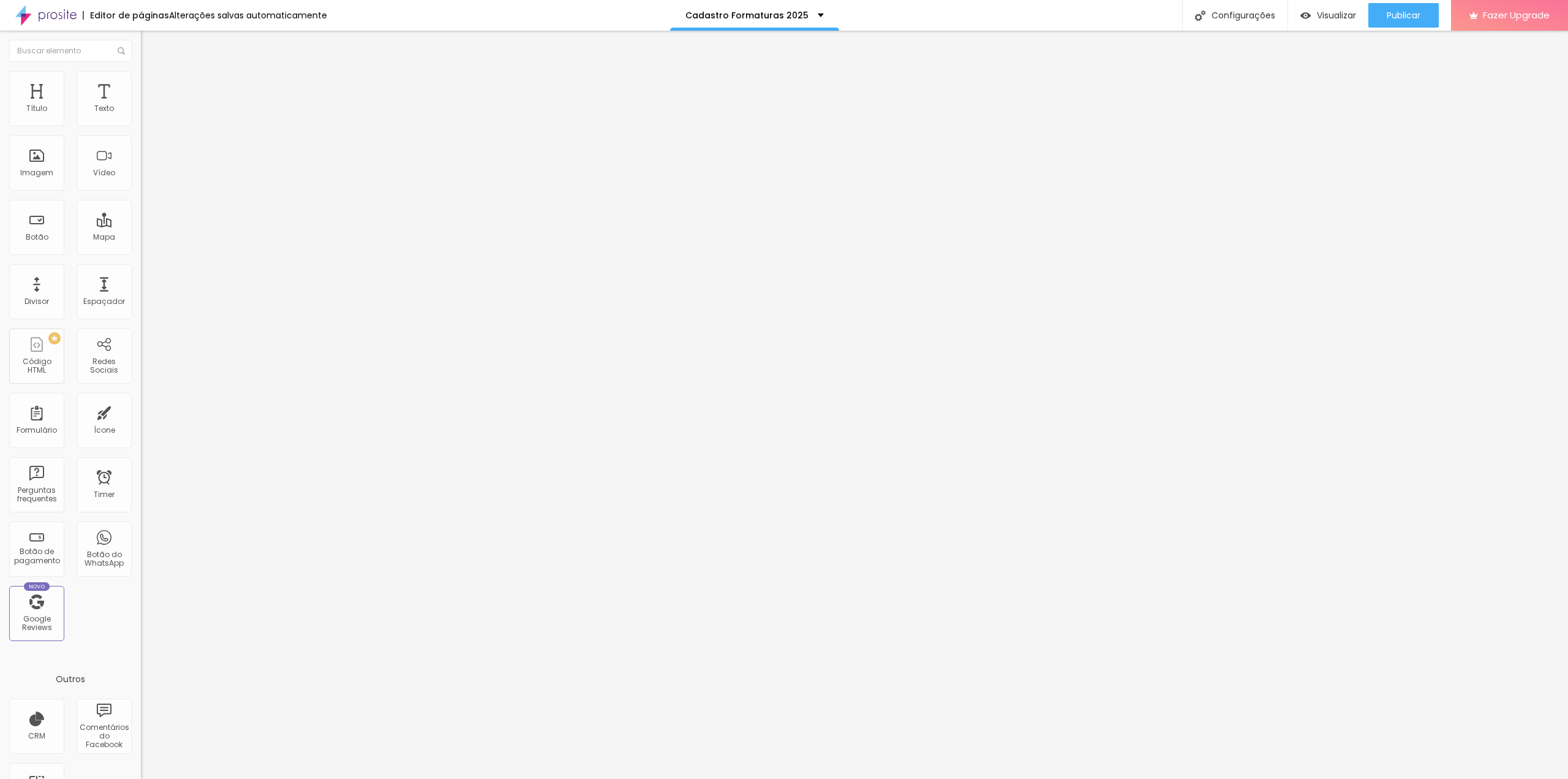
click at [141, 124] on div "Contato" at bounding box center [212, 113] width 141 height 21
click at [141, 79] on li "Estilo" at bounding box center [212, 77] width 141 height 12
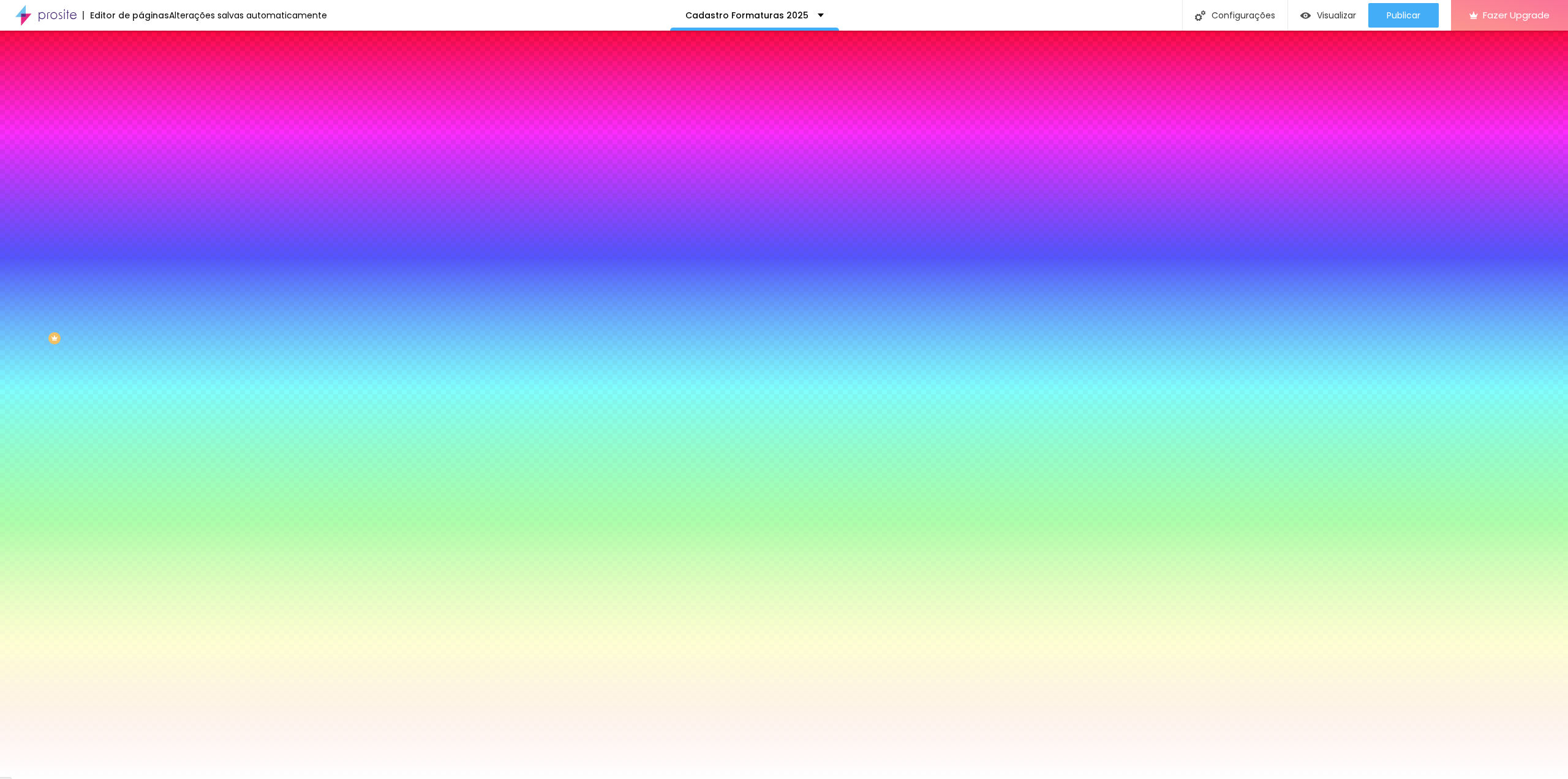
click at [141, 83] on li "Avançado" at bounding box center [212, 90] width 141 height 12
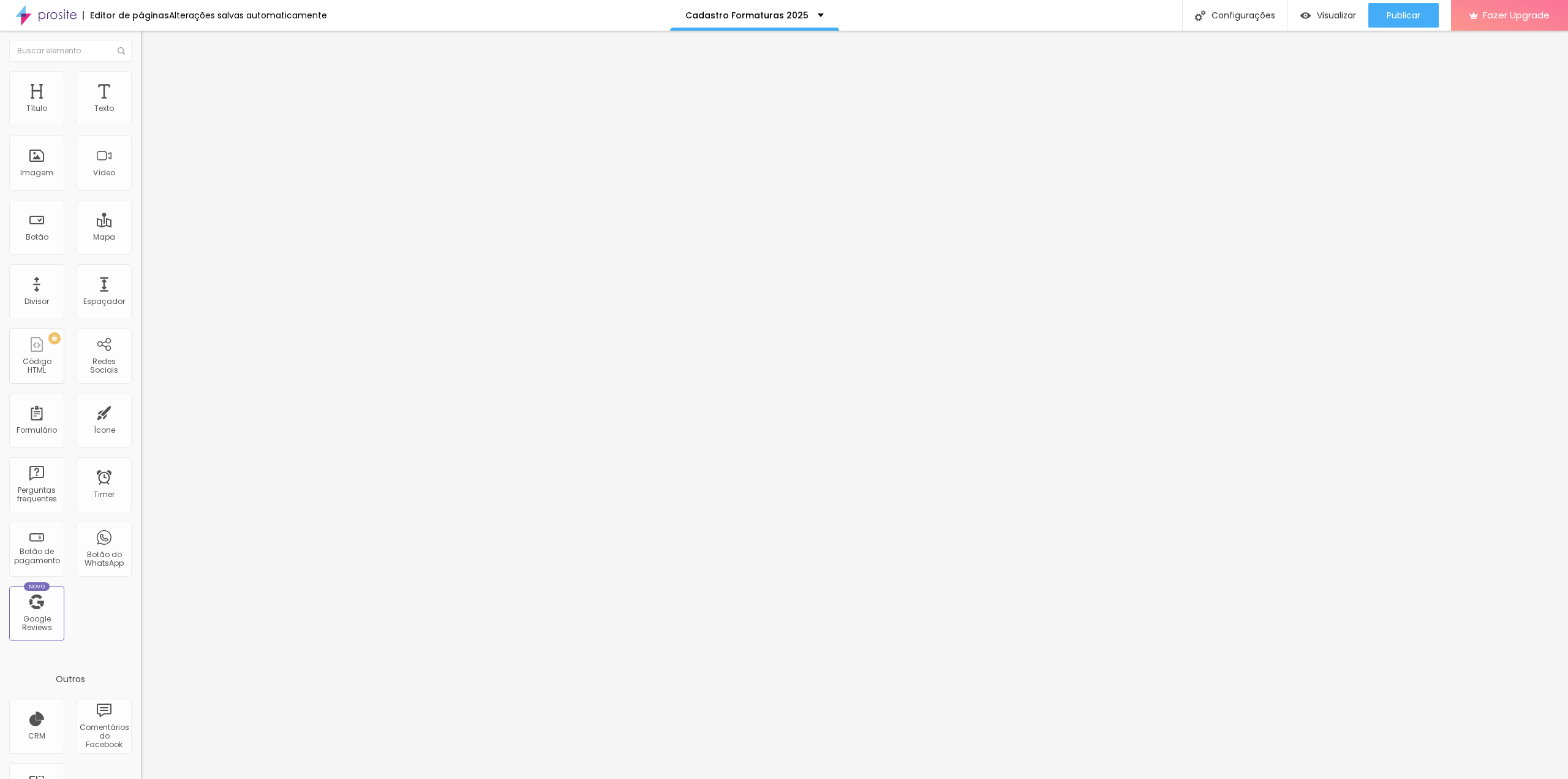
click at [141, 71] on li "Conteúdo" at bounding box center [212, 65] width 141 height 12
click at [149, 119] on div "Contato" at bounding box center [211, 114] width 125 height 11
click at [60, 778] on div "Contato" at bounding box center [62, 787] width 117 height 7
click at [149, 119] on div "Contato" at bounding box center [211, 114] width 125 height 11
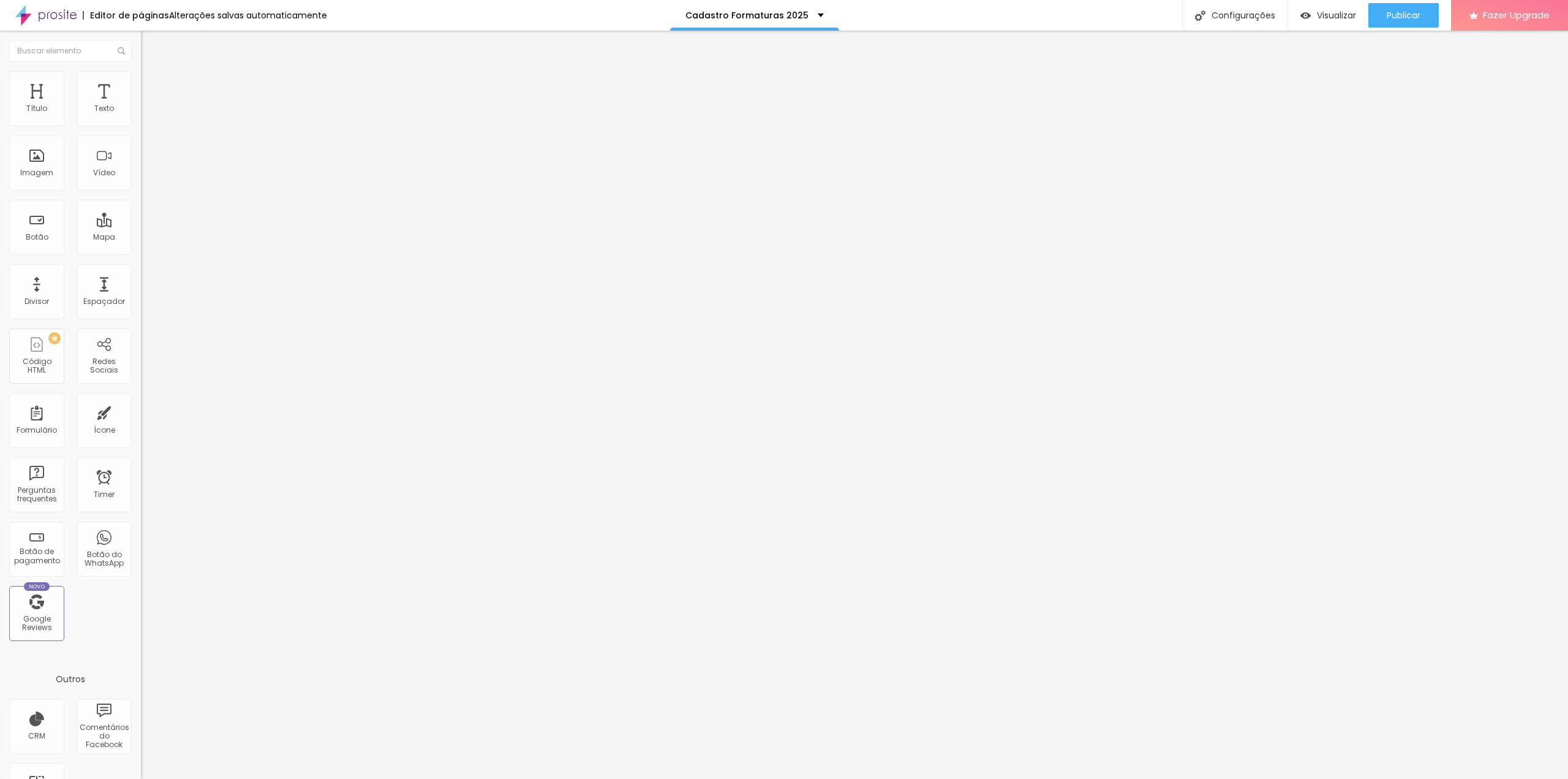
drag, startPoint x: 652, startPoint y: 361, endPoint x: 548, endPoint y: 360, distance: 104.0
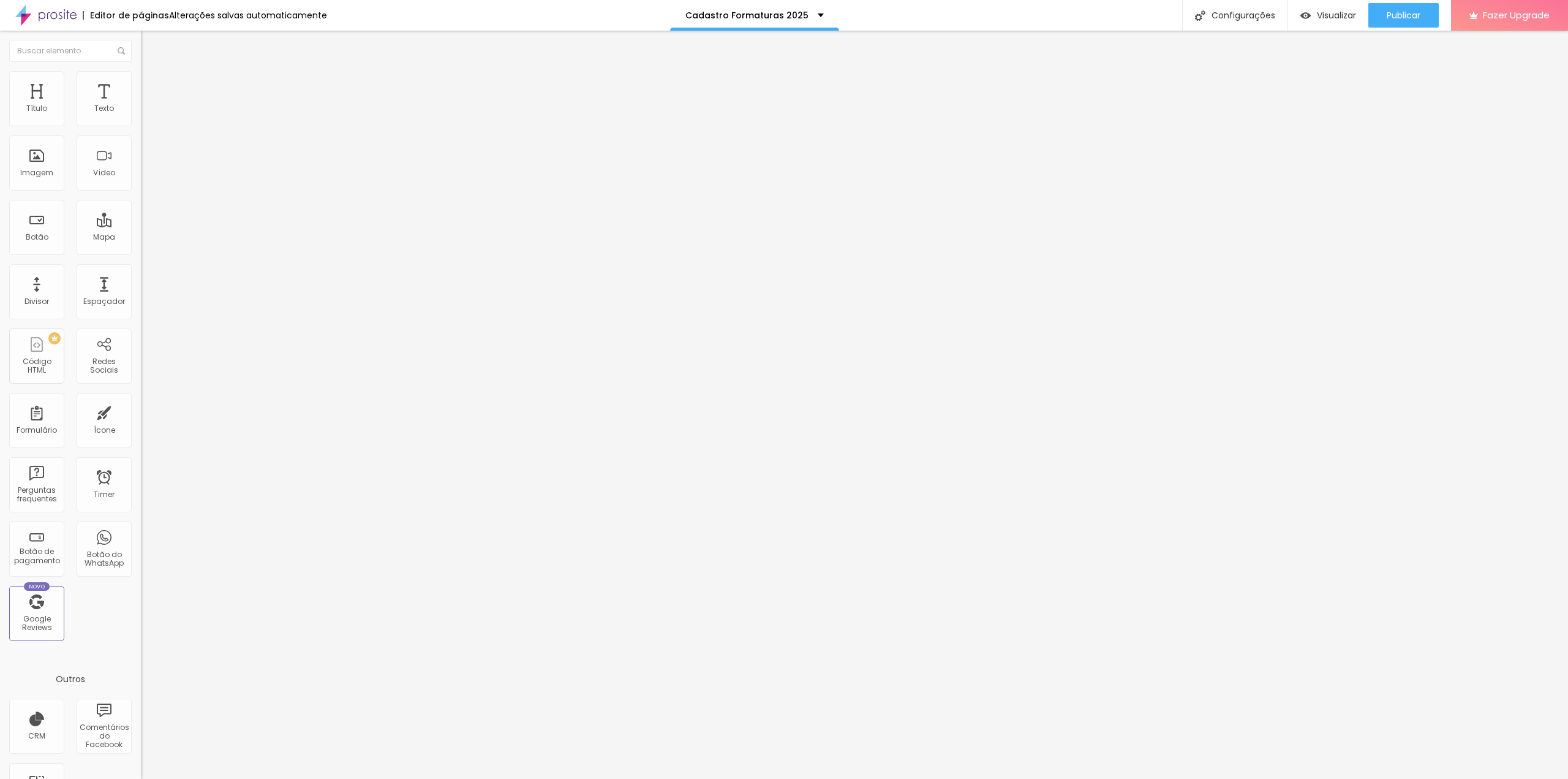
drag, startPoint x: 654, startPoint y: 423, endPoint x: 547, endPoint y: 427, distance: 107.1
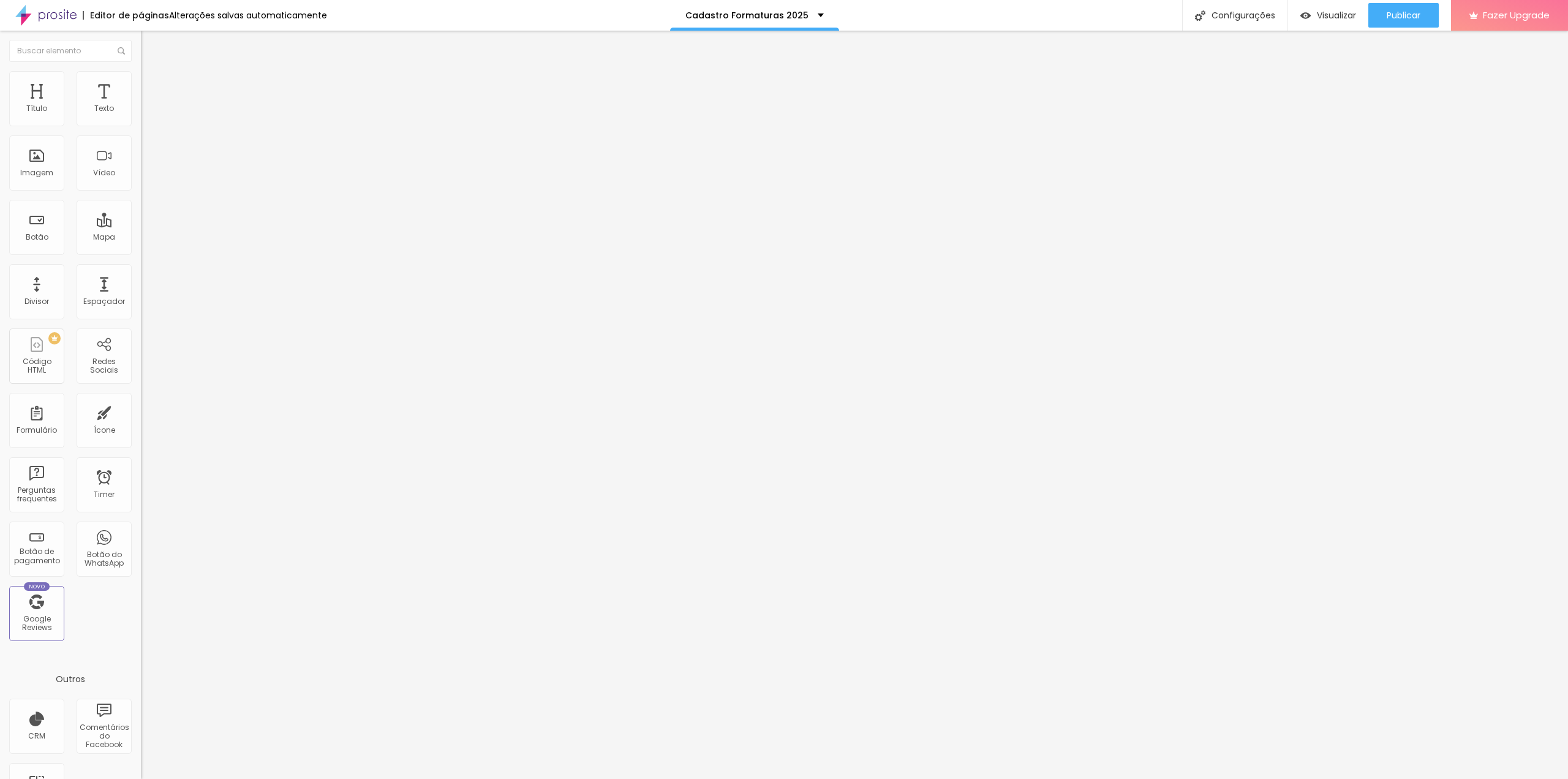
drag, startPoint x: 649, startPoint y: 347, endPoint x: 690, endPoint y: 344, distance: 41.1
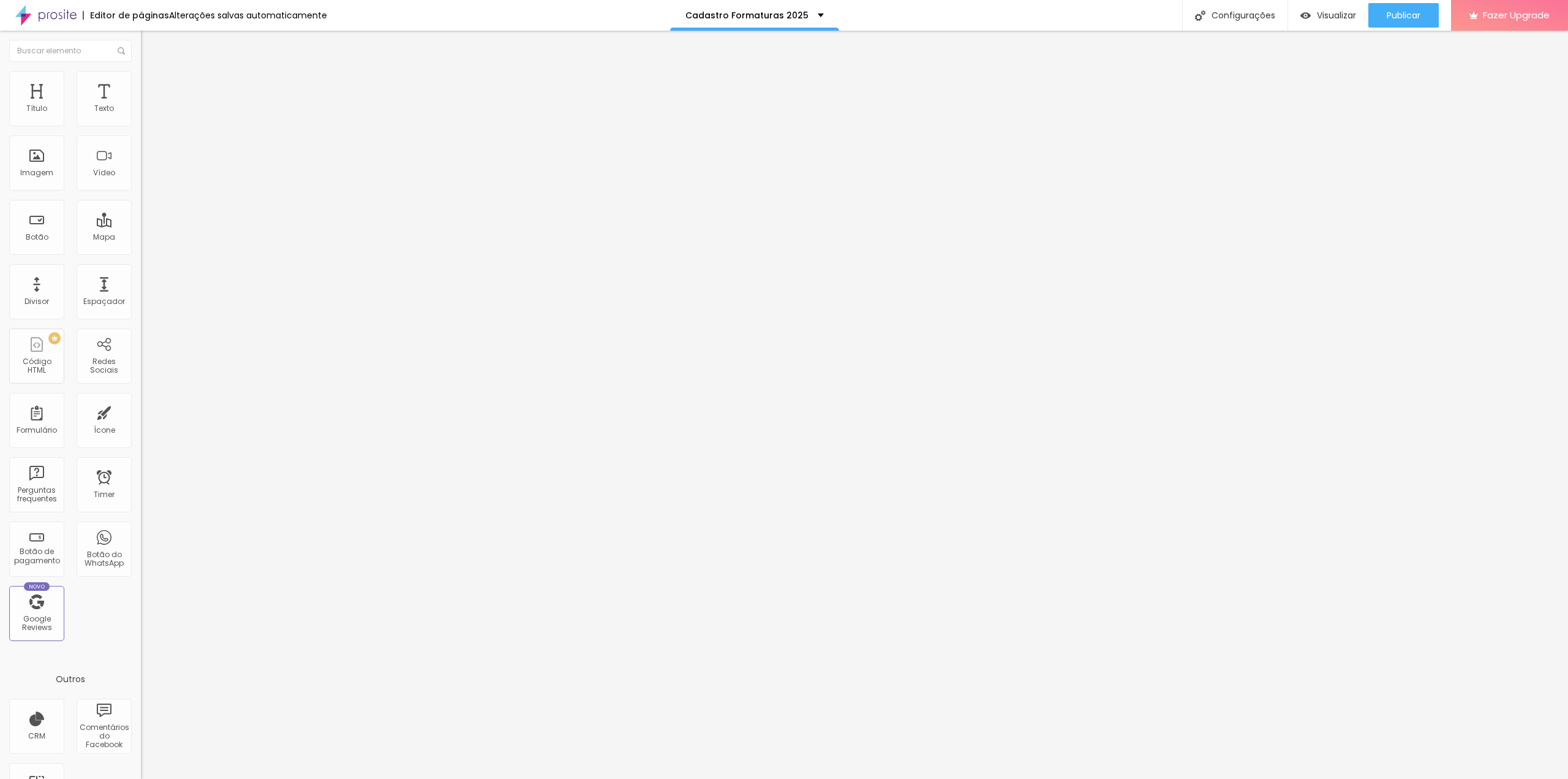
drag, startPoint x: 610, startPoint y: 459, endPoint x: 737, endPoint y: 472, distance: 127.7
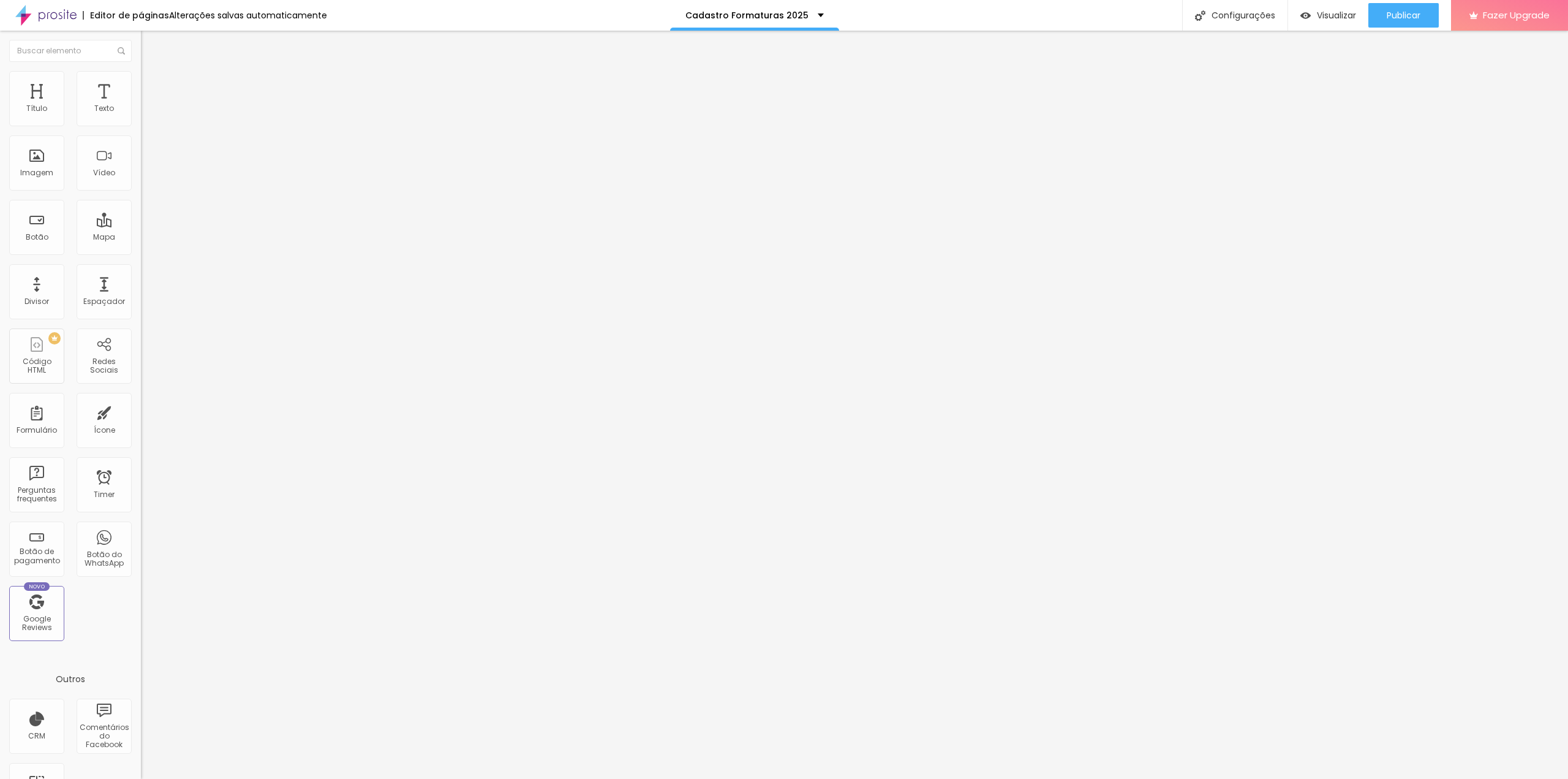
drag, startPoint x: 581, startPoint y: 482, endPoint x: 580, endPoint y: 451, distance: 31.0
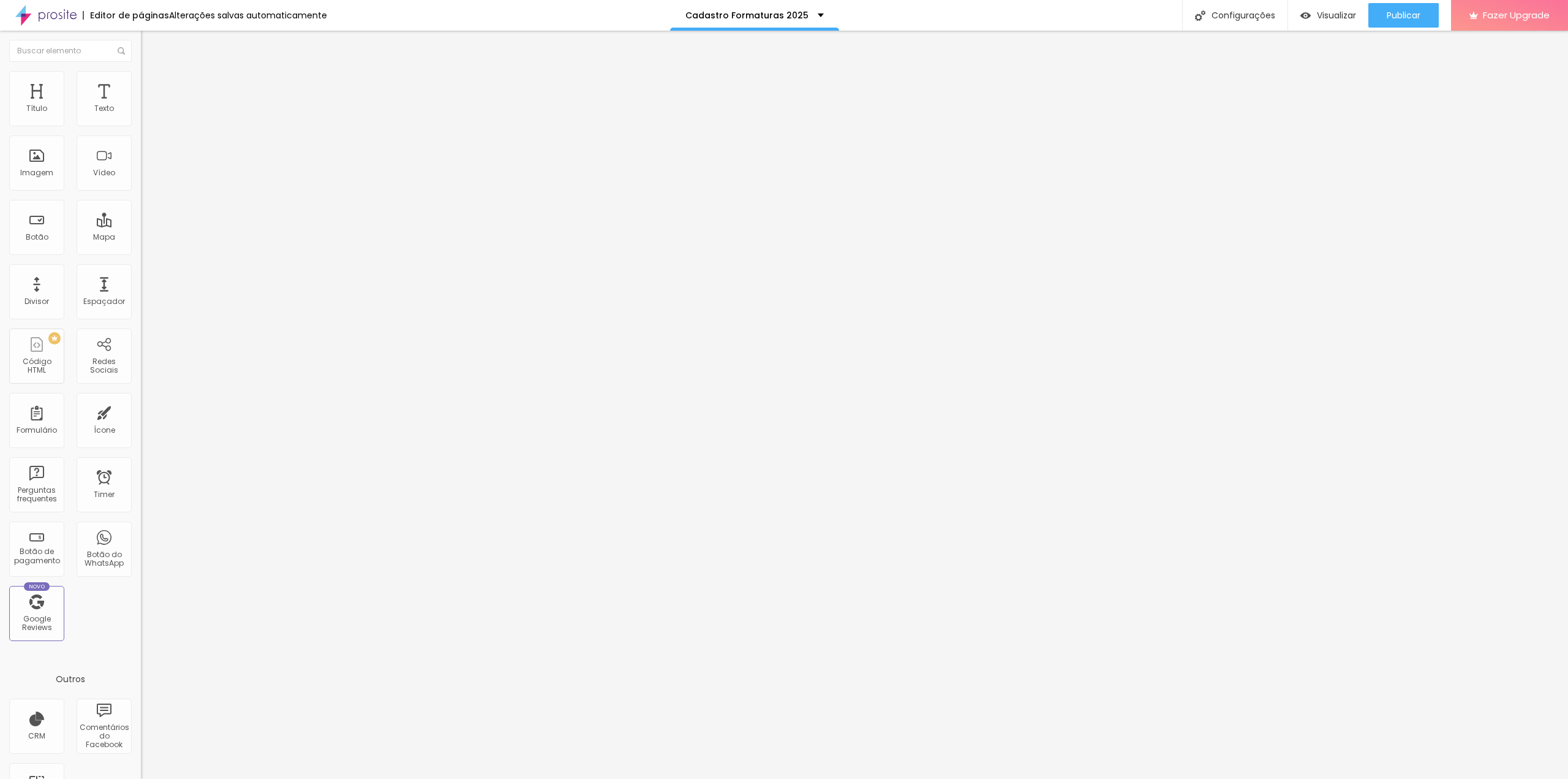
scroll to position [100, 0]
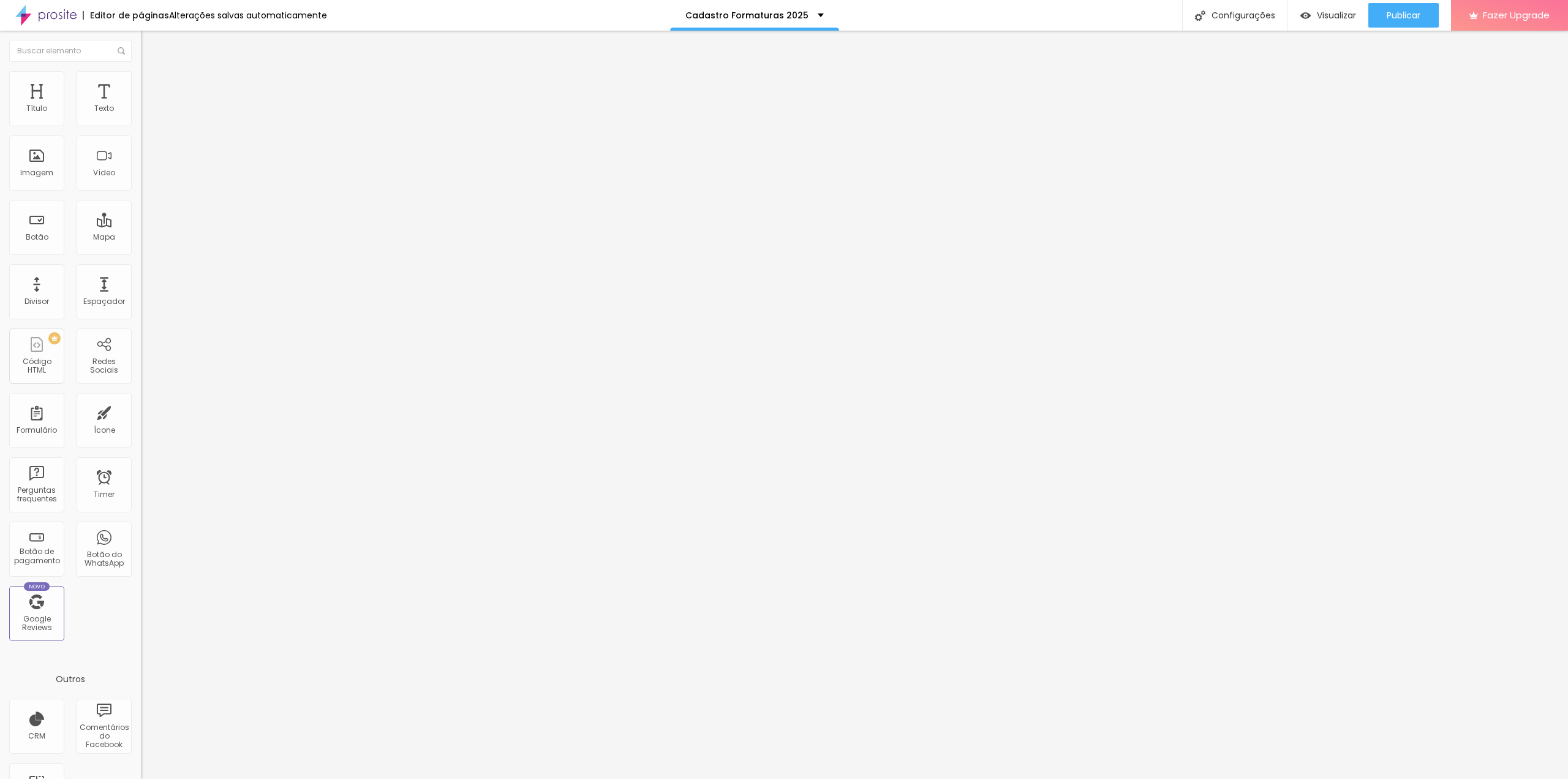
drag, startPoint x: 636, startPoint y: 343, endPoint x: 549, endPoint y: 341, distance: 87.0
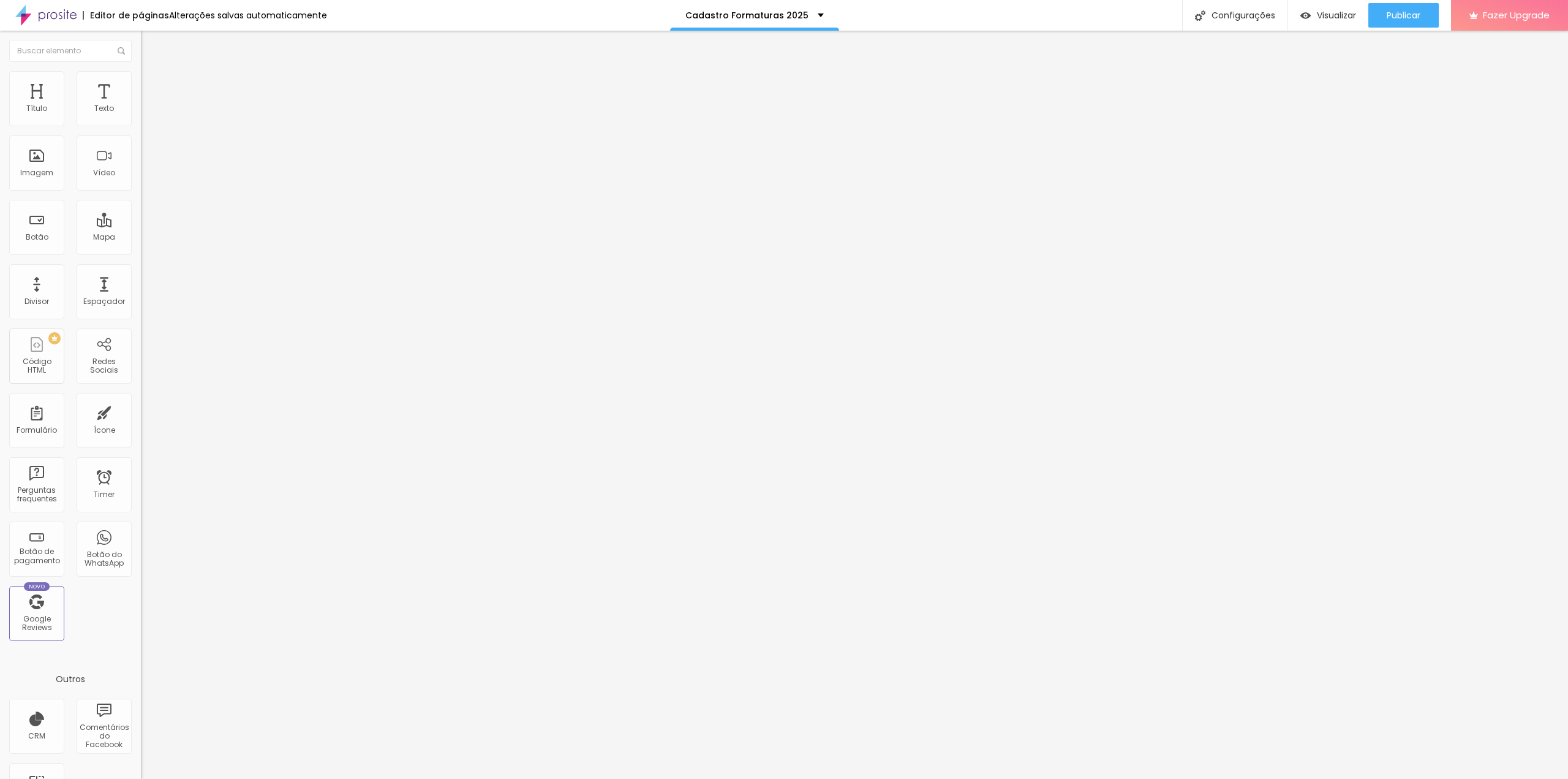
scroll to position [0, 102]
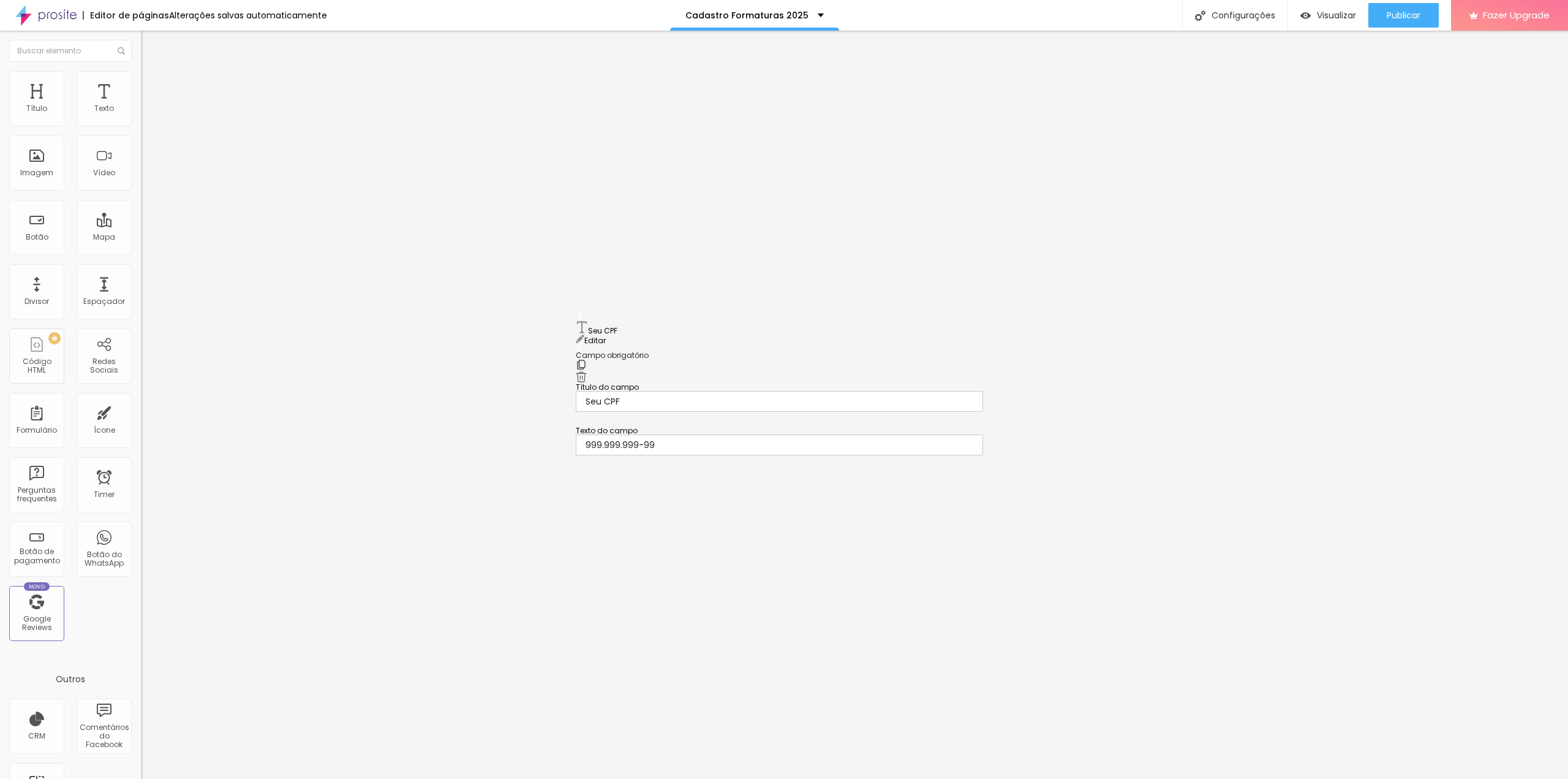
drag, startPoint x: 581, startPoint y: 432, endPoint x: 592, endPoint y: 340, distance: 92.7
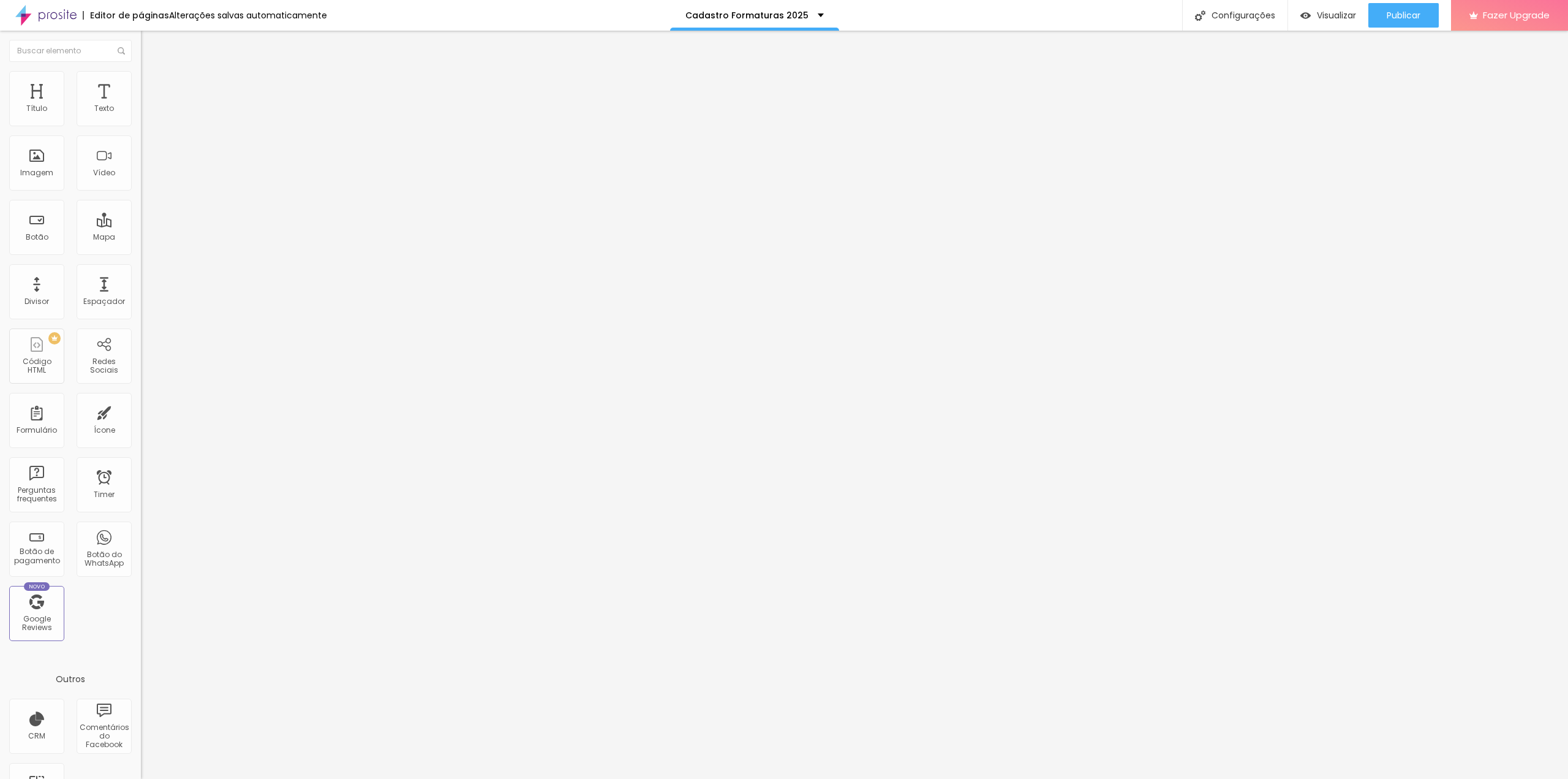
scroll to position [145, 0]
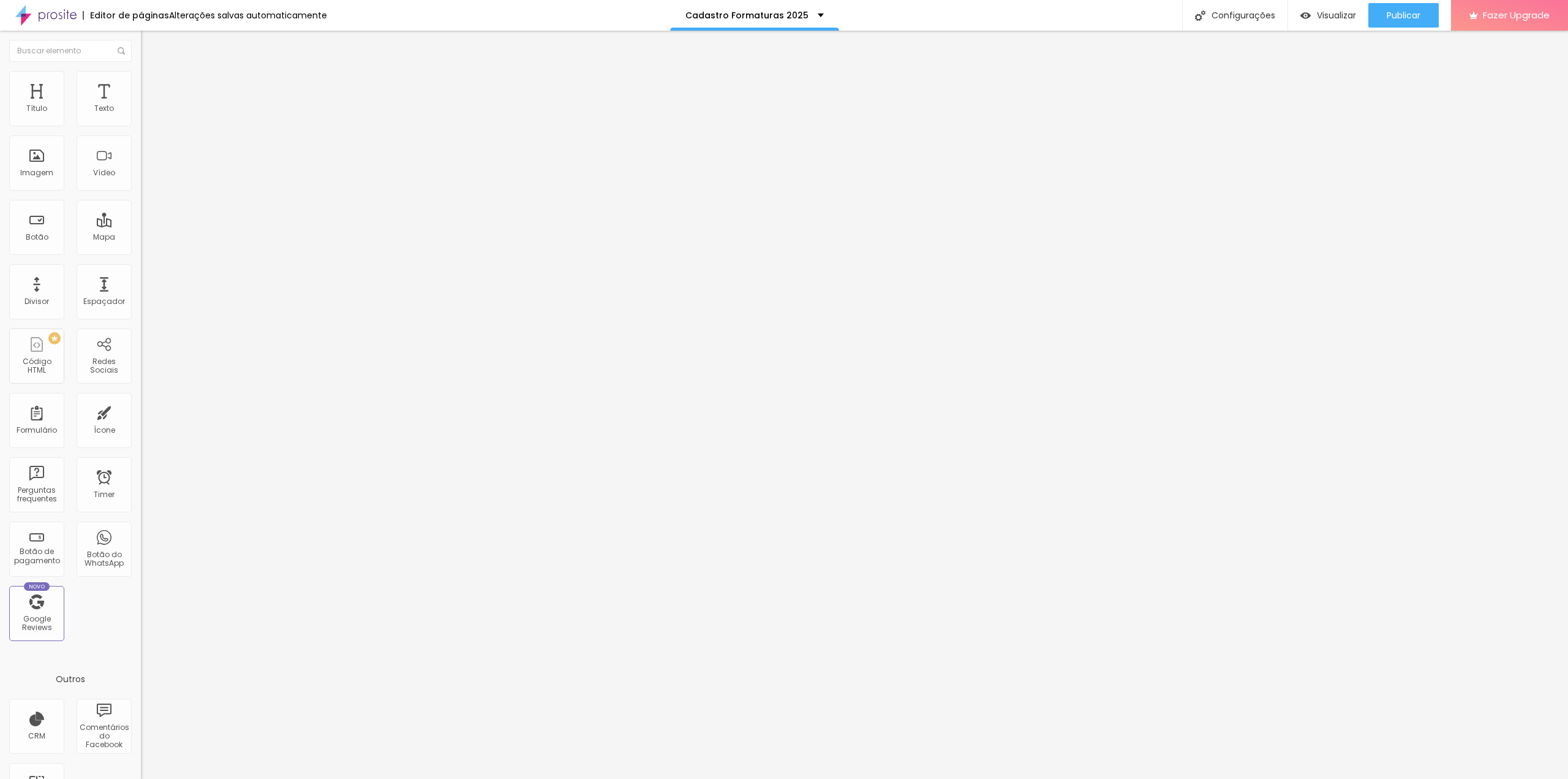
drag, startPoint x: 579, startPoint y: 474, endPoint x: 581, endPoint y: 349, distance: 125.0
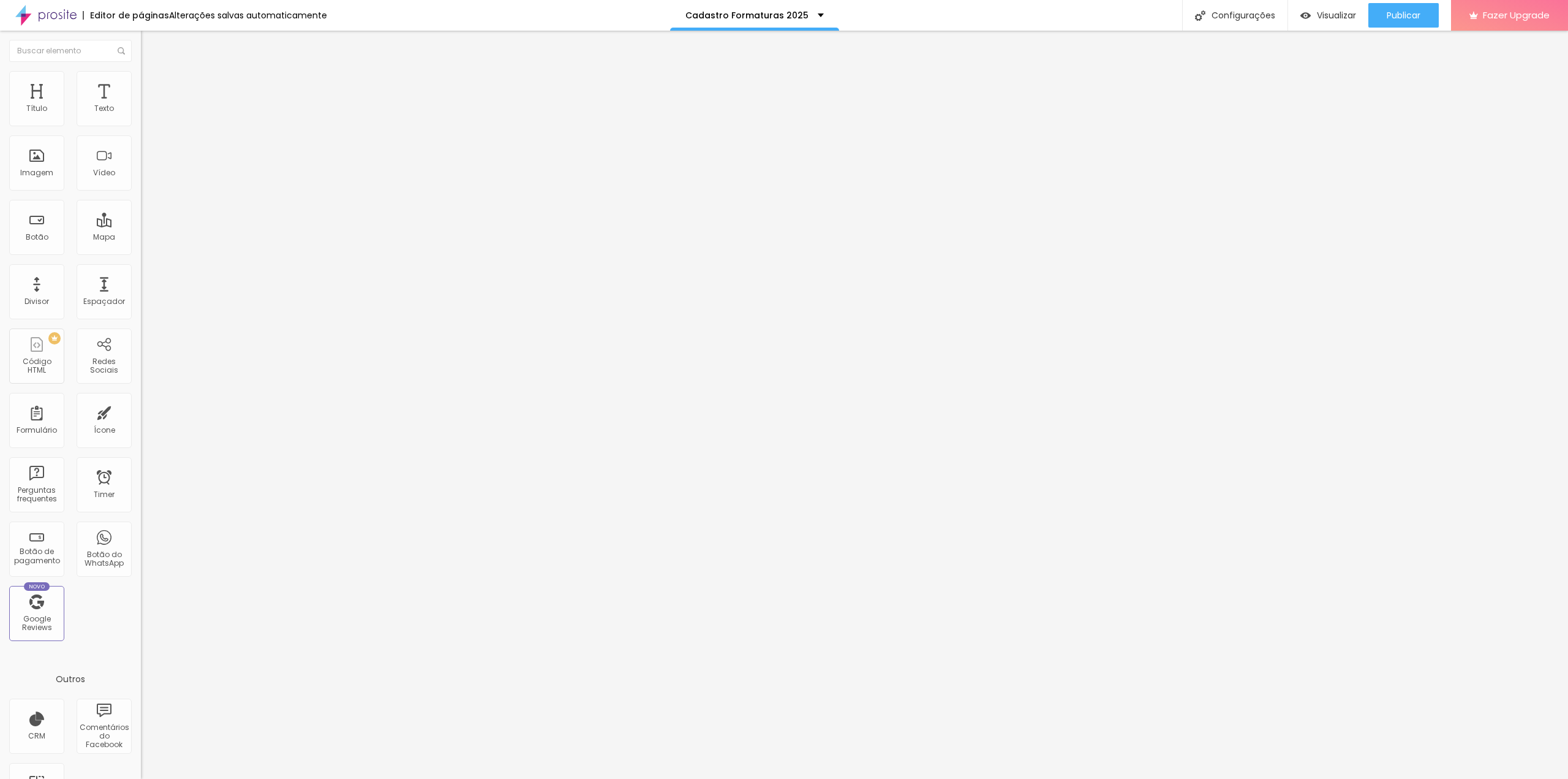
scroll to position [227, 0]
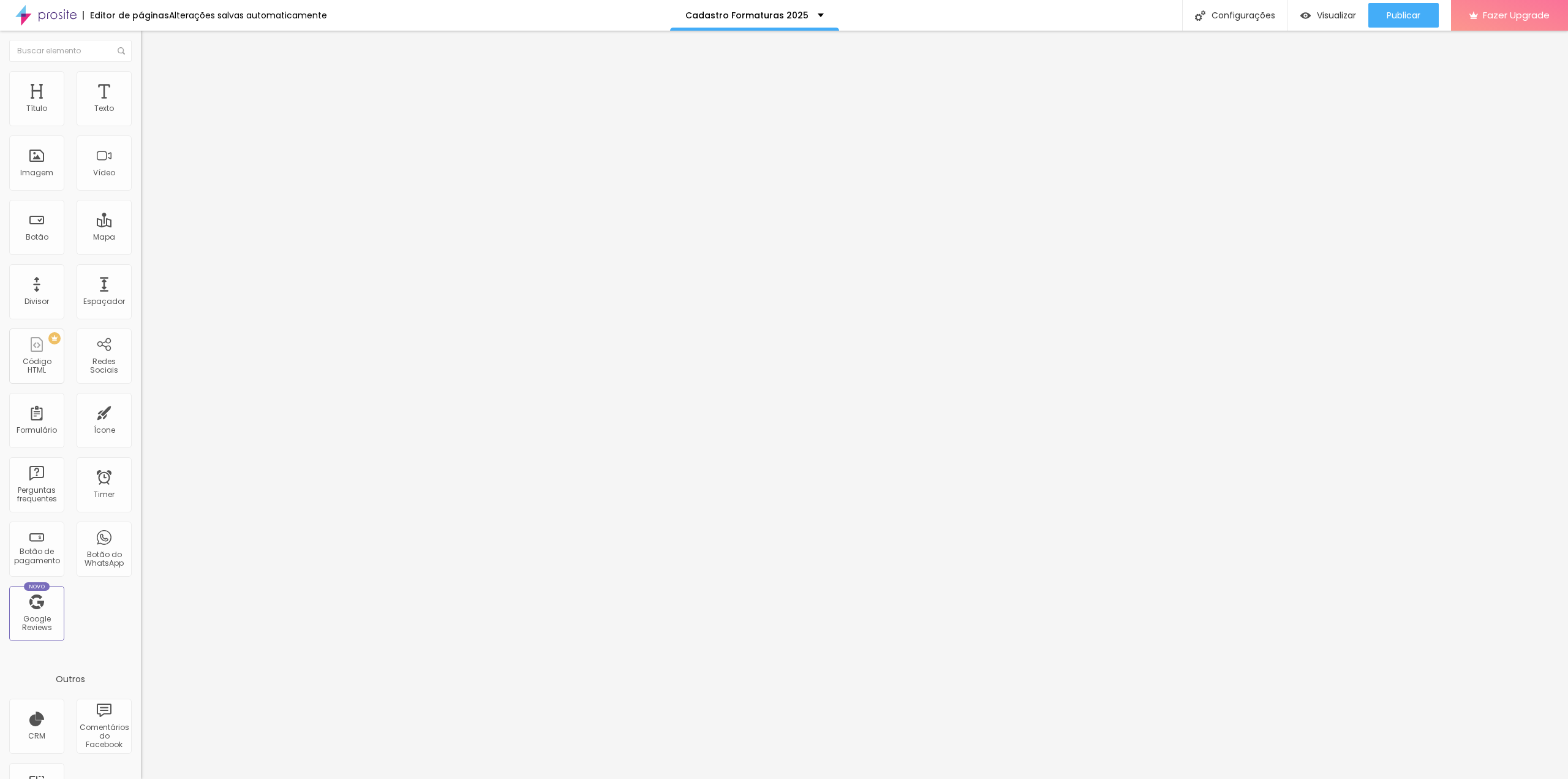
drag, startPoint x: 848, startPoint y: 381, endPoint x: 770, endPoint y: 383, distance: 78.0
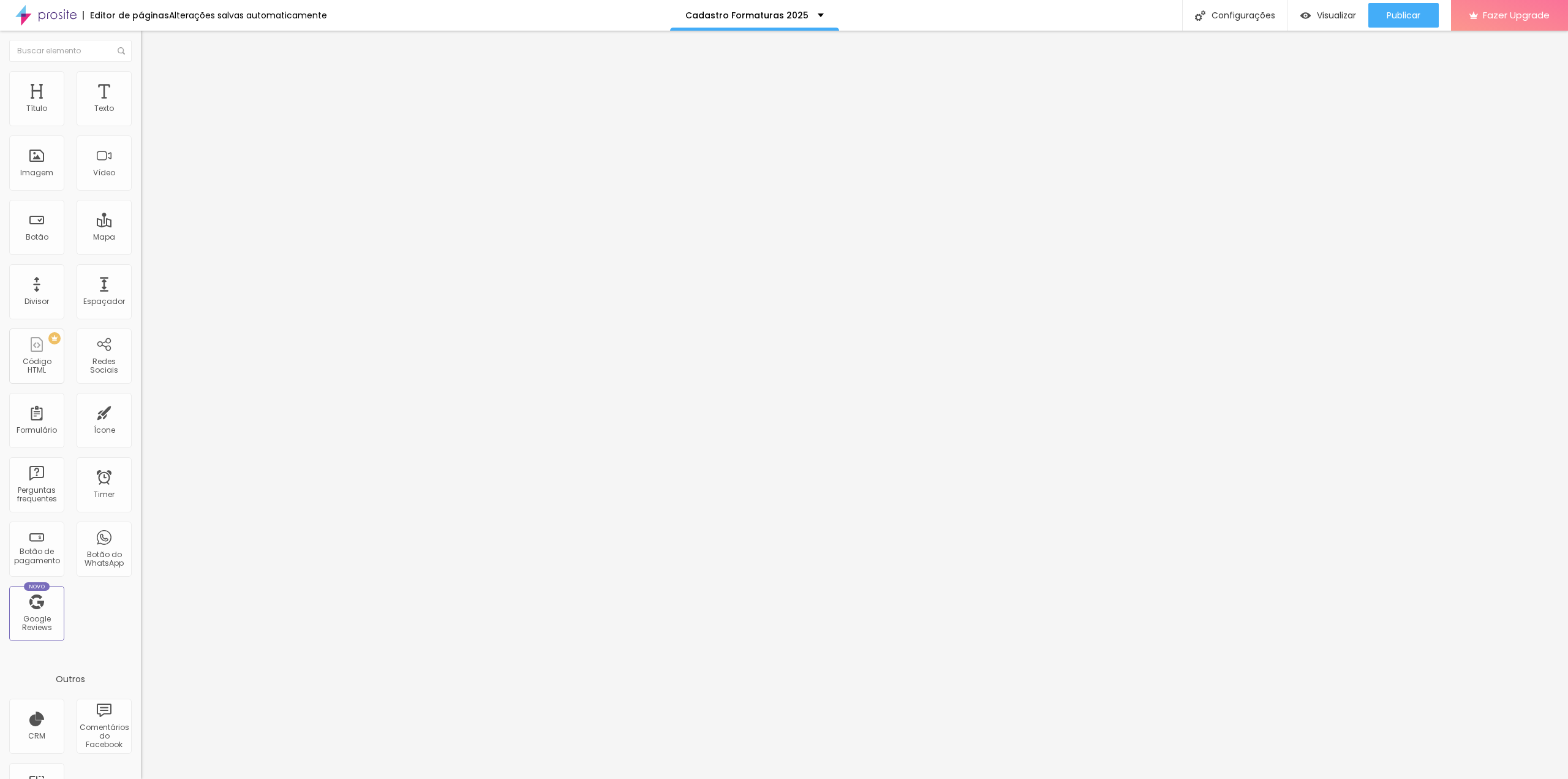
scroll to position [0, 0]
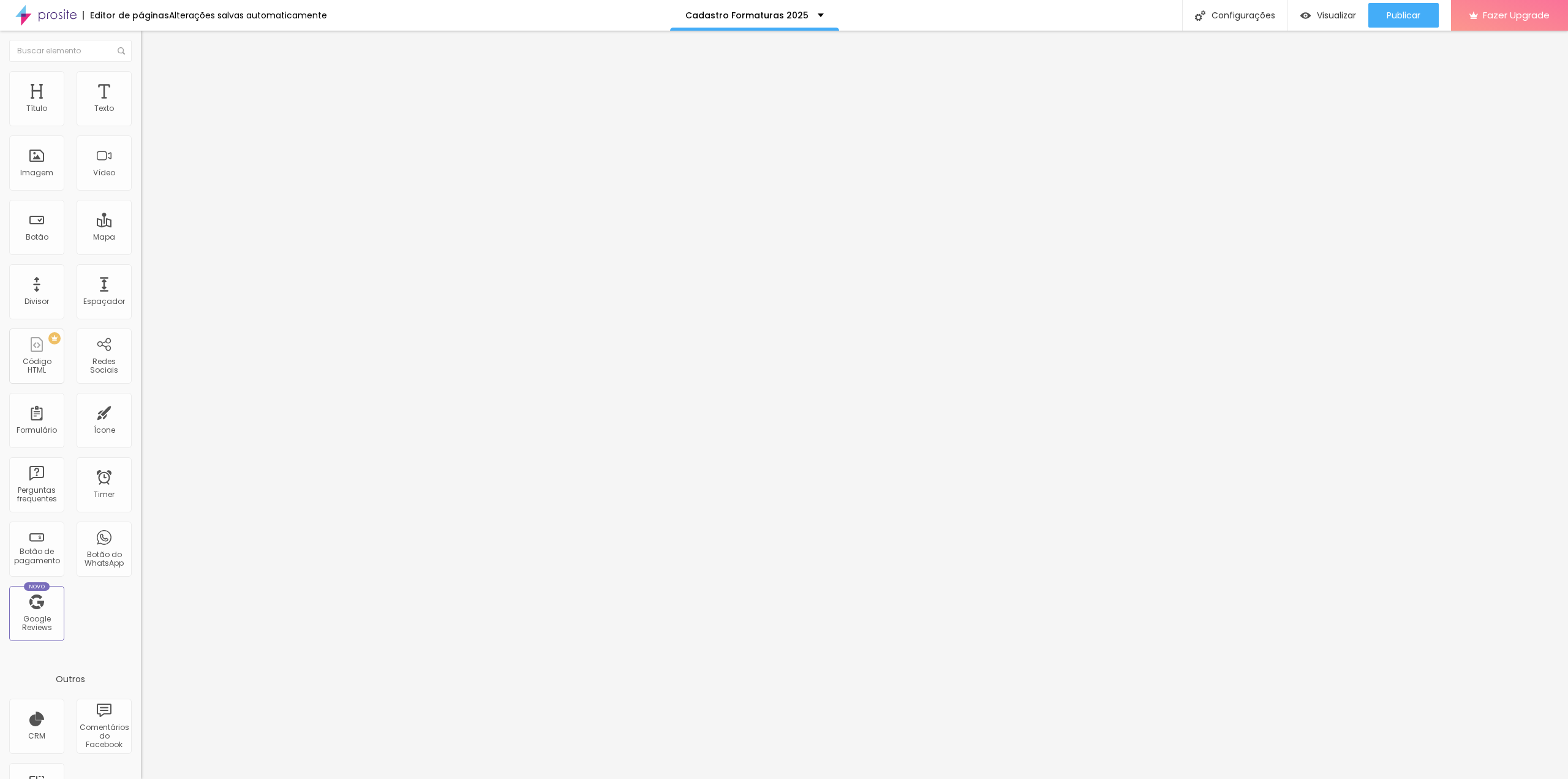
drag, startPoint x: 745, startPoint y: 463, endPoint x: 469, endPoint y: 475, distance: 276.3
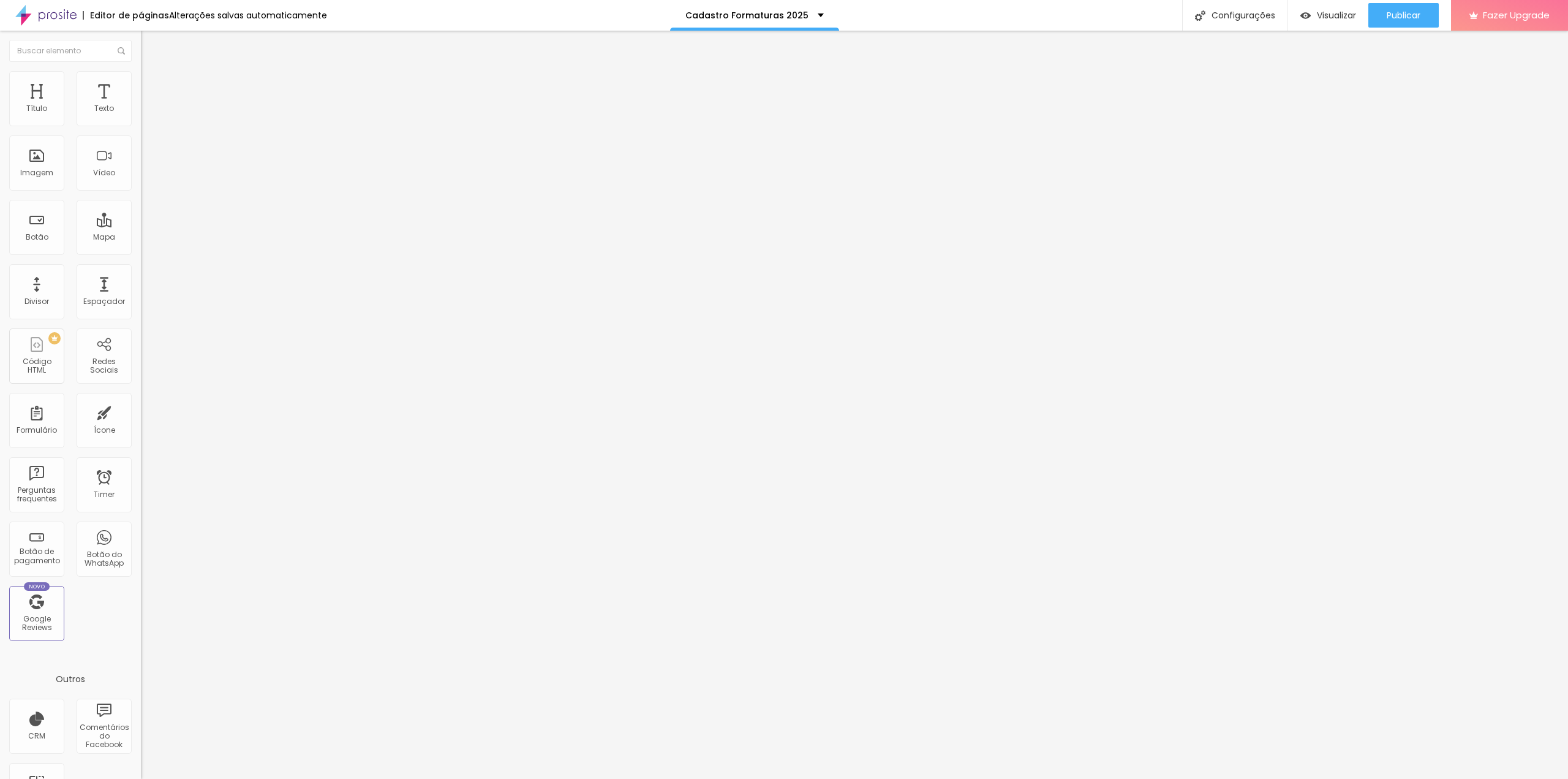
scroll to position [539, 0]
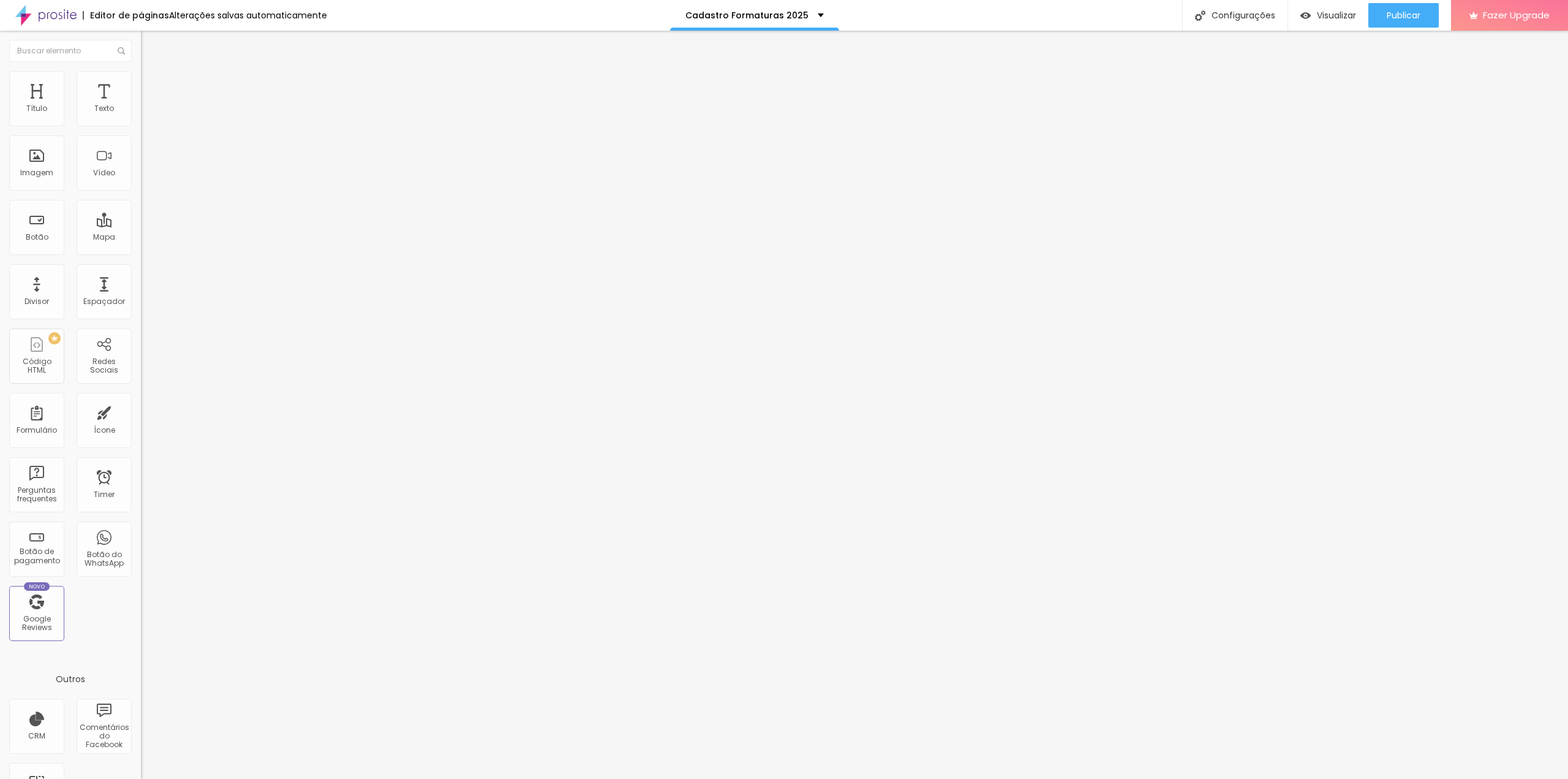
scroll to position [759, 0]
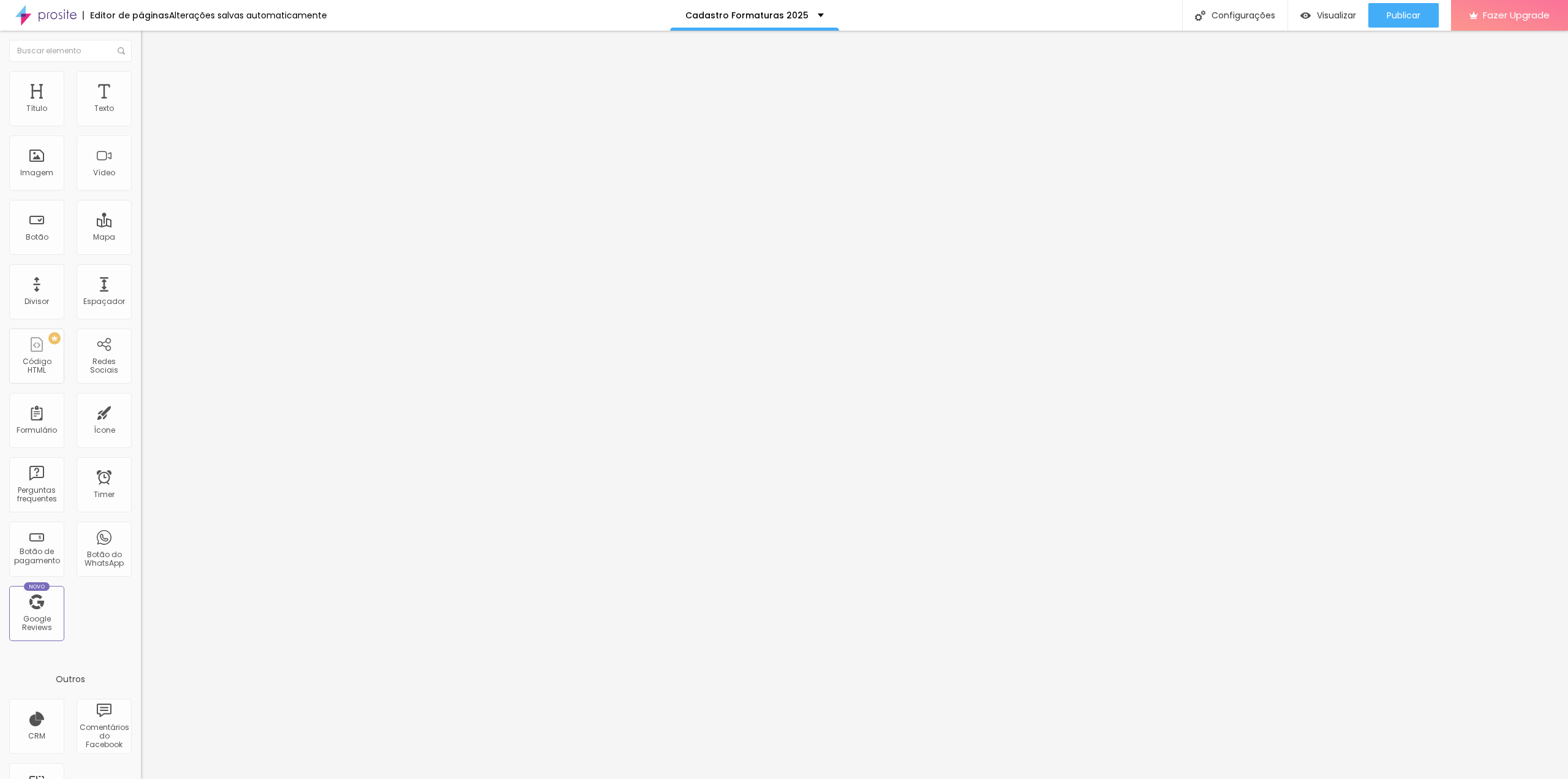
scroll to position [401, 0]
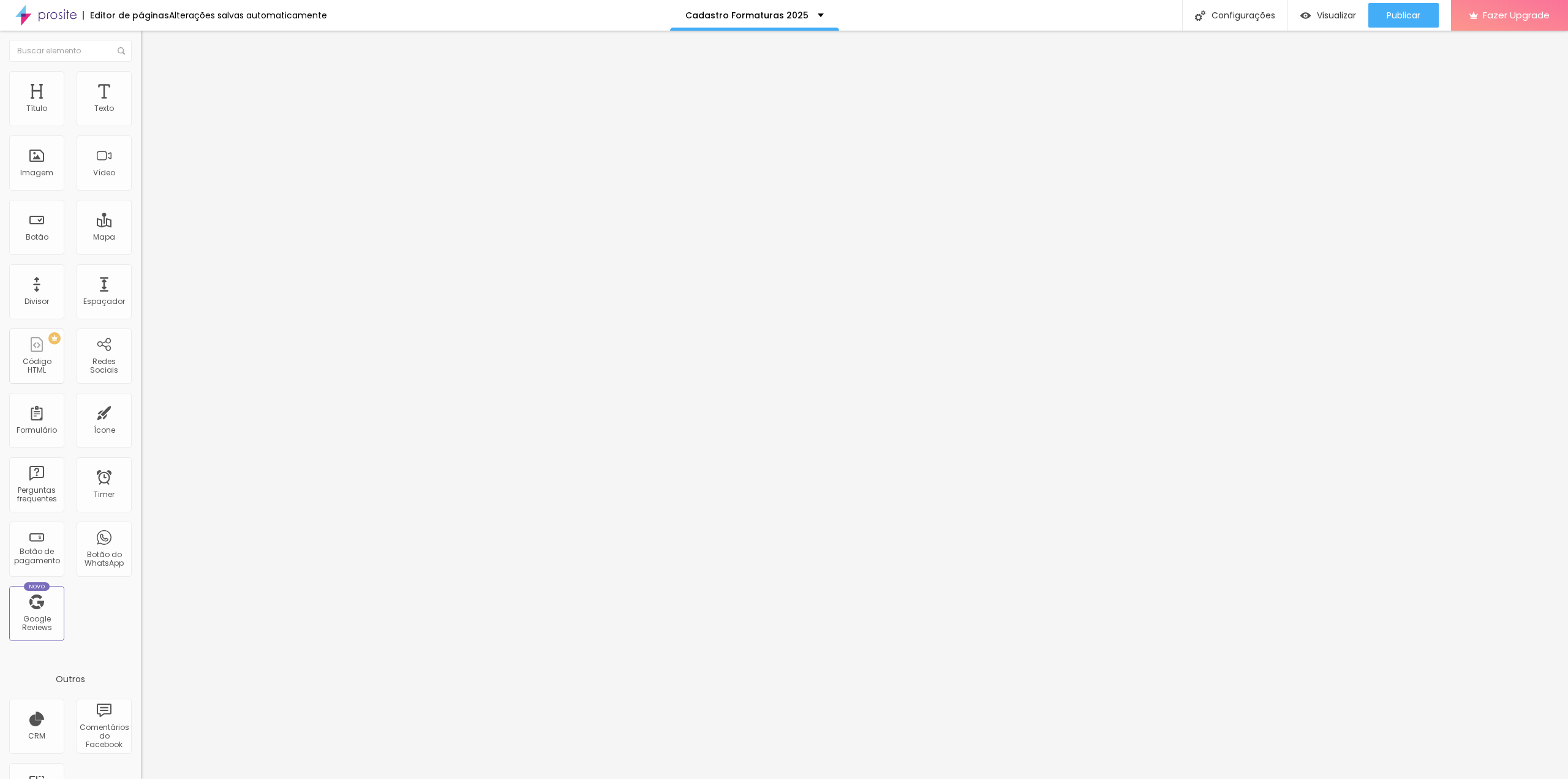
scroll to position [0, 27]
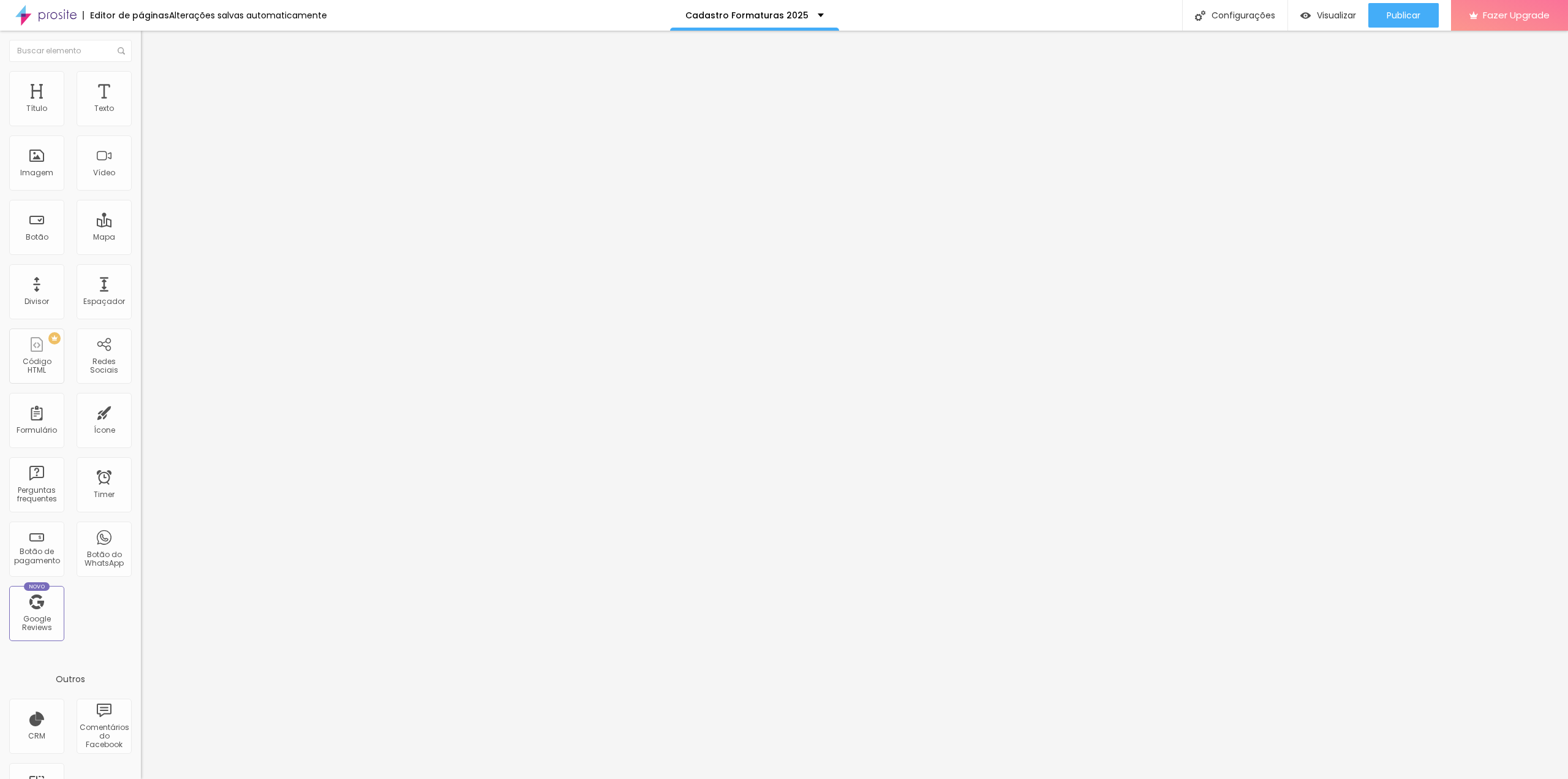
drag, startPoint x: 690, startPoint y: 427, endPoint x: 587, endPoint y: 421, distance: 103.2
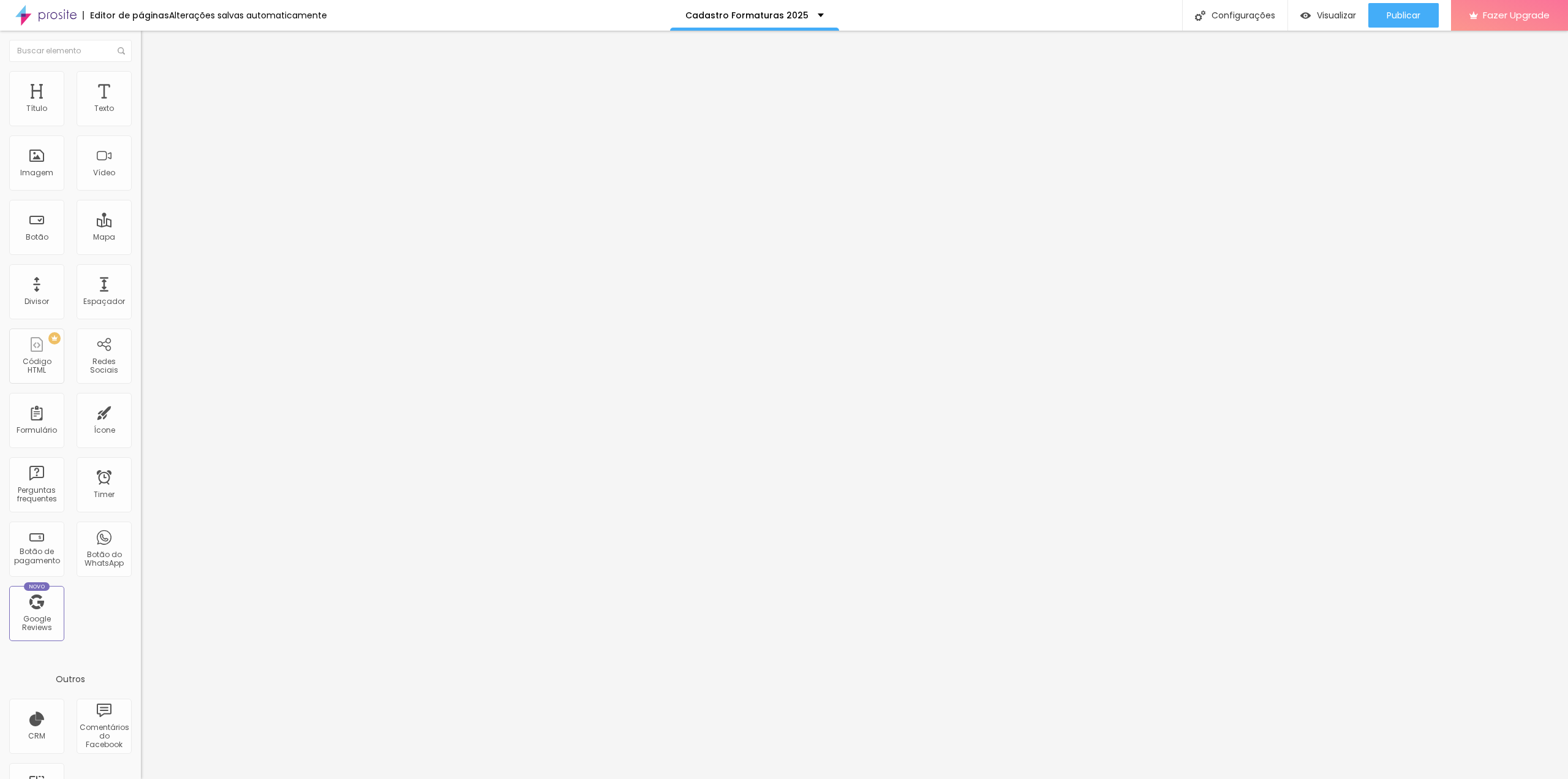
drag, startPoint x: 943, startPoint y: 423, endPoint x: 1093, endPoint y: 420, distance: 150.0
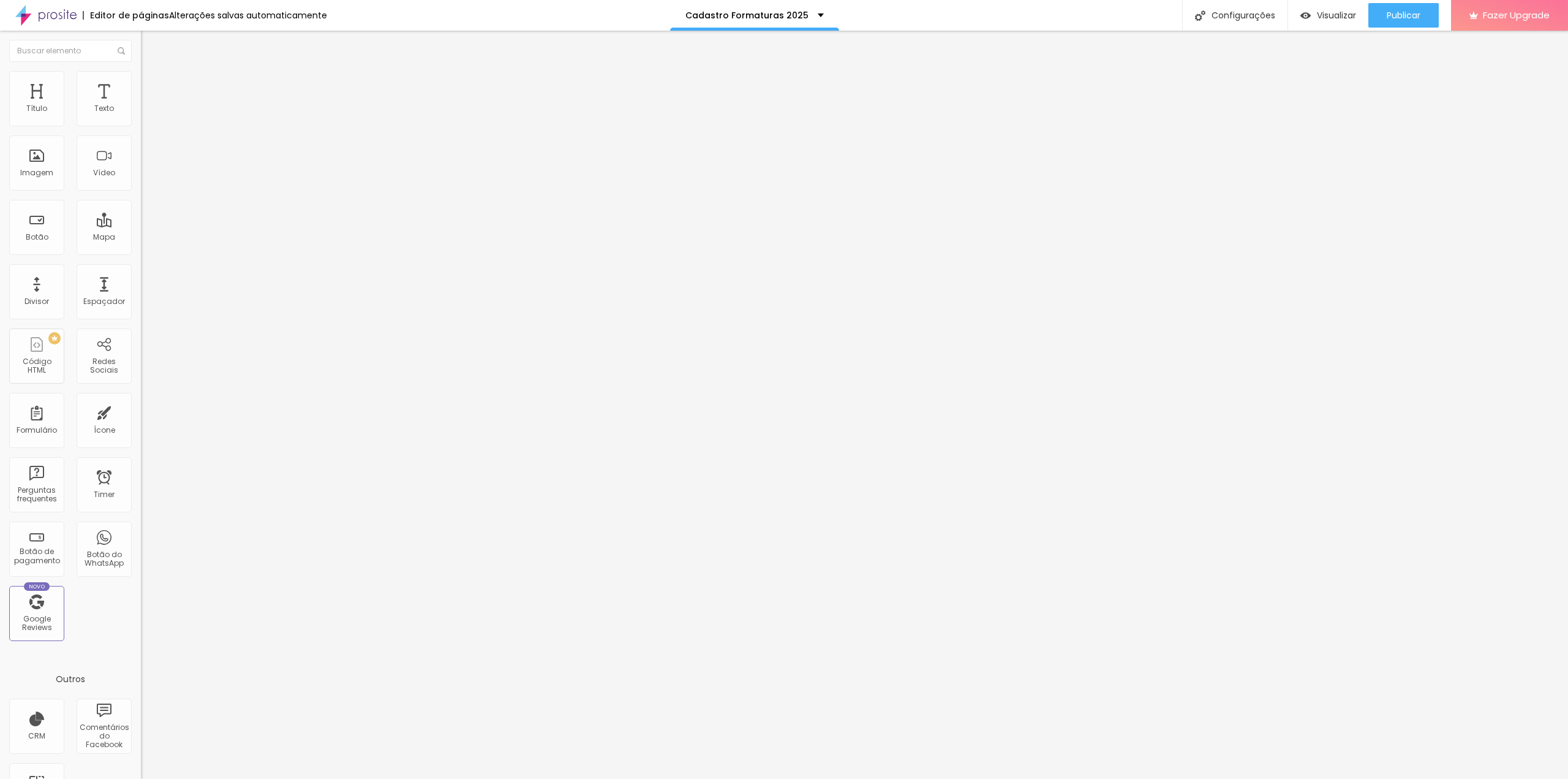
drag, startPoint x: 642, startPoint y: 527, endPoint x: 1055, endPoint y: 492, distance: 414.5
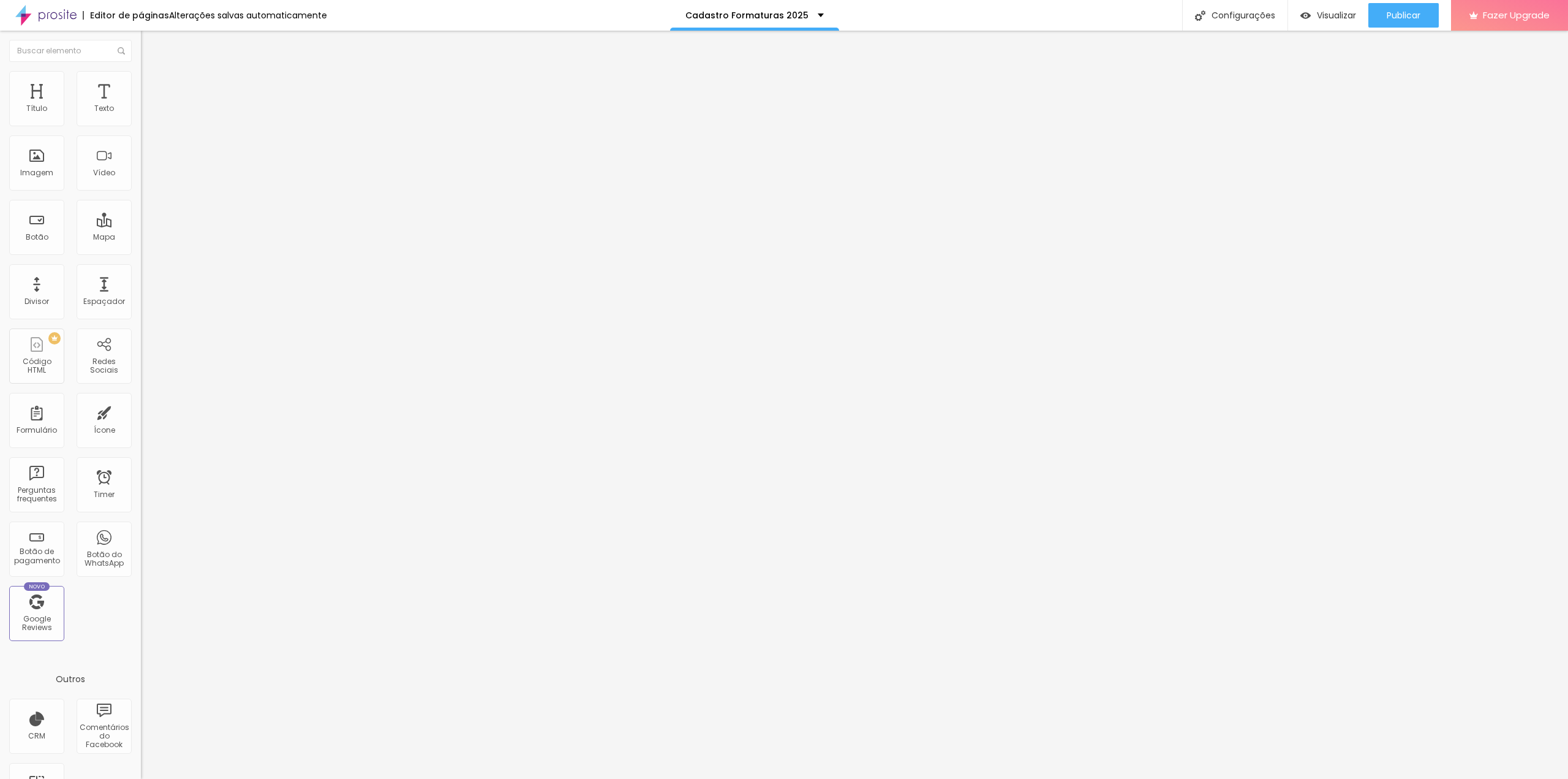
click at [1311, 22] on div "Visualizar" at bounding box center [1328, 16] width 56 height 24
click at [141, 124] on div "Cadastro de alunos para formaturas" at bounding box center [212, 113] width 141 height 21
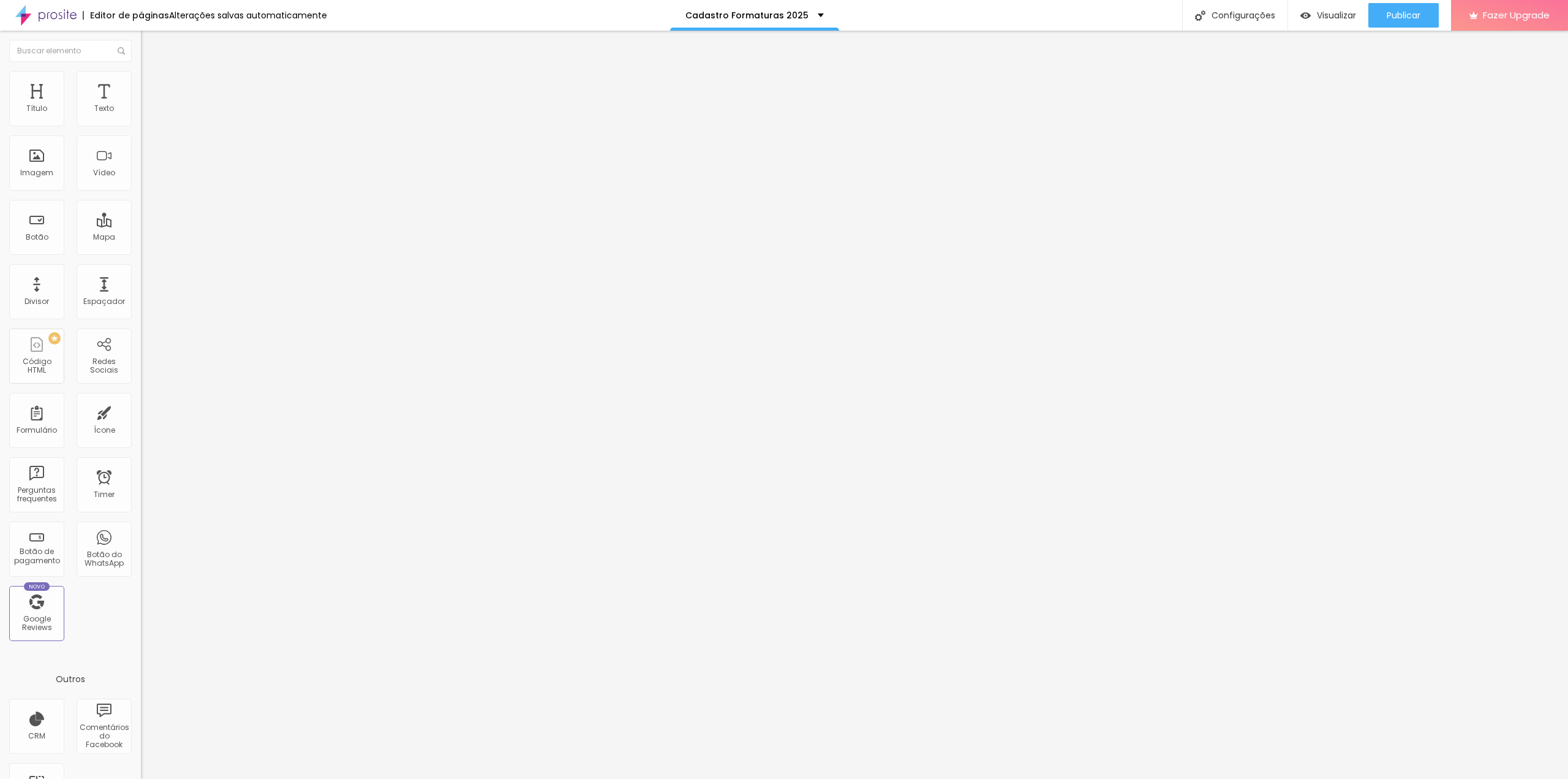
click at [141, 74] on img at bounding box center [146, 77] width 11 height 11
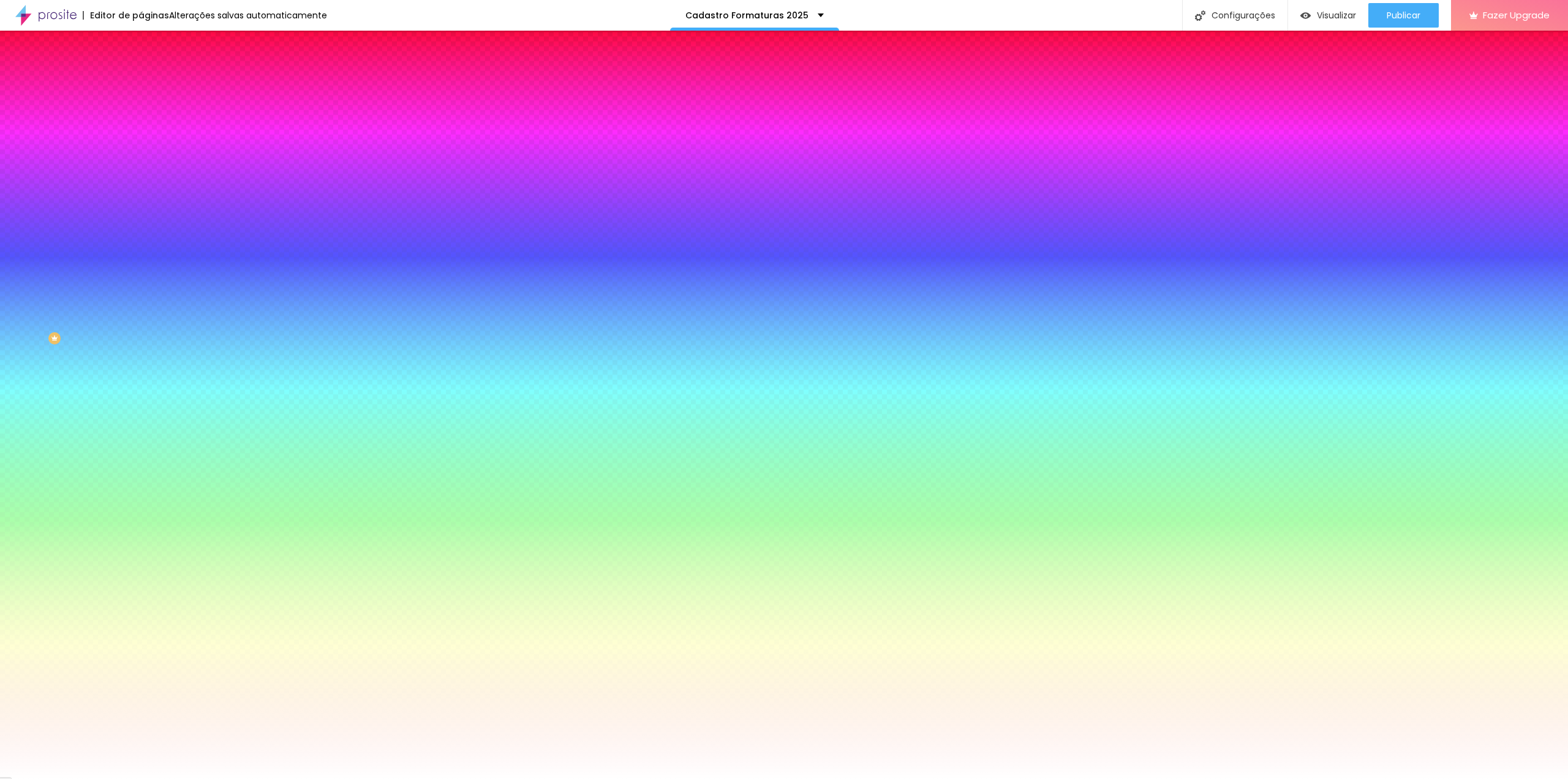
click at [146, 134] on icon "button" at bounding box center [149, 130] width 7 height 7
click at [66, 778] on div at bounding box center [784, 779] width 1568 height 0
click at [146, 168] on icon "button" at bounding box center [149, 164] width 7 height 7
drag, startPoint x: 146, startPoint y: 216, endPoint x: 212, endPoint y: 218, distance: 66.0
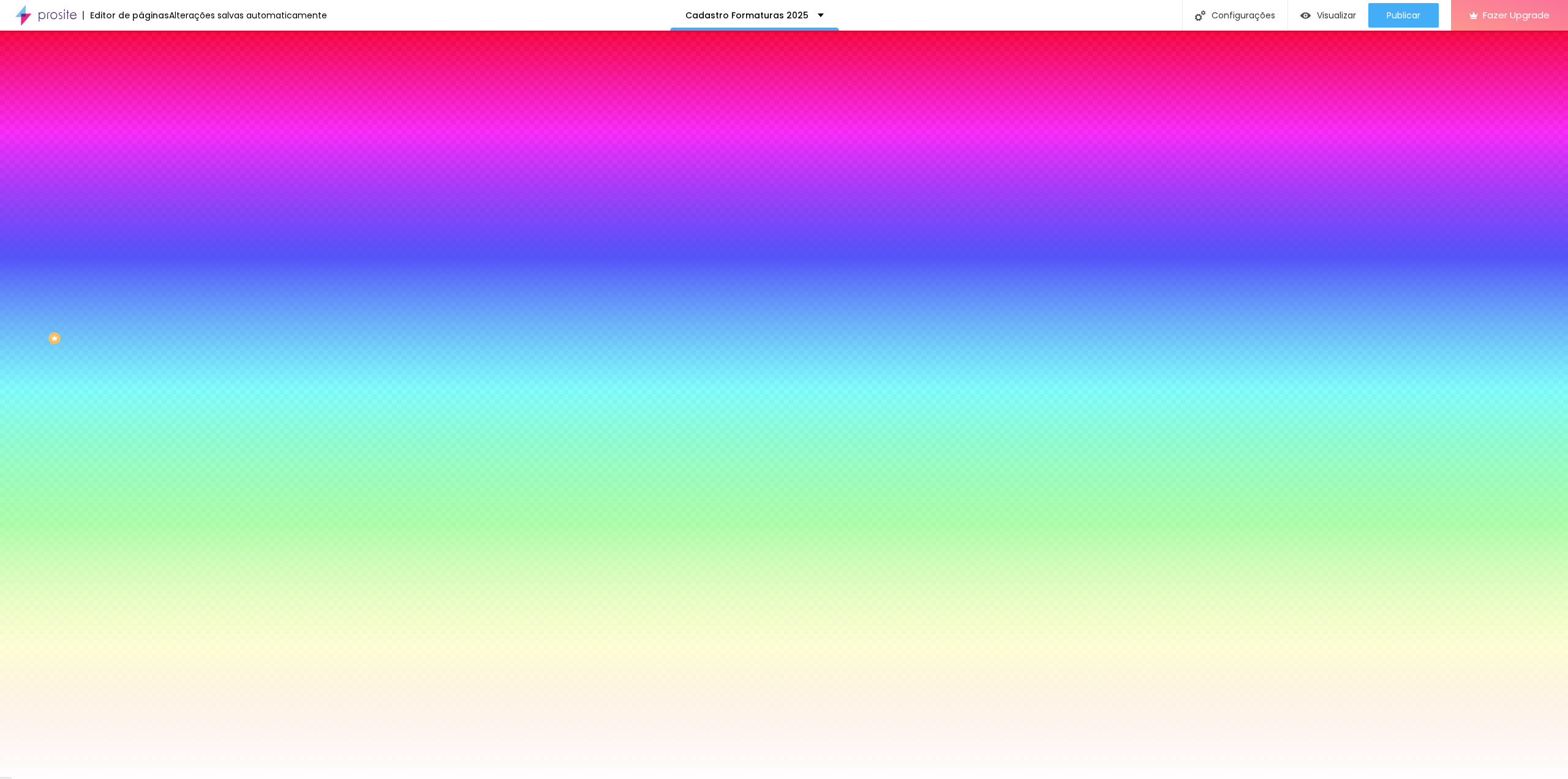
drag, startPoint x: 212, startPoint y: 218, endPoint x: 110, endPoint y: 218, distance: 102.0
click at [79, 778] on img at bounding box center [75, 786] width 9 height 10
click at [86, 778] on div at bounding box center [784, 779] width 1568 height 0
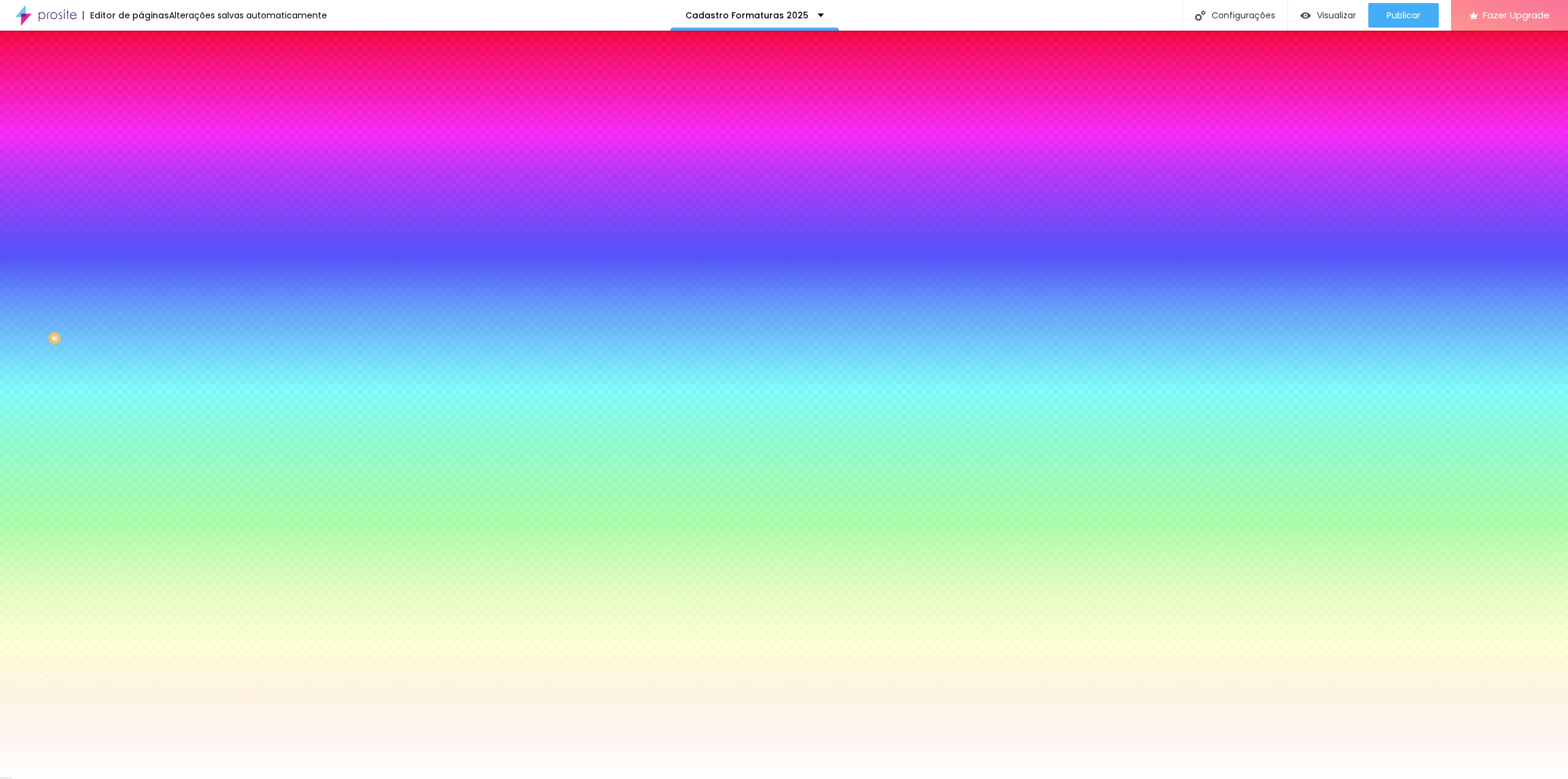
click at [141, 145] on div "Borda" at bounding box center [212, 140] width 141 height 7
click at [141, 159] on button "Voltar ao padrão" at bounding box center [182, 151] width 83 height 14
click at [147, 282] on icon "button" at bounding box center [149, 280] width 5 height 5
click at [132, 778] on select "AbrilFatface-Regular Actor-Regular Alegreya AlegreyaBlack Alice Allan-Bold Alla…" at bounding box center [66, 793] width 132 height 13
click at [130, 778] on select "AbrilFatface-Regular Actor-Regular Alegreya AlegreyaBlack Alice Allan-Bold Alla…" at bounding box center [66, 793] width 132 height 13
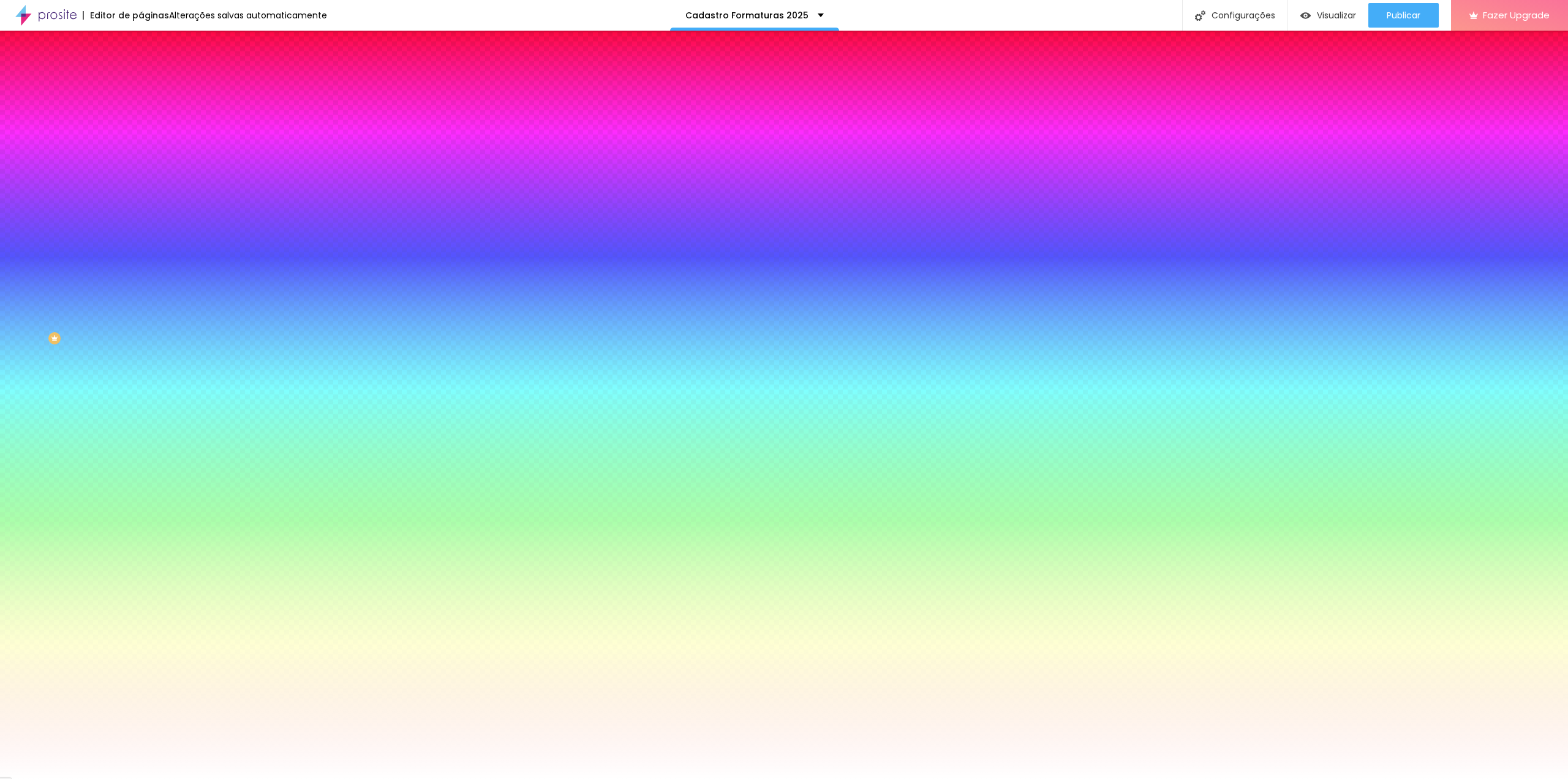
click at [132, 778] on select "AbrilFatface-Regular Actor-Regular Alegreya AlegreyaBlack Alice Allan-Bold Alla…" at bounding box center [66, 793] width 132 height 13
click at [130, 778] on select "AbrilFatface-Regular Actor-Regular Alegreya AlegreyaBlack Alice Allan-Bold Alla…" at bounding box center [66, 793] width 132 height 13
click at [132, 778] on select "AbrilFatface-Regular Actor-Regular Alegreya AlegreyaBlack Alice Allan-Bold Alla…" at bounding box center [66, 793] width 132 height 13
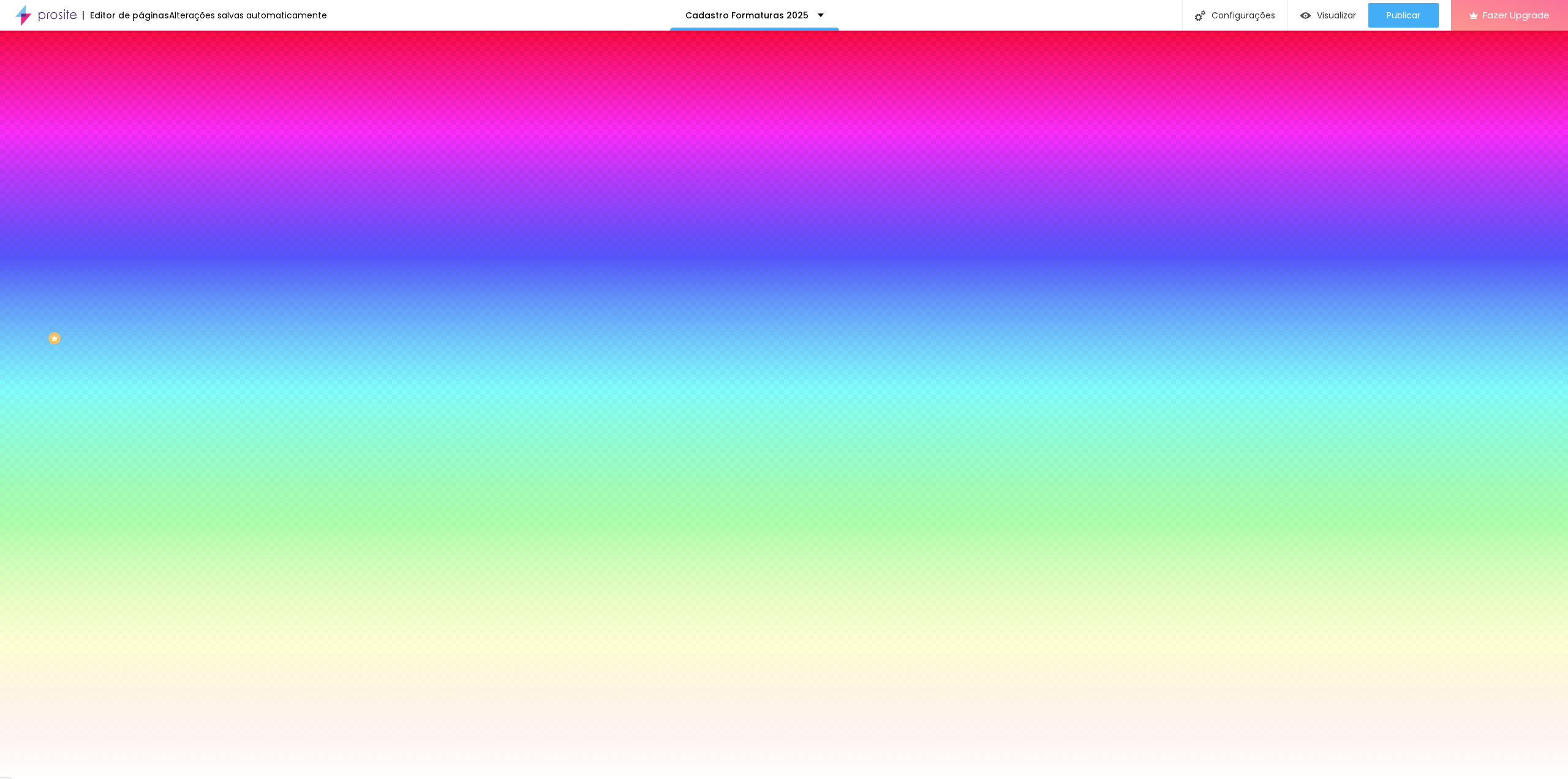
click at [130, 778] on select "AbrilFatface-Regular Actor-Regular Alegreya AlegreyaBlack Alice Allan-Bold Alla…" at bounding box center [66, 793] width 132 height 13
click at [704, 778] on div at bounding box center [784, 779] width 1568 height 0
click at [152, 86] on span "Avançado" at bounding box center [172, 91] width 41 height 10
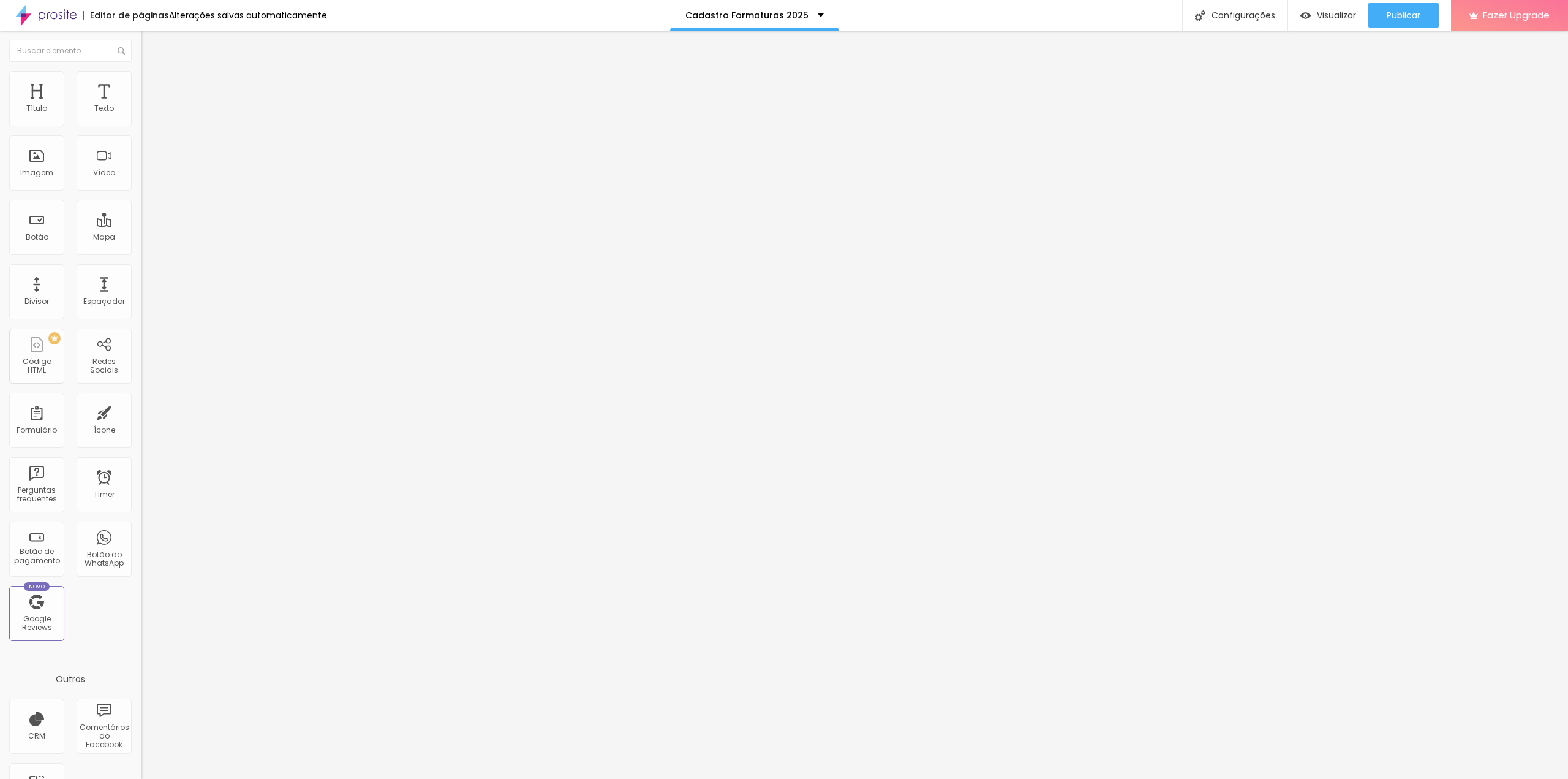
click at [141, 238] on input "range" at bounding box center [180, 242] width 79 height 10
click at [152, 73] on span "Conteúdo" at bounding box center [171, 66] width 38 height 10
click at [149, 130] on div "Cadastro de alunos para formaturas" at bounding box center [211, 119] width 125 height 22
click at [141, 124] on img at bounding box center [144, 127] width 7 height 7
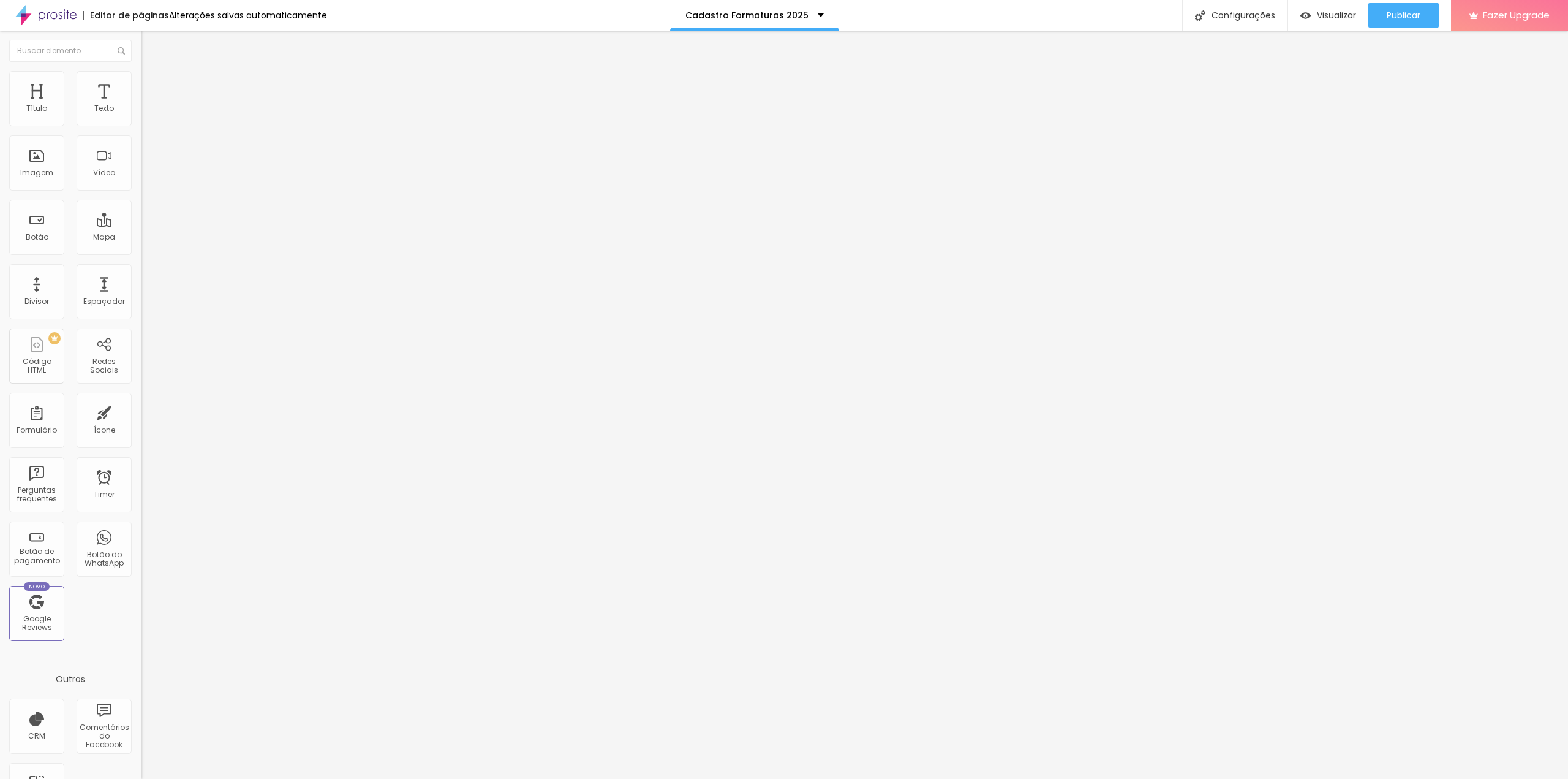
drag, startPoint x: 579, startPoint y: 358, endPoint x: 628, endPoint y: 355, distance: 49.1
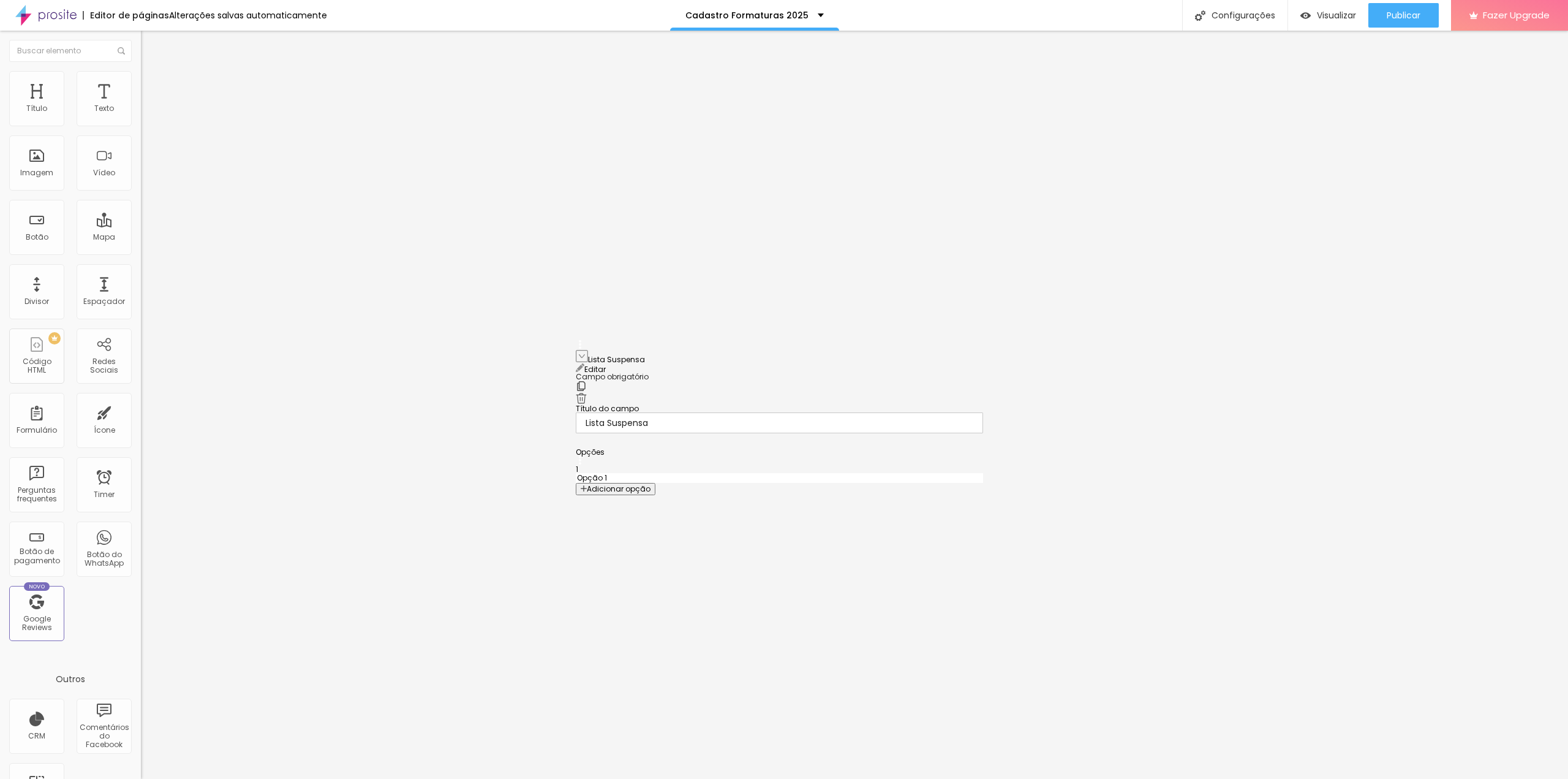
click at [141, 124] on img at bounding box center [144, 127] width 7 height 7
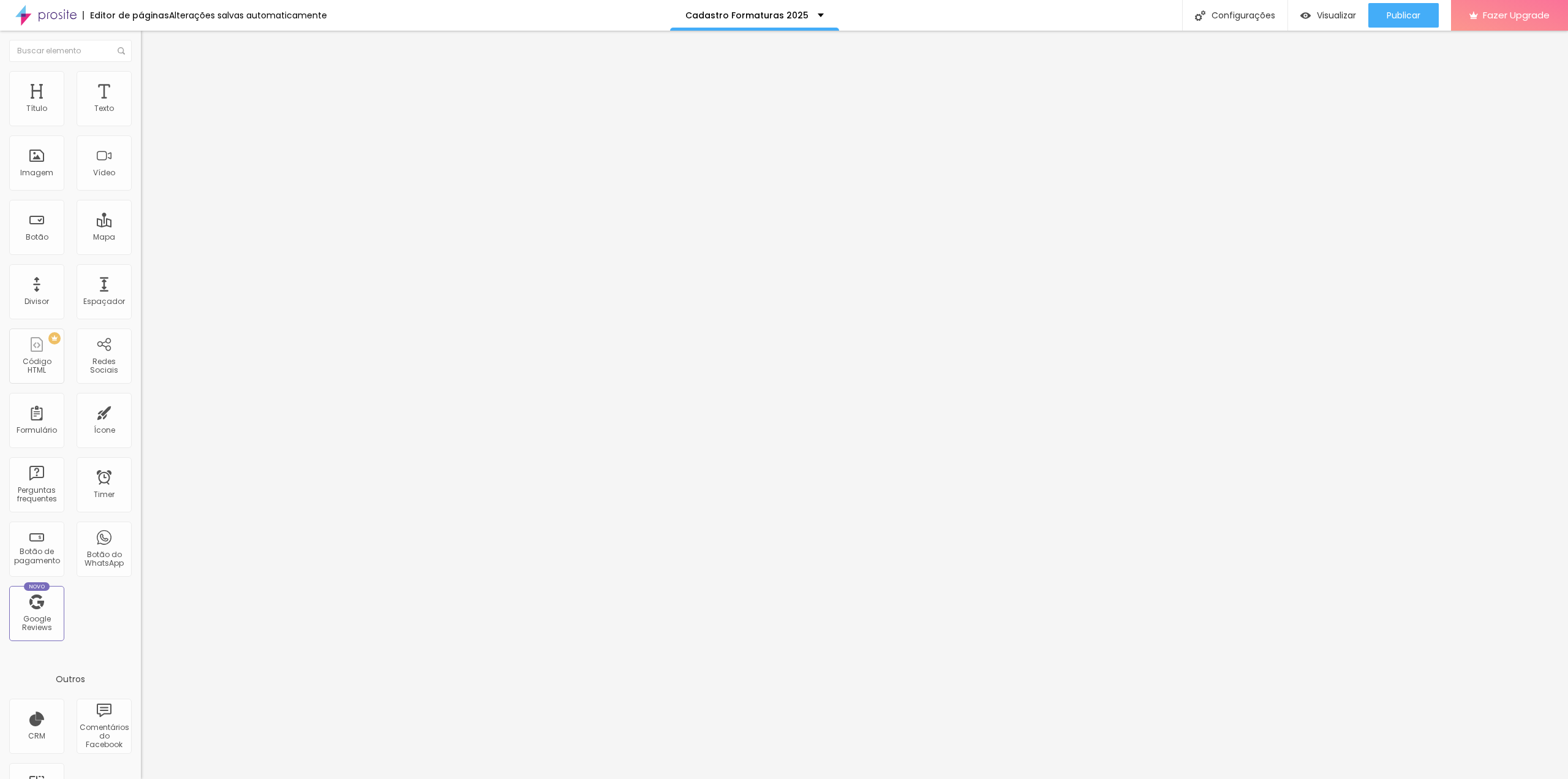
scroll to position [1016, 0]
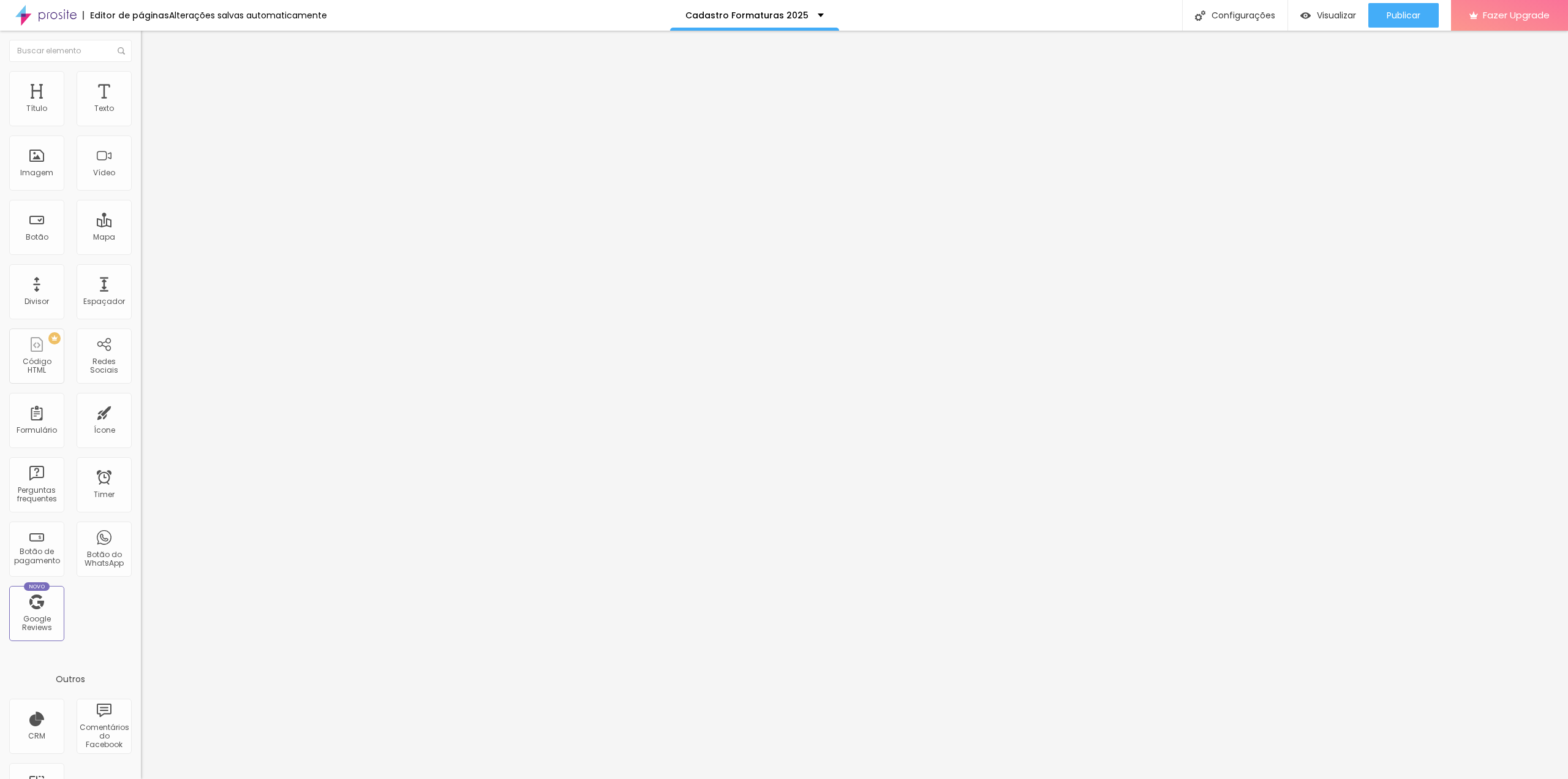
paste input "Você pode escolher fotos extras. O valor unitário de cada foto é R$ 24,90. O va…"
click at [141, 124] on img at bounding box center [144, 127] width 7 height 7
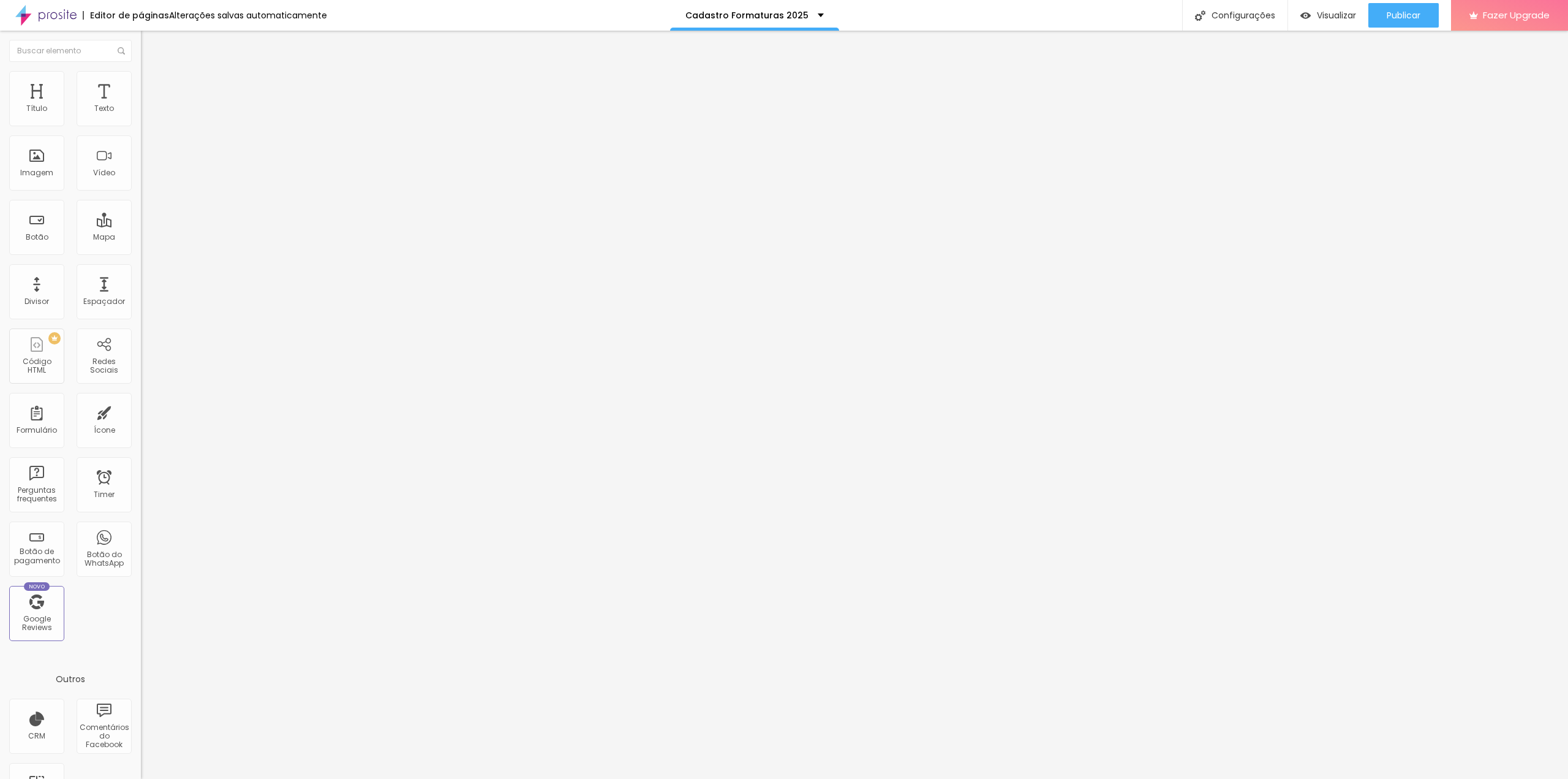
scroll to position [1016, 0]
drag, startPoint x: 581, startPoint y: 438, endPoint x: 585, endPoint y: 369, distance: 69.1
click at [141, 124] on img at bounding box center [144, 127] width 7 height 7
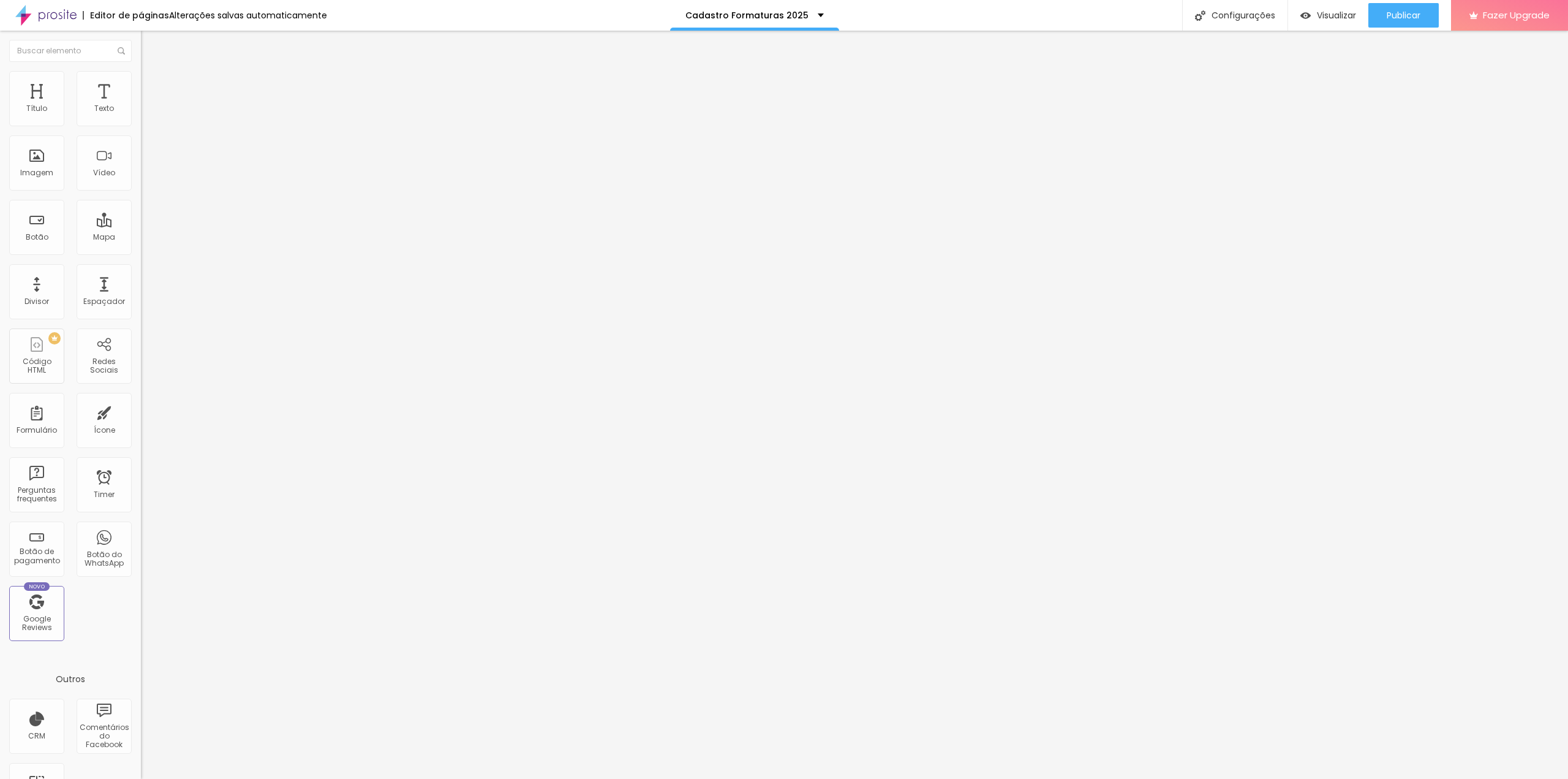
click at [152, 85] on span "Estilo" at bounding box center [161, 79] width 19 height 10
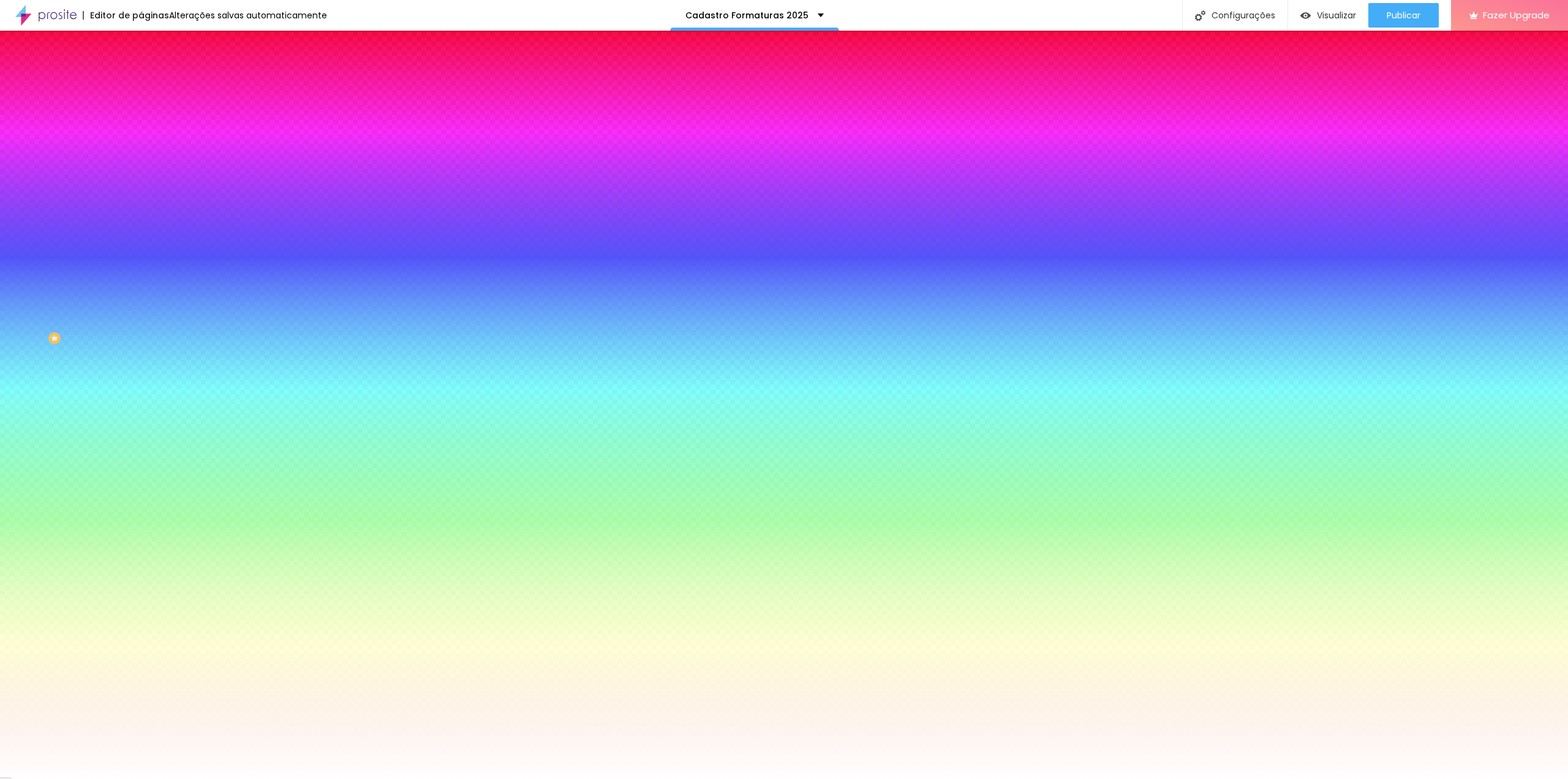
click at [141, 137] on button "button" at bounding box center [149, 130] width 17 height 13
drag, startPoint x: 182, startPoint y: 229, endPoint x: 195, endPoint y: 239, distance: 16.4
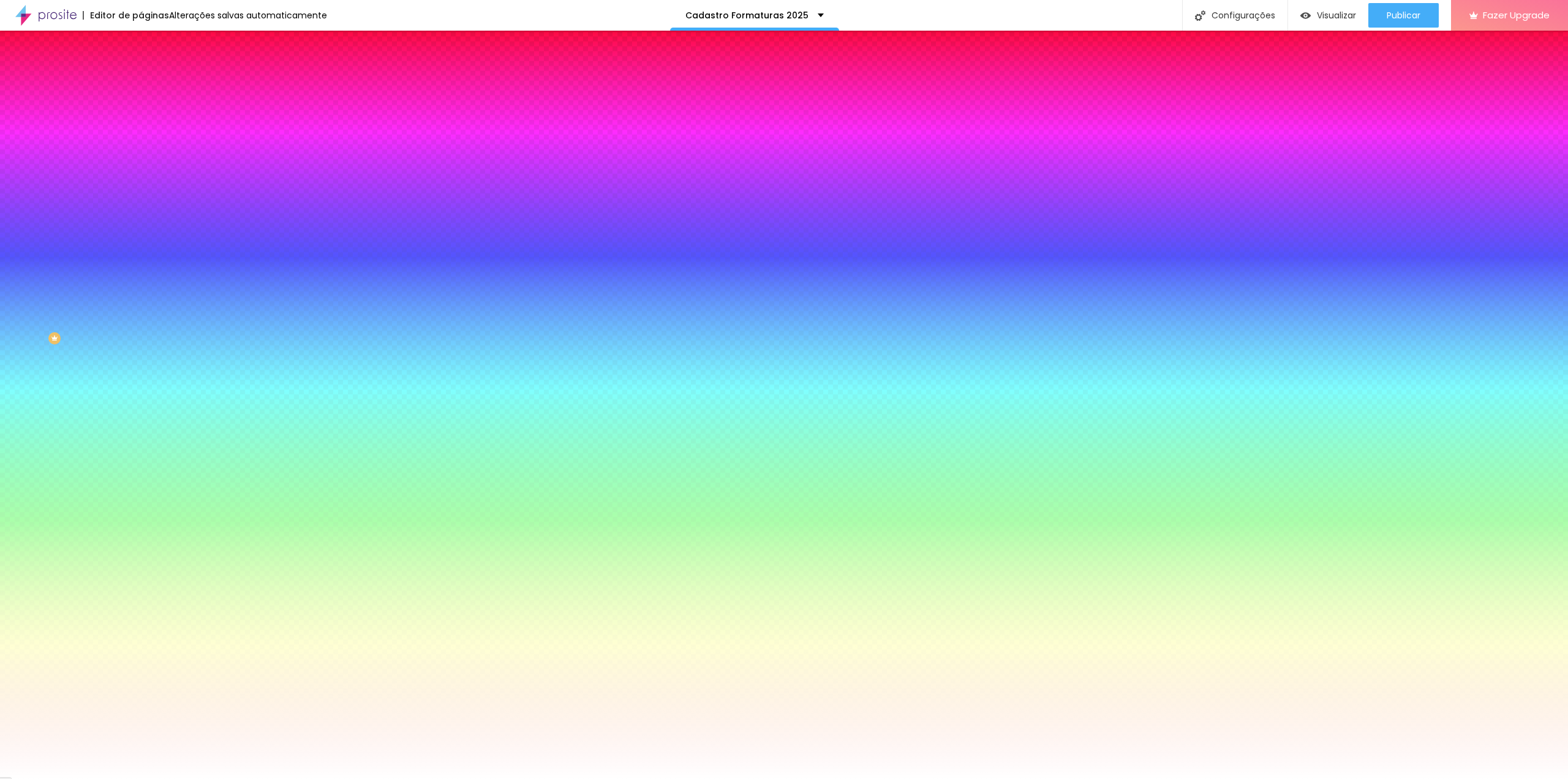
click at [54, 778] on div at bounding box center [784, 779] width 1568 height 0
click at [146, 121] on icon "button" at bounding box center [150, 116] width 9 height 9
click at [146, 284] on icon "button" at bounding box center [149, 280] width 7 height 7
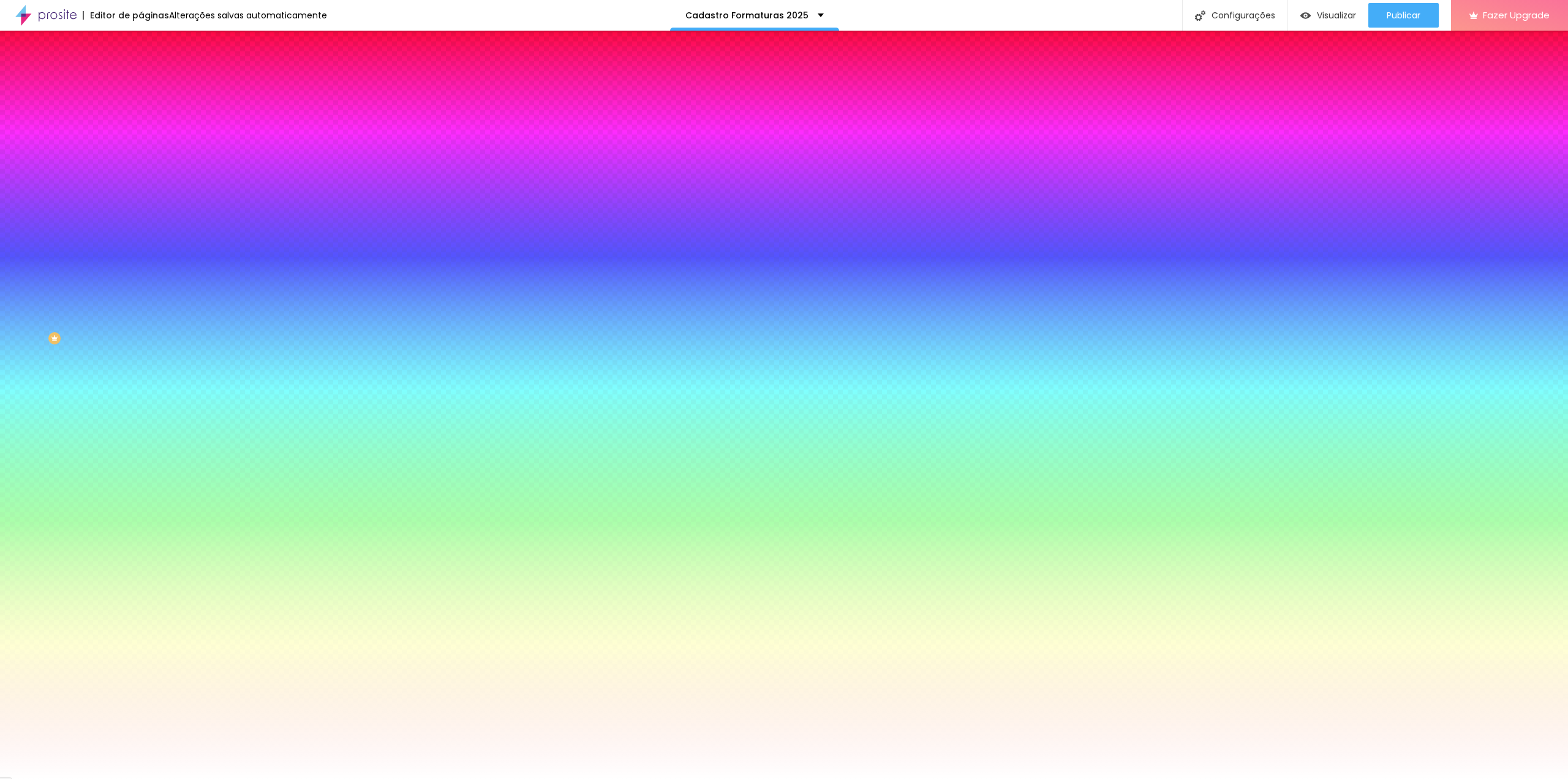
click at [102, 778] on div at bounding box center [784, 779] width 1568 height 0
click at [146, 271] on icon "button" at bounding box center [150, 267] width 9 height 9
click at [141, 137] on button "button" at bounding box center [149, 130] width 17 height 13
drag, startPoint x: 263, startPoint y: 309, endPoint x: 262, endPoint y: 294, distance: 15.0
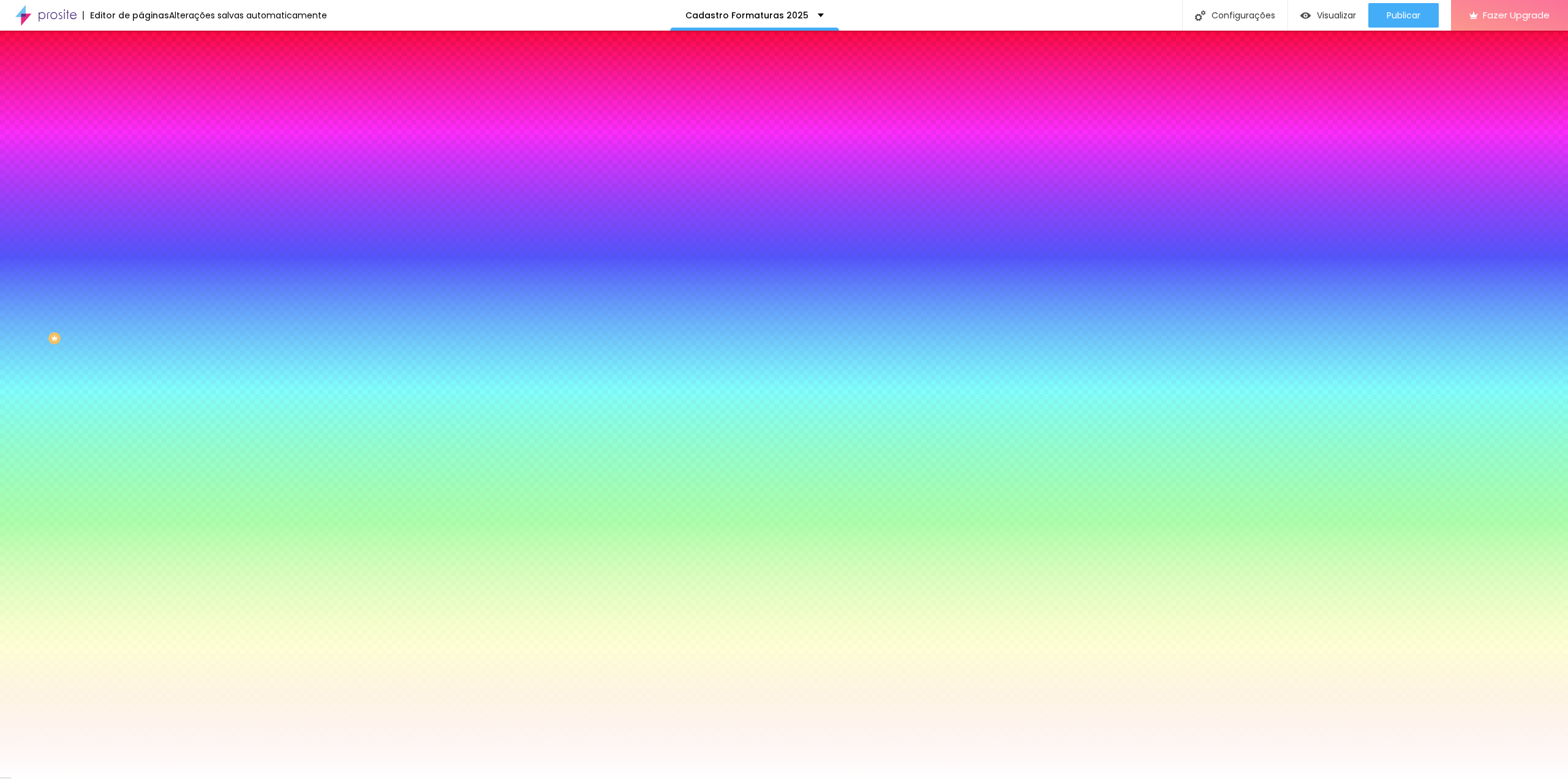
drag, startPoint x: 231, startPoint y: 312, endPoint x: 262, endPoint y: 288, distance: 39.2
click at [71, 778] on div at bounding box center [784, 779] width 1568 height 0
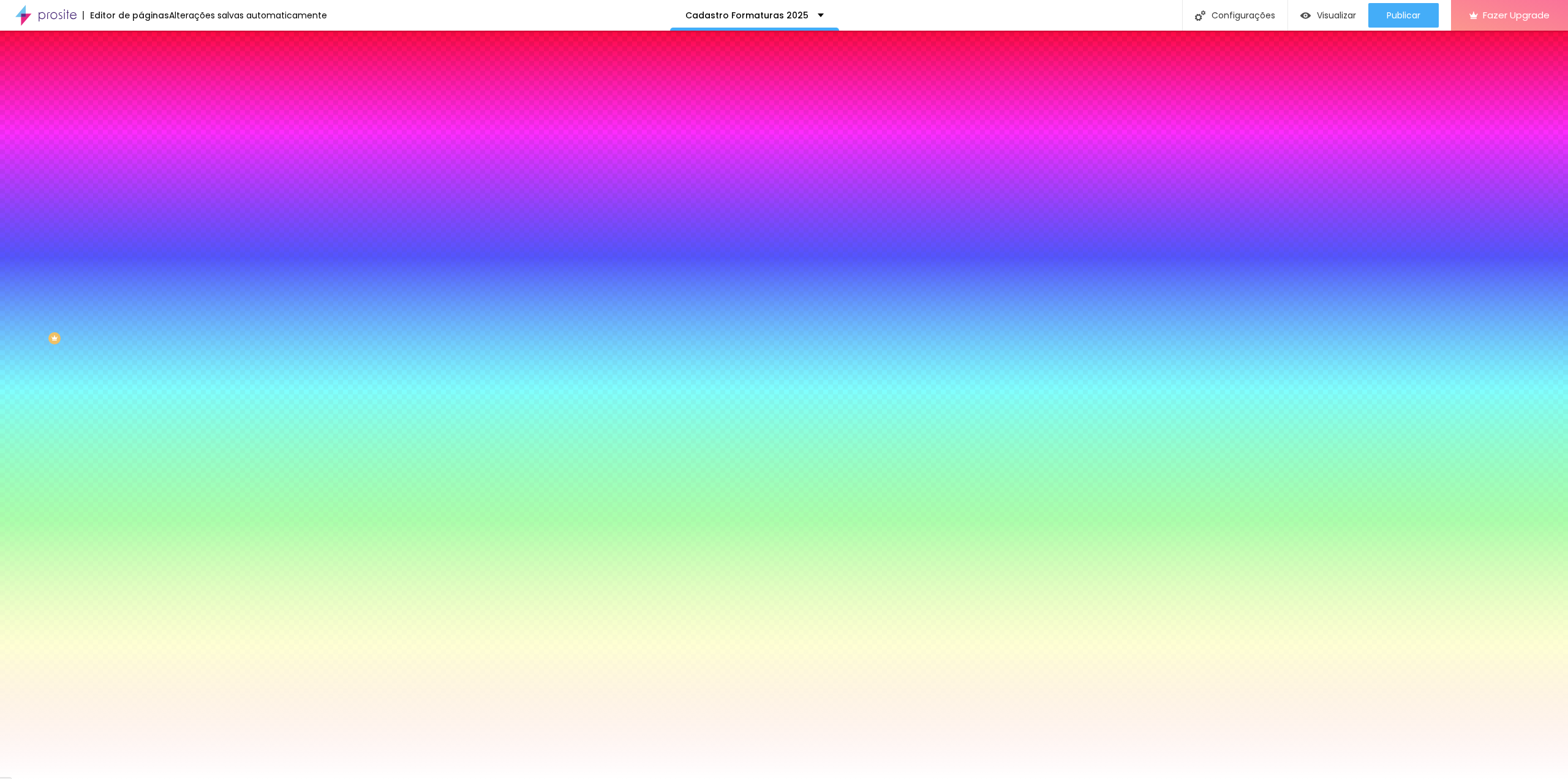
click at [141, 171] on button "button" at bounding box center [149, 164] width 17 height 13
drag, startPoint x: 173, startPoint y: 218, endPoint x: 248, endPoint y: 224, distance: 75.2
drag, startPoint x: 147, startPoint y: 222, endPoint x: 94, endPoint y: 221, distance: 53.0
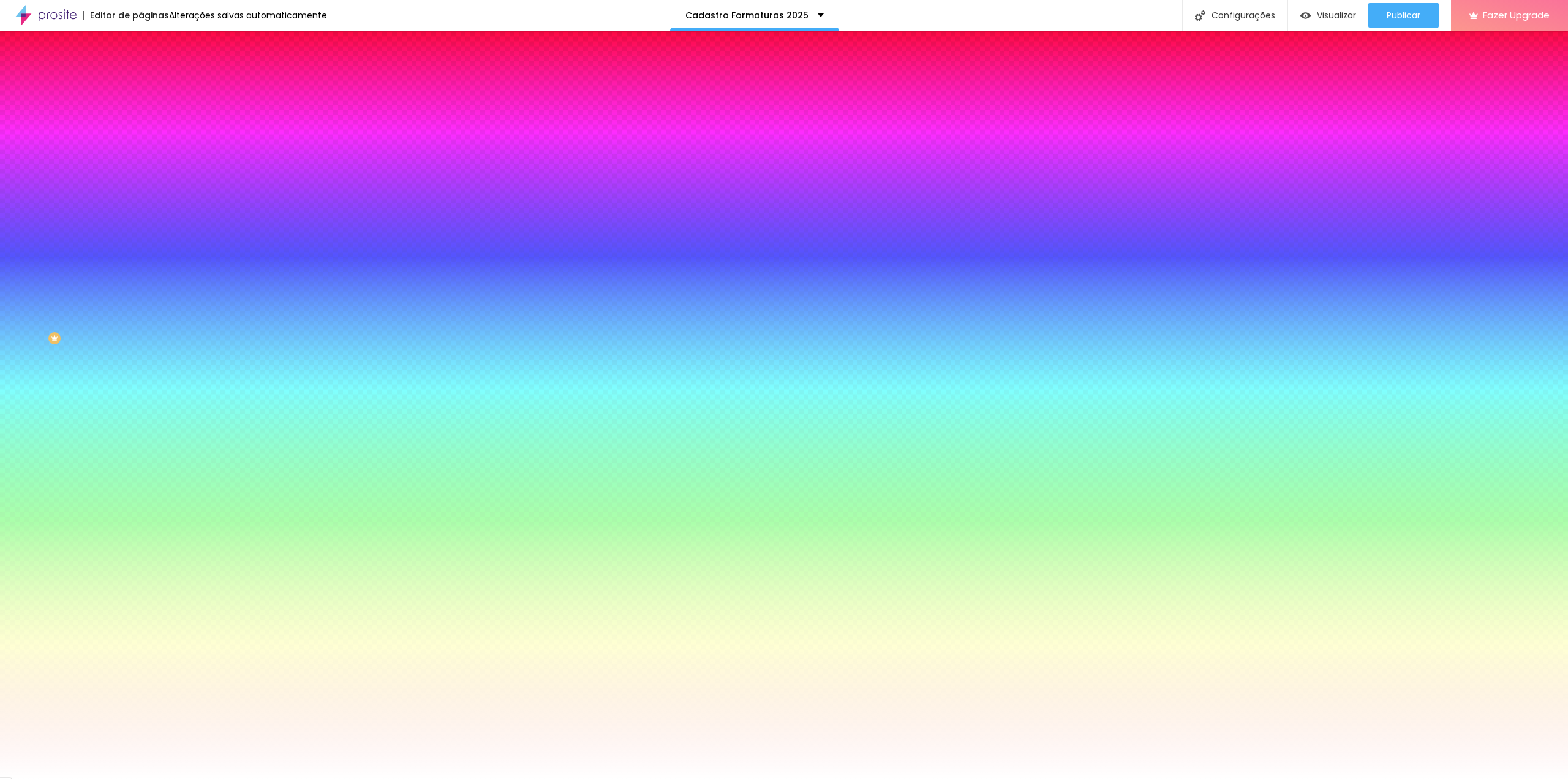
drag, startPoint x: 185, startPoint y: 256, endPoint x: 106, endPoint y: 245, distance: 79.8
click at [218, 310] on div at bounding box center [784, 390] width 1568 height 779
drag, startPoint x: 218, startPoint y: 311, endPoint x: 258, endPoint y: 292, distance: 44.3
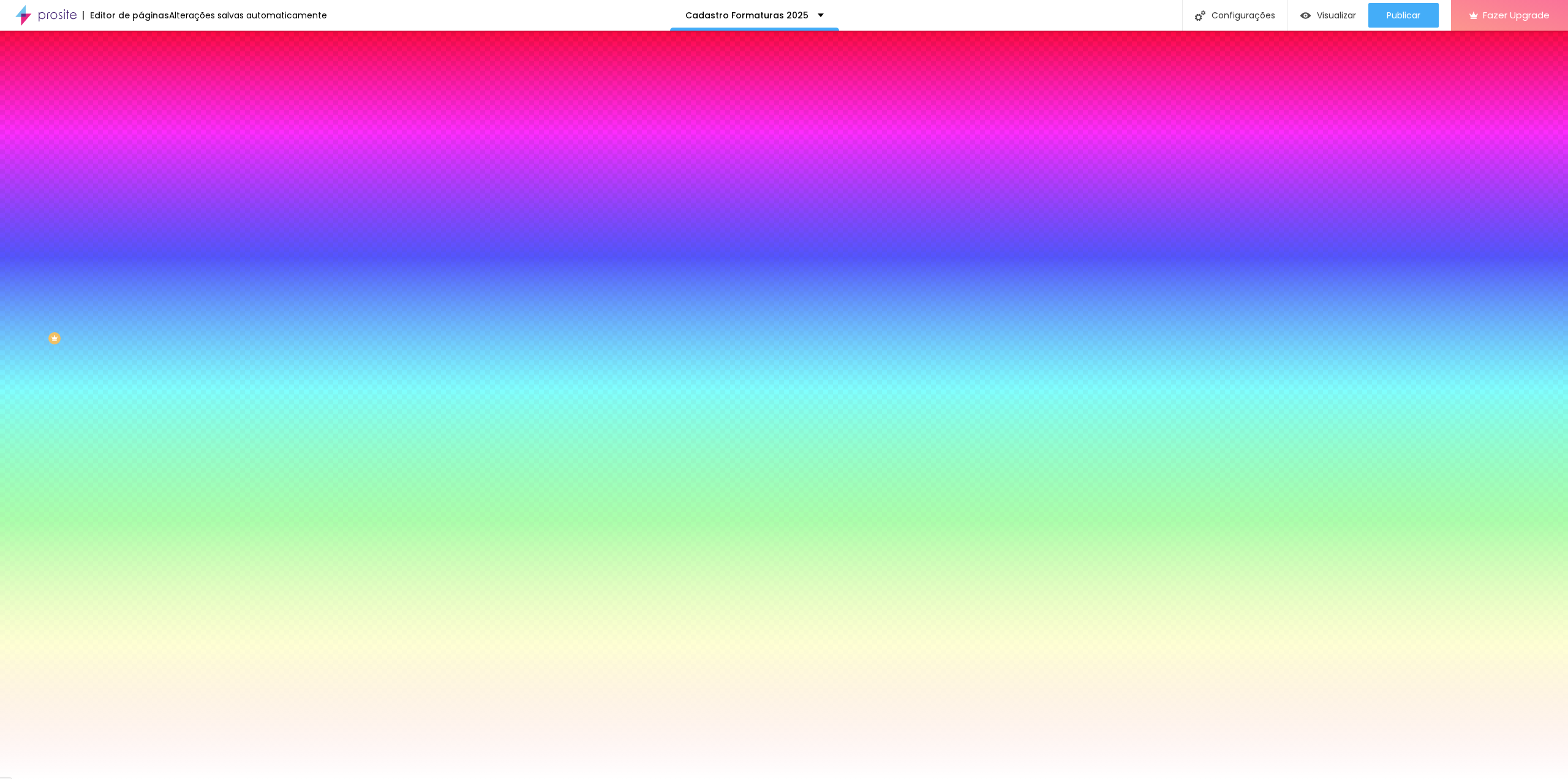
click at [72, 778] on div at bounding box center [784, 779] width 1568 height 0
click at [141, 187] on span "Sombra DESATIVADO" at bounding box center [212, 178] width 141 height 16
click at [146, 207] on icon "button" at bounding box center [149, 205] width 7 height 7
click at [220, 778] on div at bounding box center [784, 786] width 1568 height 0
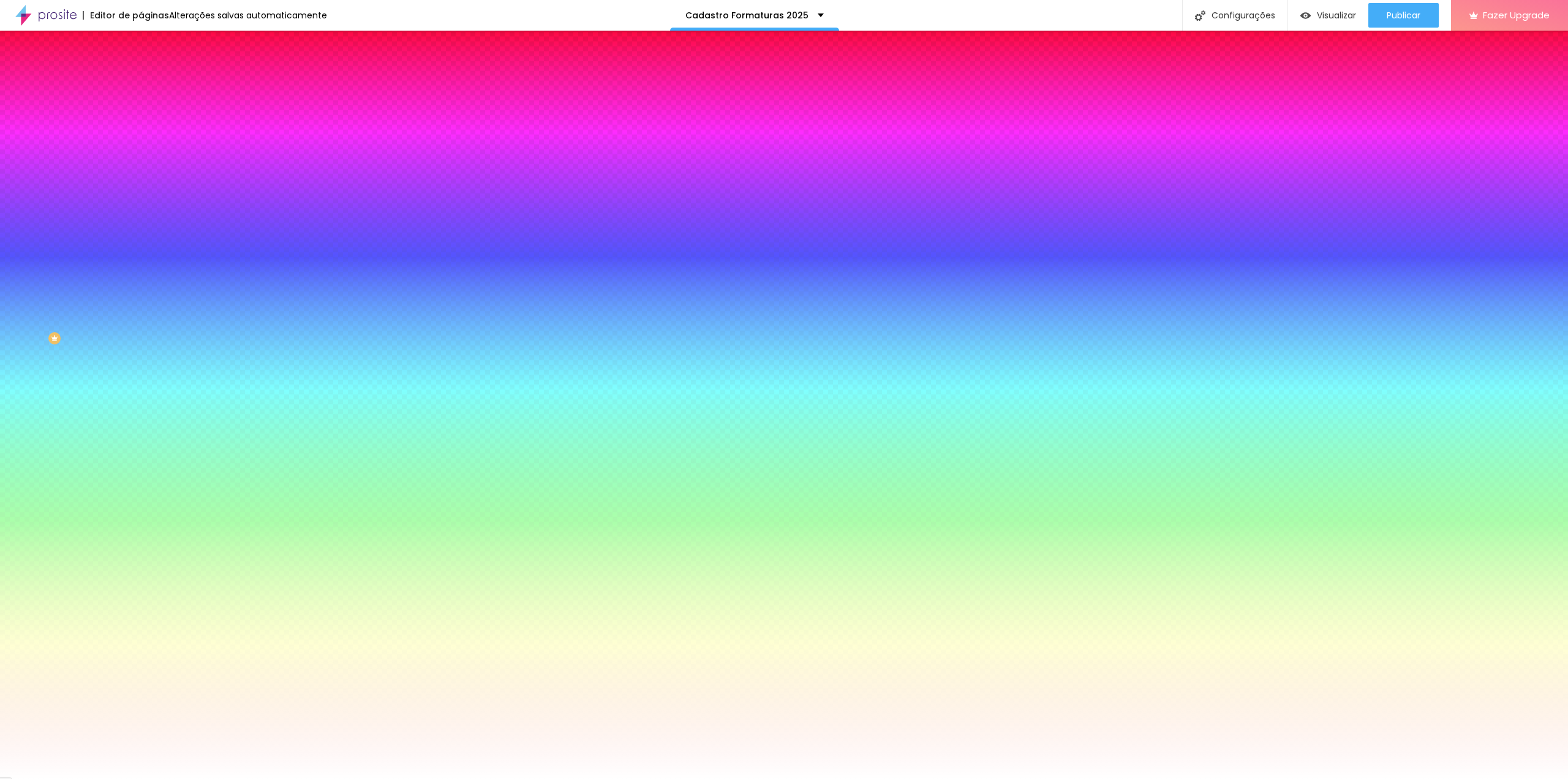
click at [220, 778] on div at bounding box center [784, 786] width 1568 height 0
click at [60, 778] on div at bounding box center [784, 779] width 1568 height 0
click at [147, 132] on icon "button" at bounding box center [149, 130] width 5 height 5
drag, startPoint x: 214, startPoint y: 308, endPoint x: 149, endPoint y: 283, distance: 69.6
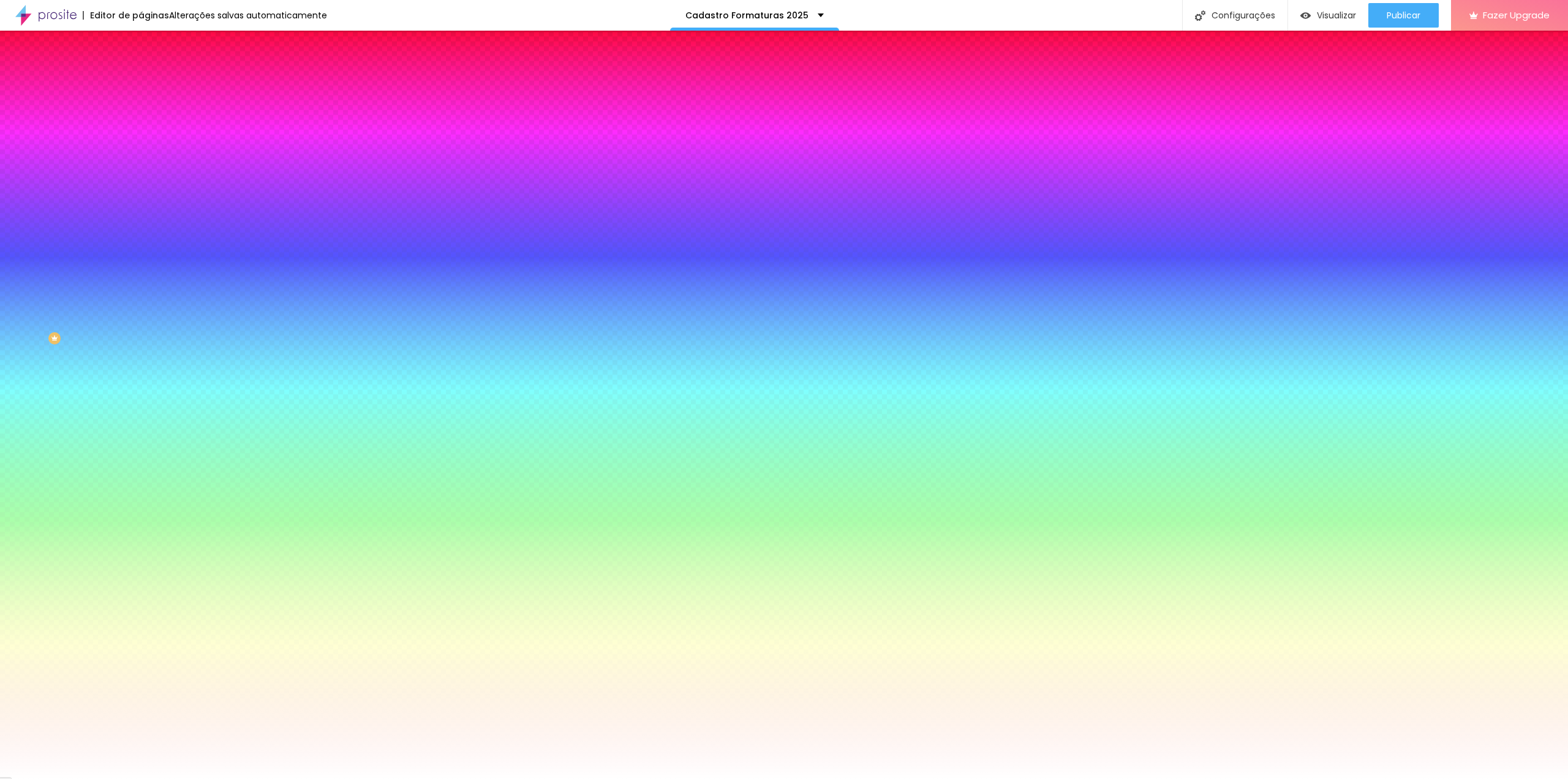
click at [104, 778] on div at bounding box center [784, 779] width 1568 height 0
click at [141, 83] on li "Avançado" at bounding box center [212, 90] width 141 height 12
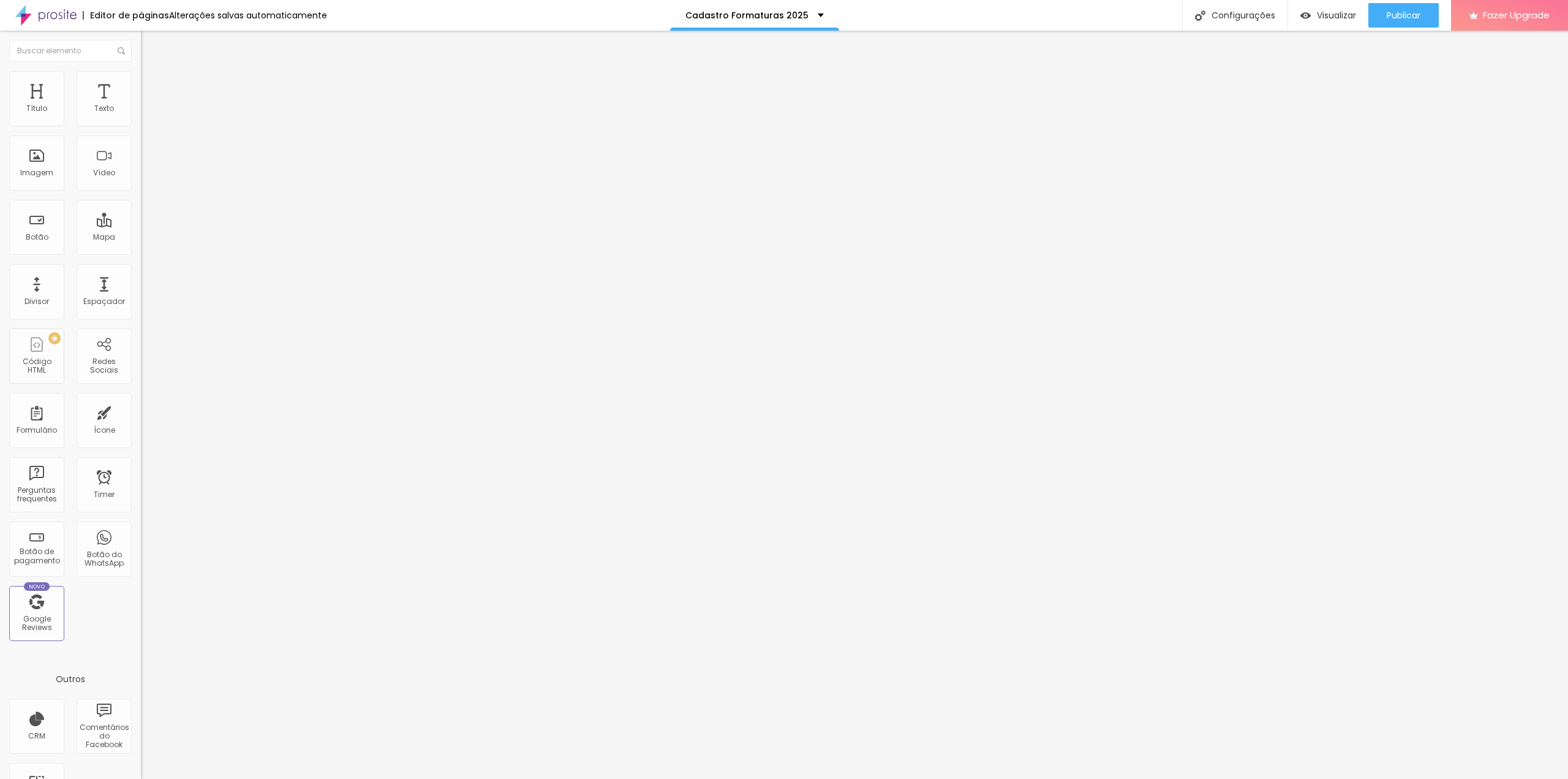
click at [141, 70] on img at bounding box center [146, 64] width 11 height 11
click at [141, 81] on li "Estilo" at bounding box center [212, 77] width 141 height 12
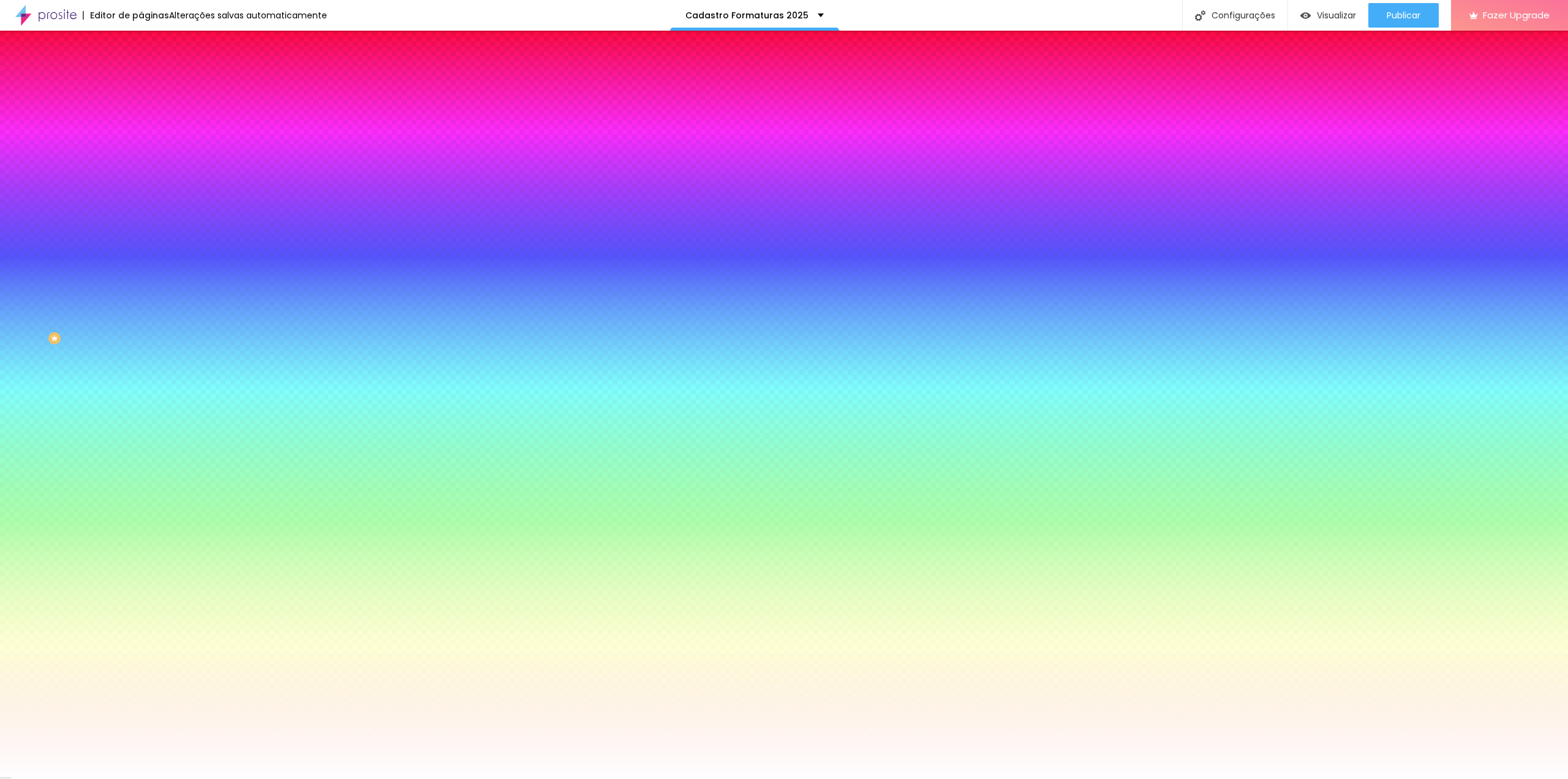
click at [146, 271] on icon "button" at bounding box center [150, 267] width 9 height 9
click at [141, 83] on li "Avançado" at bounding box center [212, 90] width 141 height 12
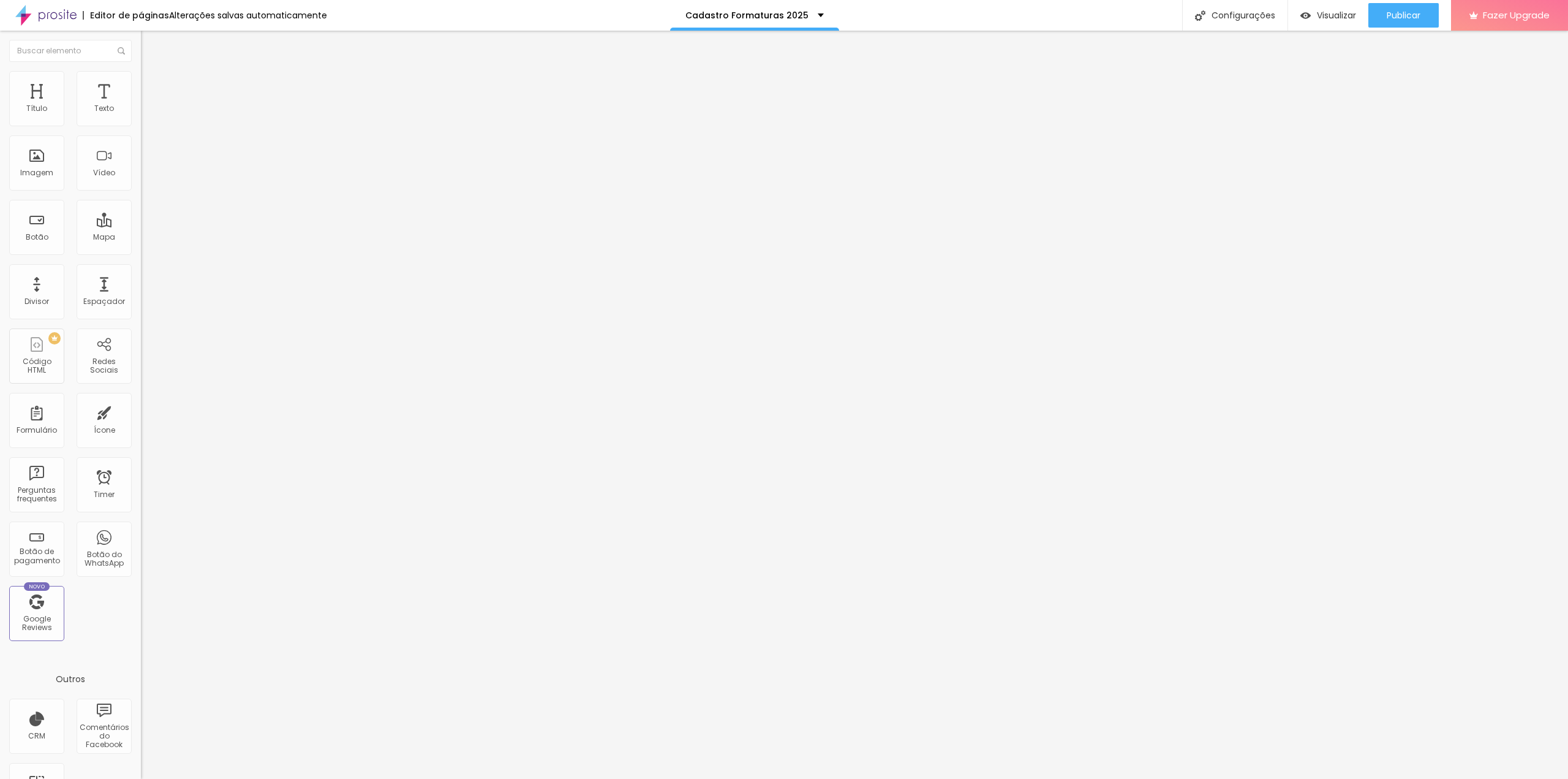
drag, startPoint x: 43, startPoint y: 123, endPoint x: 43, endPoint y: 132, distance: 9.0
click at [141, 238] on input "range" at bounding box center [180, 242] width 79 height 10
click at [141, 70] on img at bounding box center [146, 64] width 11 height 11
click at [141, 39] on button "Editar Formulário" at bounding box center [212, 45] width 141 height 28
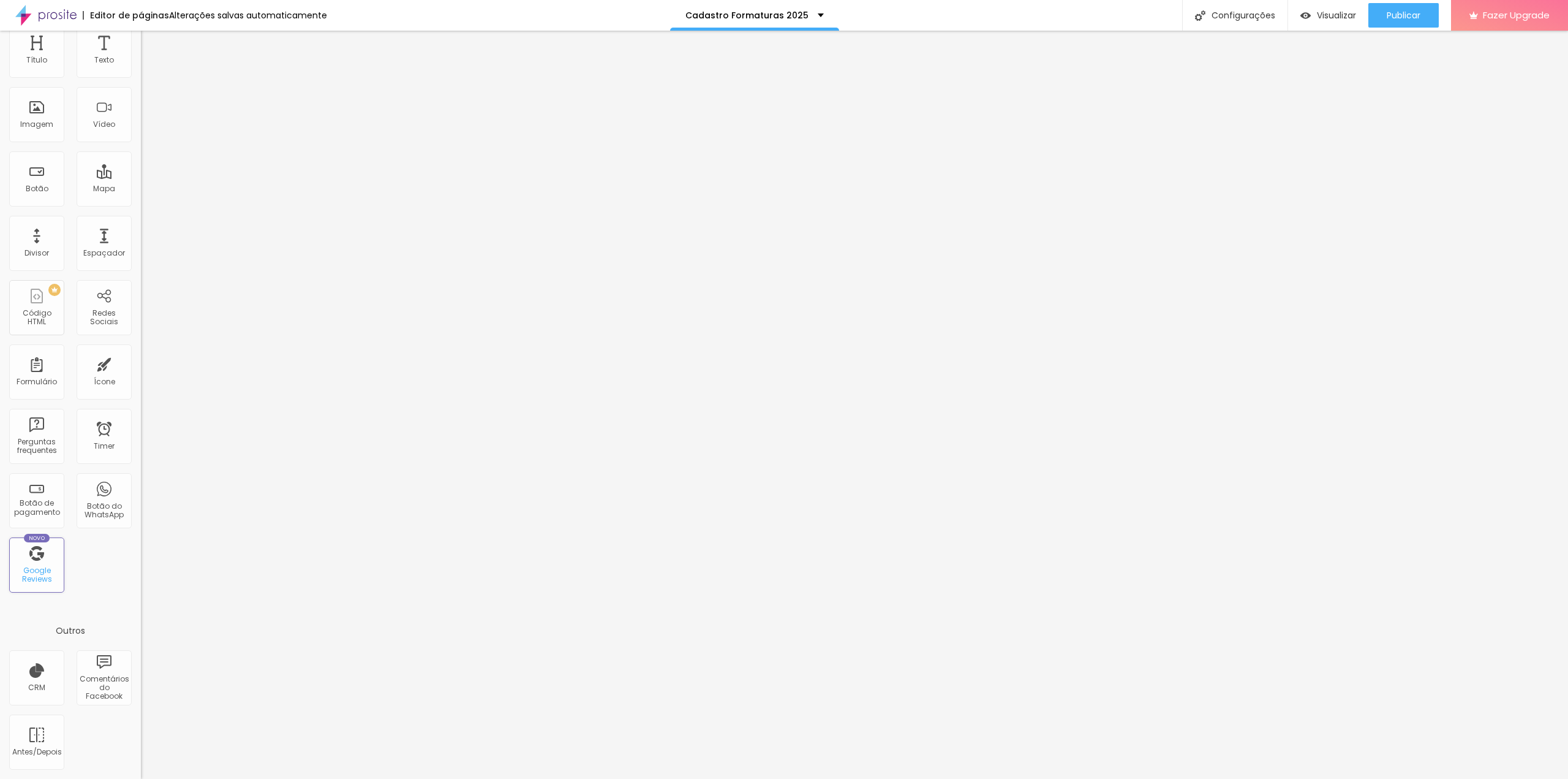
scroll to position [0, 0]
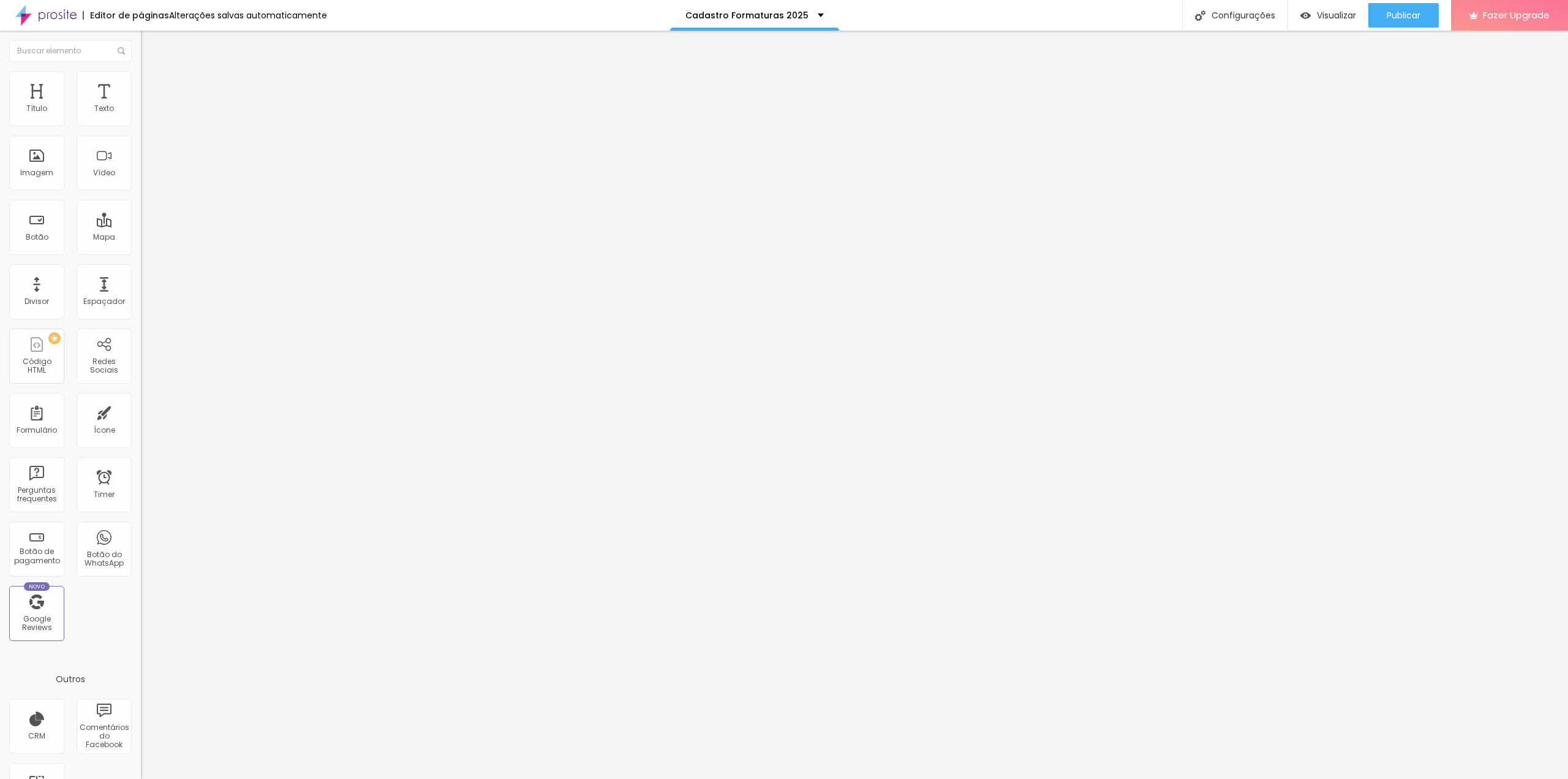
click at [141, 124] on img at bounding box center [144, 127] width 7 height 7
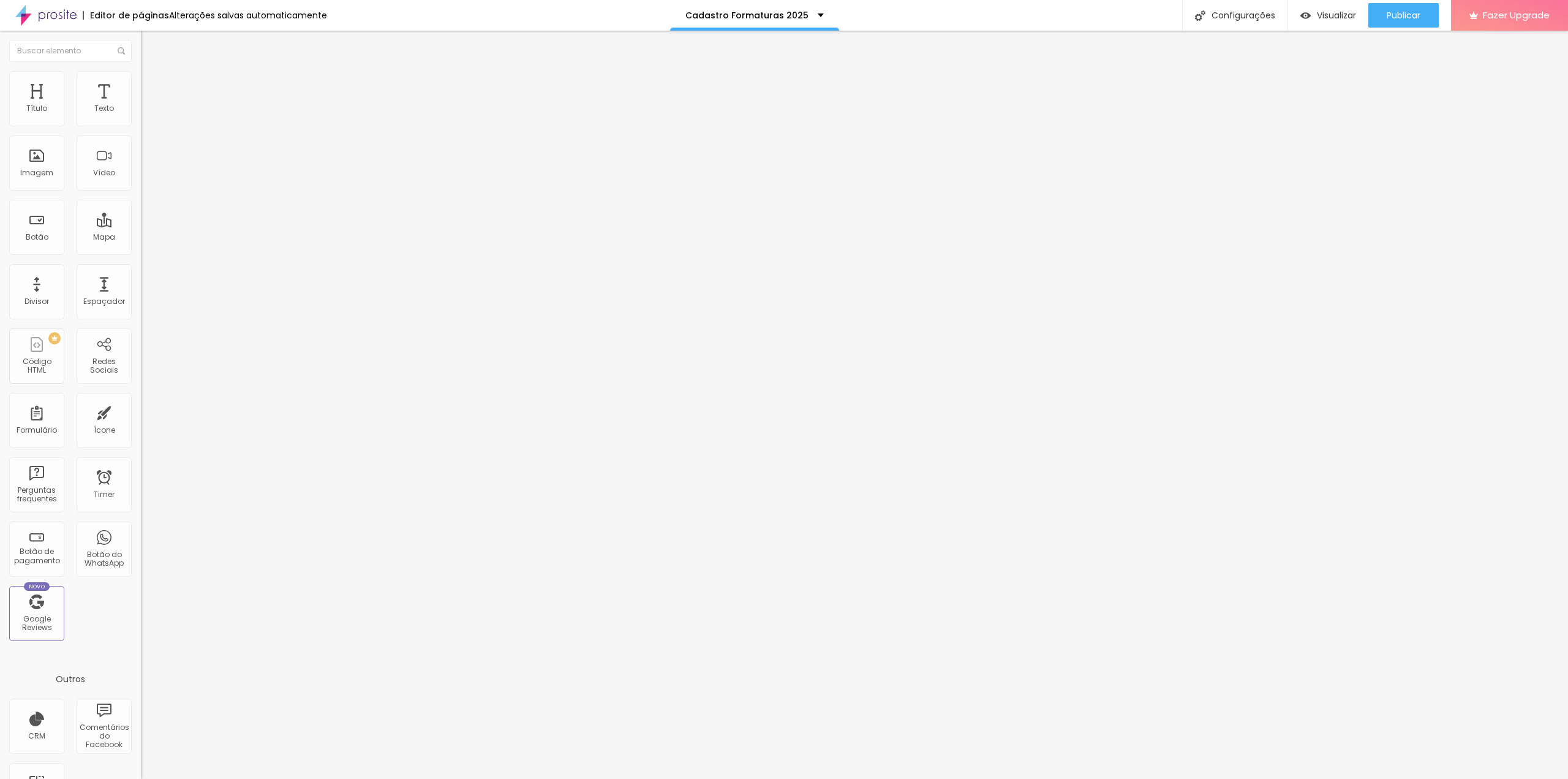
click at [152, 85] on span "Estilo" at bounding box center [161, 79] width 19 height 10
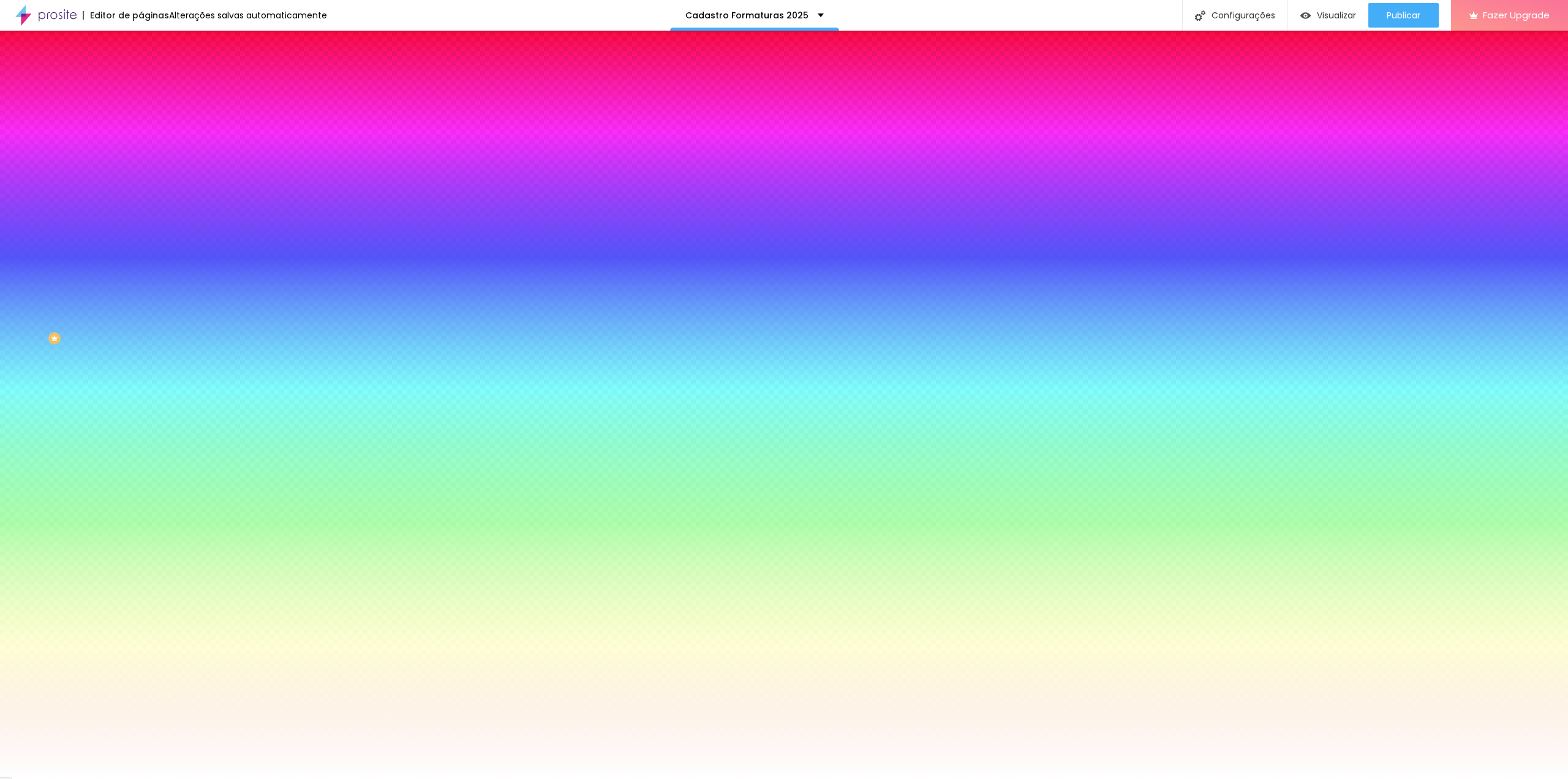
click at [152, 86] on span "Avançado" at bounding box center [172, 91] width 41 height 10
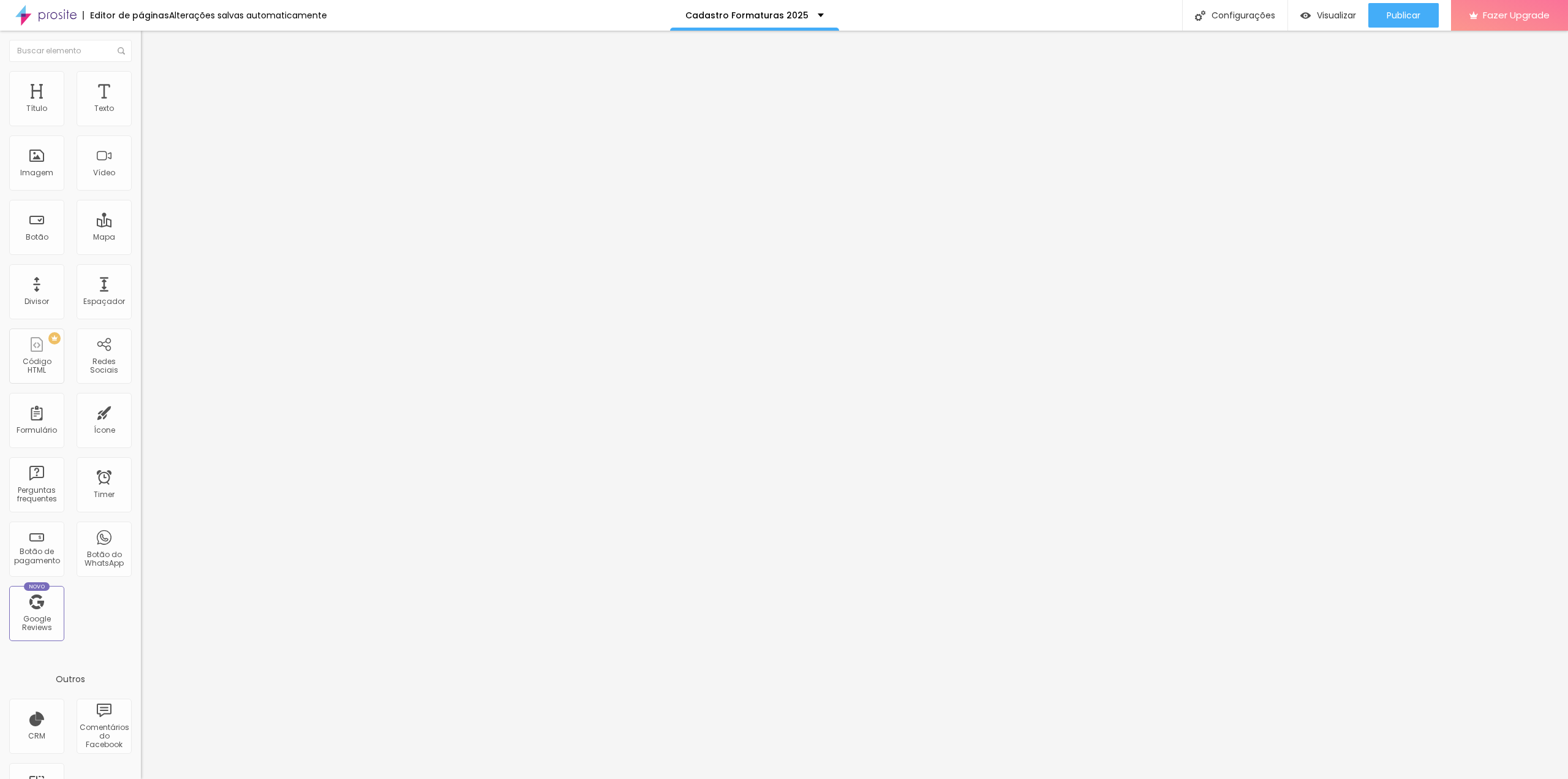
click at [150, 44] on img "button" at bounding box center [155, 45] width 9 height 10
click at [1381, 14] on button "Publicar" at bounding box center [1403, 16] width 71 height 24
click at [1349, 90] on link "Visualizar página" at bounding box center [1370, 94] width 111 height 8
click at [1255, 16] on div "Configurações" at bounding box center [1234, 15] width 105 height 31
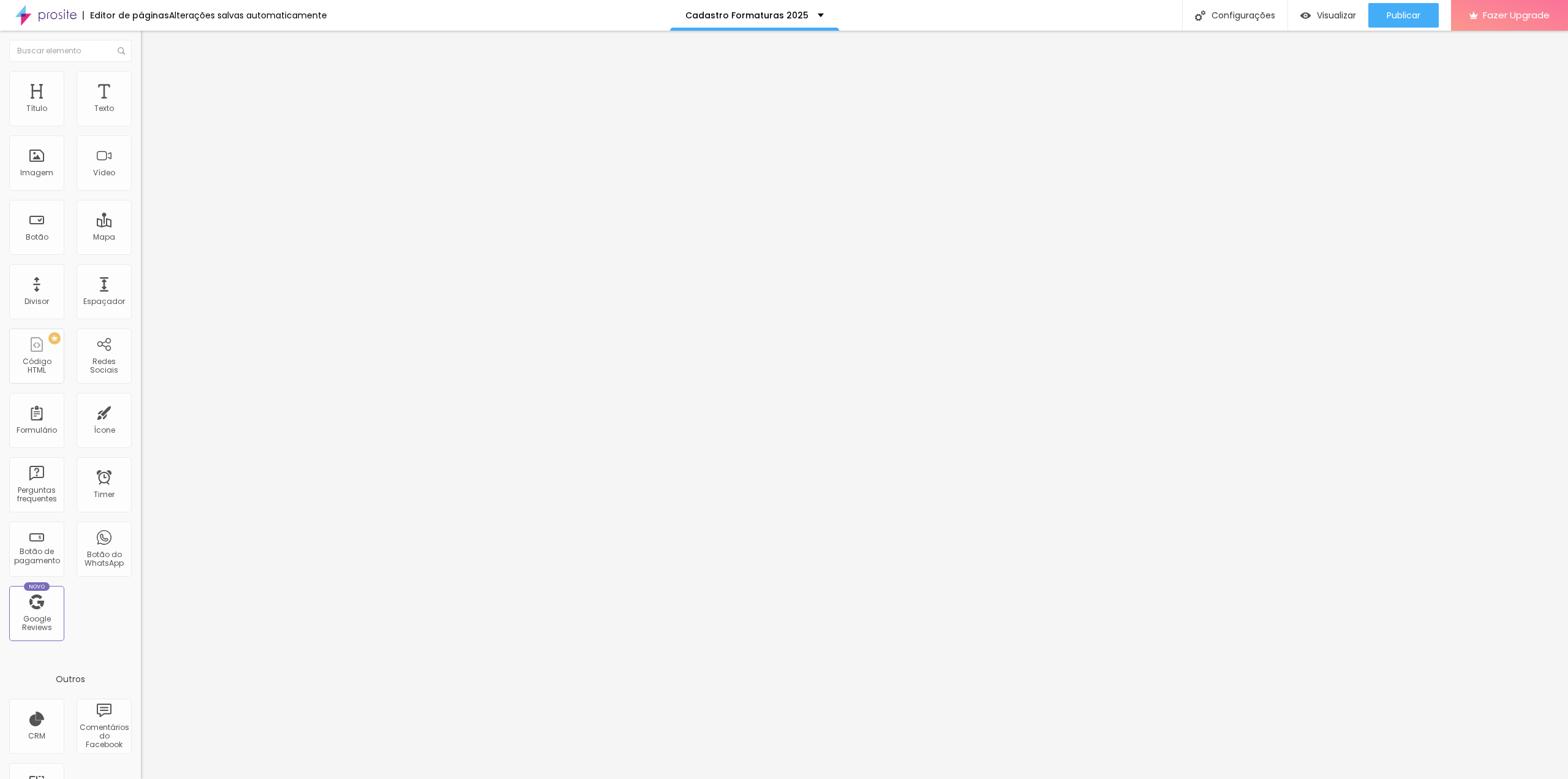
drag, startPoint x: 868, startPoint y: 340, endPoint x: 933, endPoint y: 344, distance: 65.1
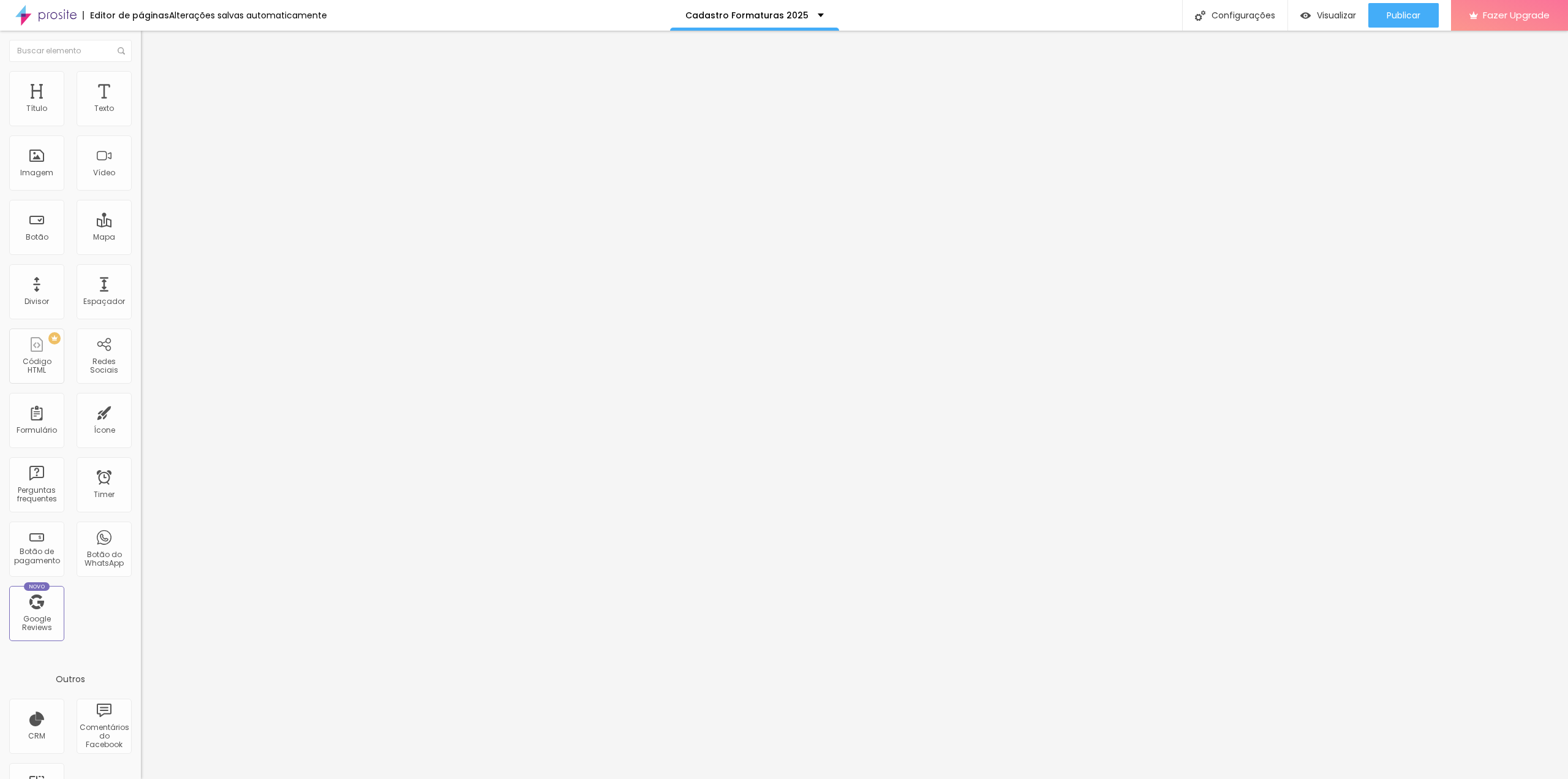
click at [1355, 22] on icon "button" at bounding box center [1361, 16] width 15 height 15
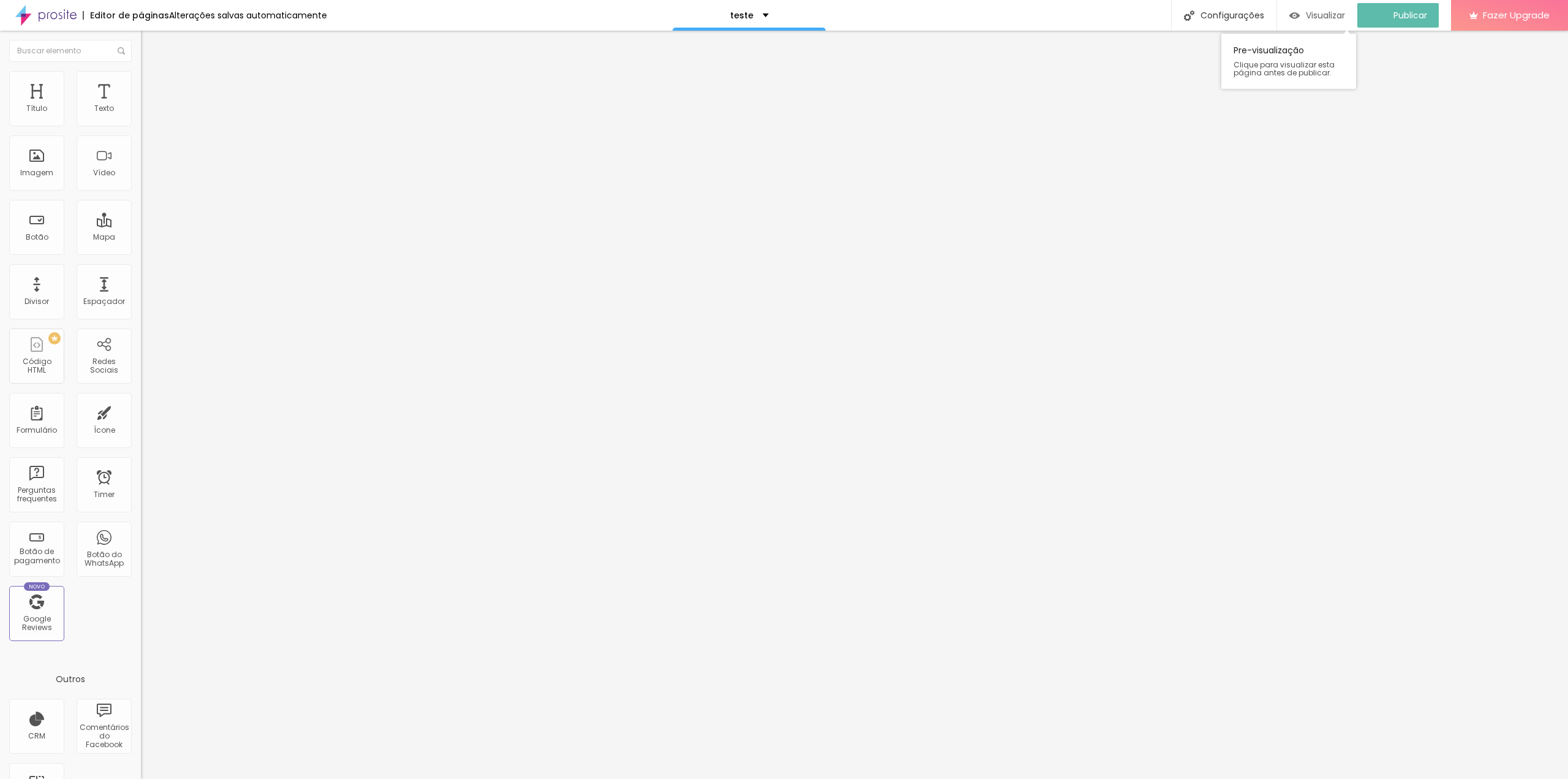
click at [1338, 15] on span "Visualizar" at bounding box center [1325, 15] width 39 height 10
click at [141, 123] on div "Configure sua conta Alboom Pay para utilizar o botão de pagamento na página. Co…" at bounding box center [212, 107] width 141 height 29
click at [141, 124] on span "Configurar minha conta" at bounding box center [187, 118] width 92 height 10
click at [150, 51] on img "button" at bounding box center [154, 50] width 9 height 10
